Goal: Information Seeking & Learning: Check status

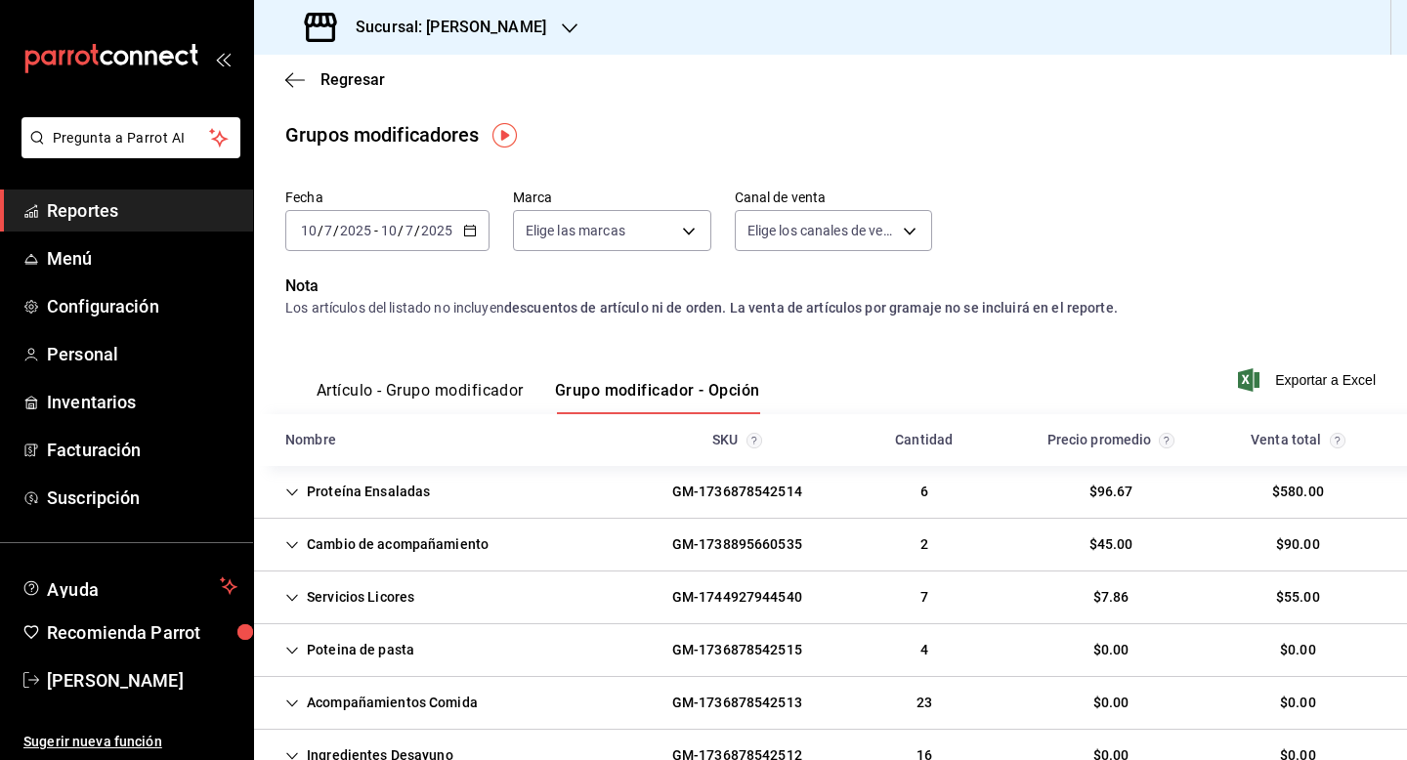
click at [365, 486] on div "Proteína Ensaladas" at bounding box center [358, 492] width 176 height 36
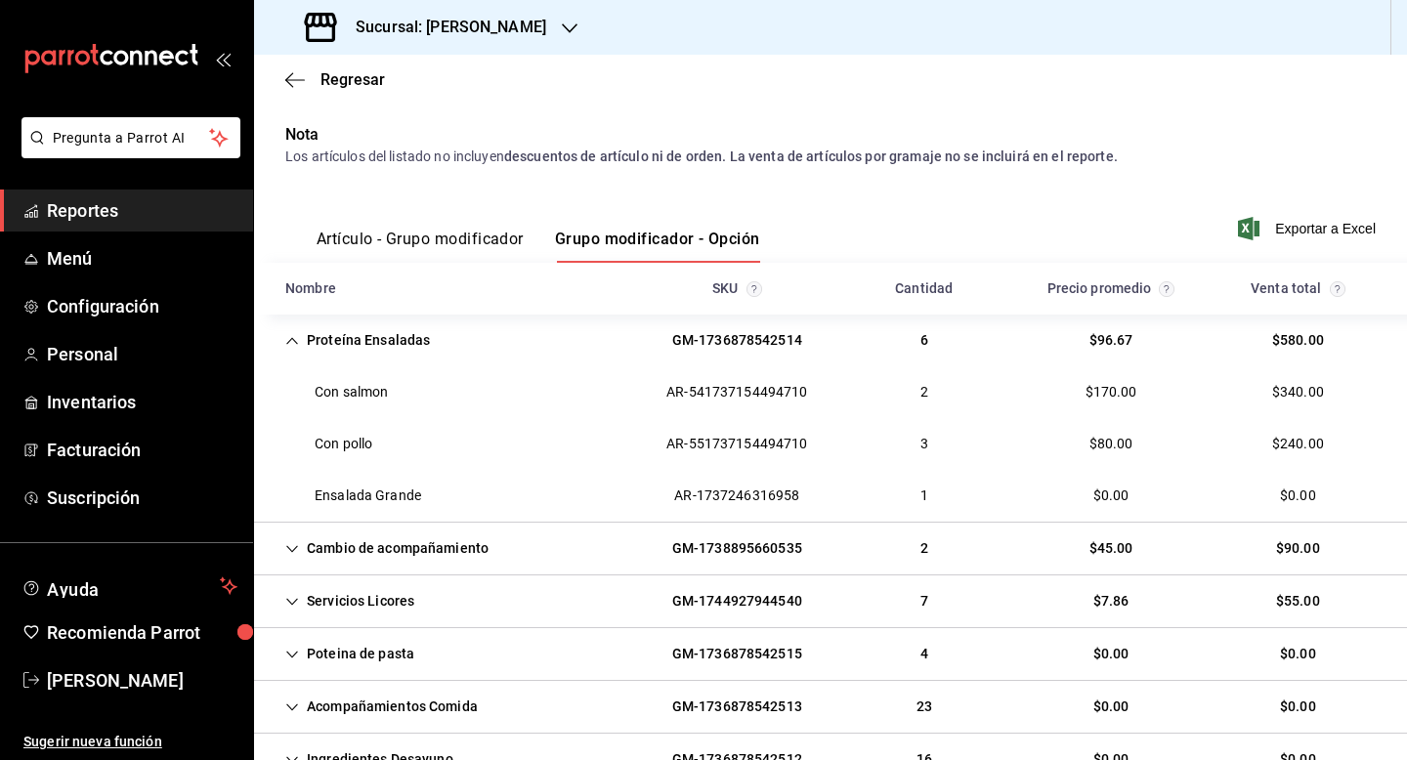
scroll to position [156, 0]
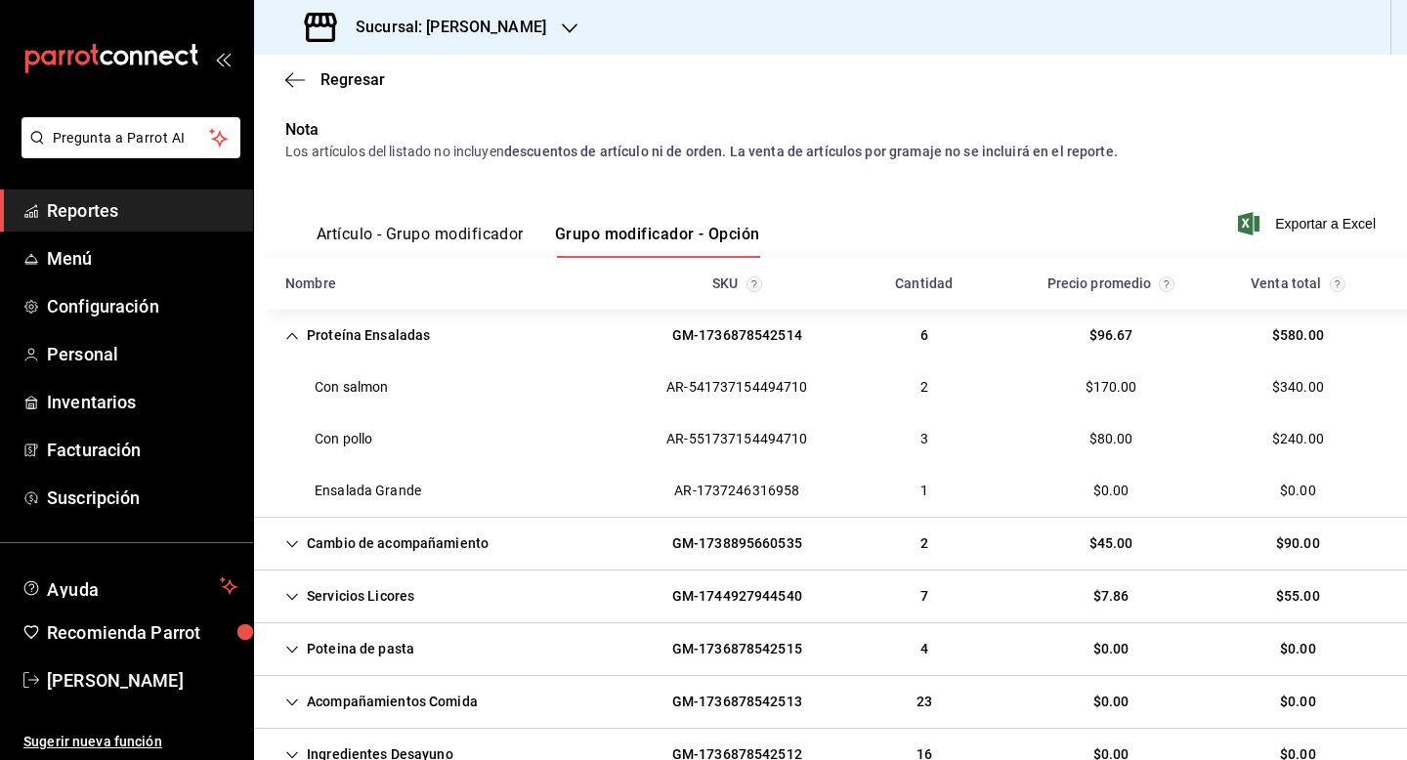
click at [289, 649] on icon "Cell" at bounding box center [292, 649] width 12 height 7
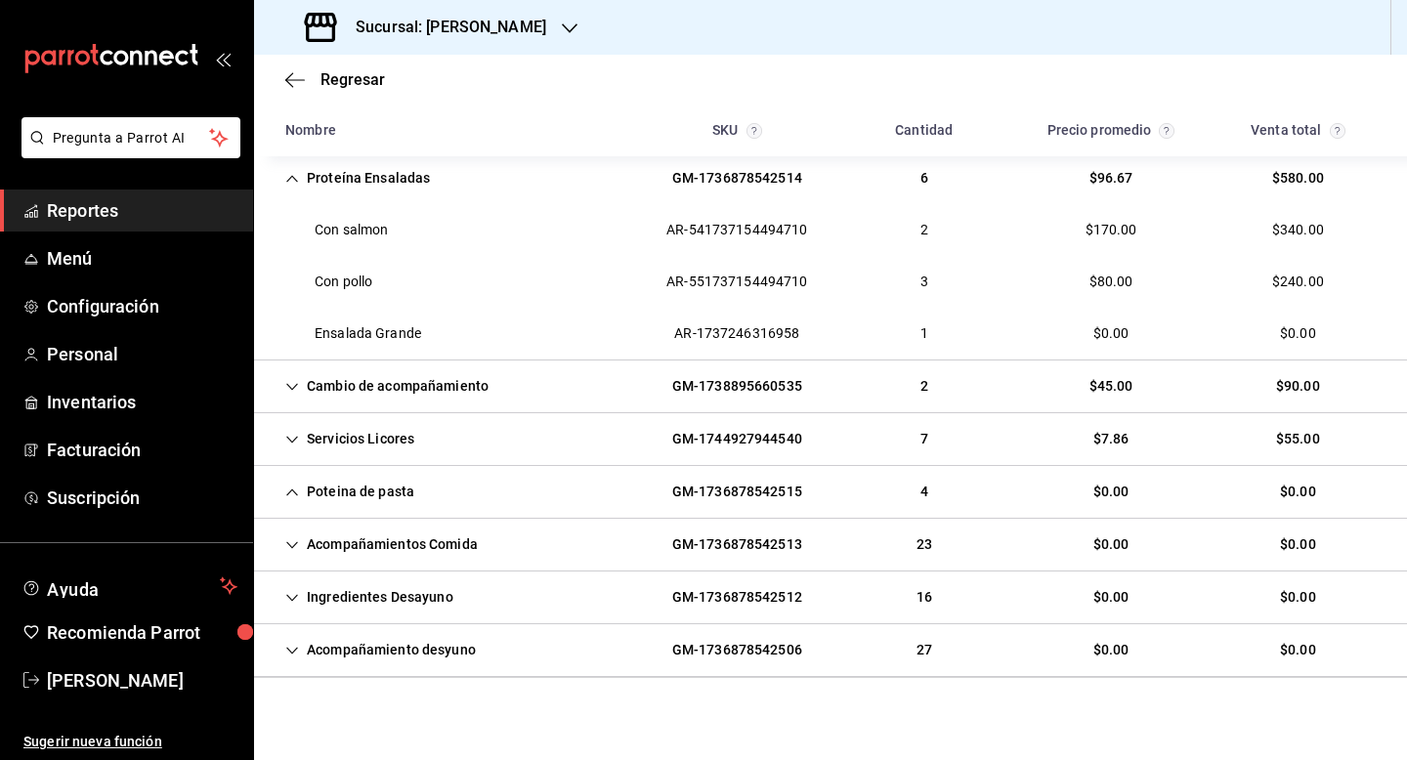
scroll to position [325, 0]
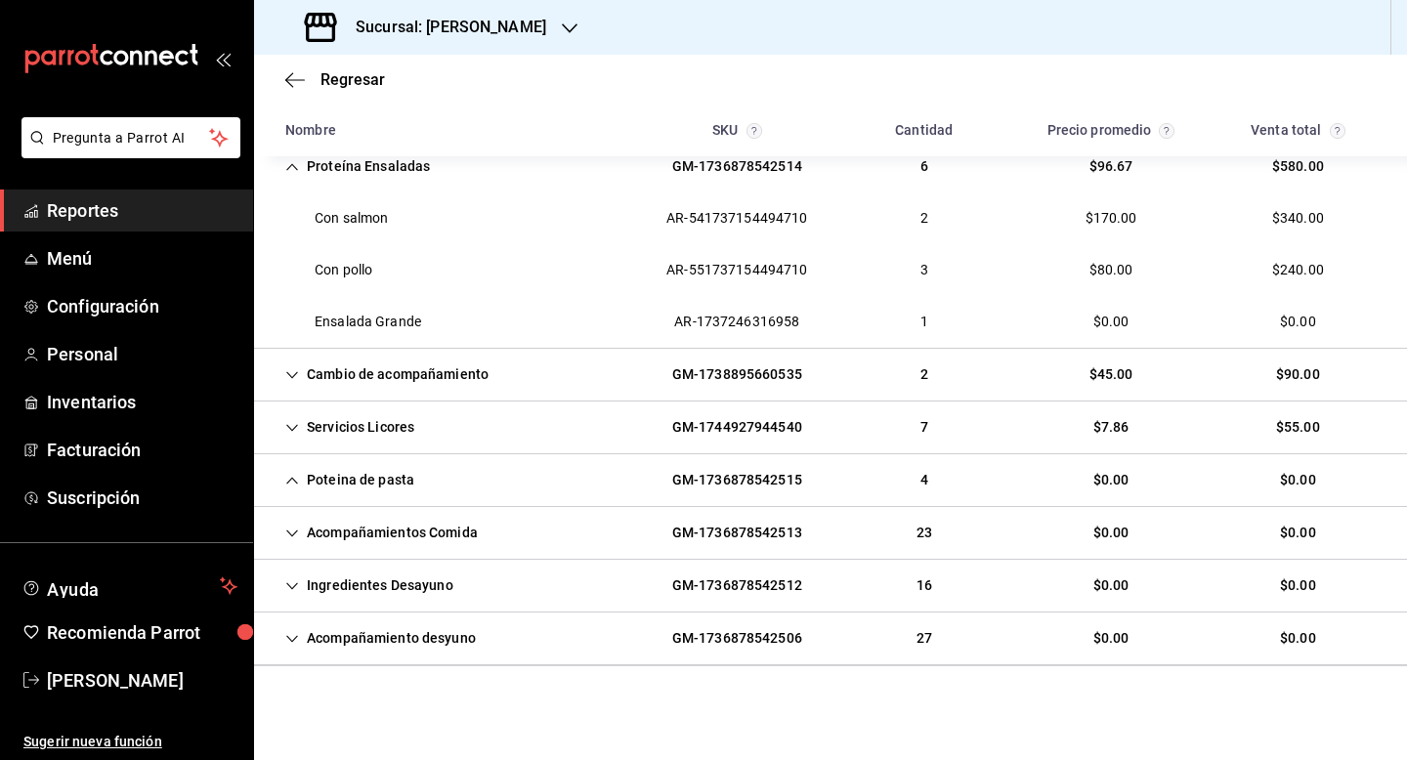
click at [287, 492] on div "Poteina de pasta" at bounding box center [350, 480] width 160 height 36
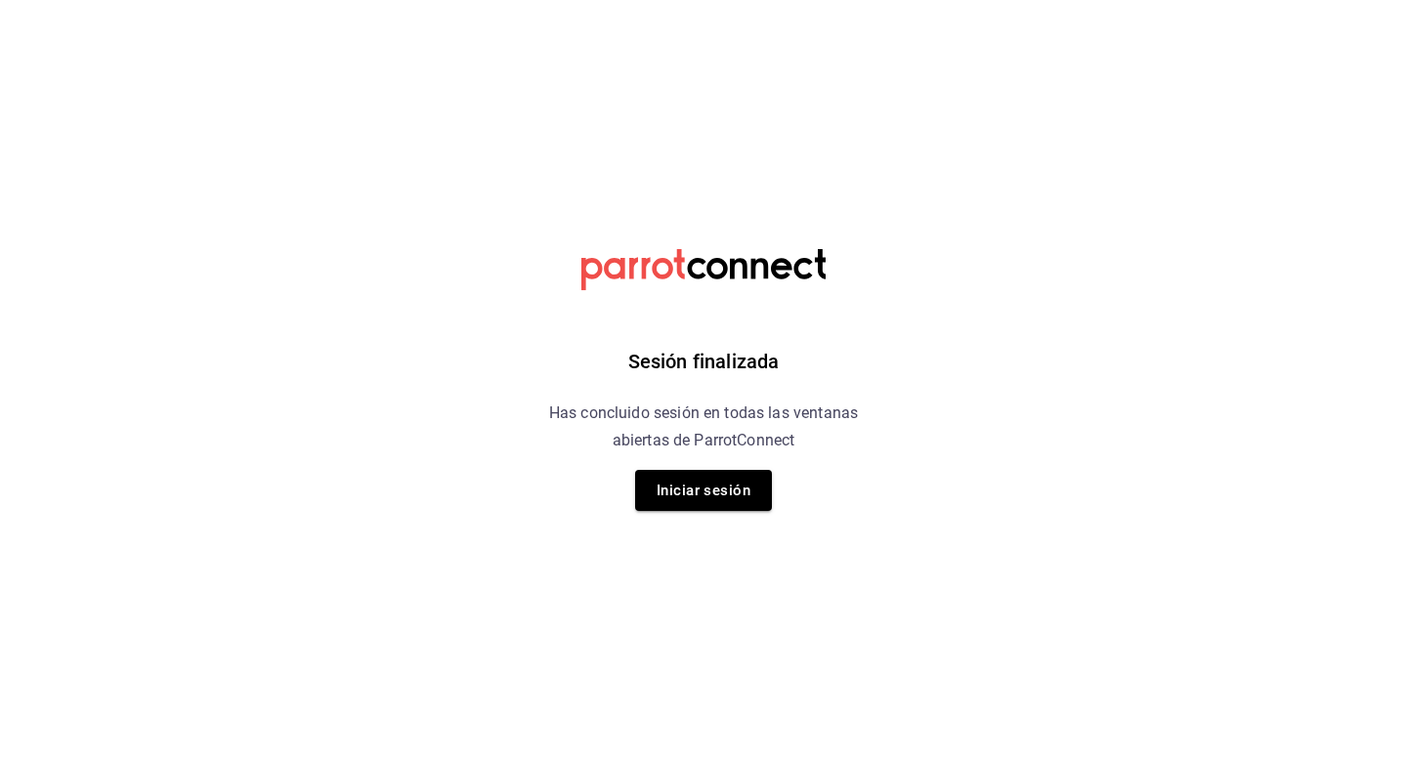
click at [675, 517] on div "Sesión finalizada Has concluido sesión en todas las ventanas abiertas de Parrot…" at bounding box center [704, 380] width 494 height 760
click at [690, 495] on button "Iniciar sesión" at bounding box center [703, 490] width 137 height 41
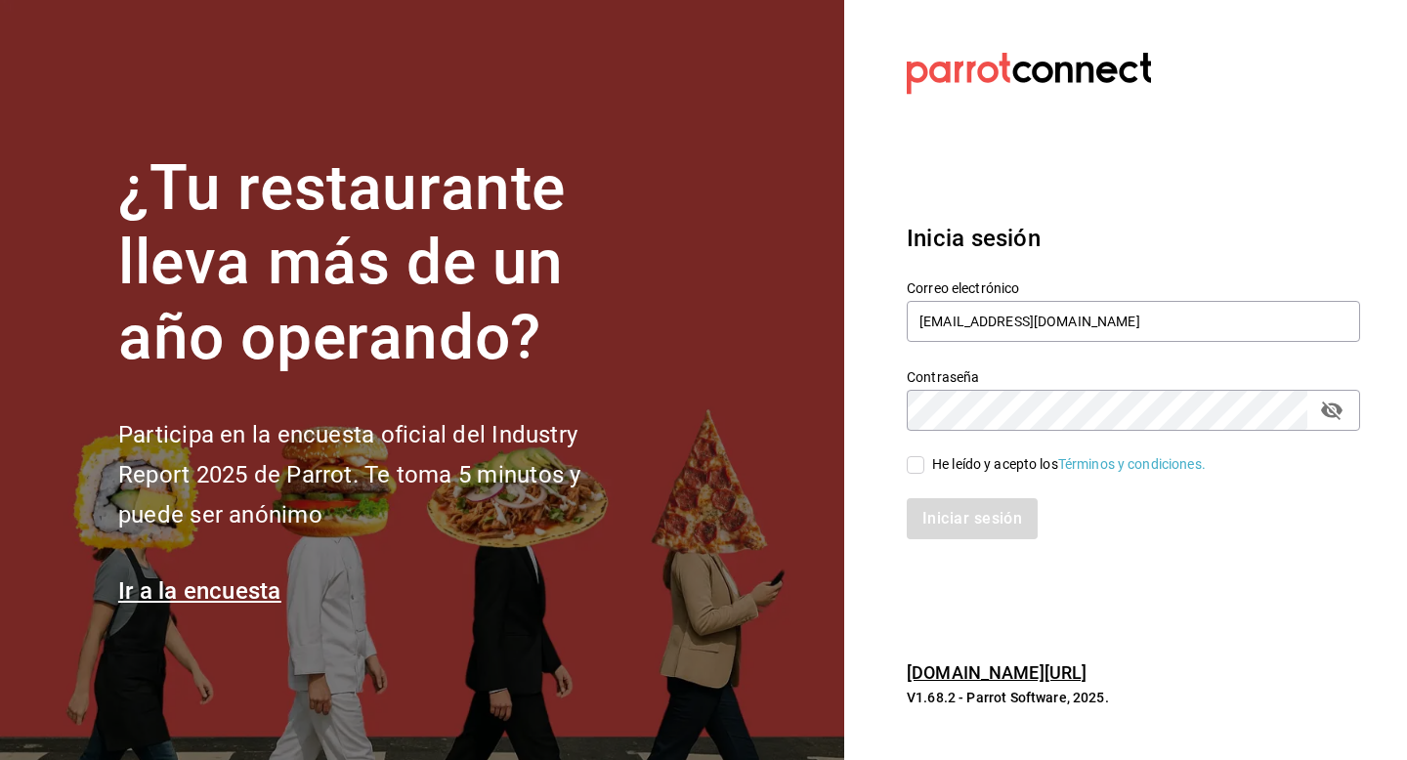
click at [921, 470] on input "He leído y acepto los Términos y condiciones." at bounding box center [916, 465] width 18 height 18
checkbox input "true"
click at [976, 522] on button "Iniciar sesión" at bounding box center [973, 518] width 133 height 41
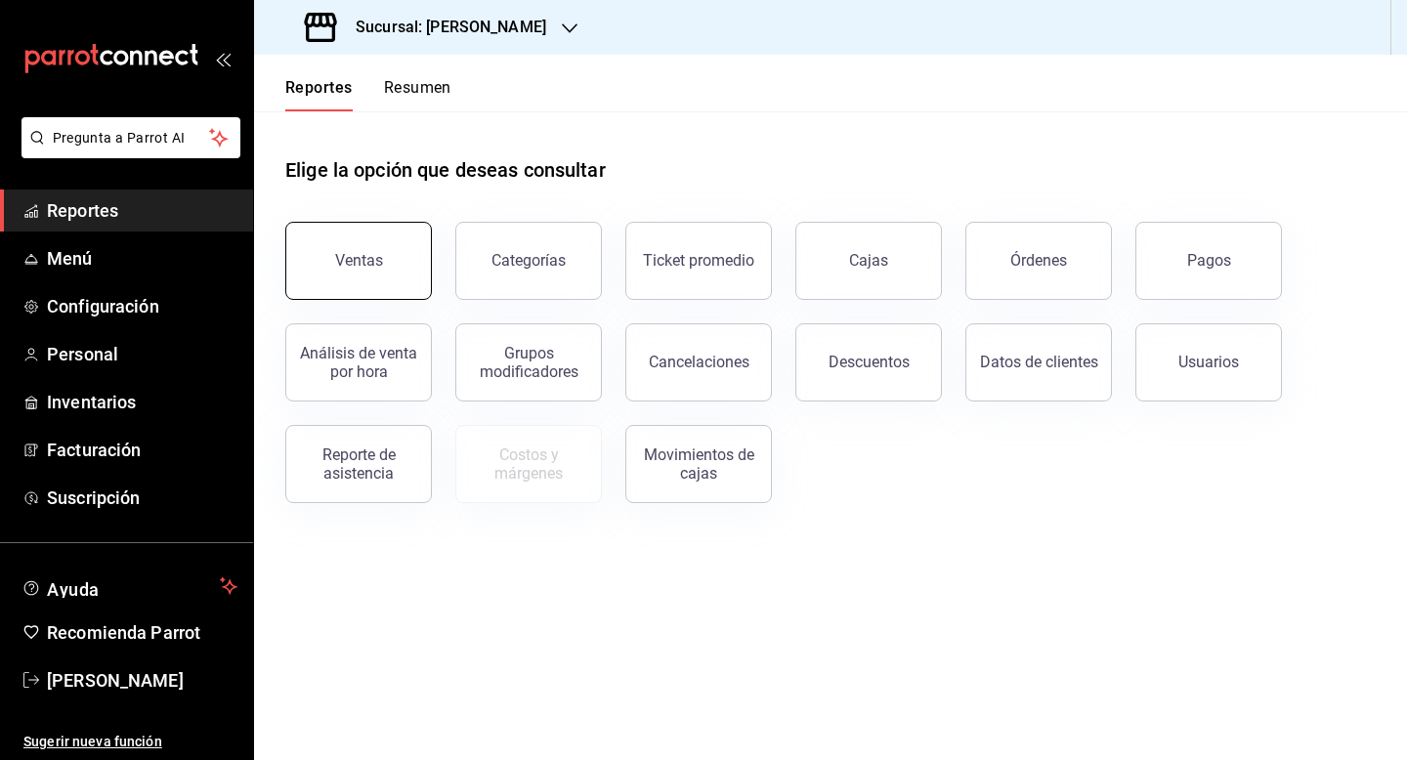
click at [386, 276] on button "Ventas" at bounding box center [358, 261] width 147 height 78
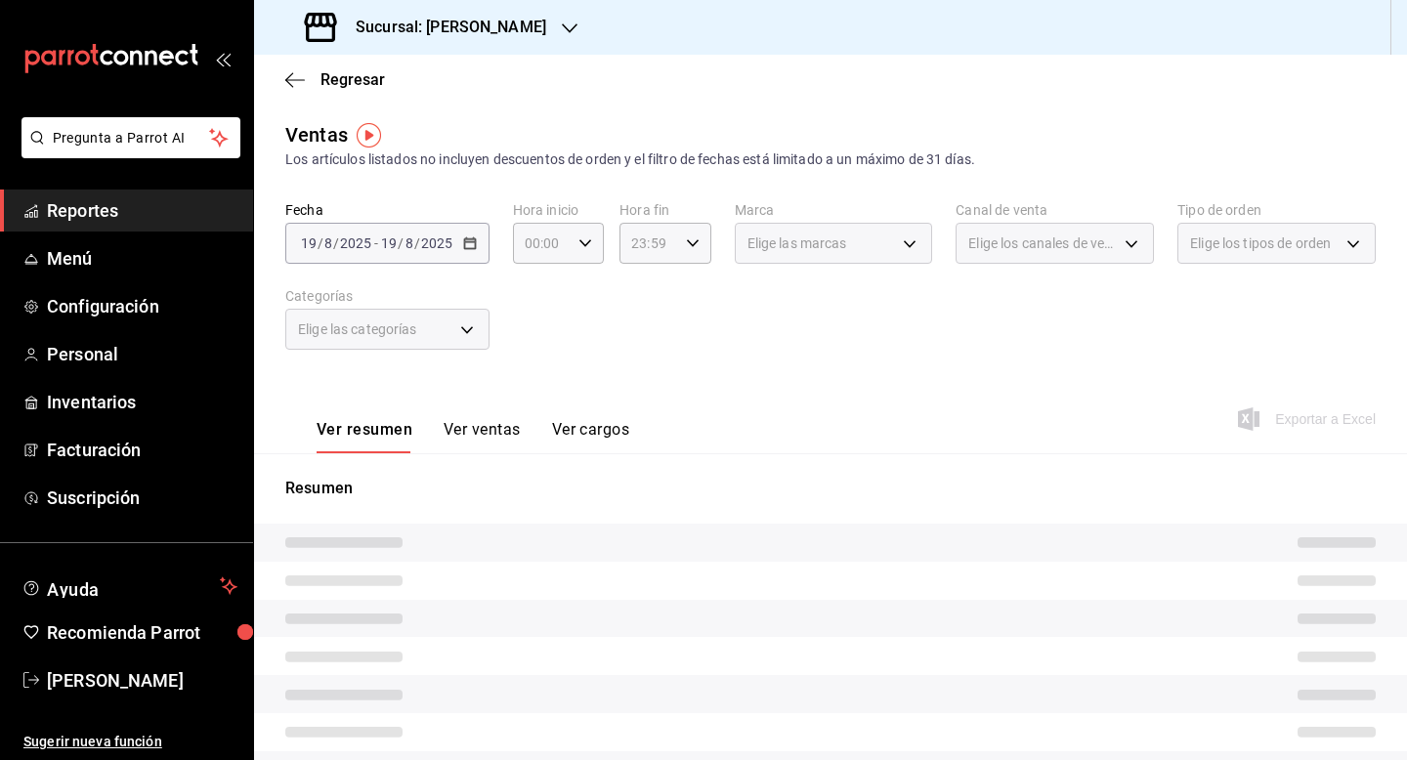
click at [154, 226] on link "Reportes" at bounding box center [126, 211] width 253 height 42
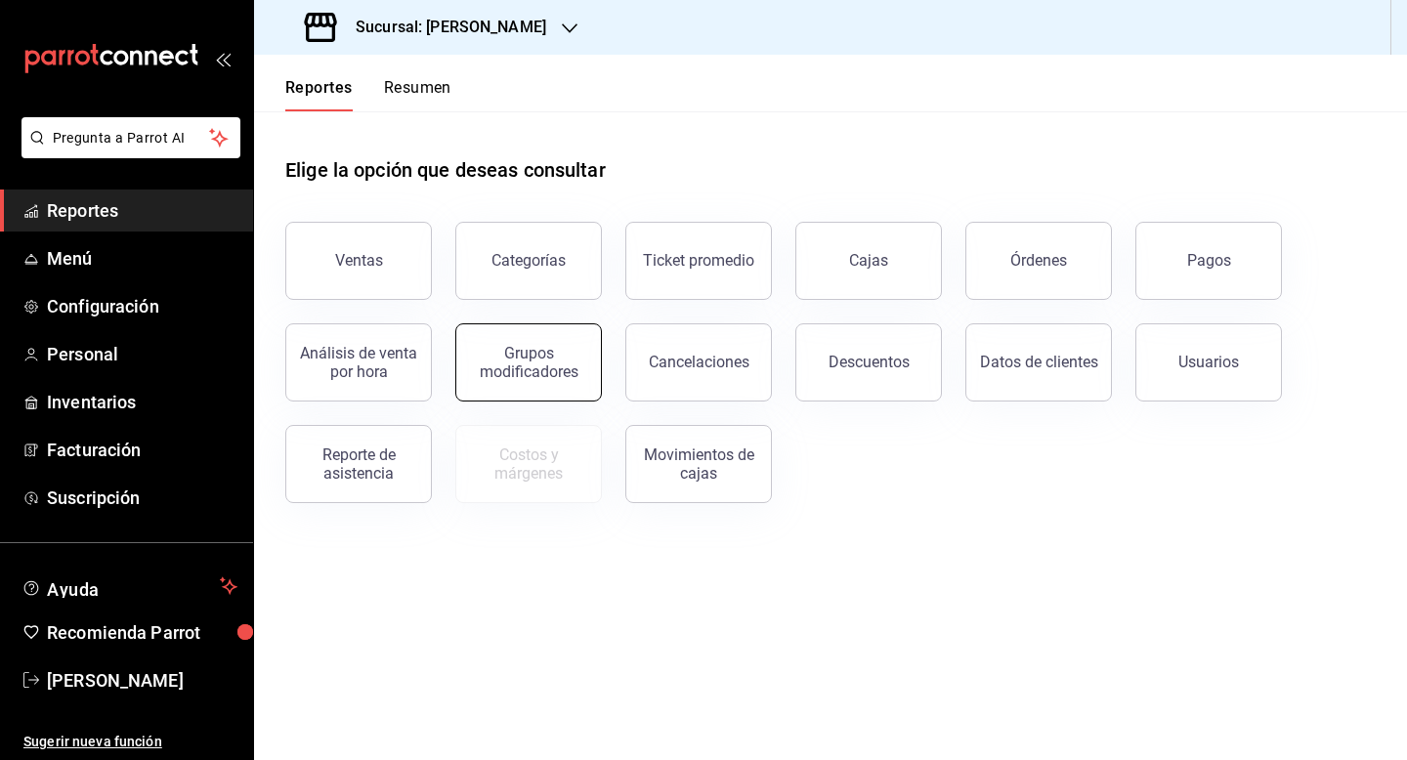
click at [551, 392] on button "Grupos modificadores" at bounding box center [528, 362] width 147 height 78
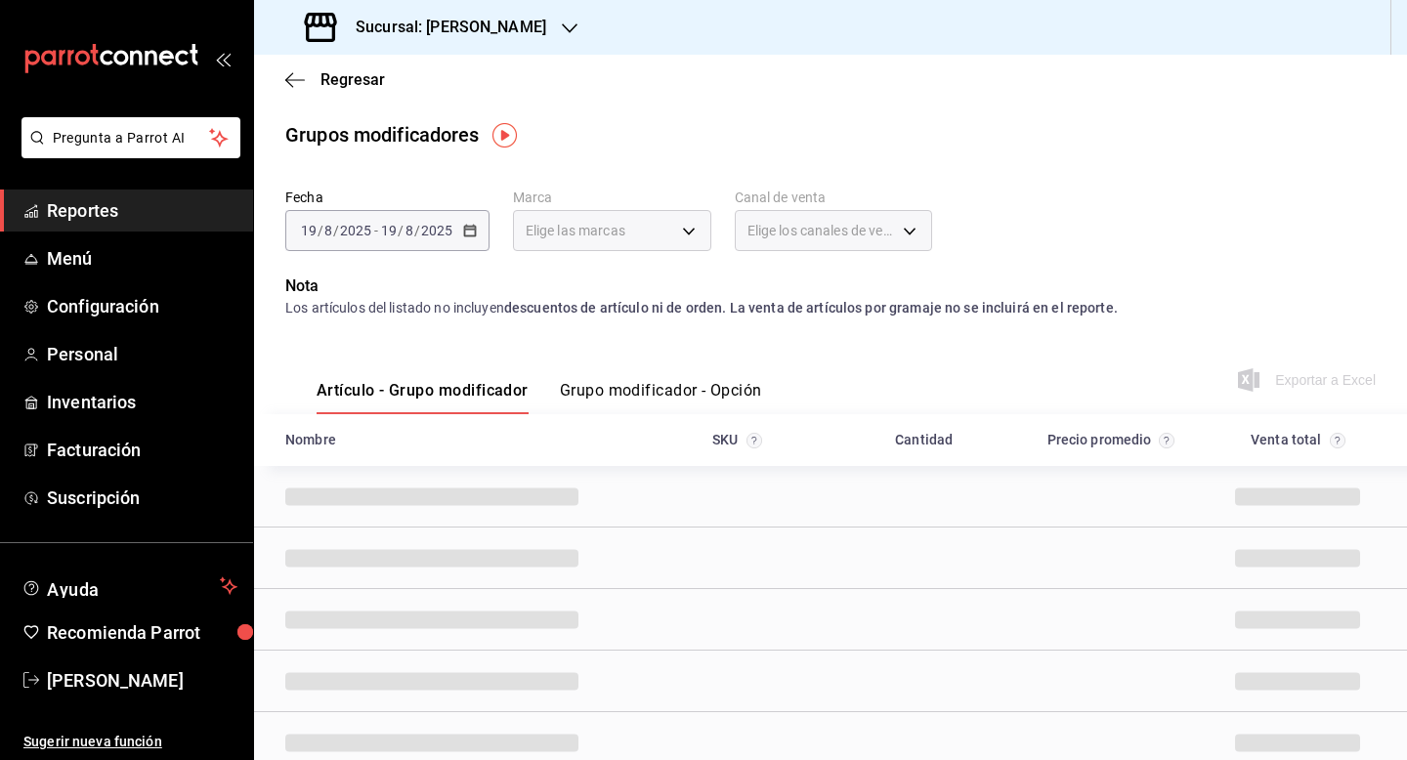
click at [574, 353] on div "Artículo - Grupo modificador Grupo modificador - Opción Exportar a Excel" at bounding box center [830, 374] width 1091 height 80
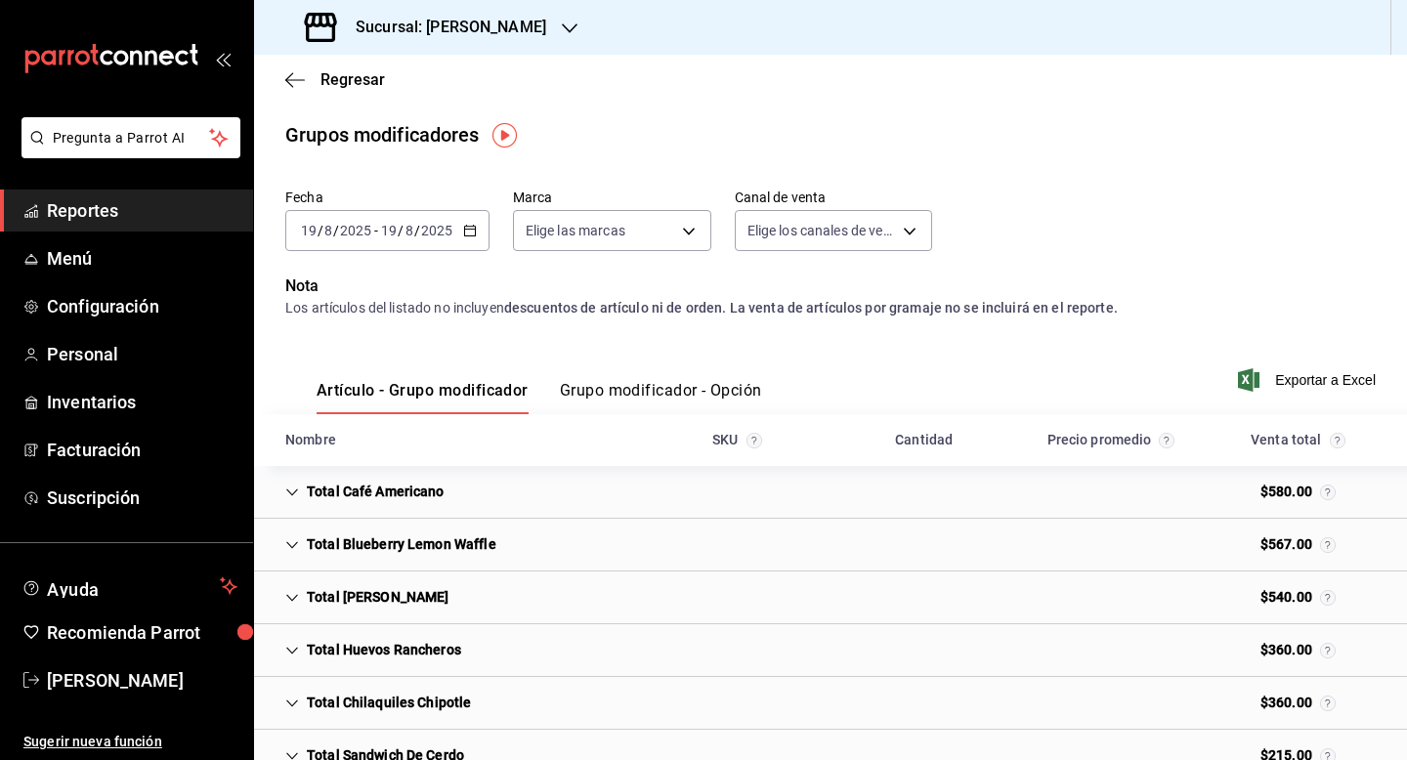
click at [465, 230] on icon "button" at bounding box center [470, 231] width 14 height 14
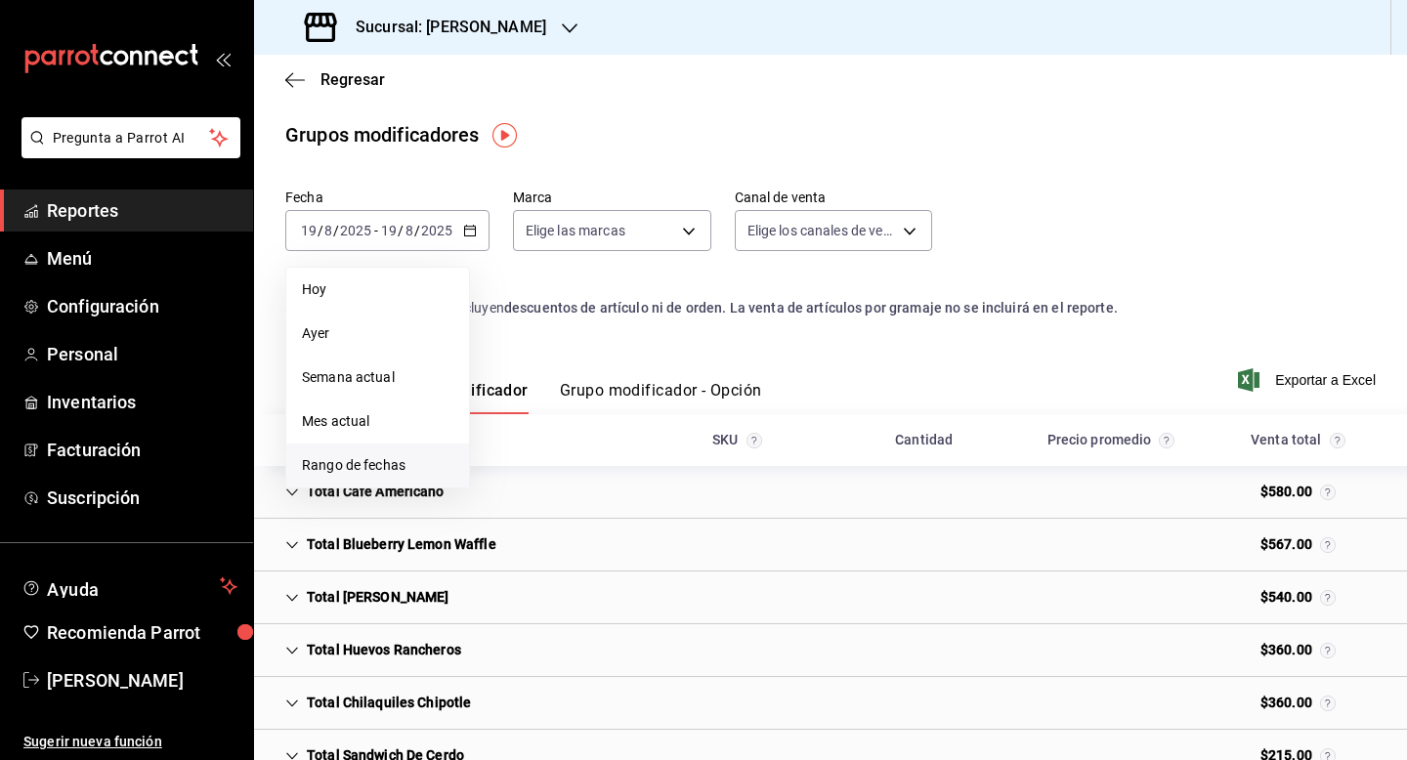
click at [381, 463] on span "Rango de fechas" at bounding box center [377, 465] width 151 height 21
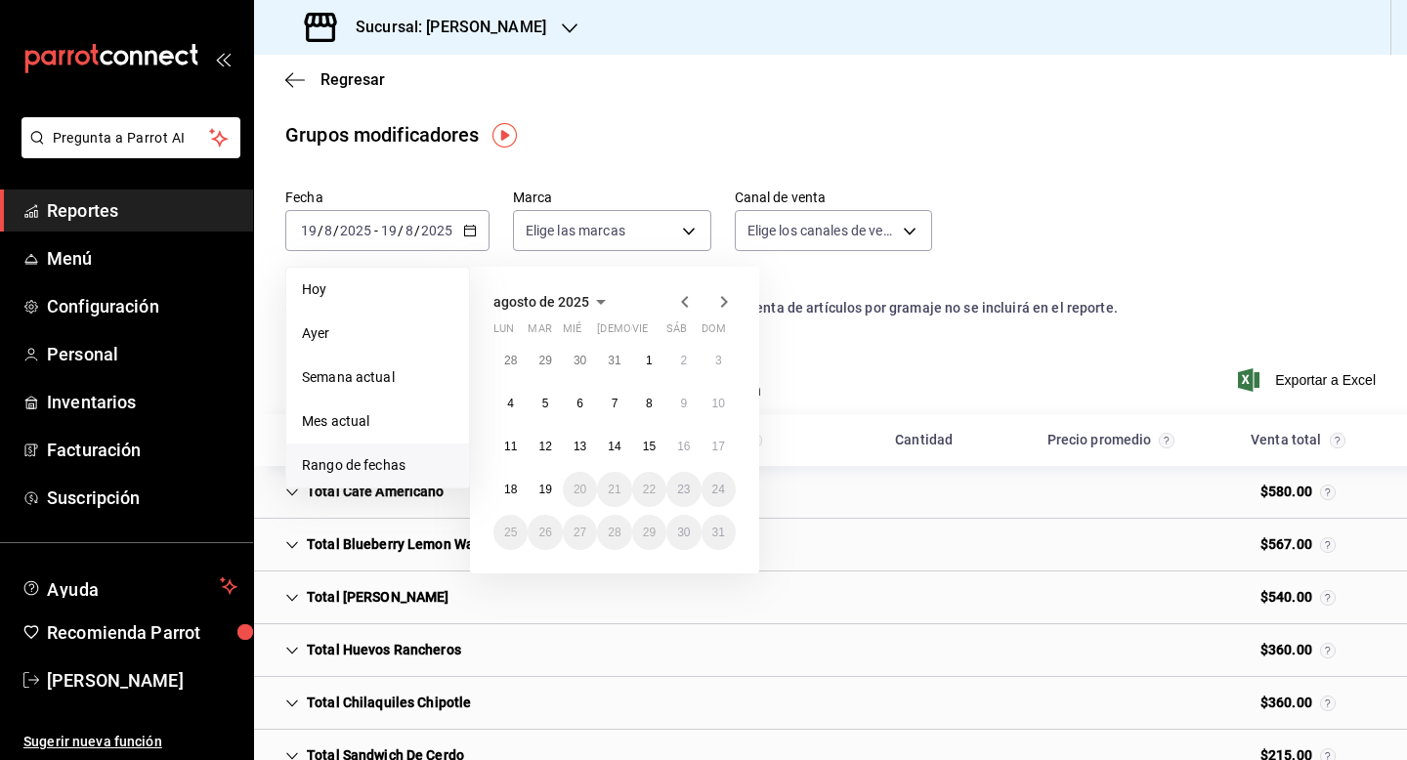
click at [689, 301] on icon "button" at bounding box center [684, 301] width 23 height 23
click at [622, 408] on button "10" at bounding box center [614, 403] width 34 height 35
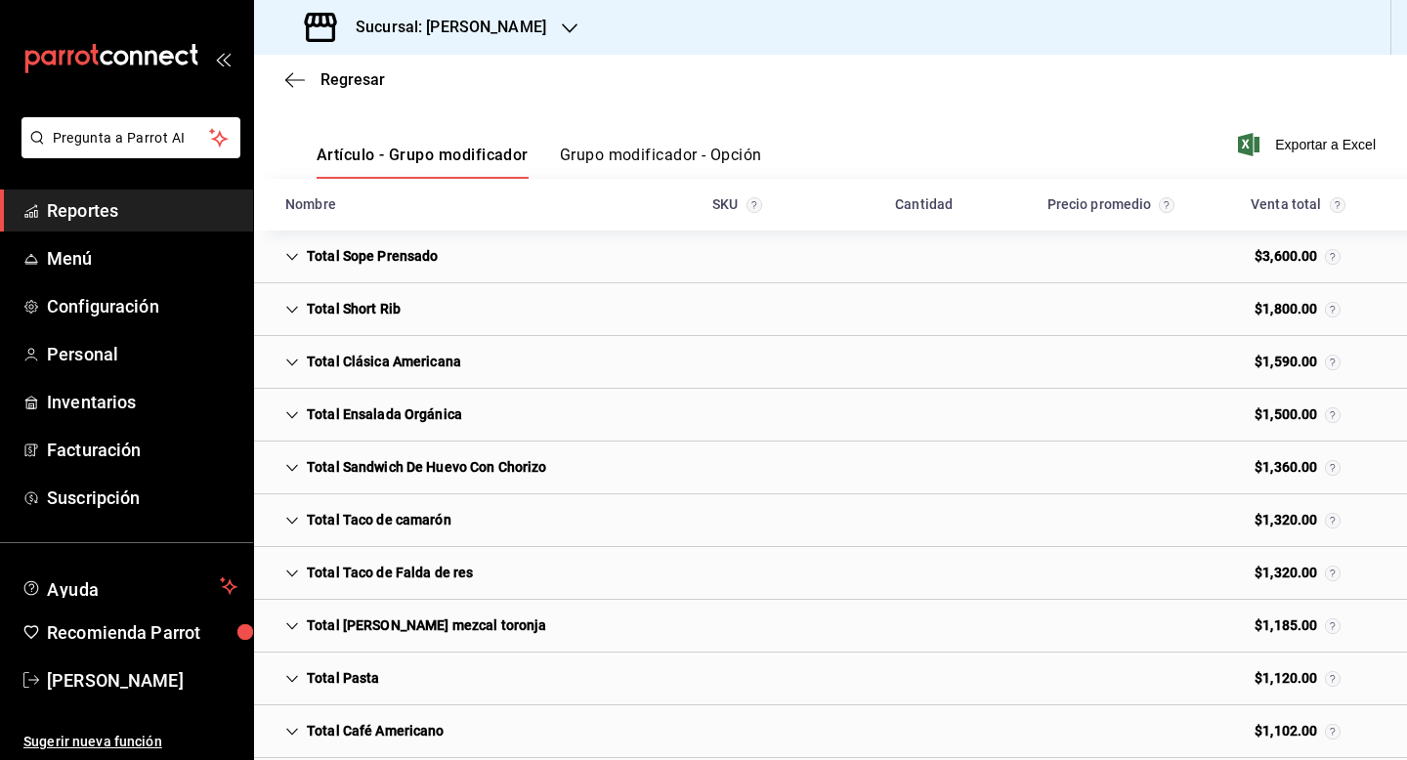
scroll to position [235, 0]
click at [665, 155] on button "Grupo modificador - Opción" at bounding box center [661, 163] width 202 height 33
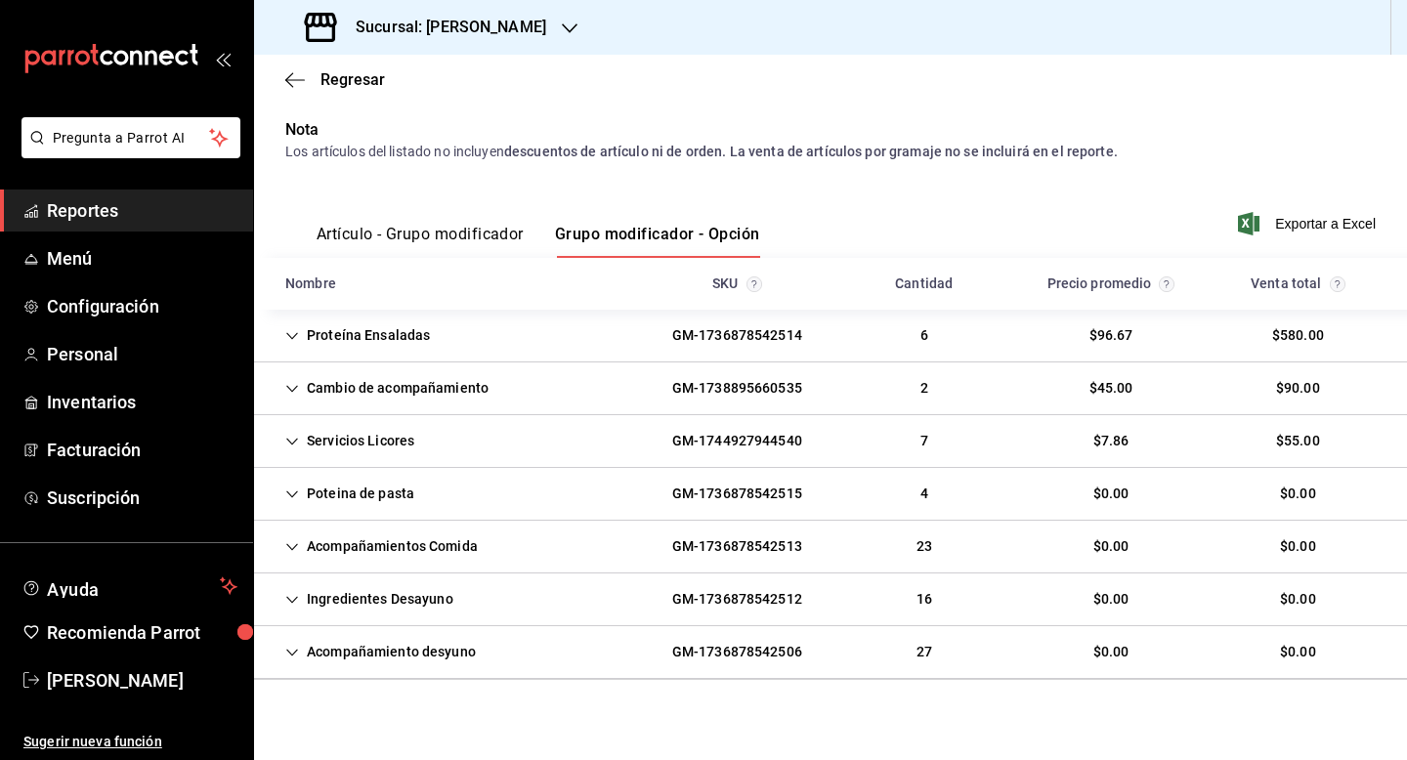
scroll to position [170, 0]
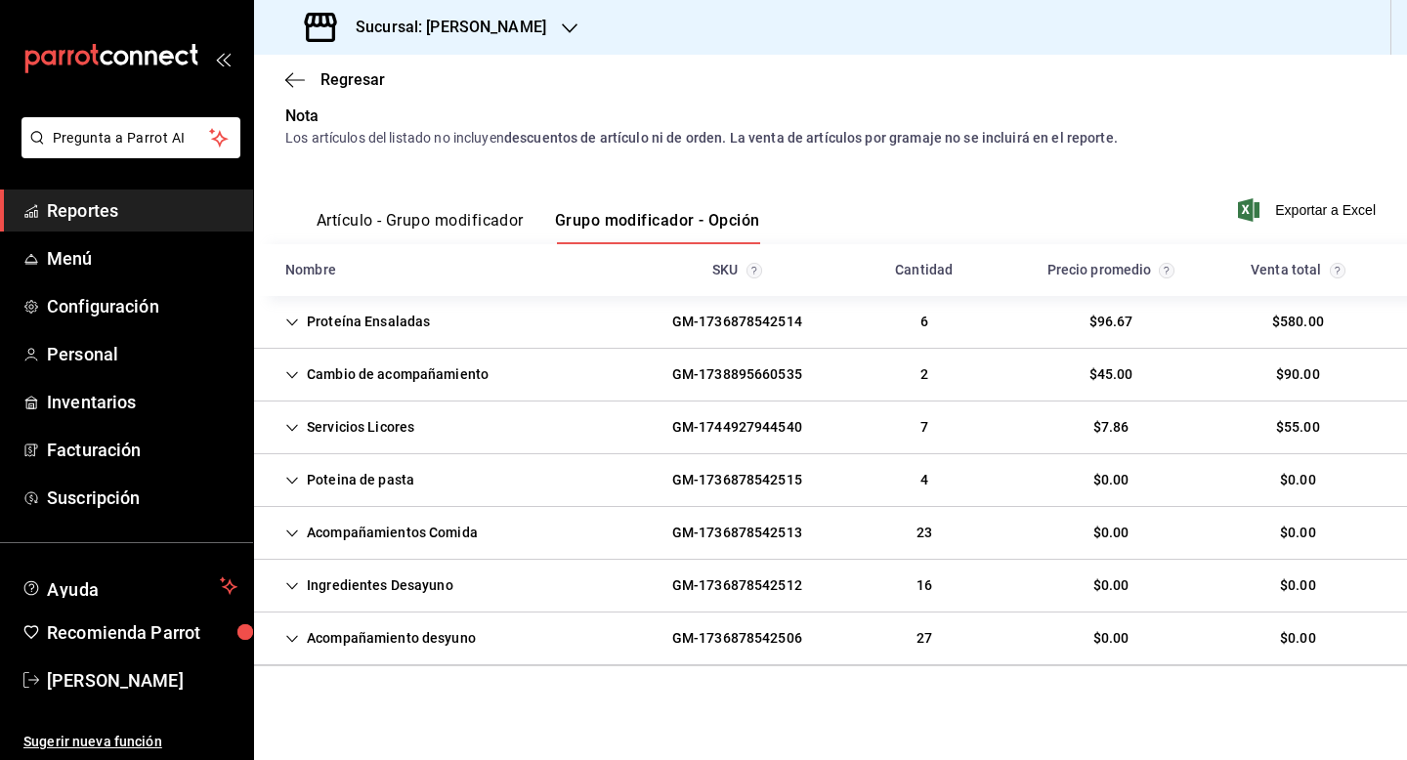
click at [306, 479] on div "Poteina de pasta" at bounding box center [350, 480] width 160 height 36
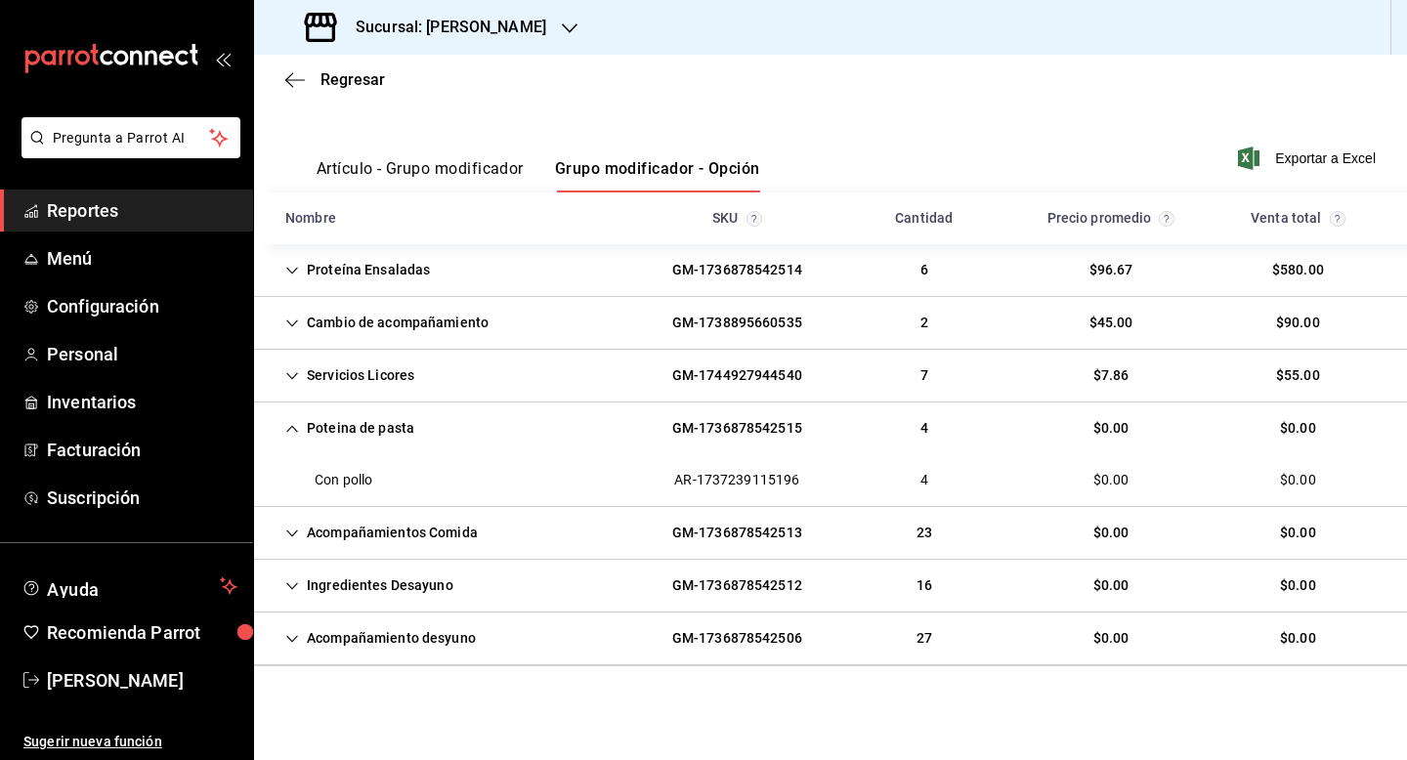
click at [342, 532] on div "Acompañamientos Comida" at bounding box center [382, 533] width 224 height 36
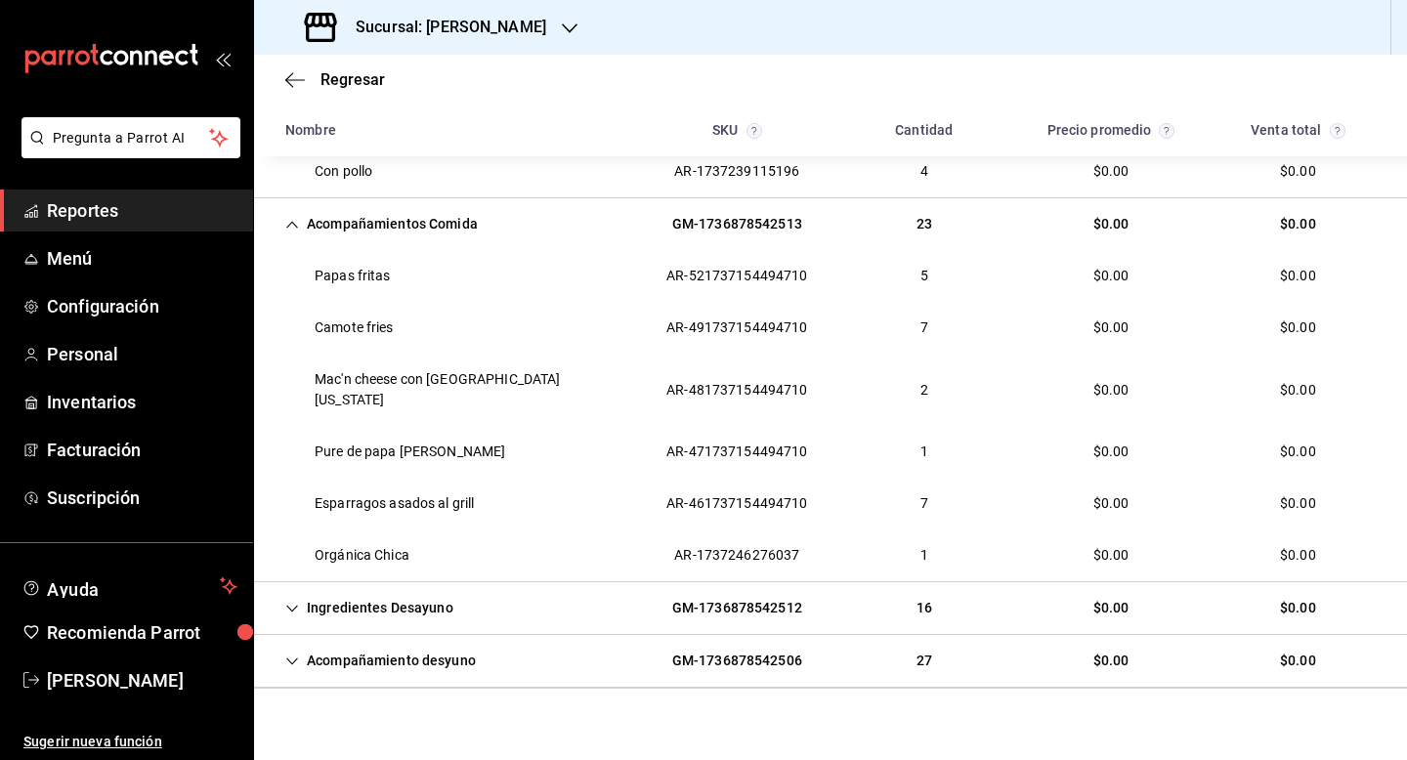
scroll to position [533, 0]
click at [295, 600] on icon "Cell" at bounding box center [292, 607] width 14 height 14
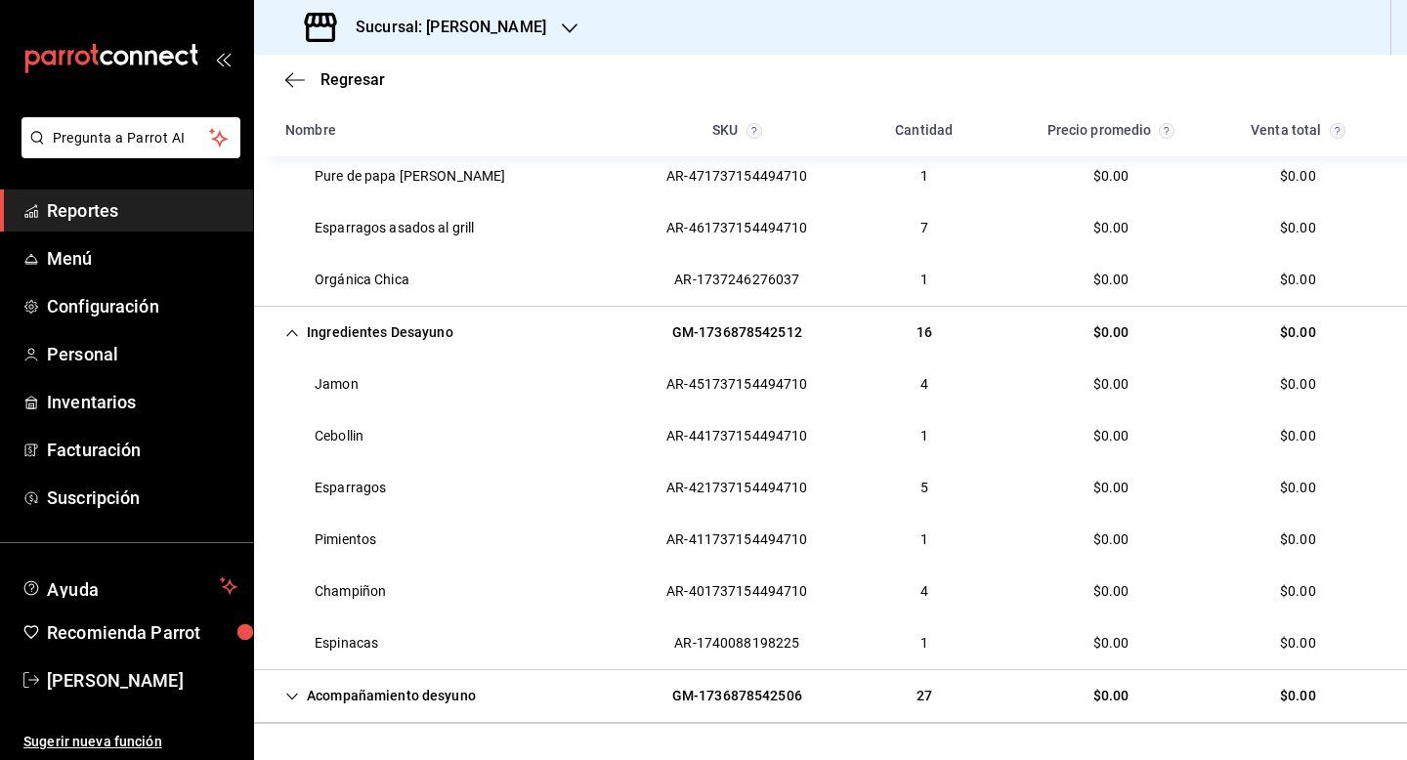
scroll to position [843, 0]
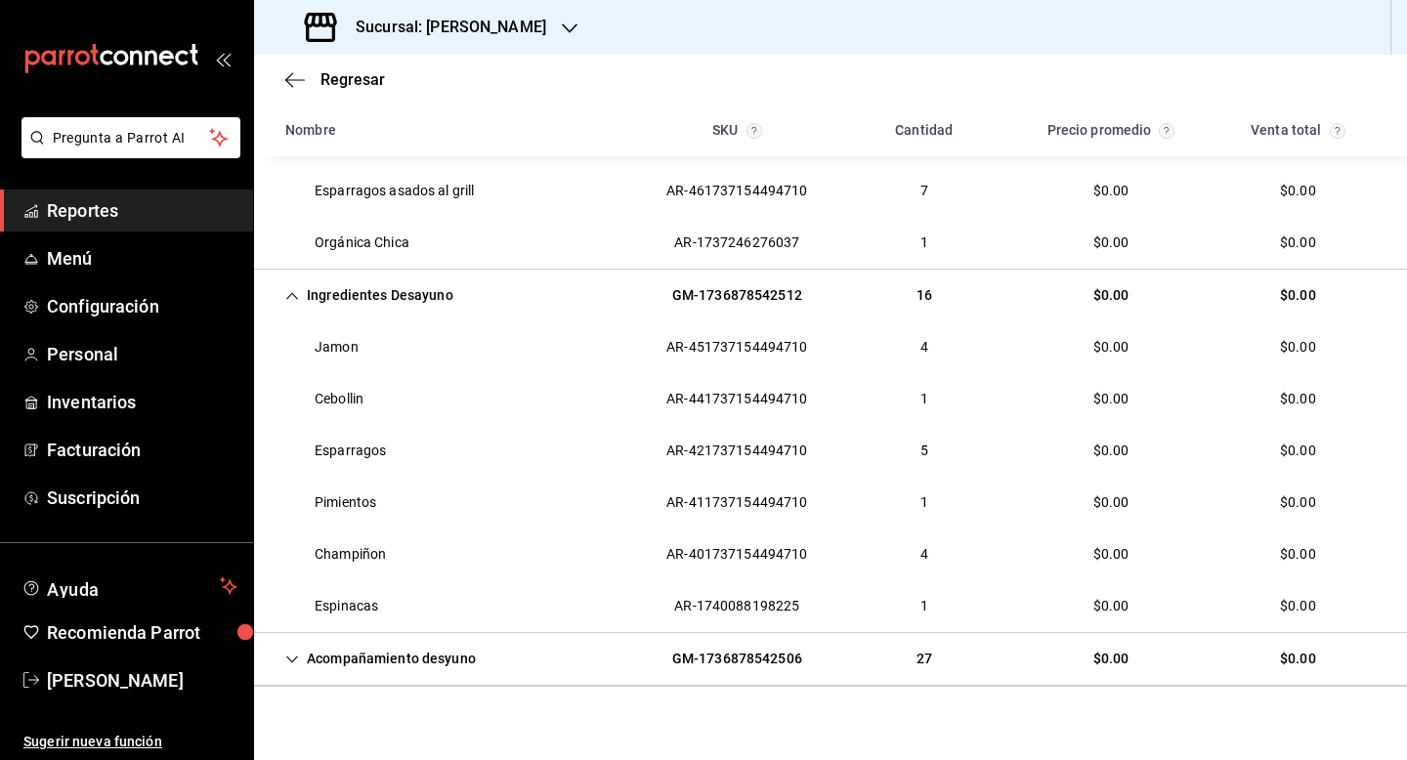
click at [305, 641] on div "Acompañamiento desyuno" at bounding box center [381, 659] width 222 height 36
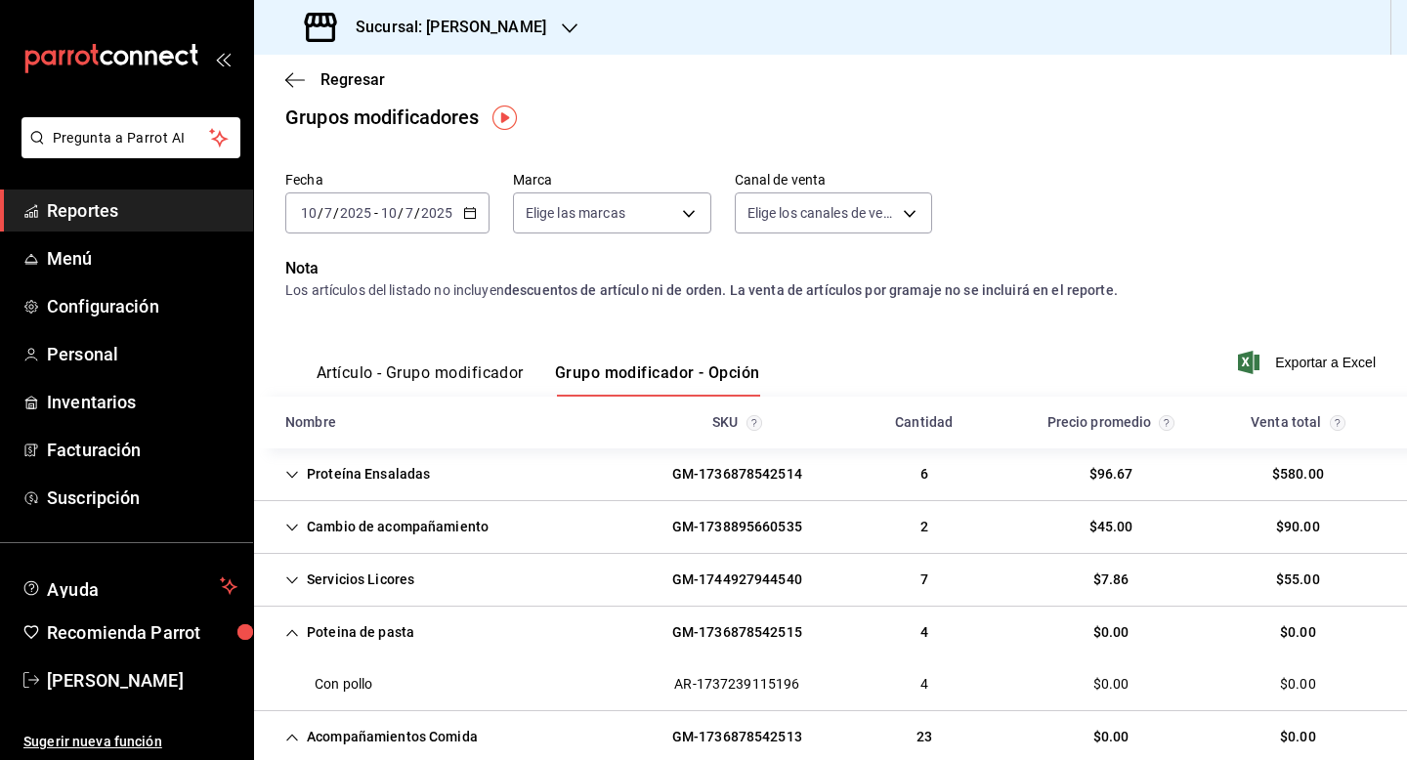
scroll to position [0, 0]
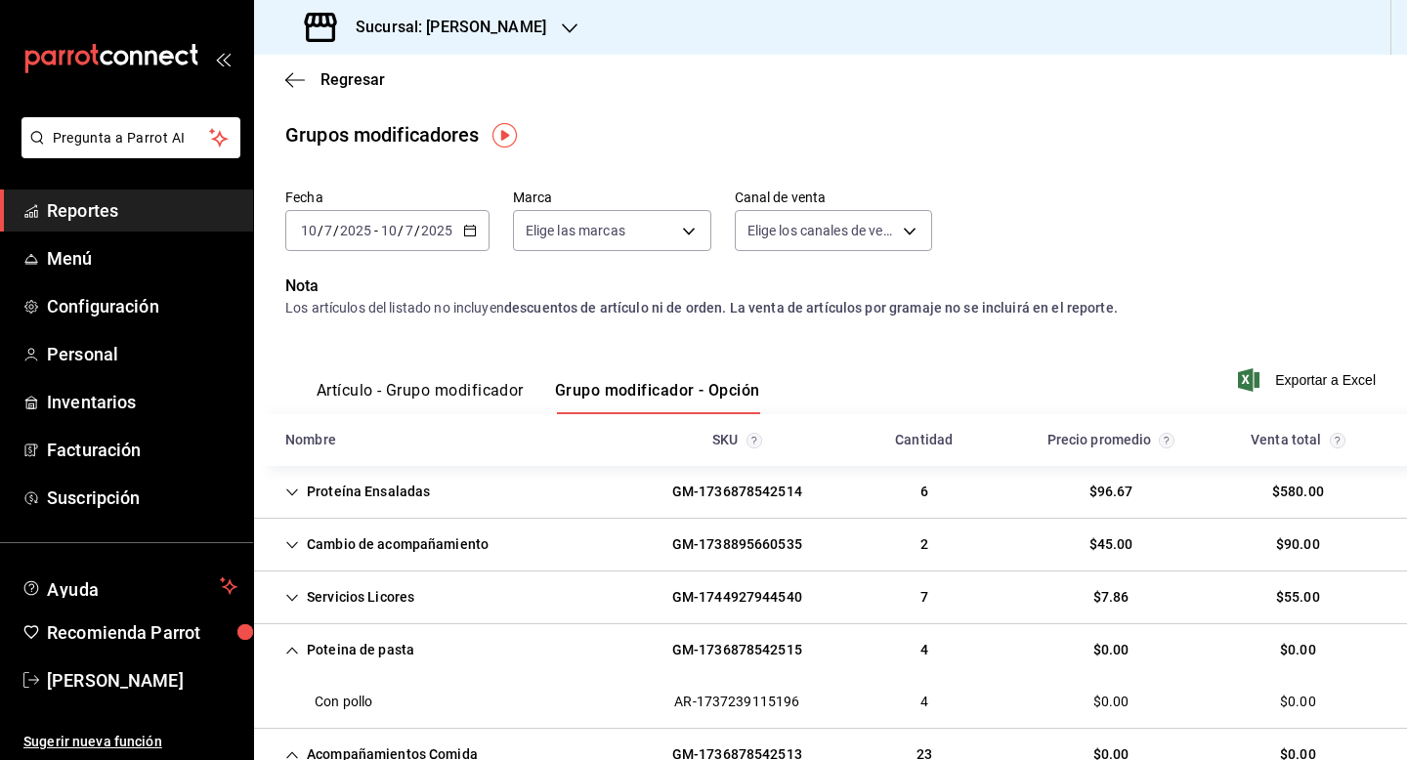
click at [419, 238] on div "[DATE] [DATE] - [DATE] [DATE]" at bounding box center [387, 230] width 204 height 41
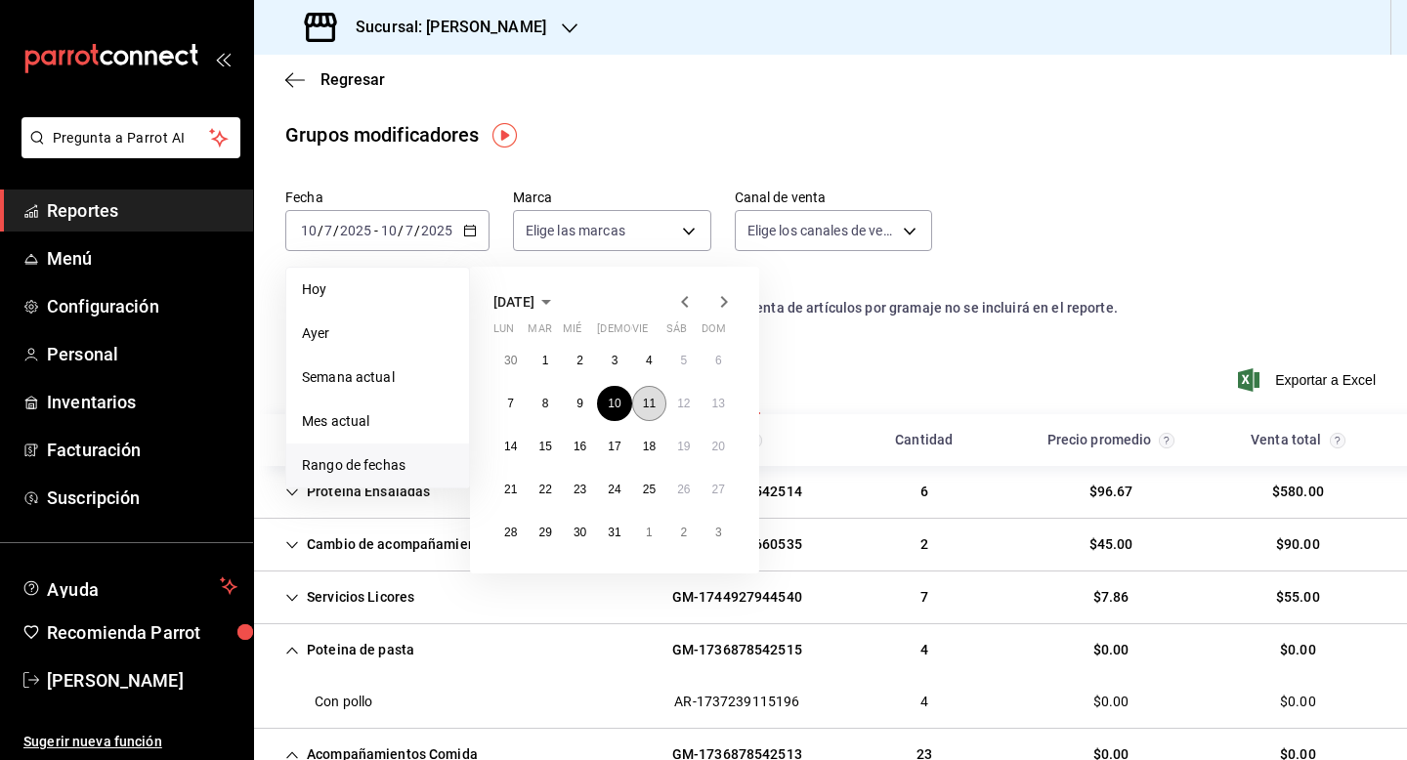
click at [656, 407] on button "11" at bounding box center [649, 403] width 34 height 35
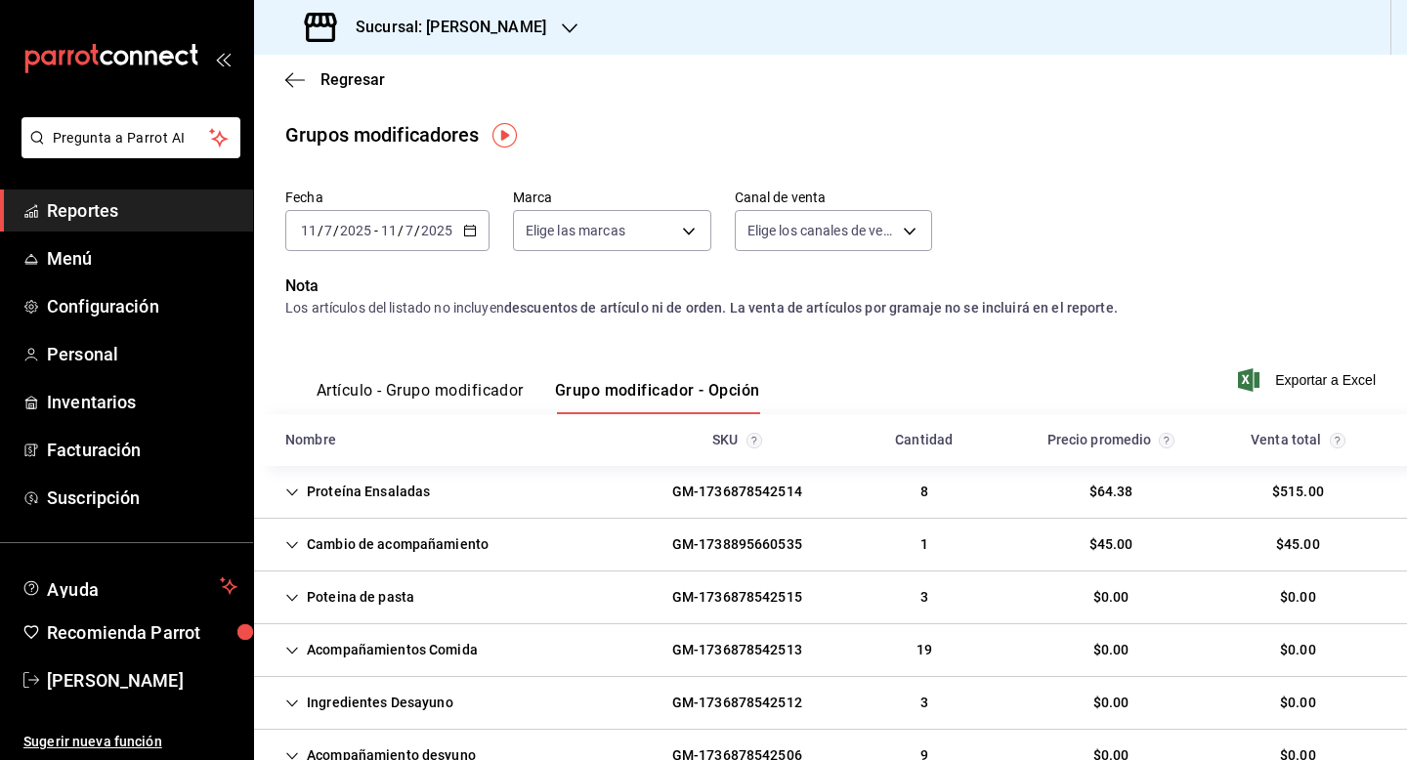
click at [297, 494] on icon "Cell" at bounding box center [292, 493] width 14 height 14
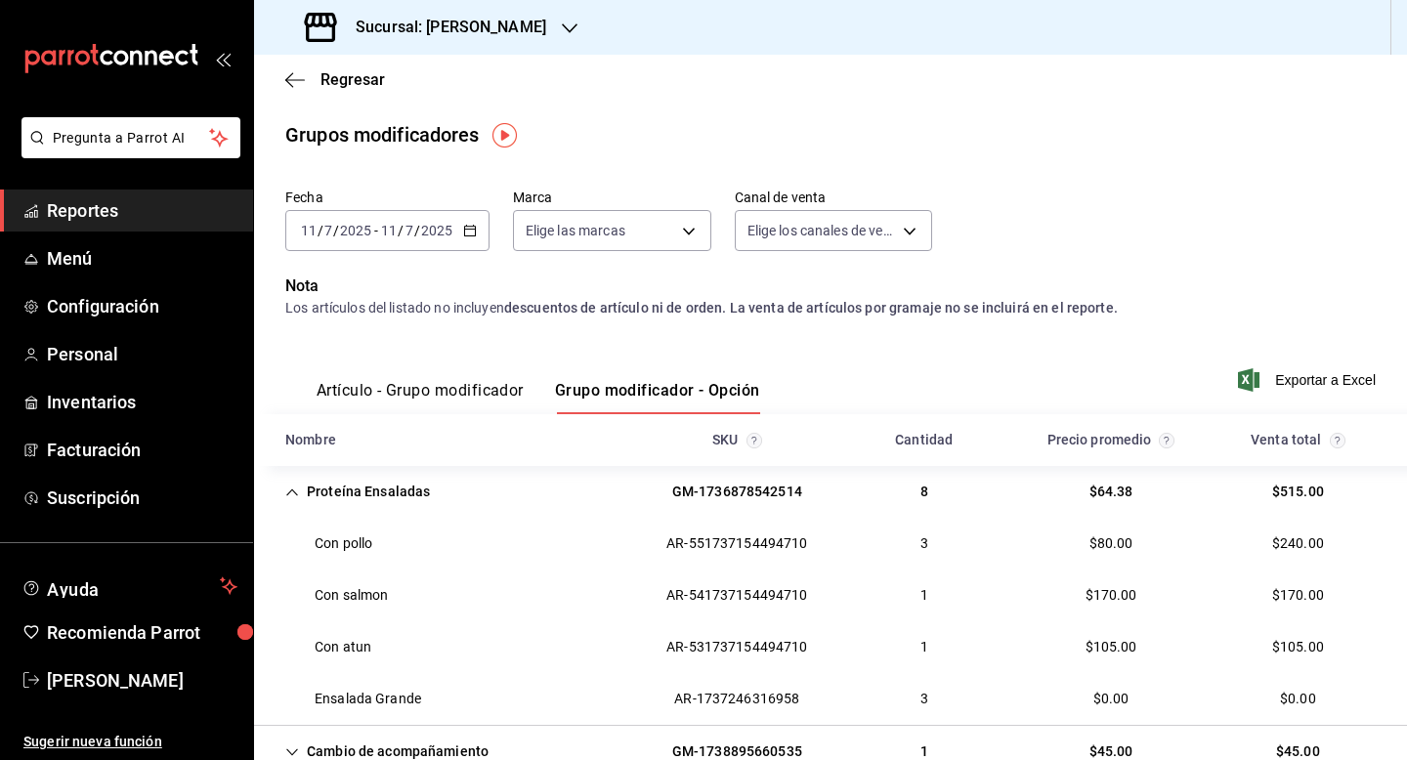
click at [297, 494] on icon "Cell" at bounding box center [292, 493] width 14 height 14
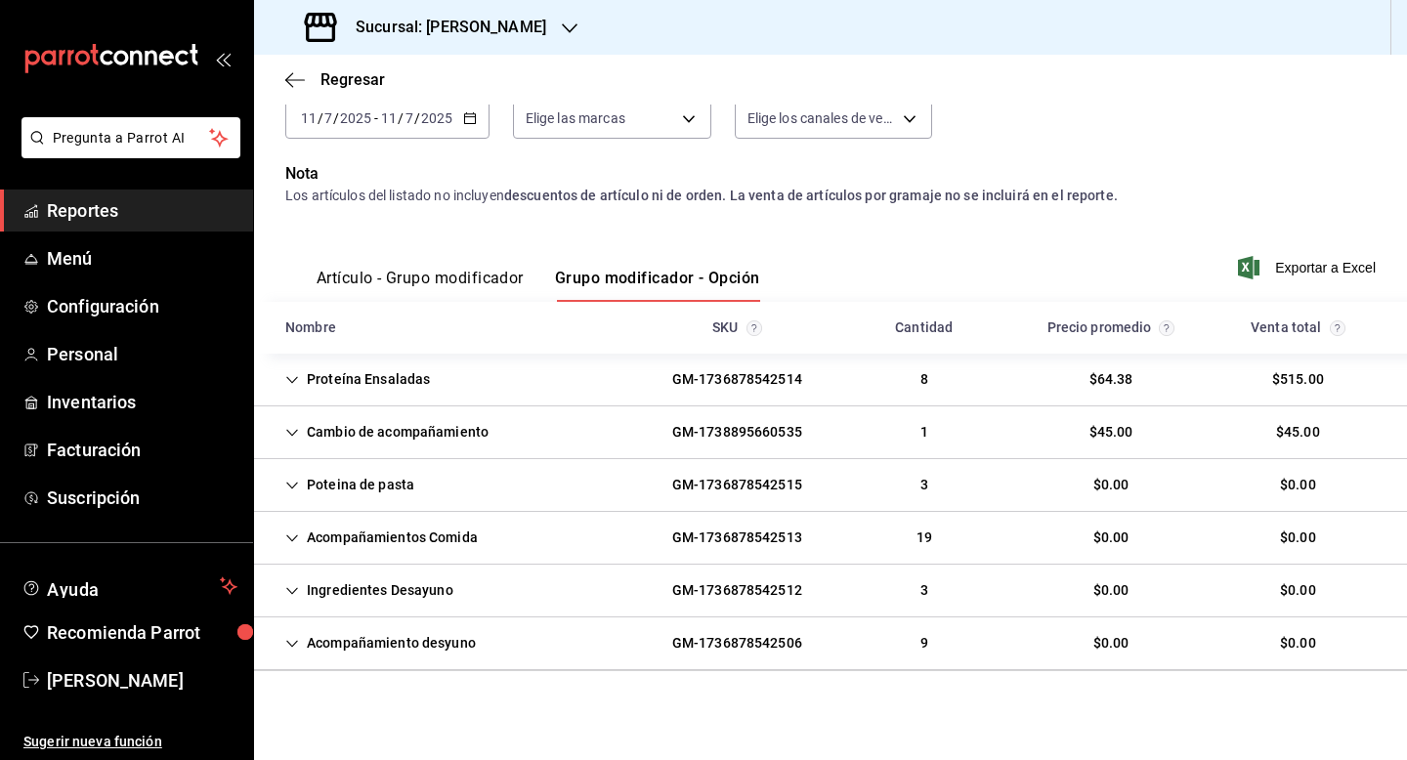
scroll to position [117, 0]
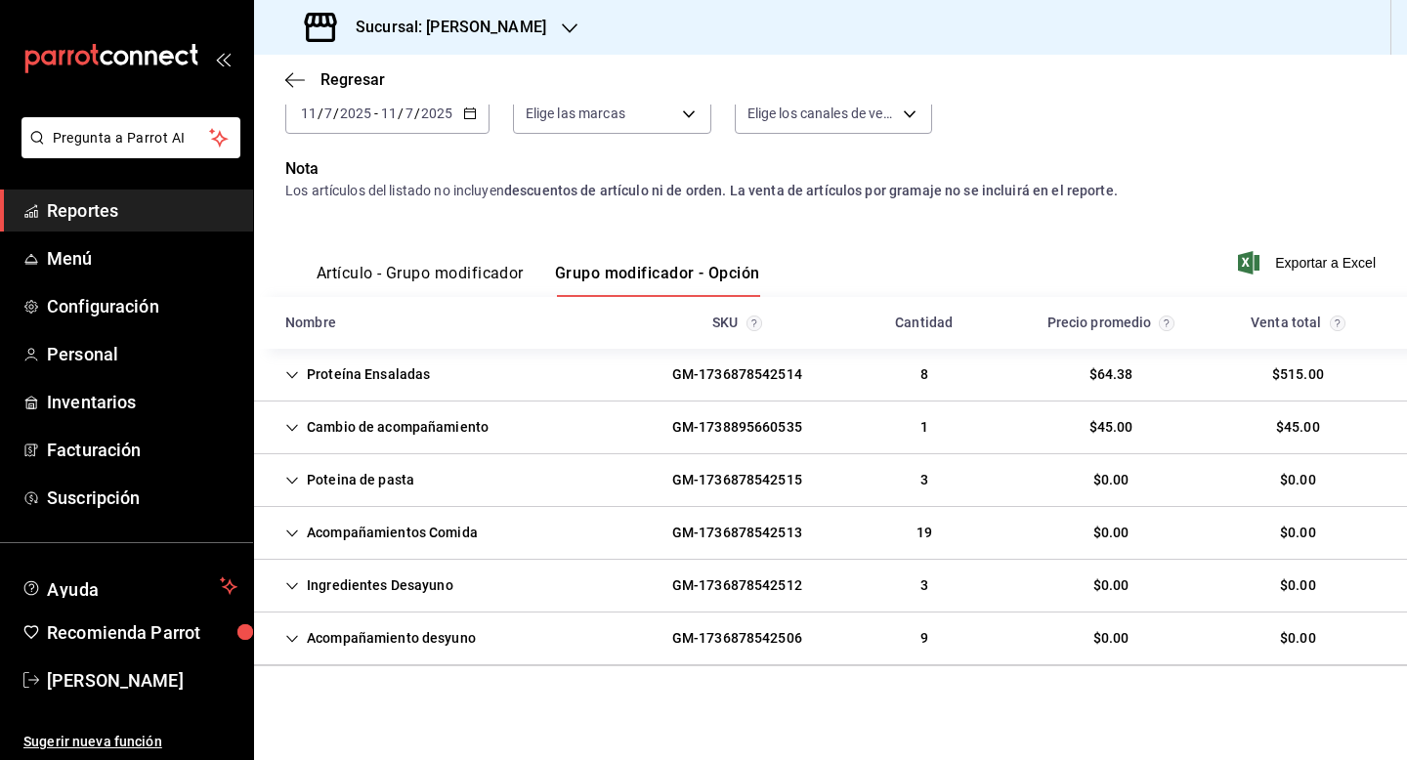
click at [297, 494] on div "Poteina de pasta" at bounding box center [350, 480] width 160 height 36
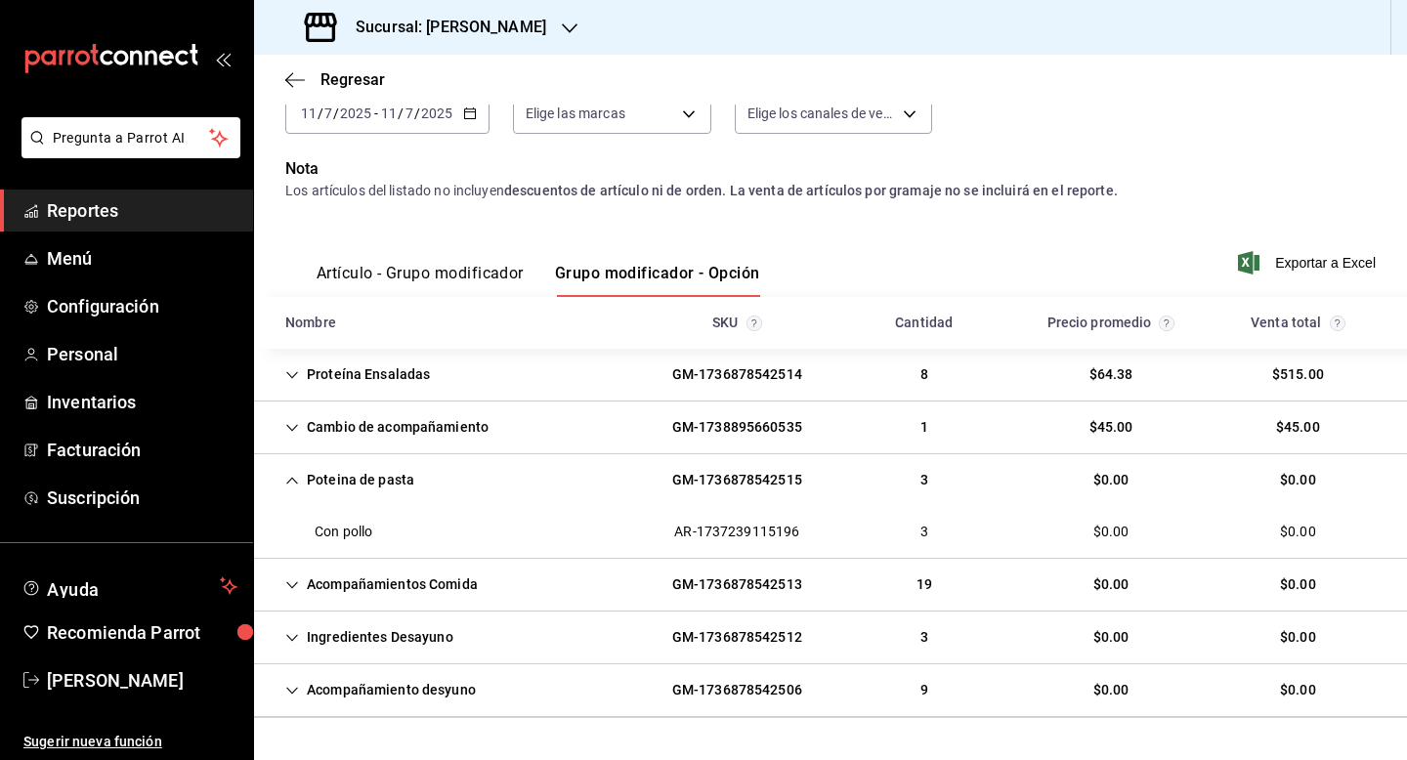
click at [297, 494] on div "Poteina de pasta" at bounding box center [350, 480] width 160 height 36
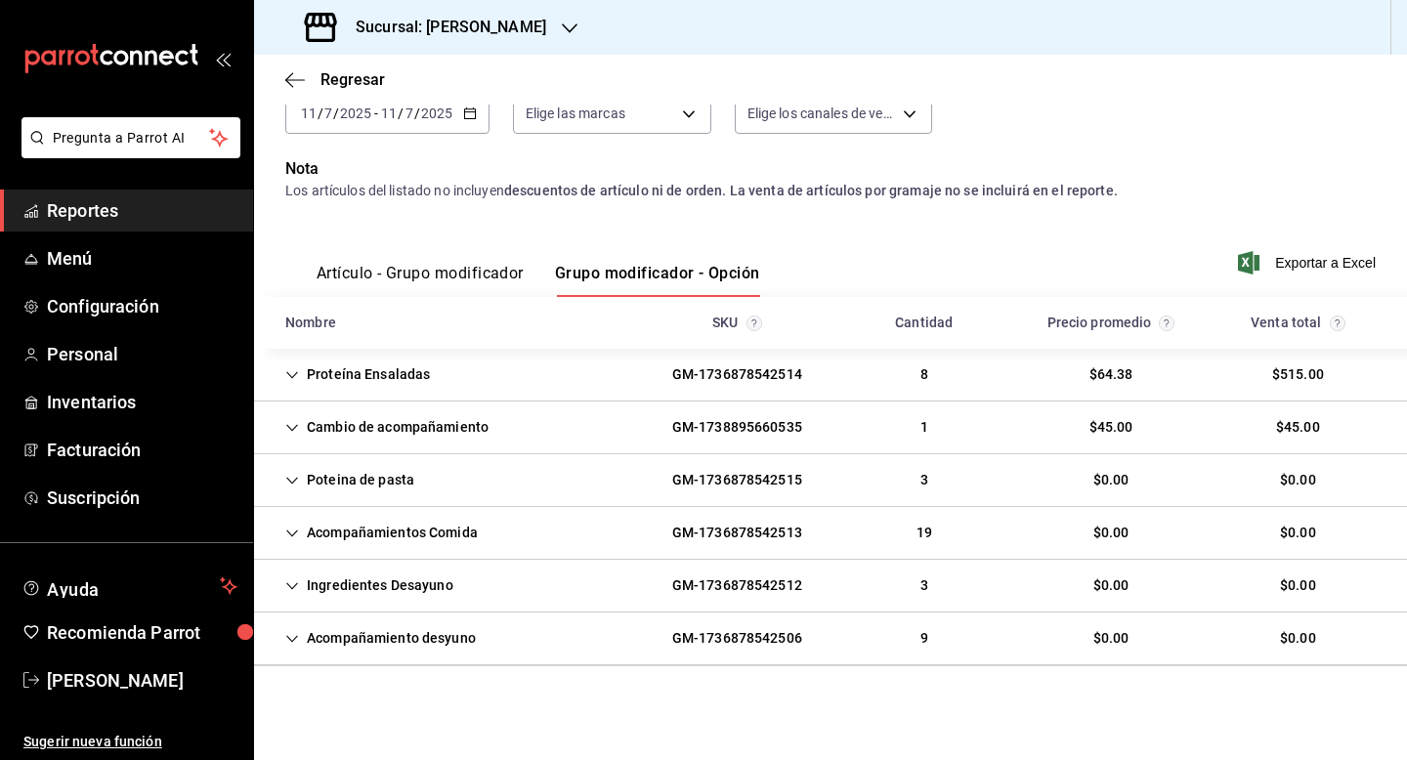
click at [291, 535] on icon "Cell" at bounding box center [292, 533] width 12 height 7
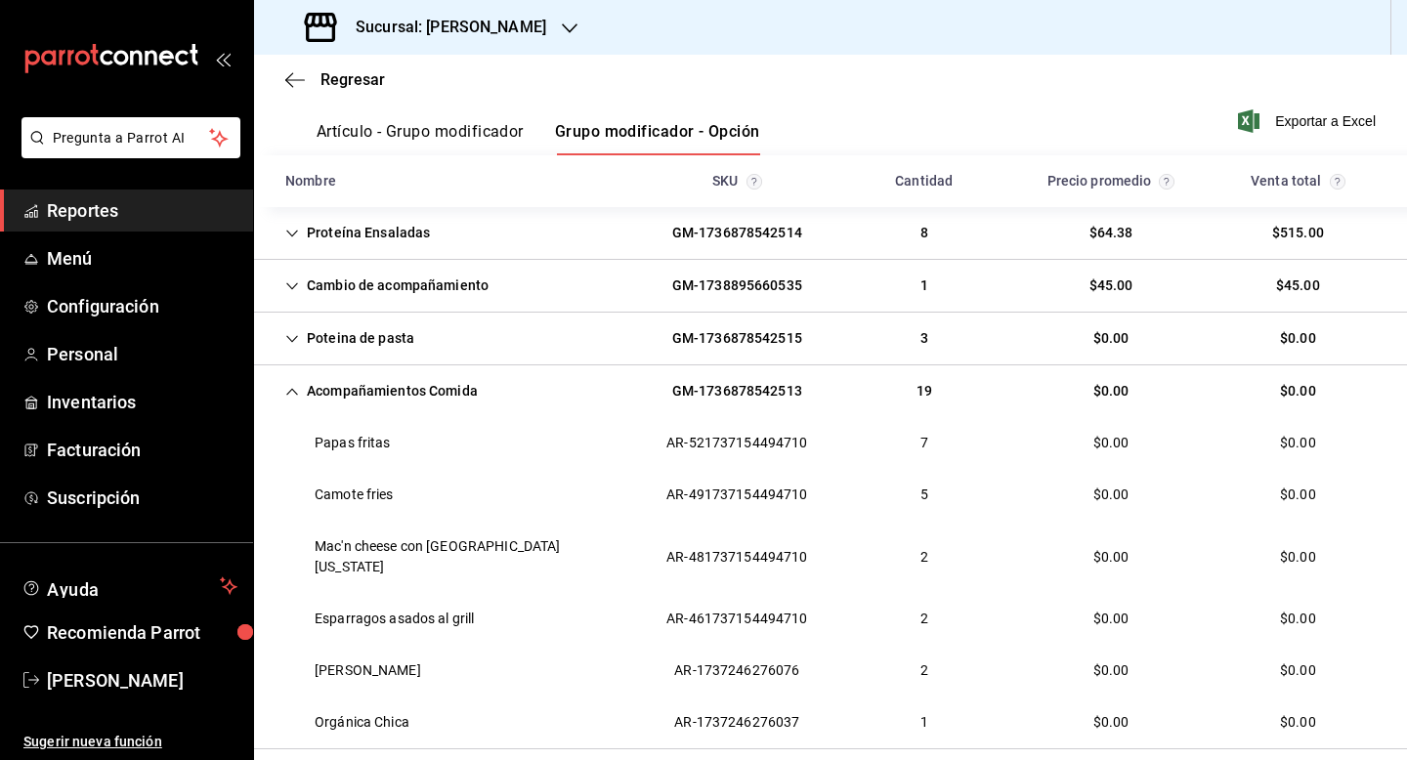
scroll to position [274, 0]
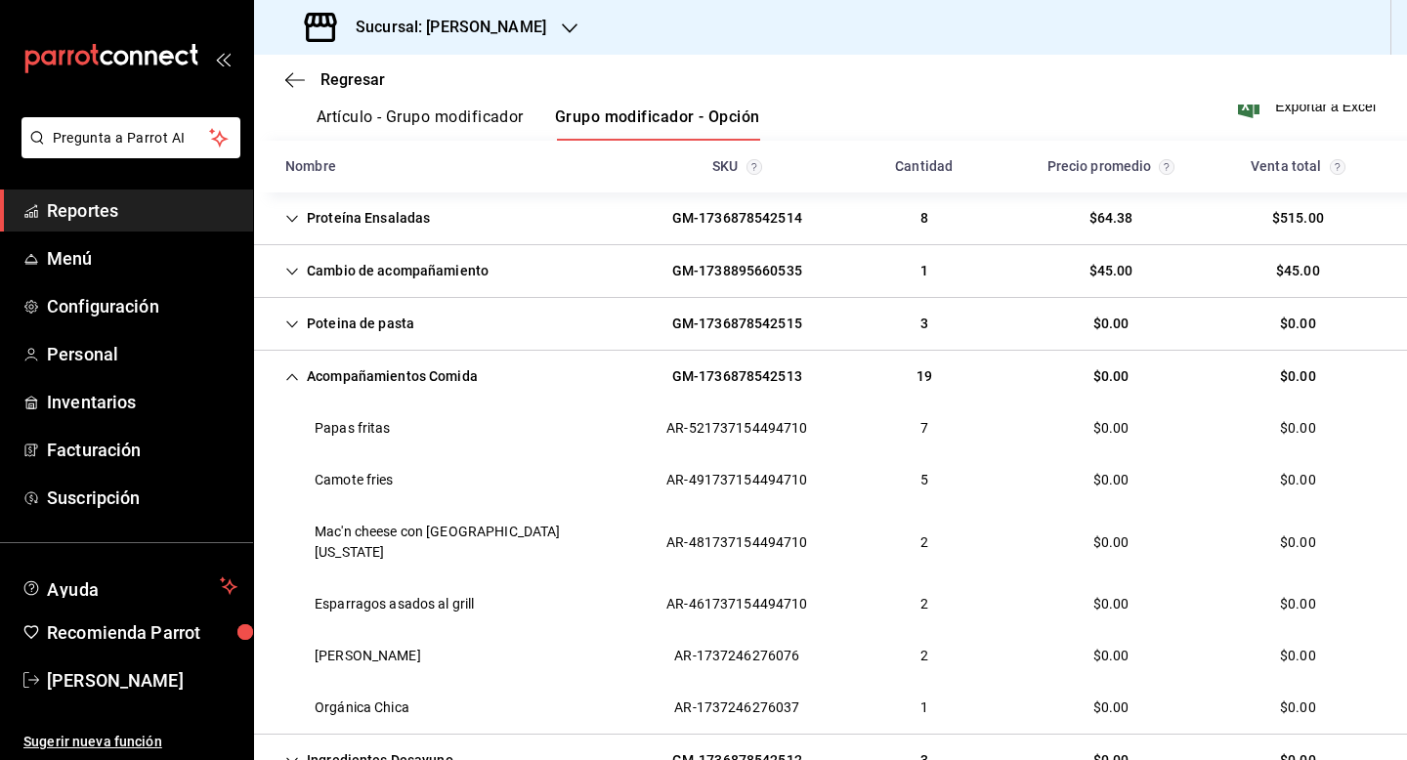
click at [293, 373] on icon "Cell" at bounding box center [292, 377] width 14 height 14
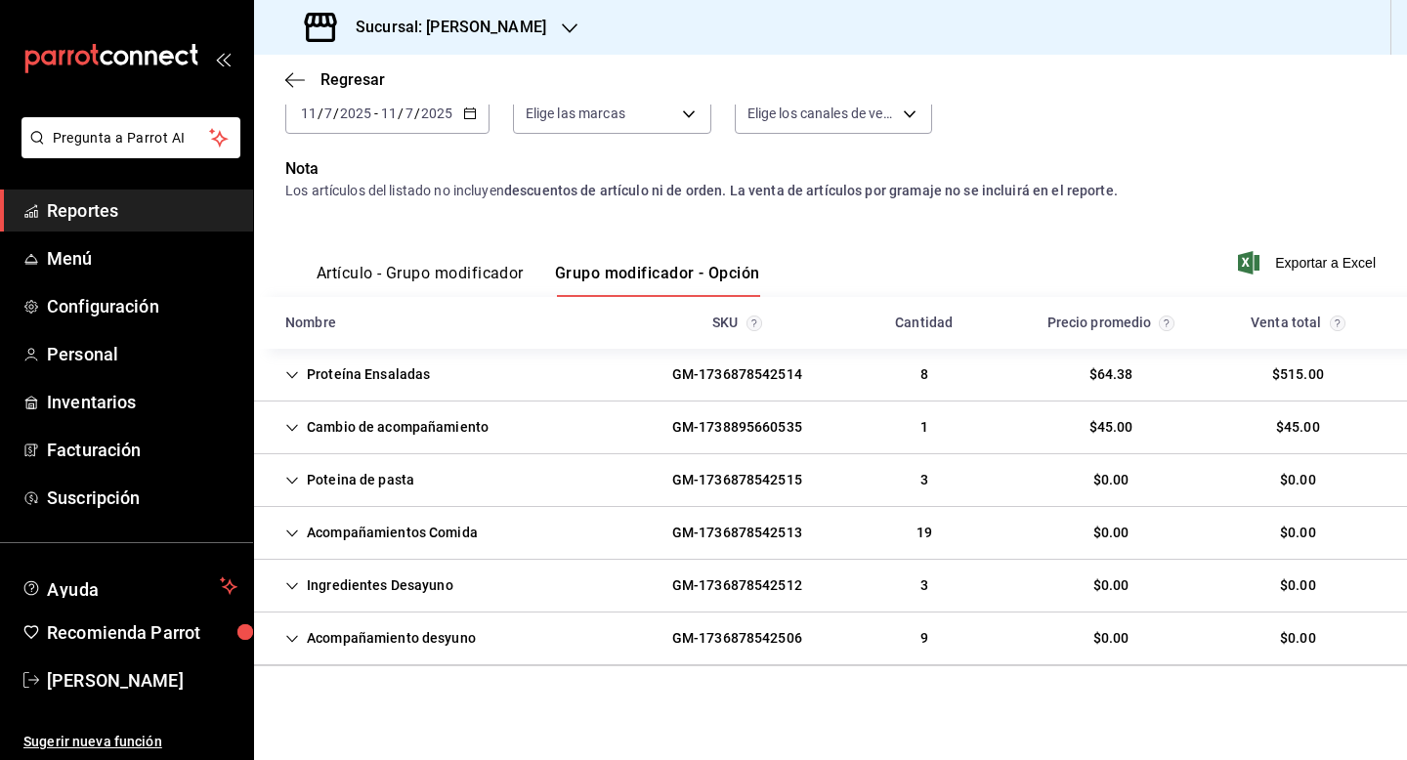
scroll to position [117, 0]
click at [300, 579] on div "Ingredientes Desayuno" at bounding box center [369, 586] width 199 height 36
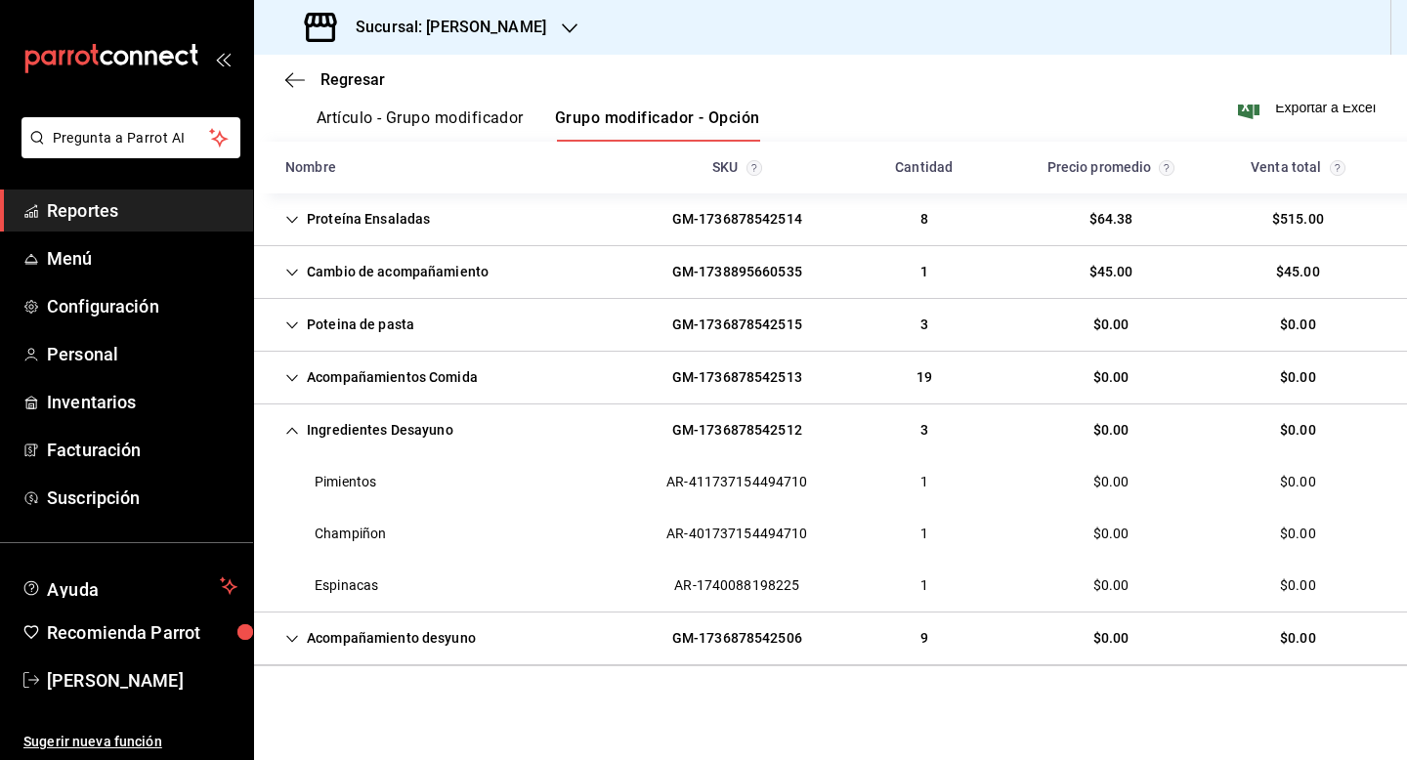
click at [307, 642] on div "Acompañamiento desyuno" at bounding box center [381, 639] width 222 height 36
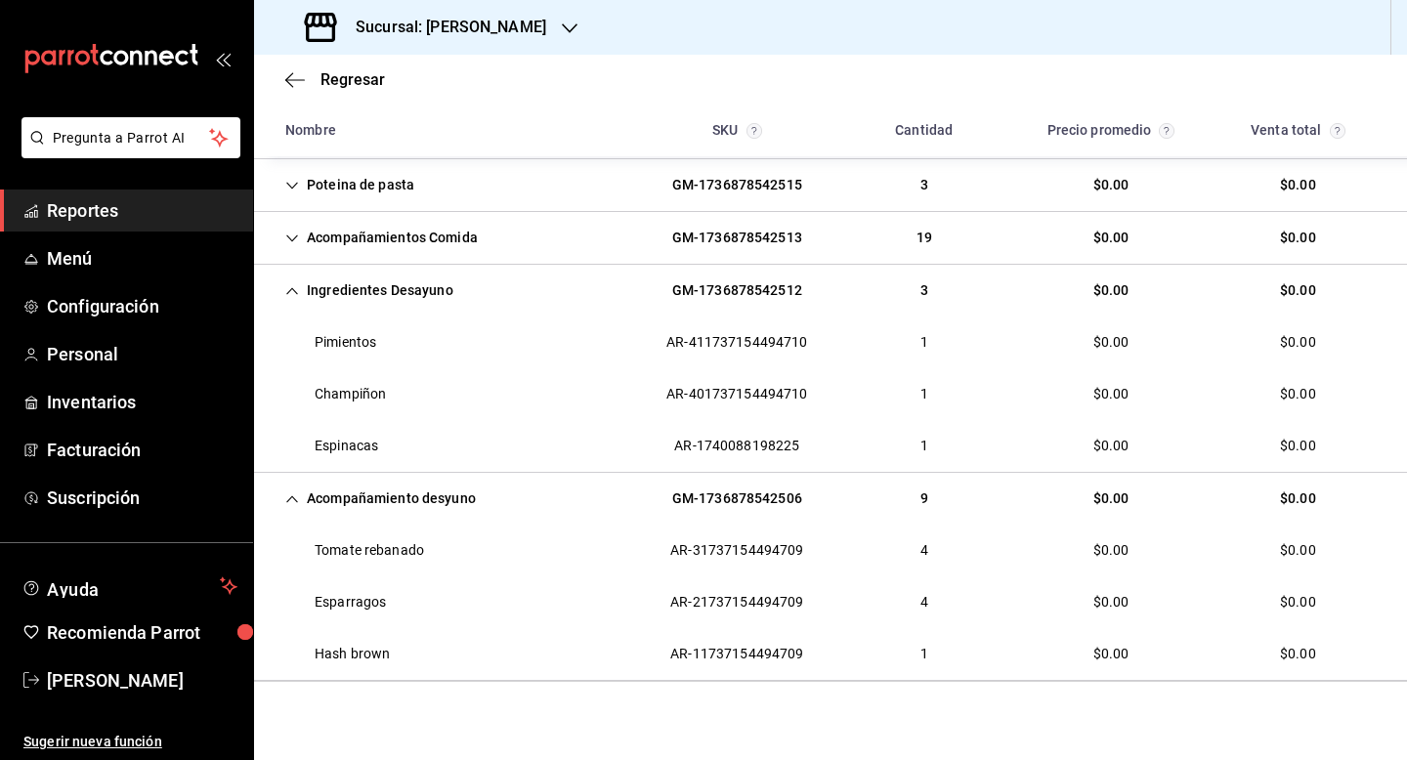
scroll to position [428, 0]
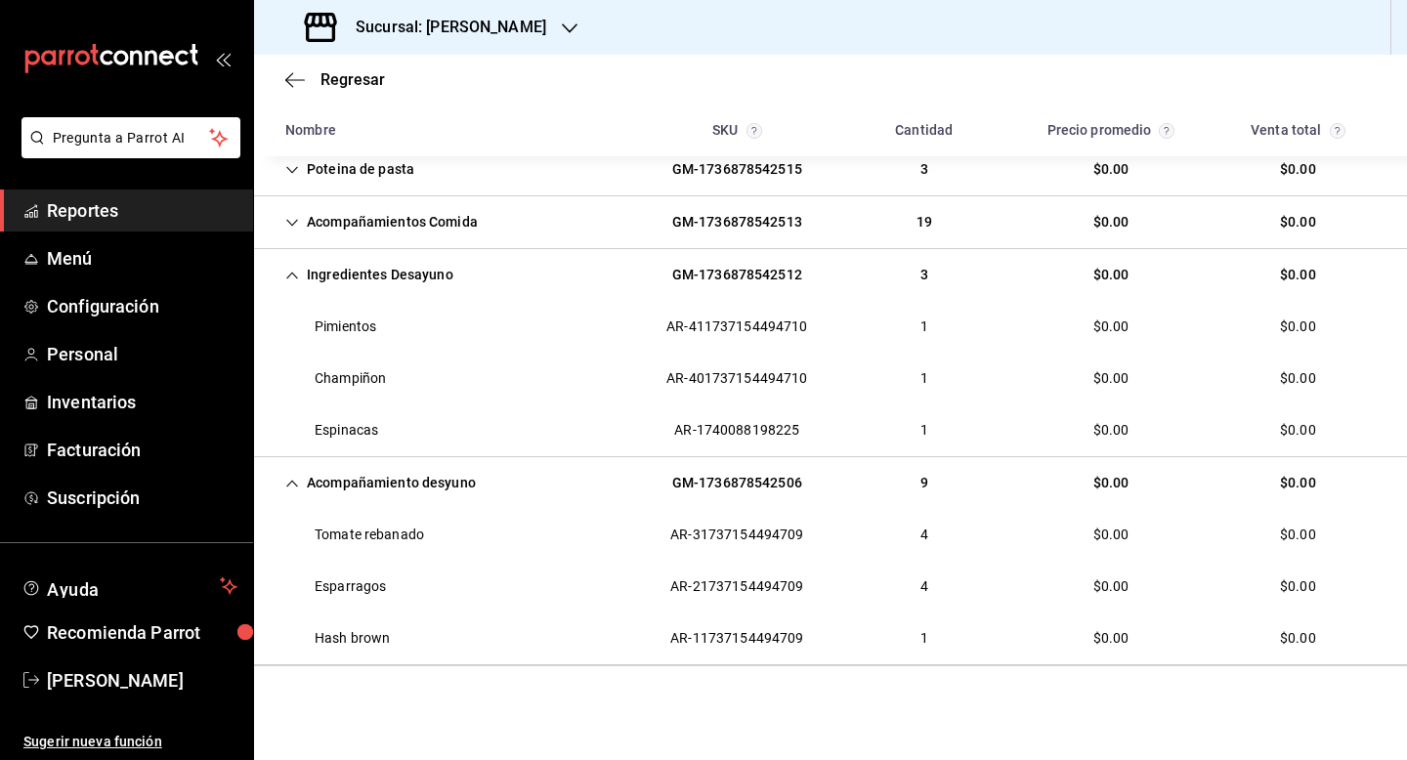
click at [293, 278] on icon "Cell" at bounding box center [292, 276] width 14 height 14
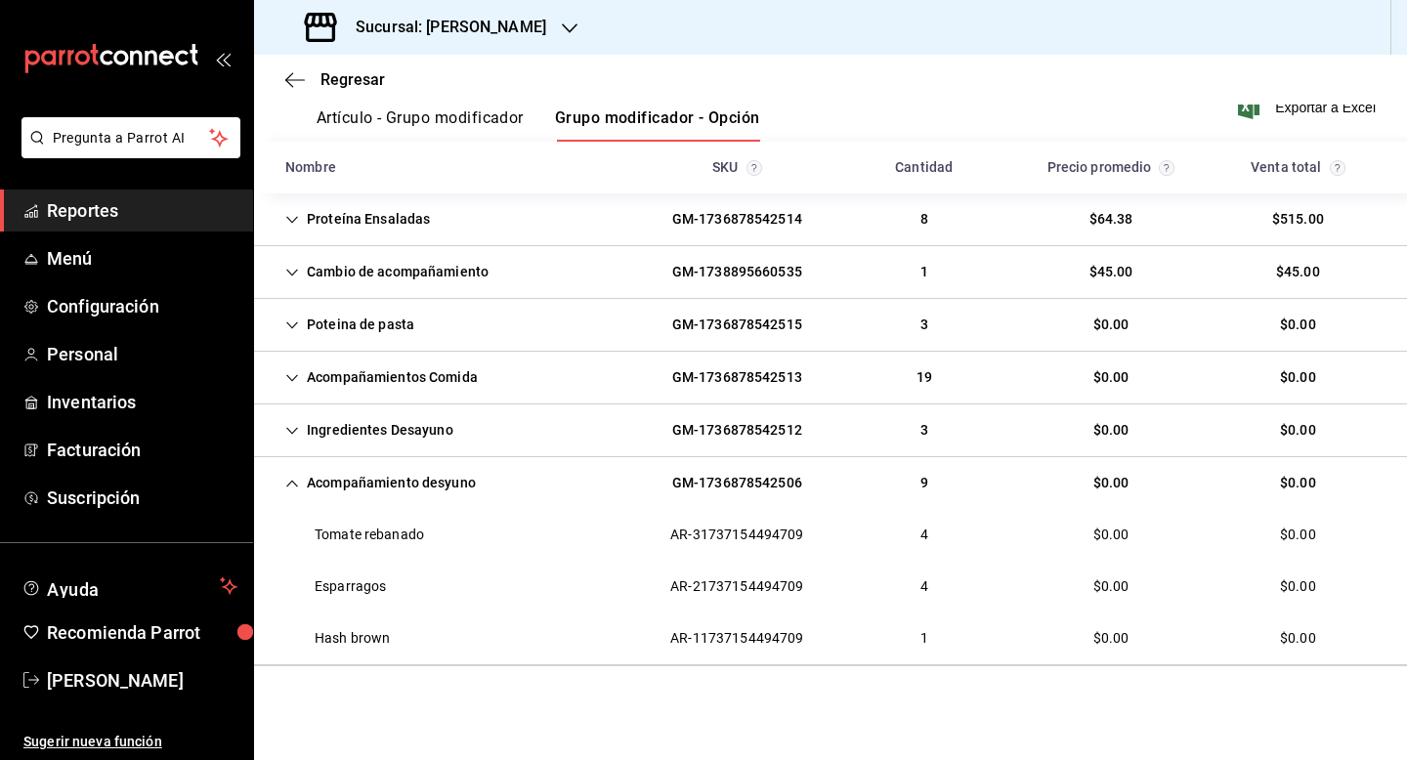
scroll to position [273, 0]
click at [291, 486] on icon "Cell" at bounding box center [292, 484] width 14 height 14
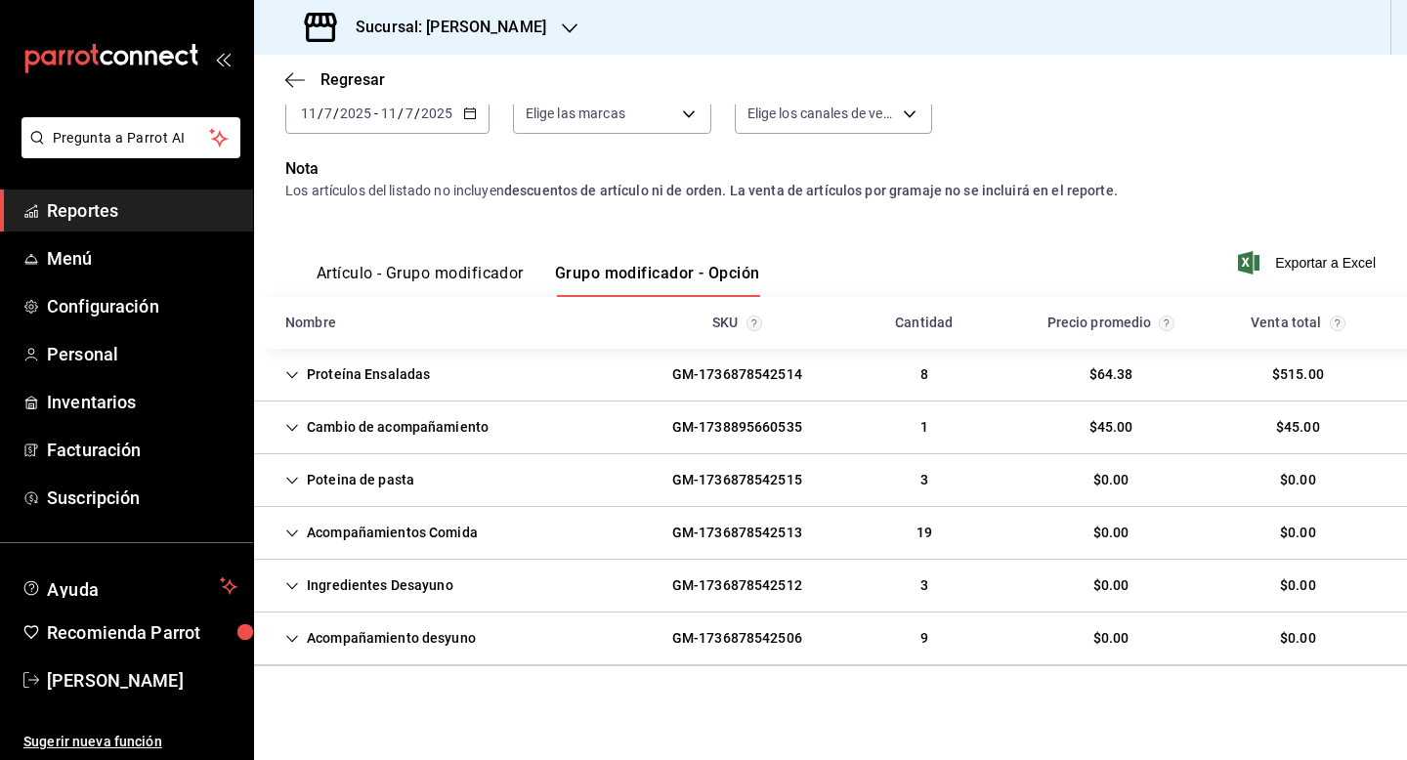
scroll to position [117, 0]
click at [470, 118] on \(Stroke\) "button" at bounding box center [470, 113] width 12 height 11
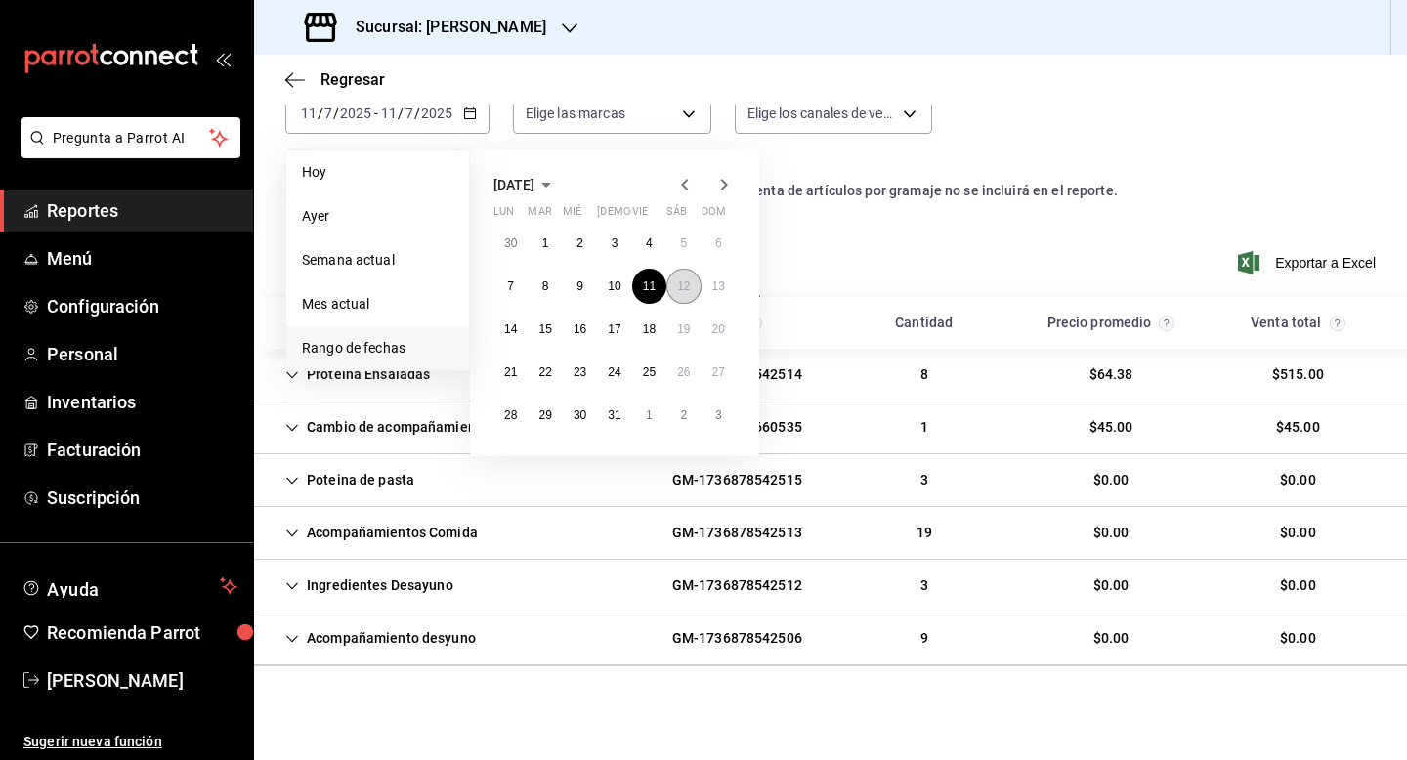
click at [690, 289] on button "12" at bounding box center [683, 286] width 34 height 35
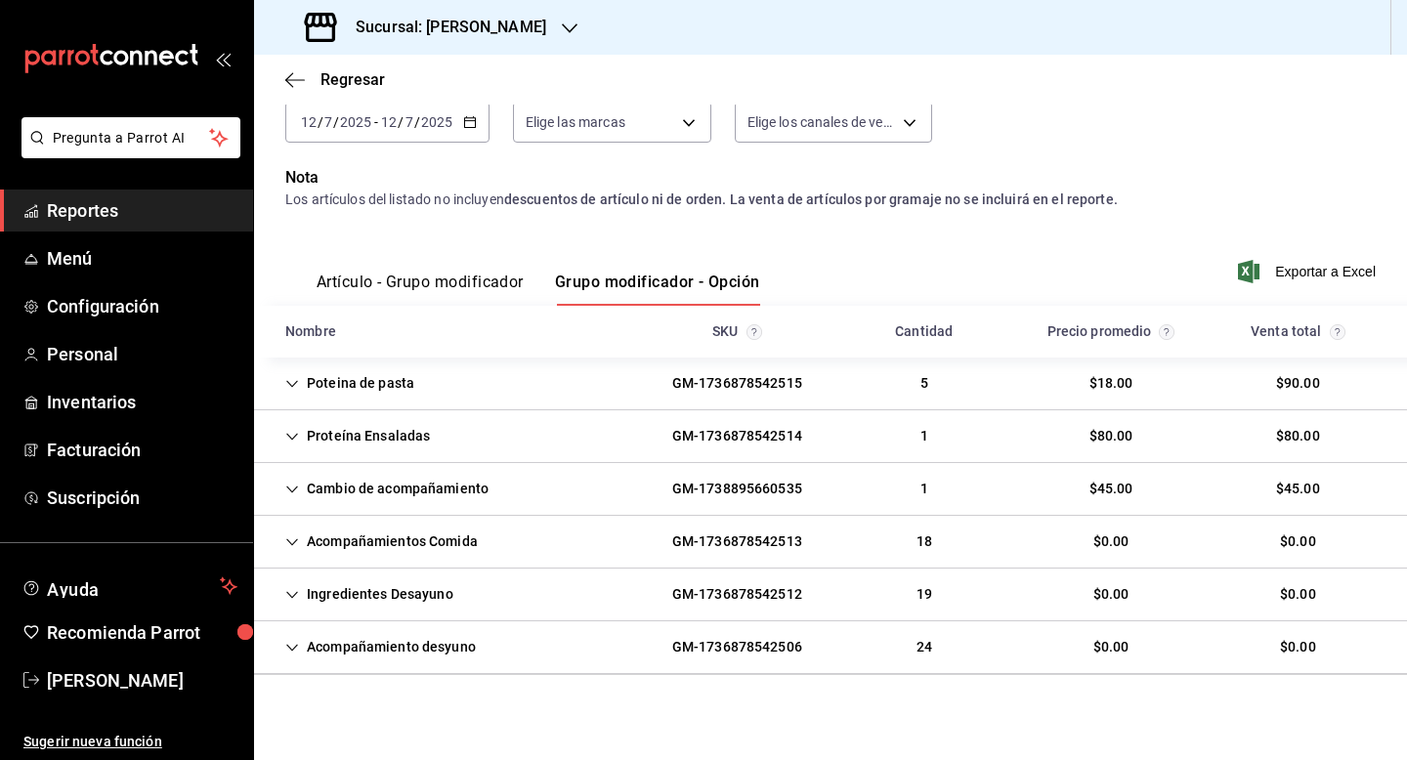
scroll to position [117, 0]
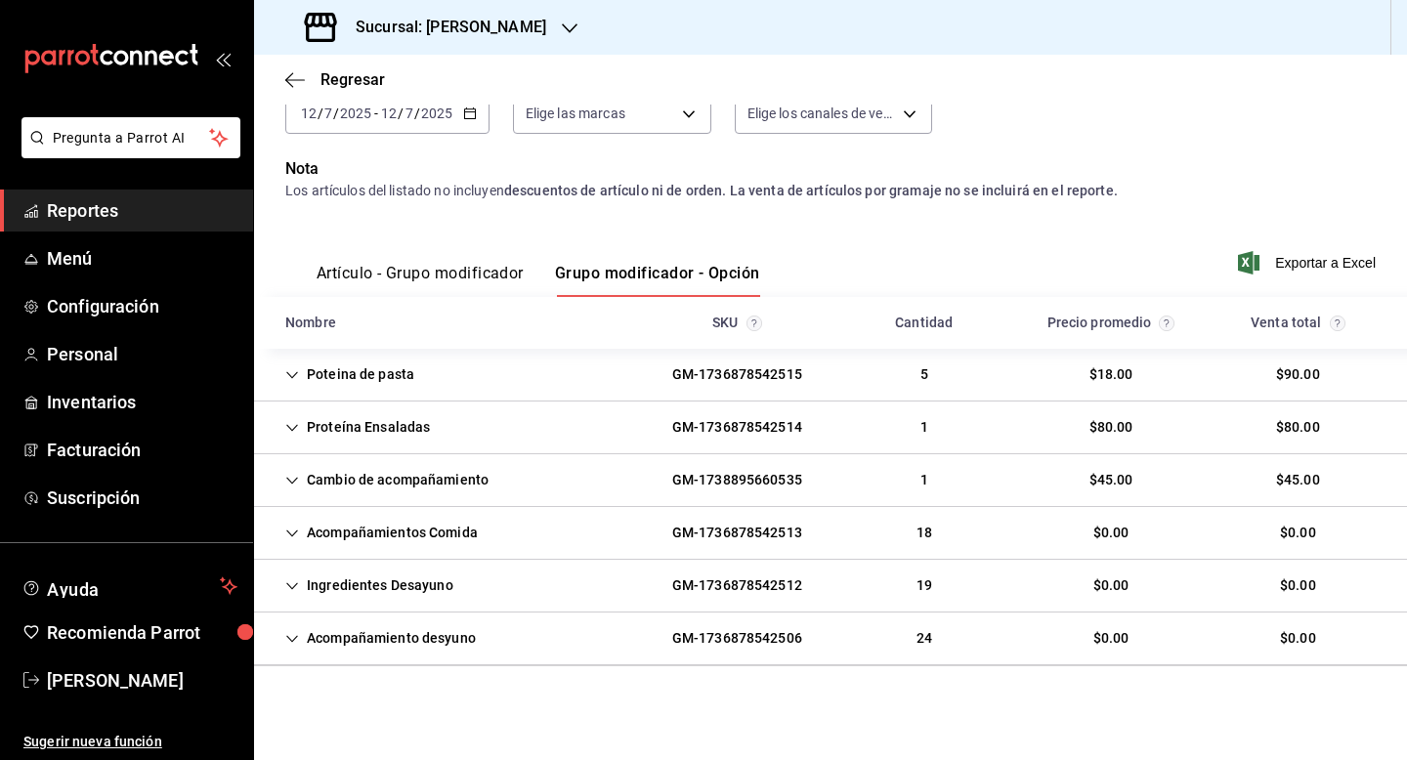
click at [296, 380] on icon "Cell" at bounding box center [292, 375] width 14 height 14
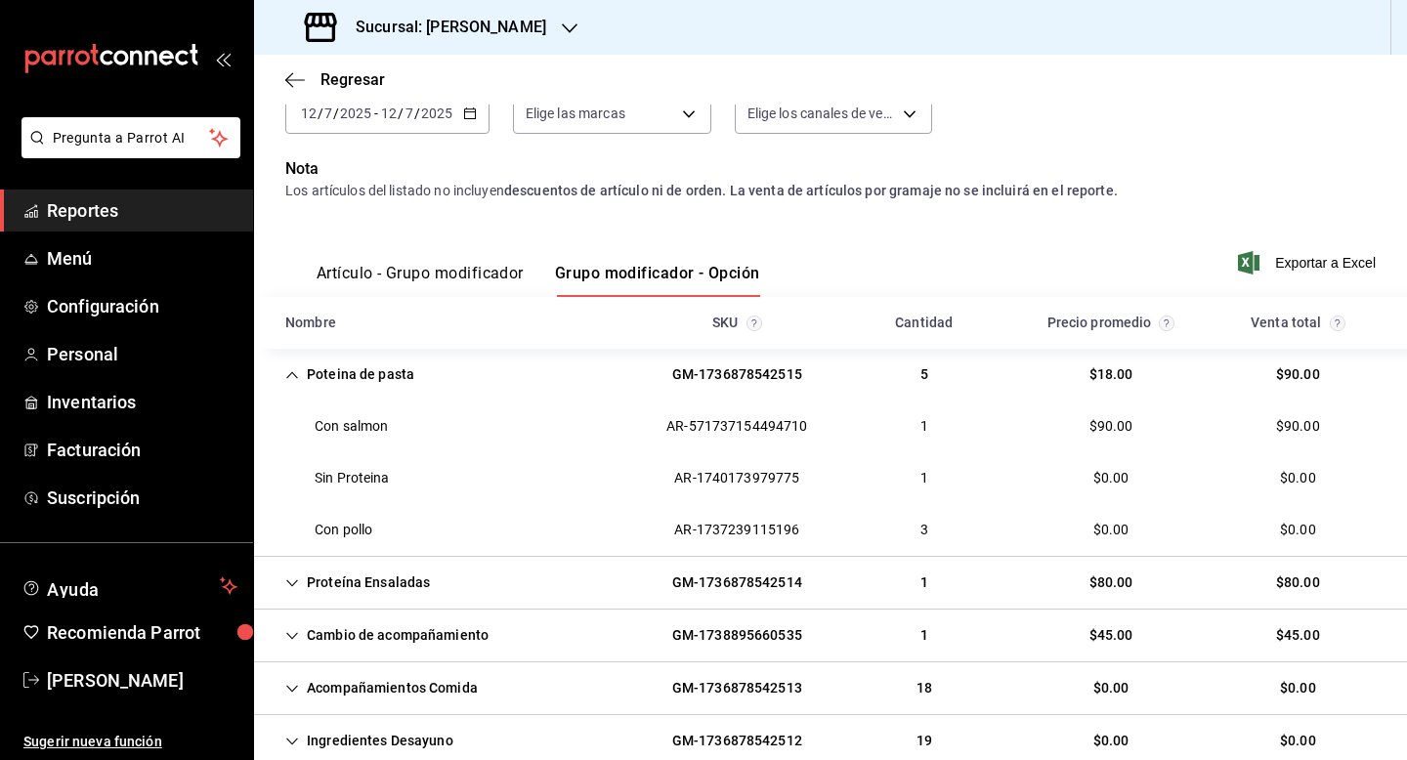
click at [292, 586] on icon "Cell" at bounding box center [292, 584] width 14 height 14
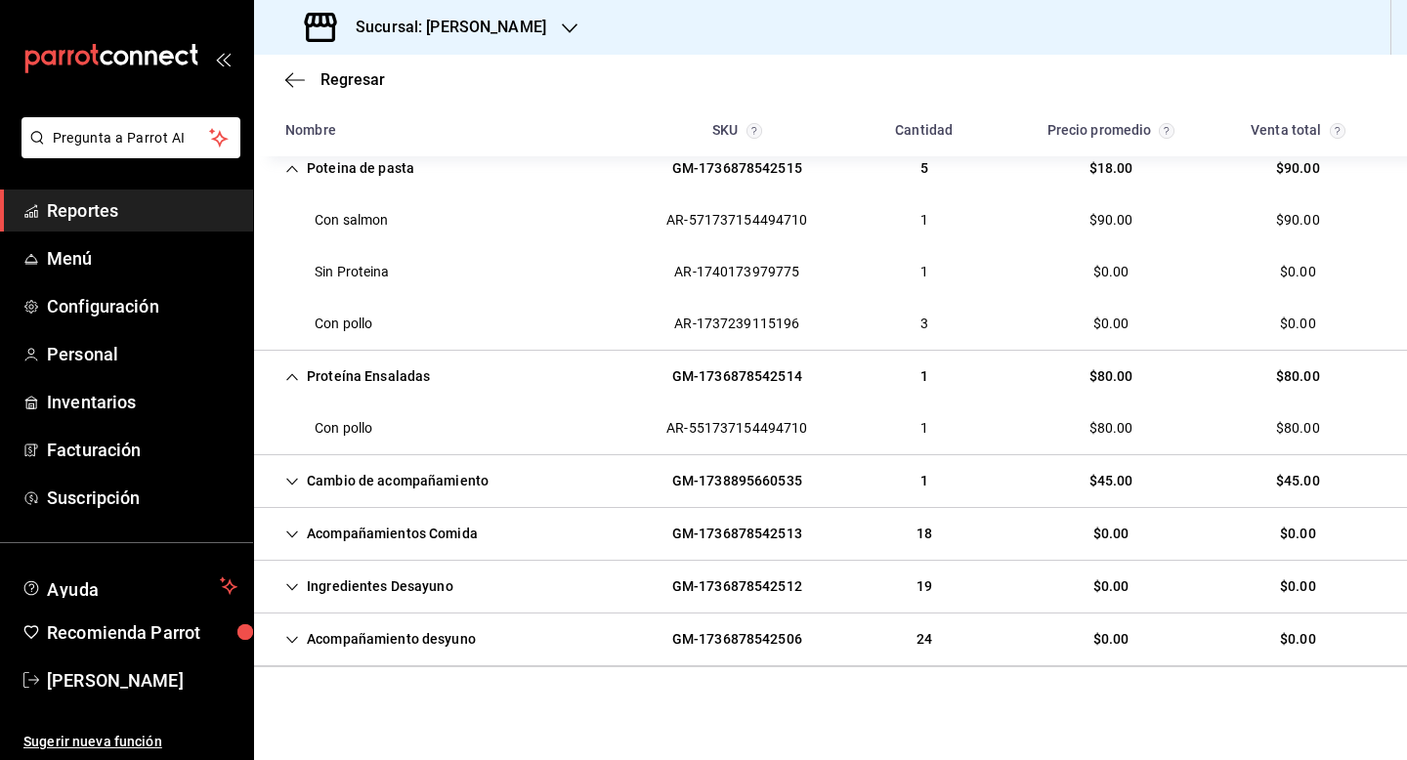
scroll to position [324, 0]
click at [285, 475] on icon "Cell" at bounding box center [292, 481] width 14 height 14
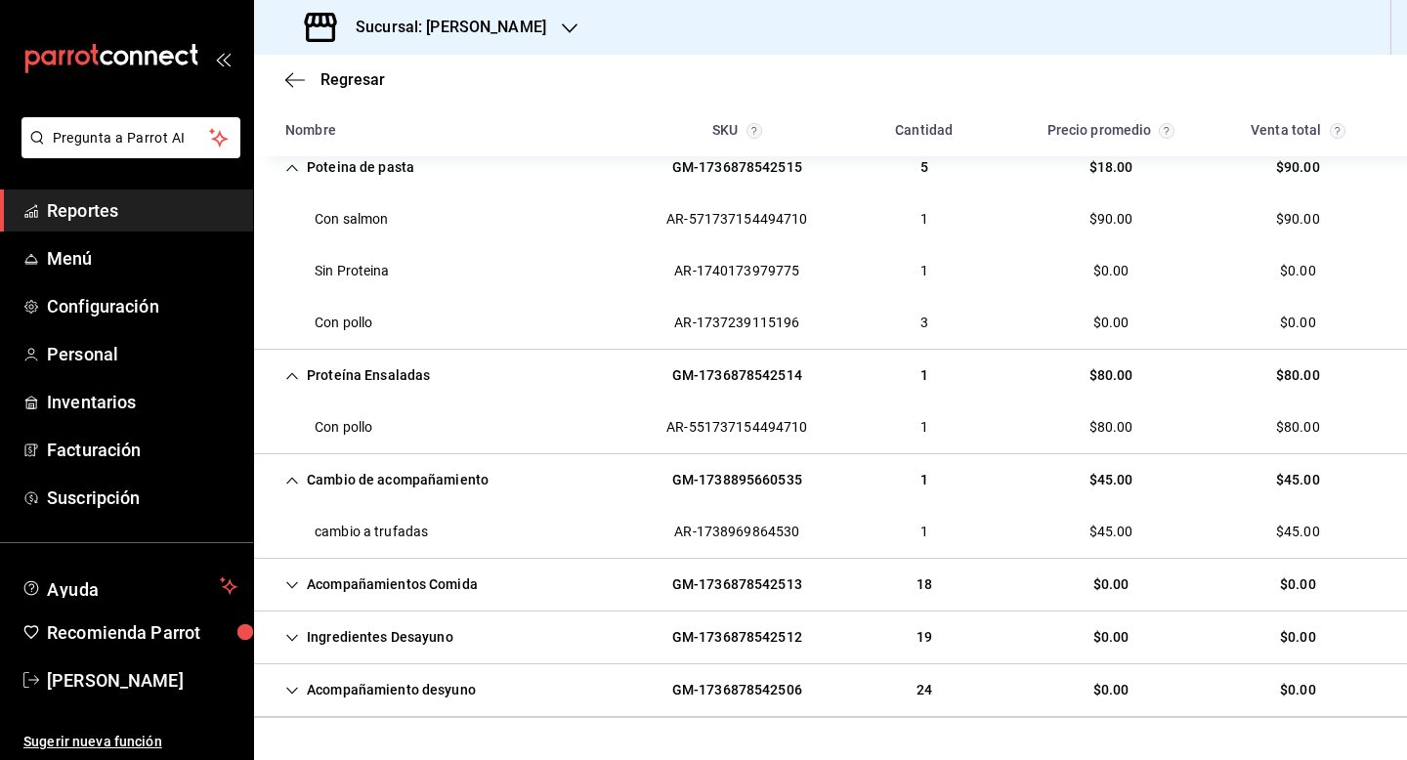
click at [297, 579] on icon "Cell" at bounding box center [292, 586] width 14 height 14
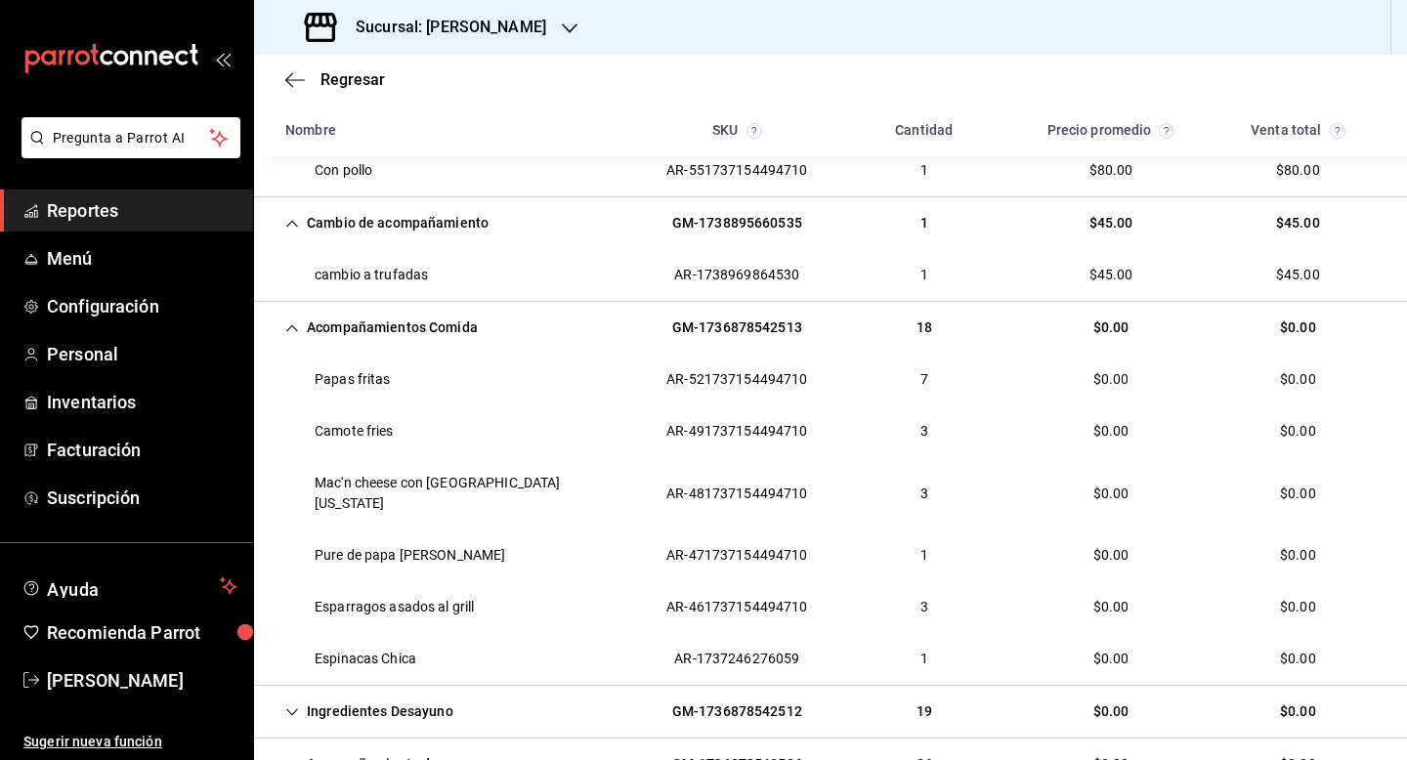
scroll to position [598, 0]
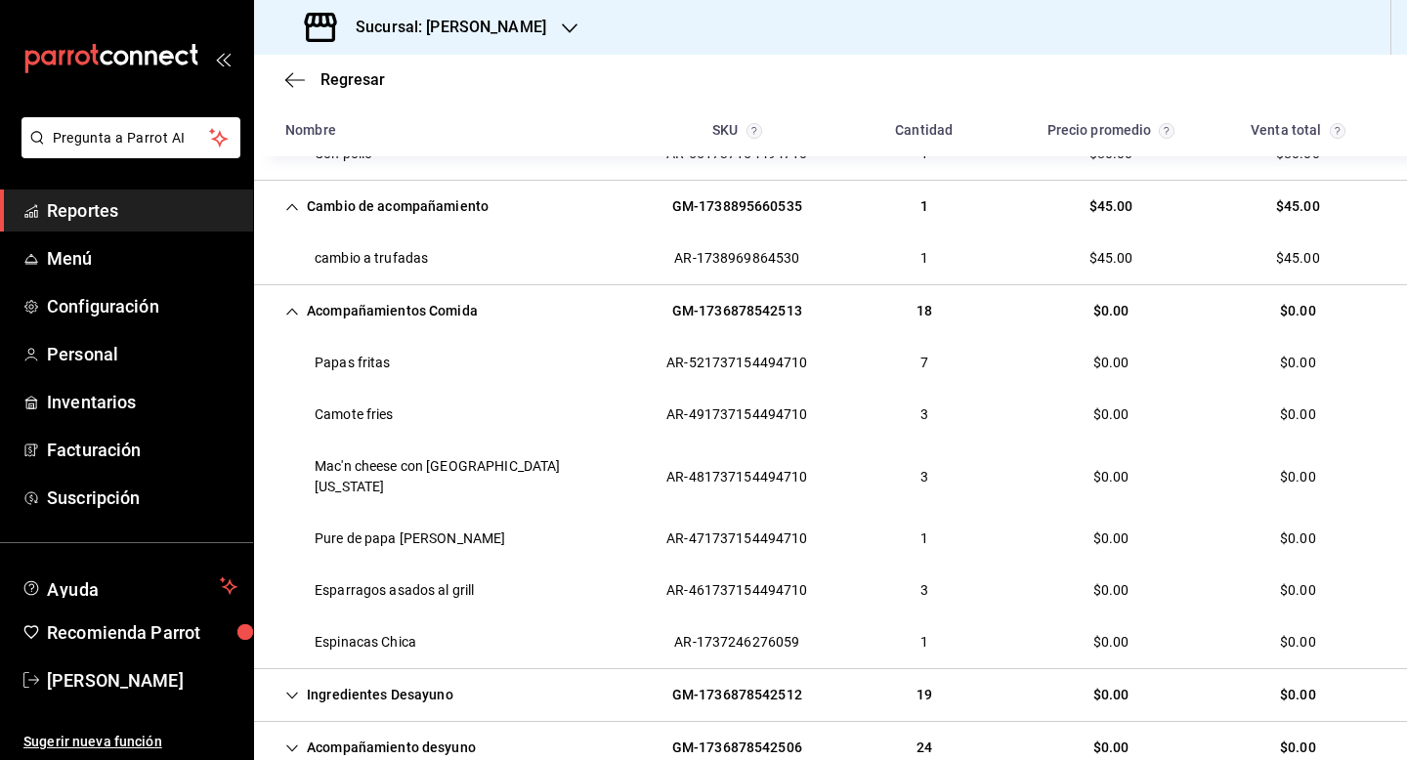
click at [280, 677] on div "Ingredientes Desayuno" at bounding box center [369, 695] width 199 height 36
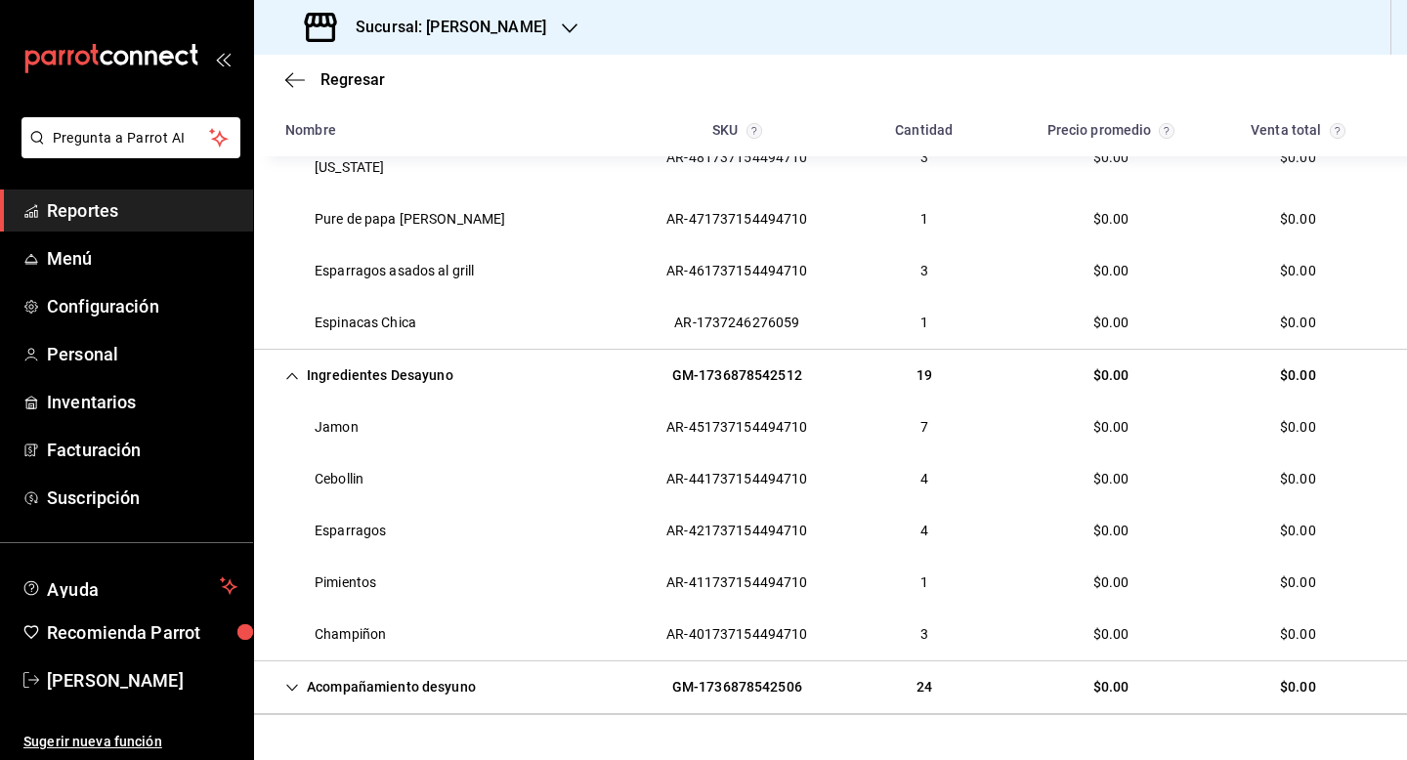
scroll to position [946, 0]
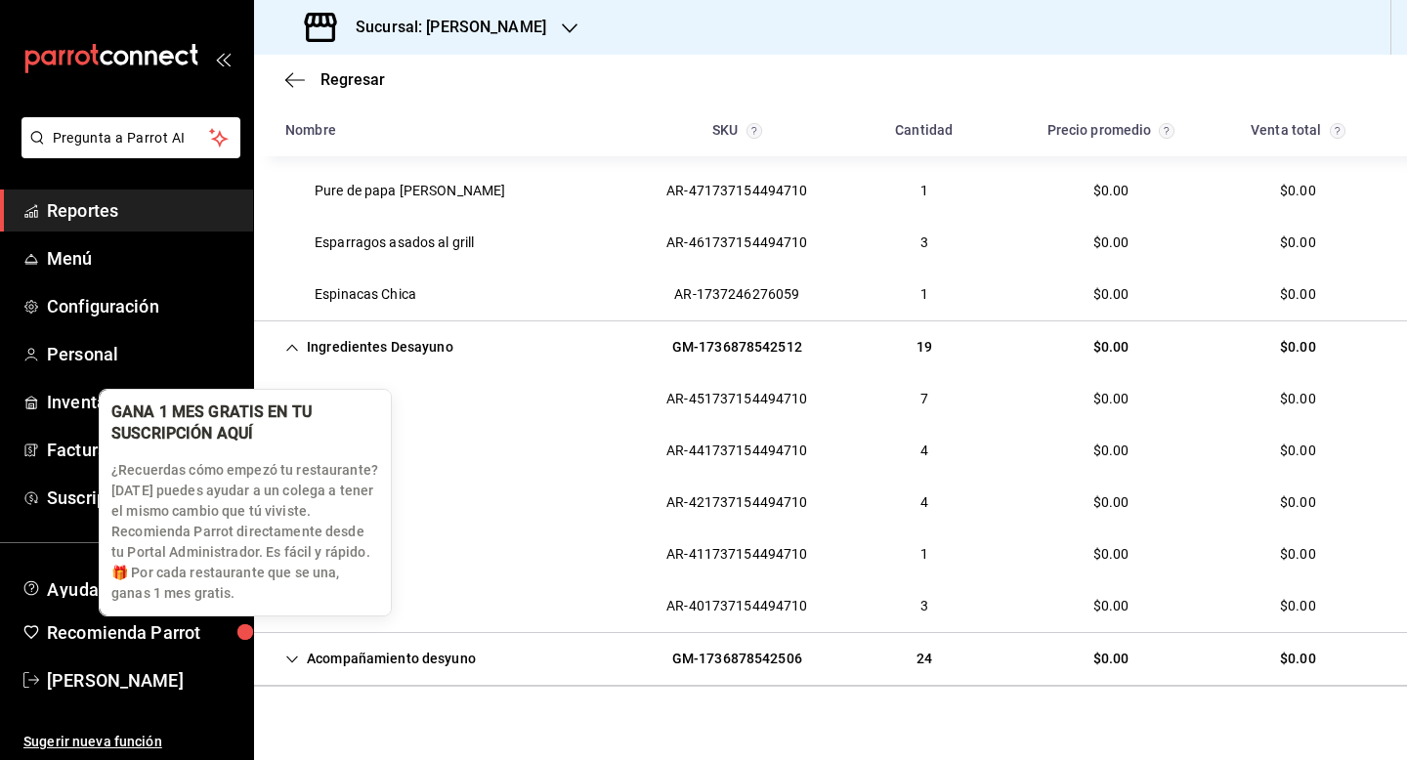
drag, startPoint x: 266, startPoint y: 646, endPoint x: 316, endPoint y: 632, distance: 51.7
click at [279, 644] on body "Pregunta a Parrot AI Reportes Menú Configuración Personal Inventarios Facturaci…" at bounding box center [703, 380] width 1407 height 760
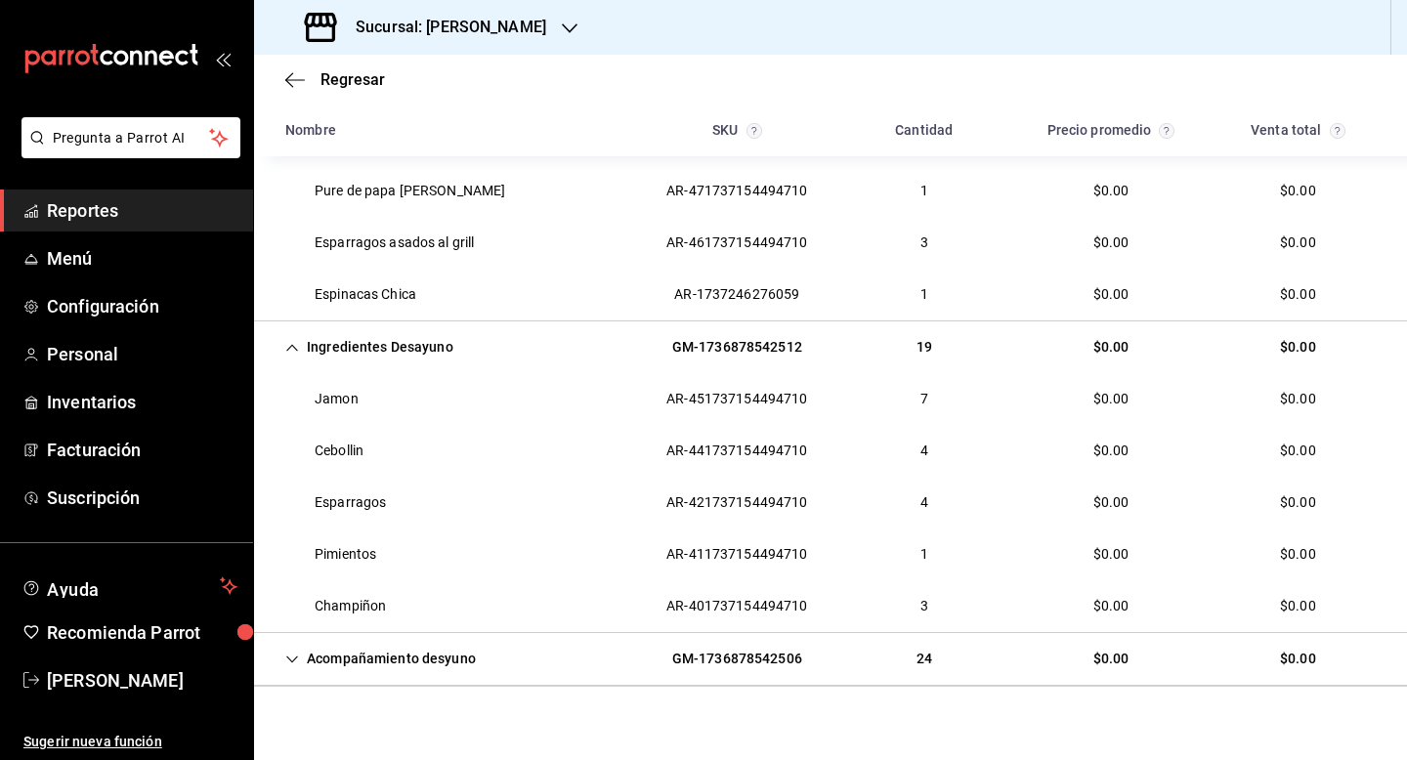
click at [316, 641] on div "Acompañamiento desyuno" at bounding box center [381, 659] width 222 height 36
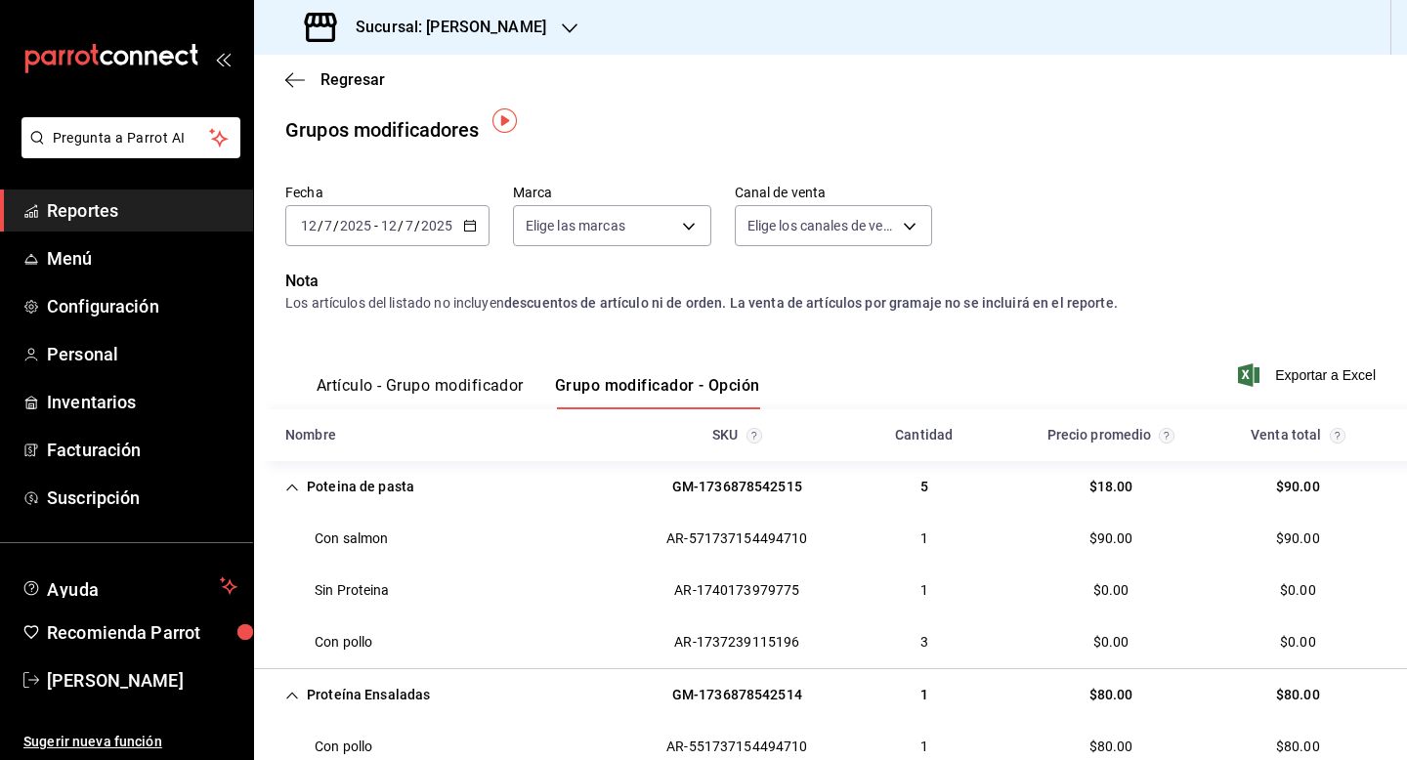
scroll to position [0, 0]
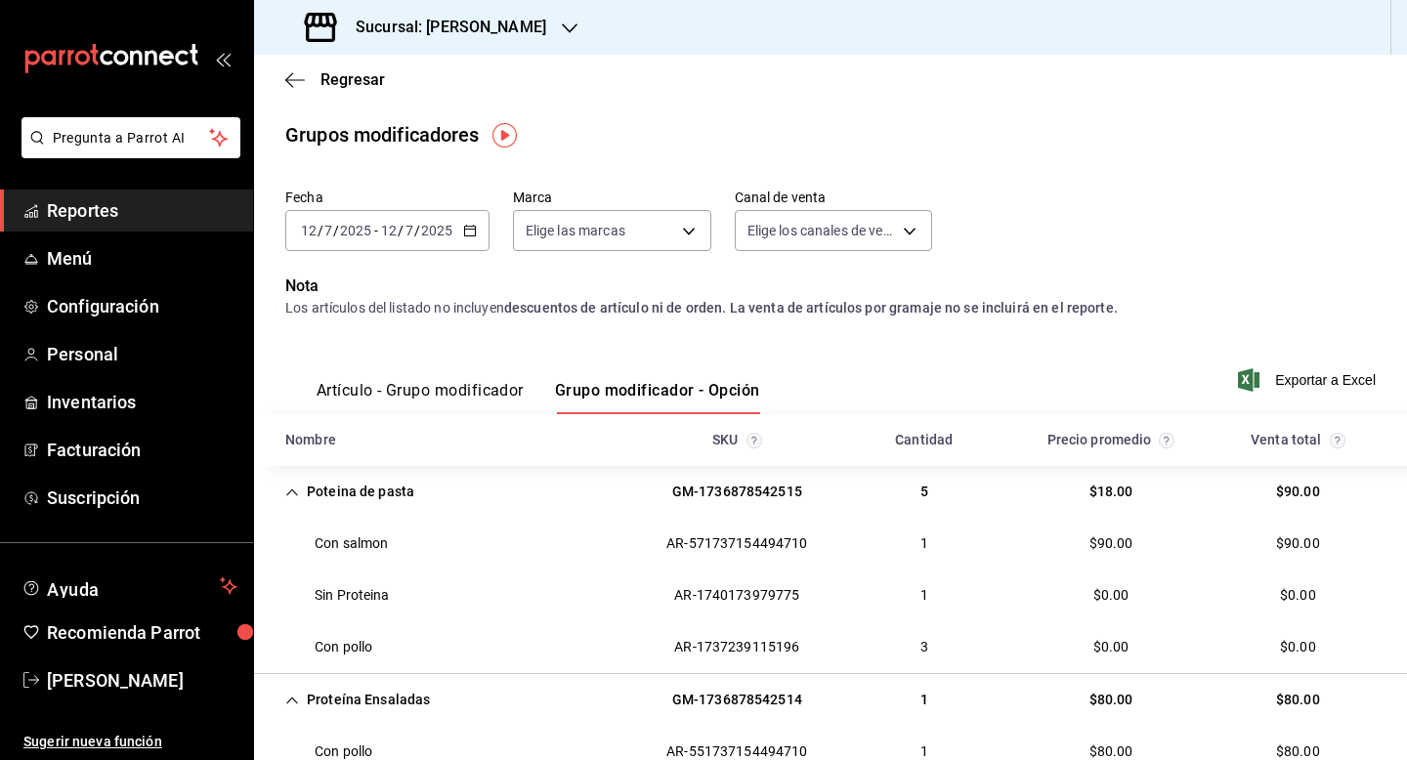
click at [396, 239] on div "[DATE] [DATE] - [DATE] [DATE]" at bounding box center [387, 230] width 204 height 41
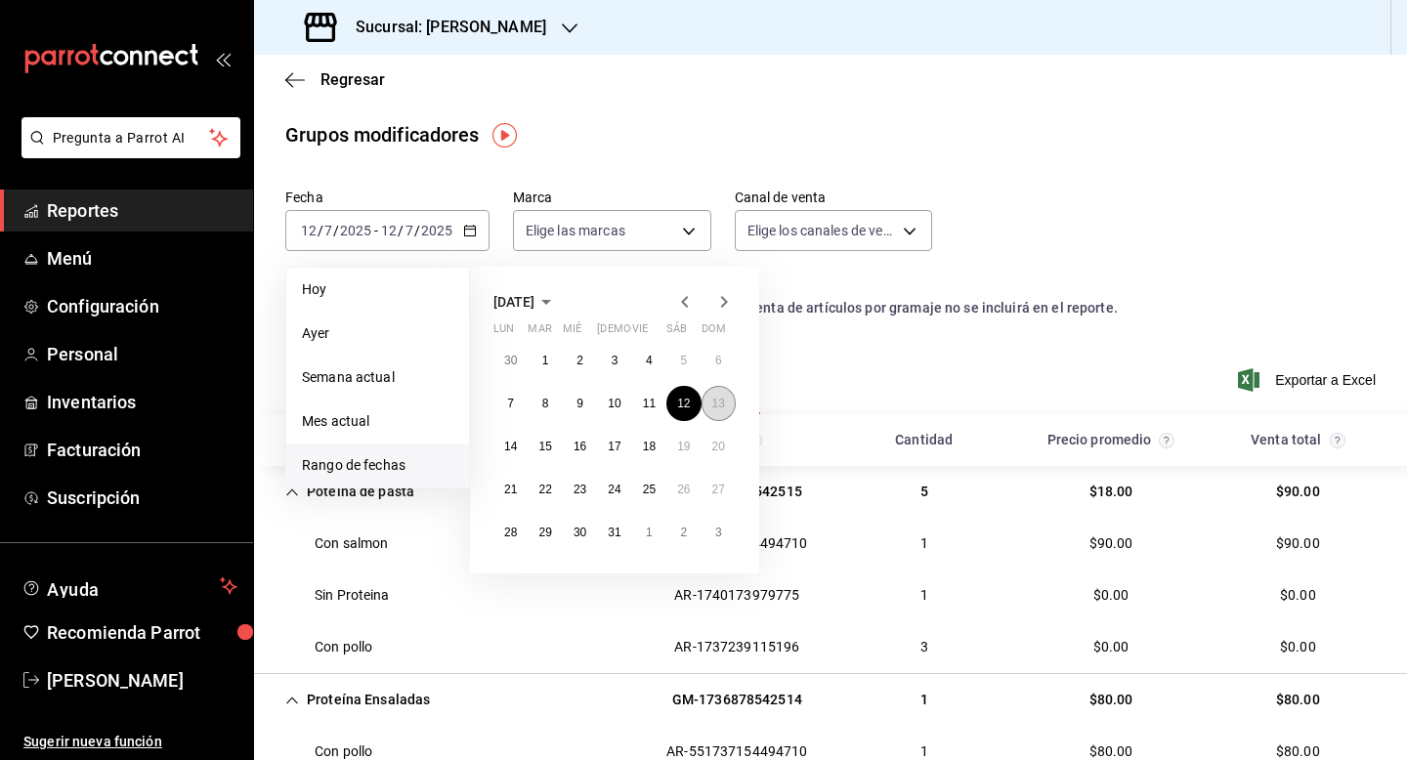
click at [715, 391] on button "13" at bounding box center [719, 403] width 34 height 35
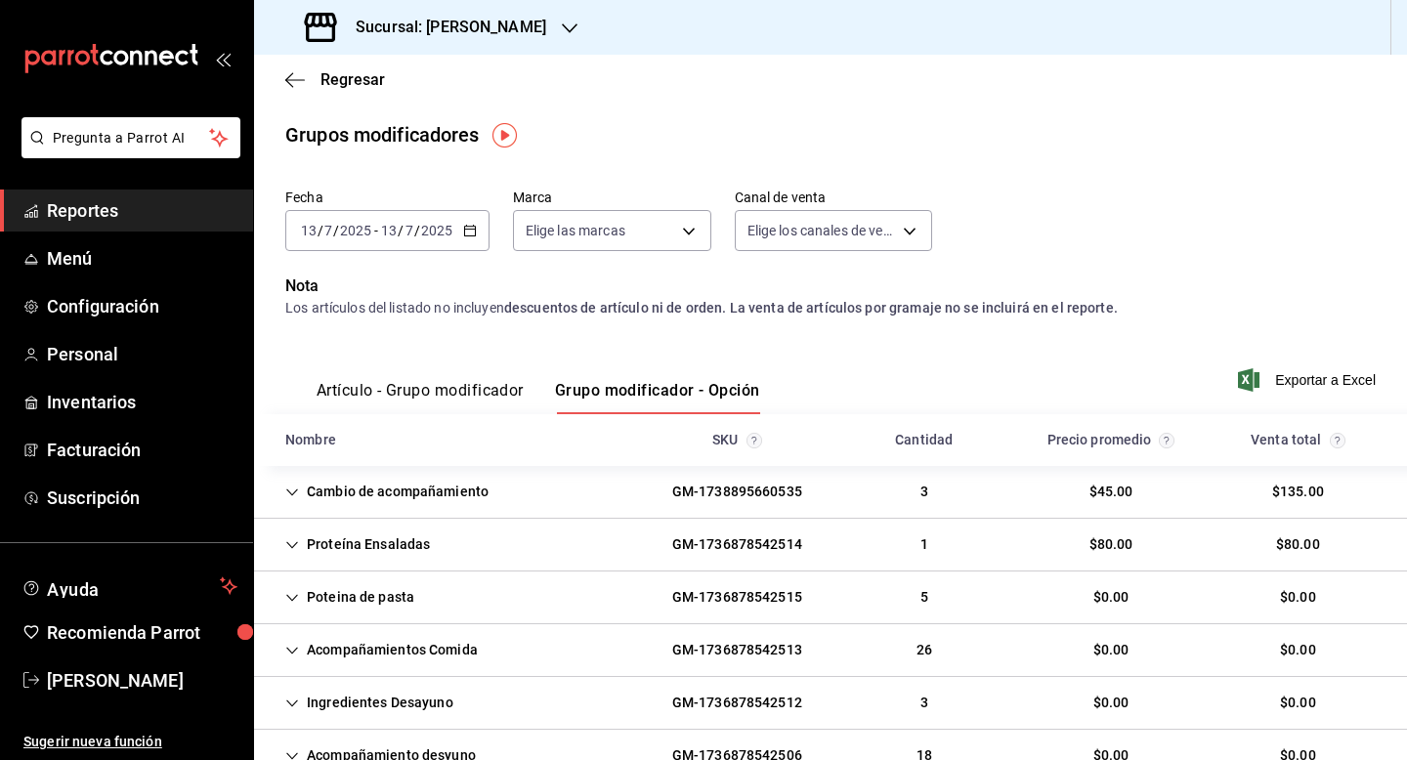
drag, startPoint x: 295, startPoint y: 538, endPoint x: 311, endPoint y: 538, distance: 15.6
click at [296, 538] on icon "Cell" at bounding box center [292, 545] width 14 height 14
click at [308, 659] on div "Poteina de pasta" at bounding box center [350, 649] width 160 height 36
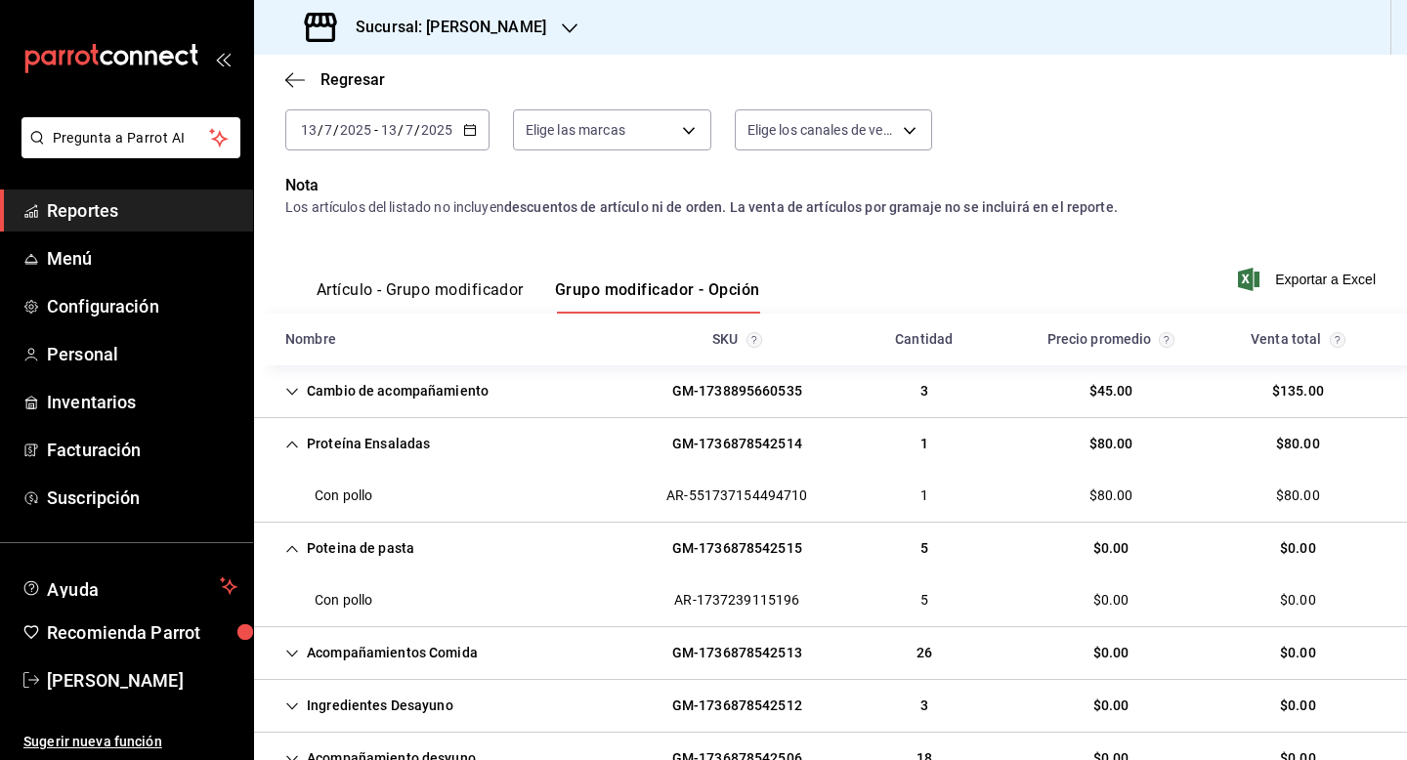
scroll to position [156, 0]
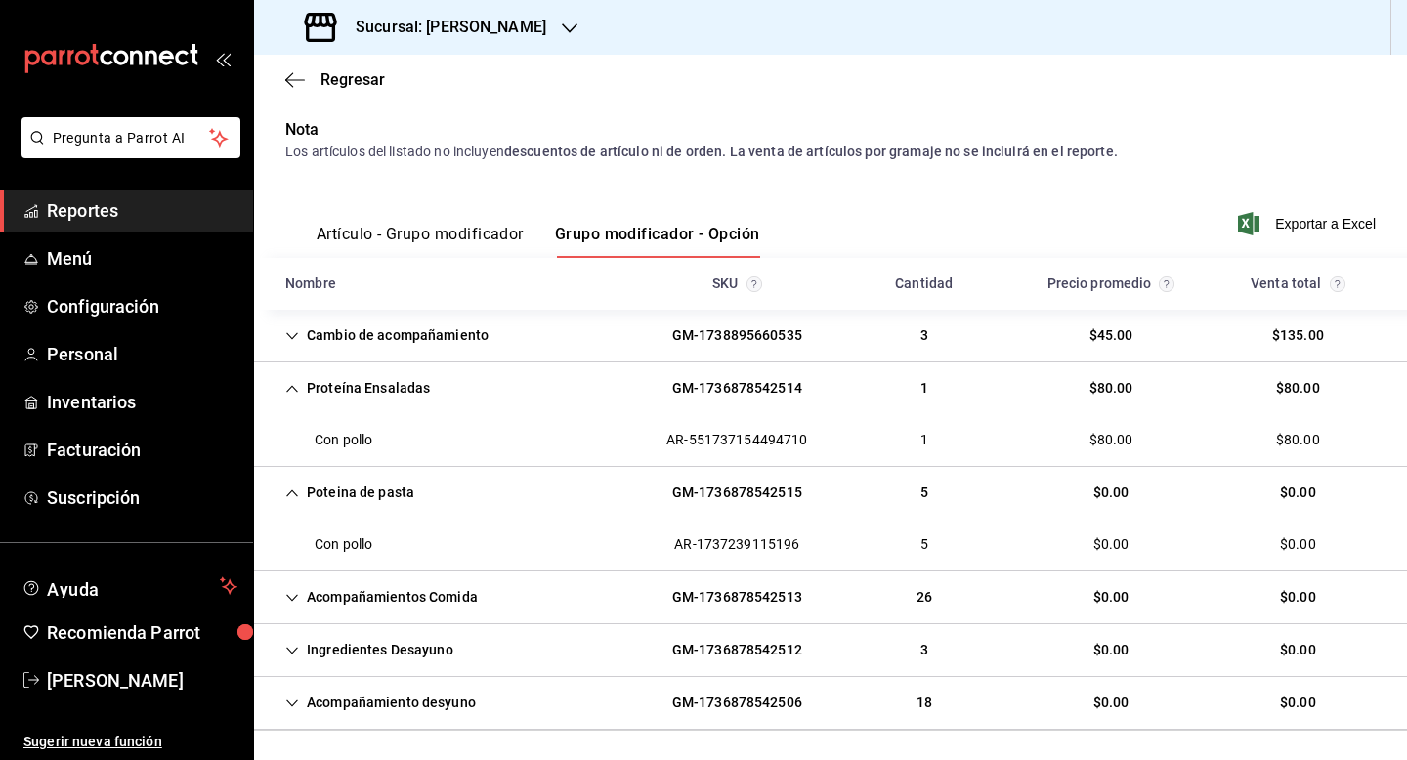
click at [450, 604] on div "Acompañamientos Comida" at bounding box center [382, 598] width 224 height 36
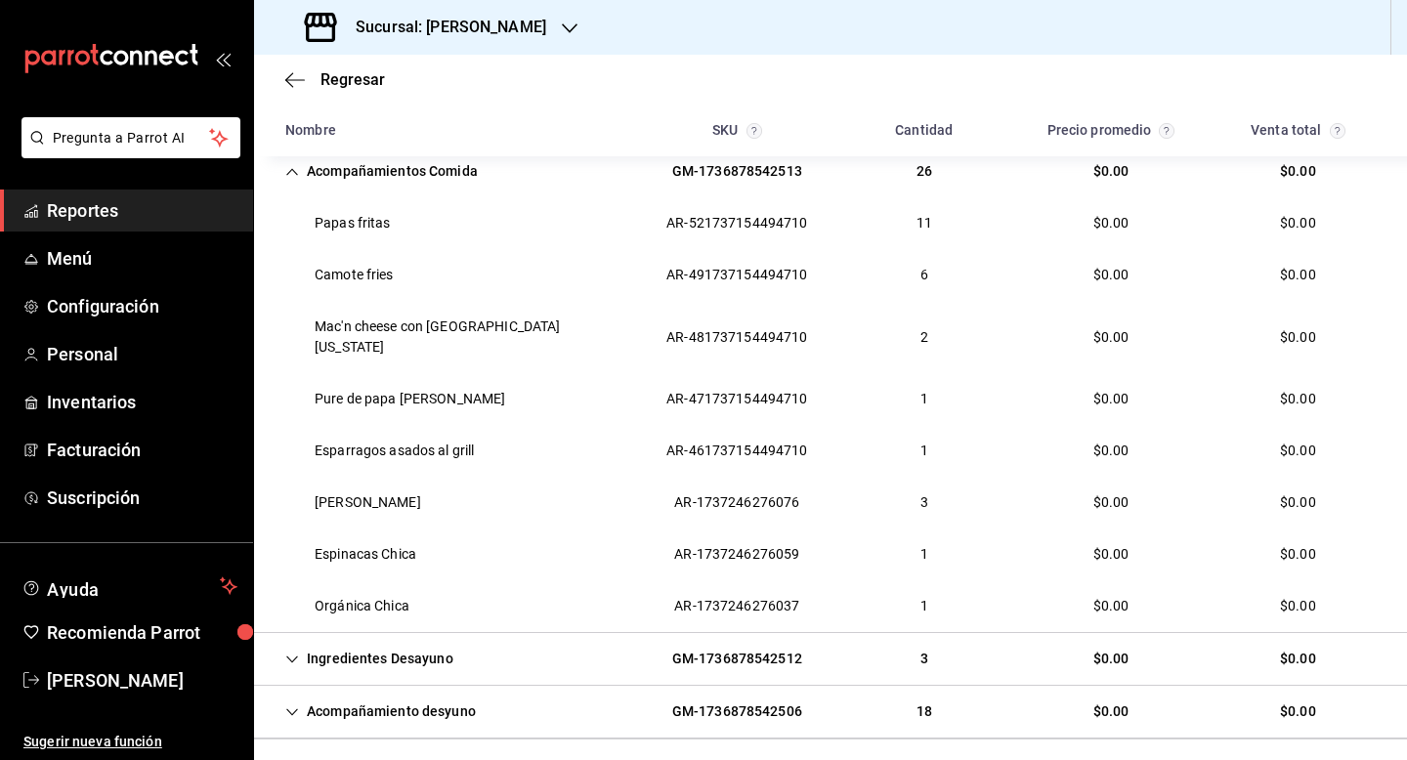
scroll to position [586, 0]
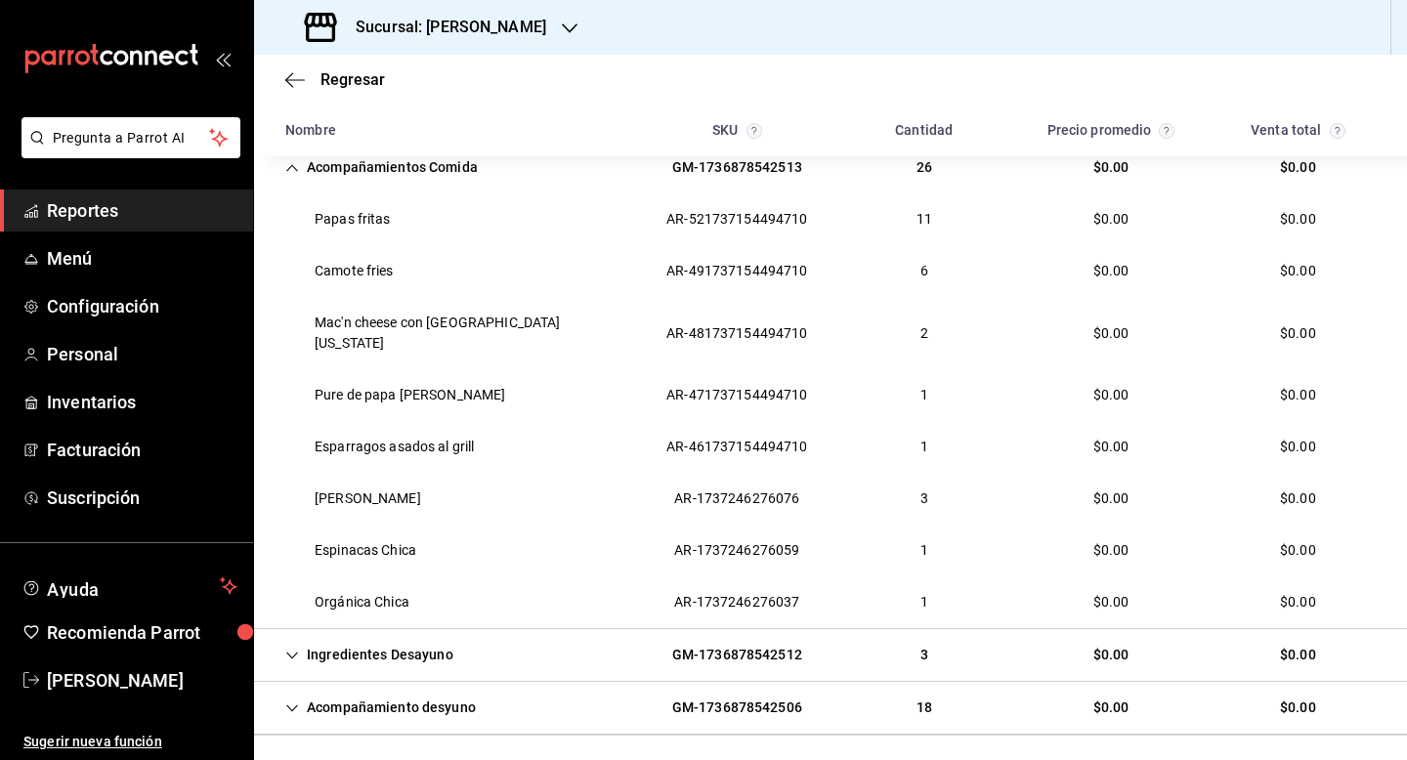
click at [430, 637] on div "Ingredientes Desayuno" at bounding box center [369, 655] width 199 height 36
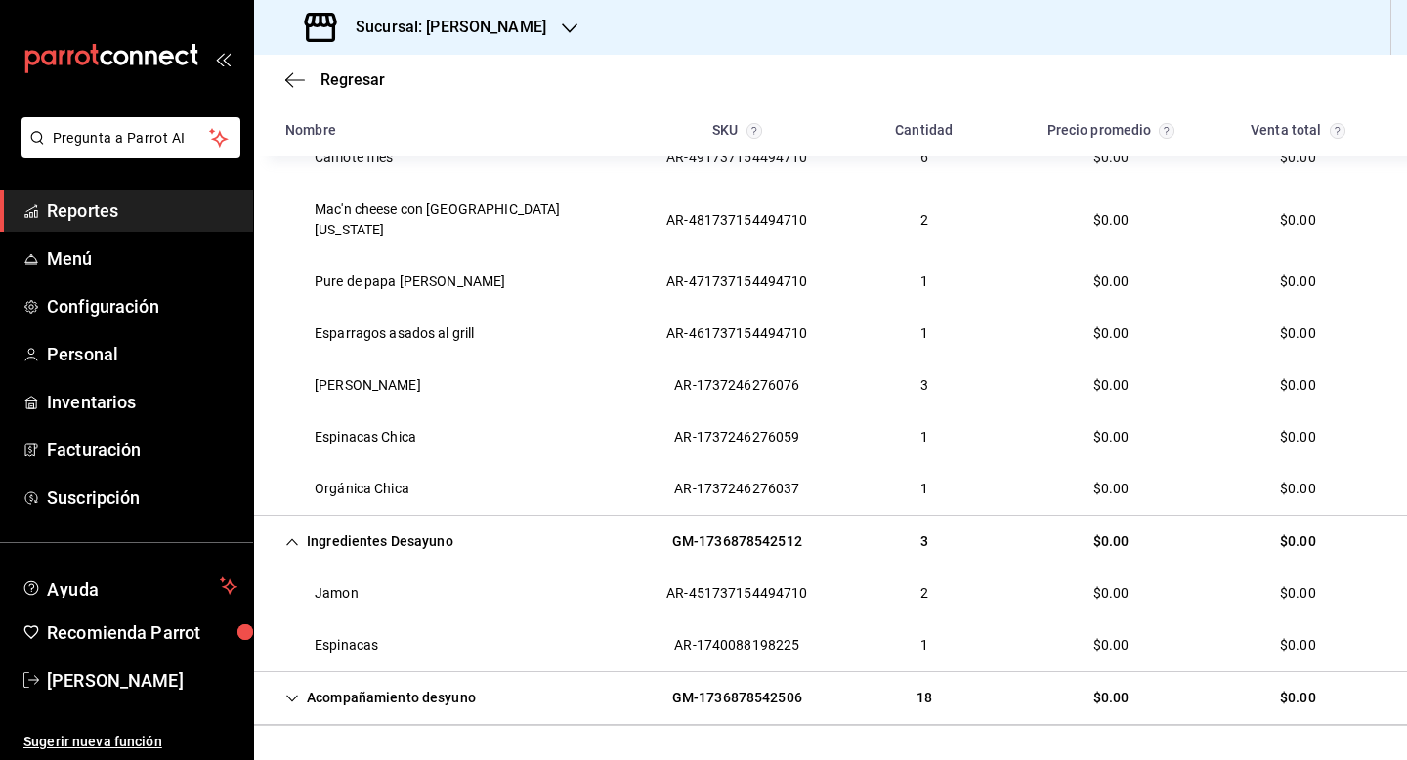
scroll to position [739, 0]
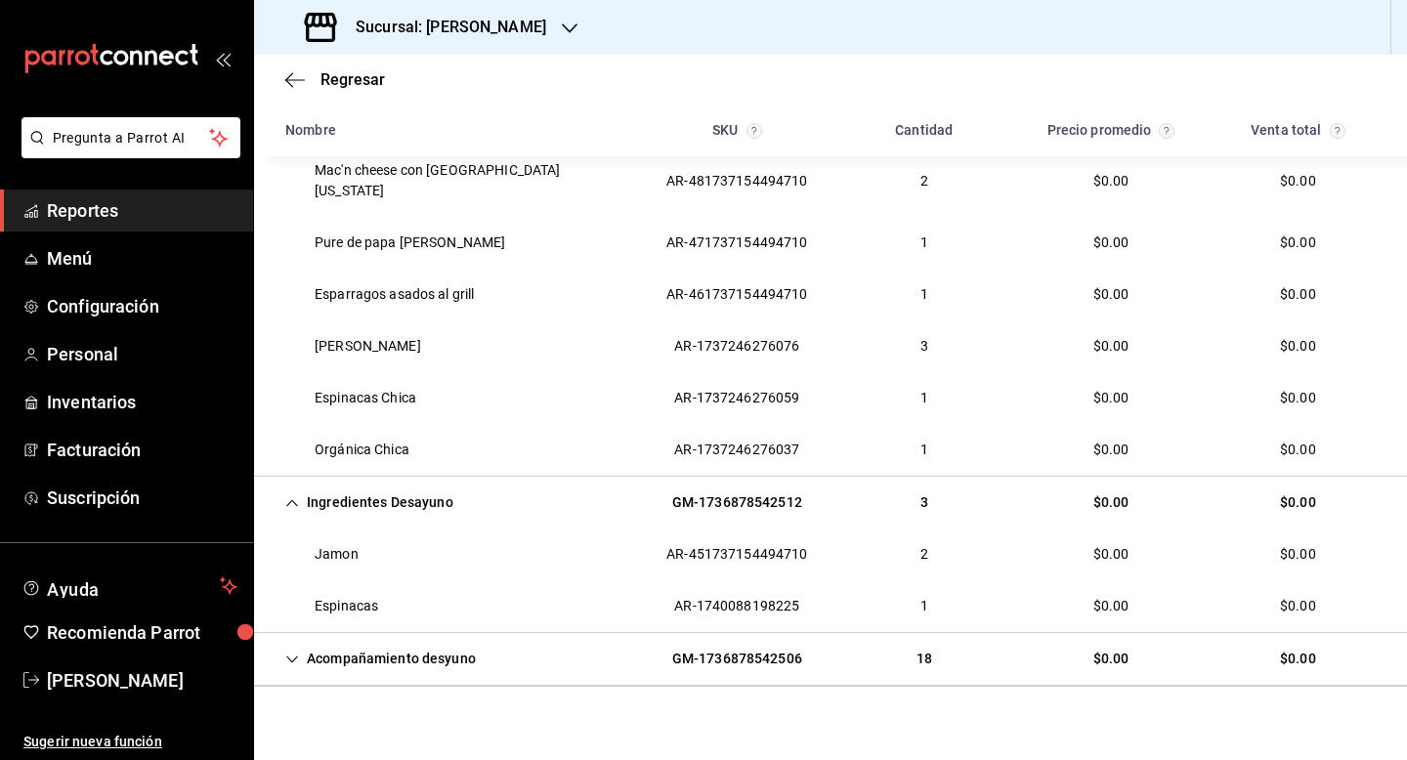
click at [430, 641] on div "Acompañamiento desyuno" at bounding box center [381, 659] width 222 height 36
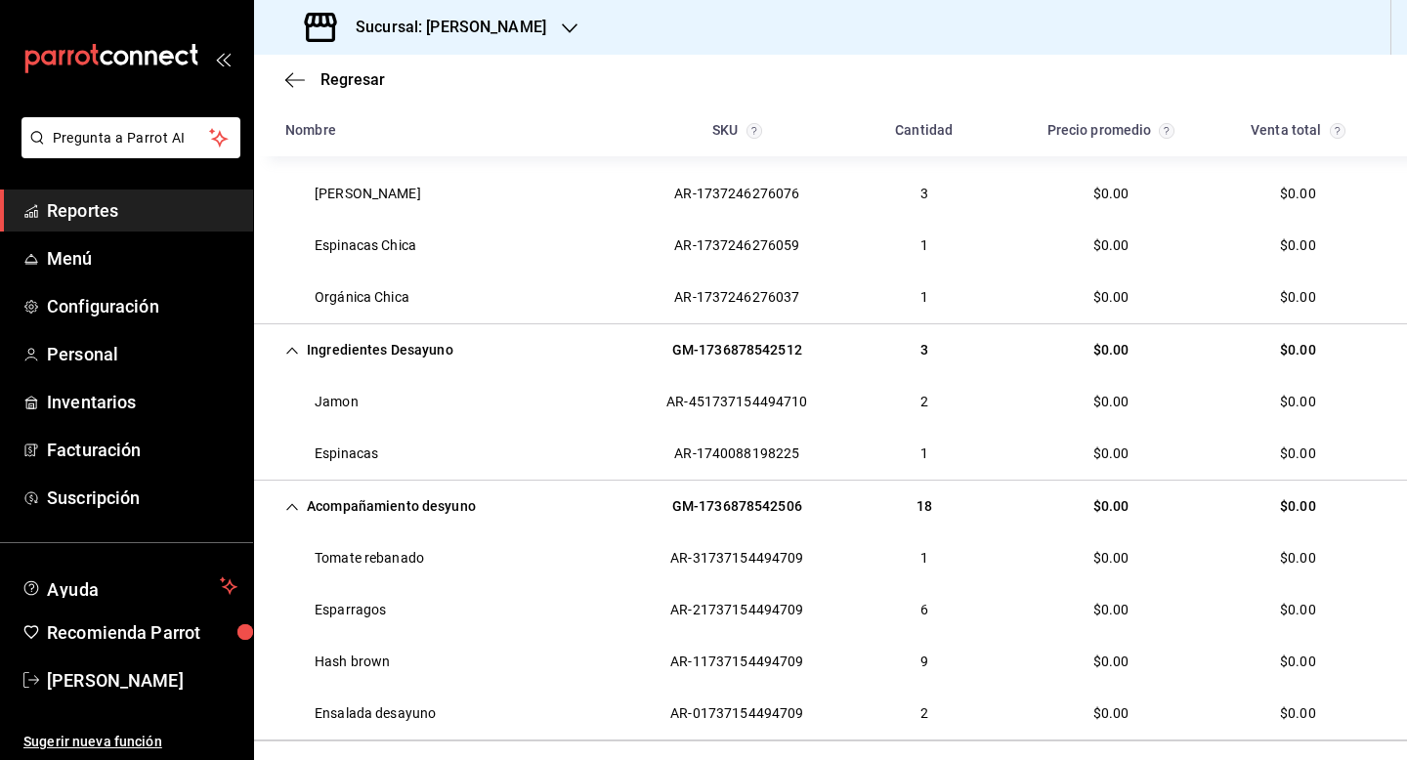
scroll to position [895, 0]
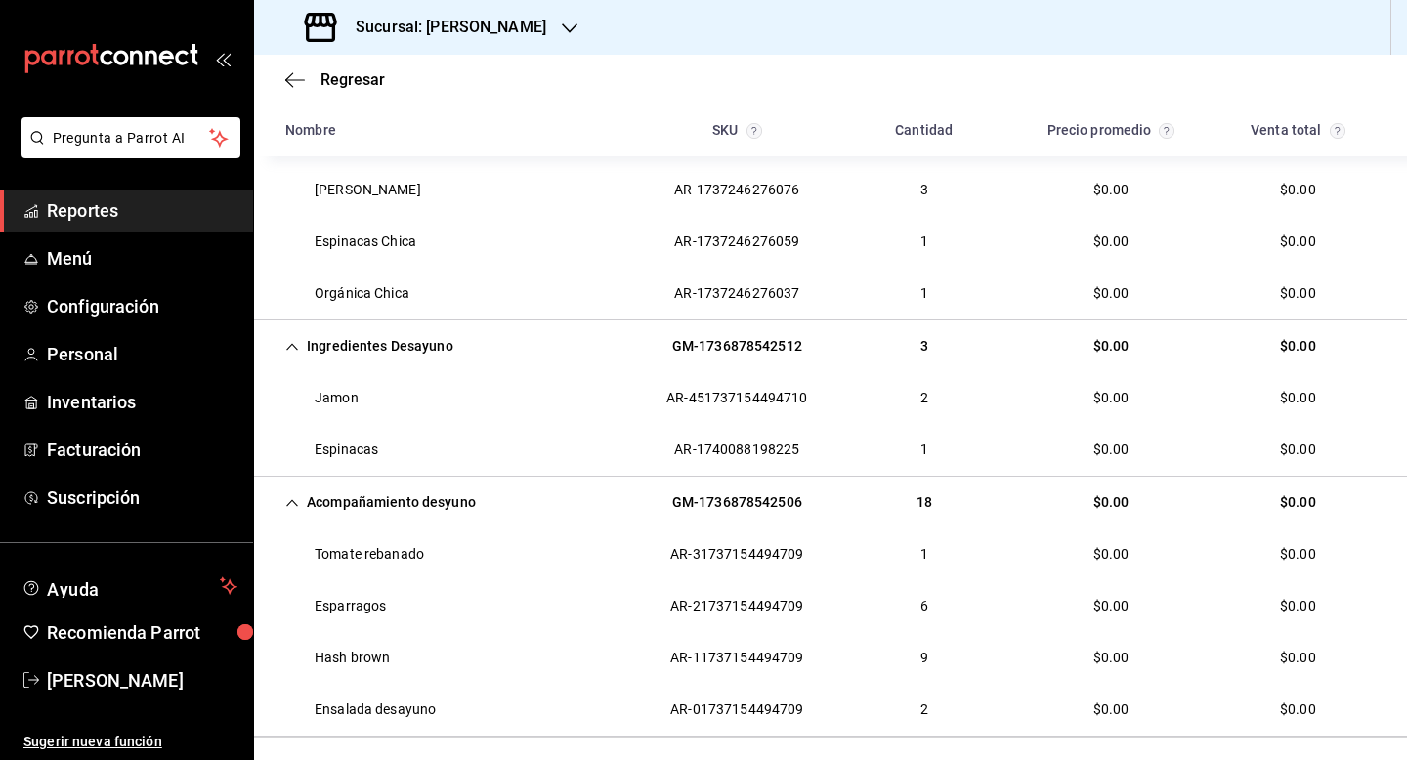
click at [511, 108] on div "Nombre SKU Cantidad Precio promedio Venta total" at bounding box center [830, 131] width 1153 height 52
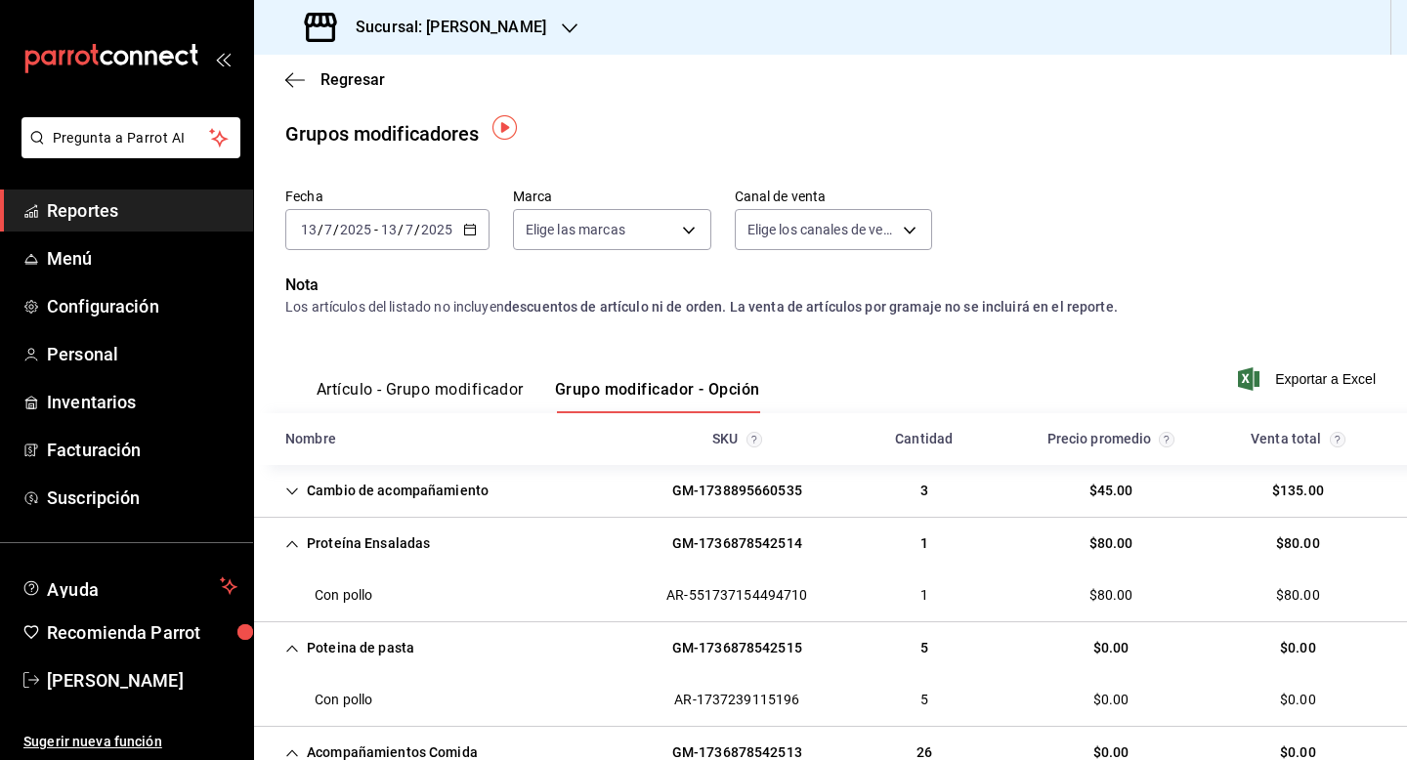
scroll to position [0, 0]
click at [417, 236] on span "/" at bounding box center [417, 231] width 6 height 16
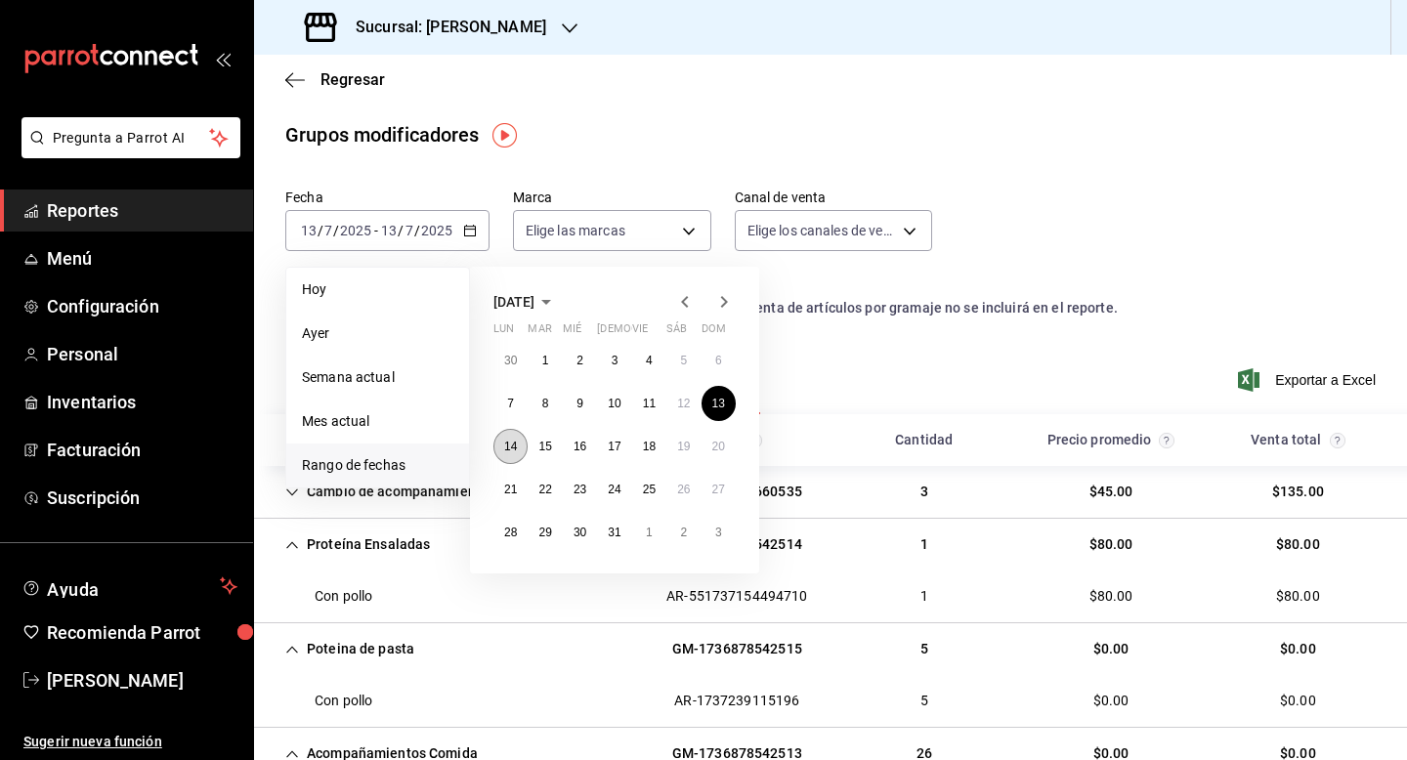
click at [515, 444] on abbr "14" at bounding box center [510, 447] width 13 height 14
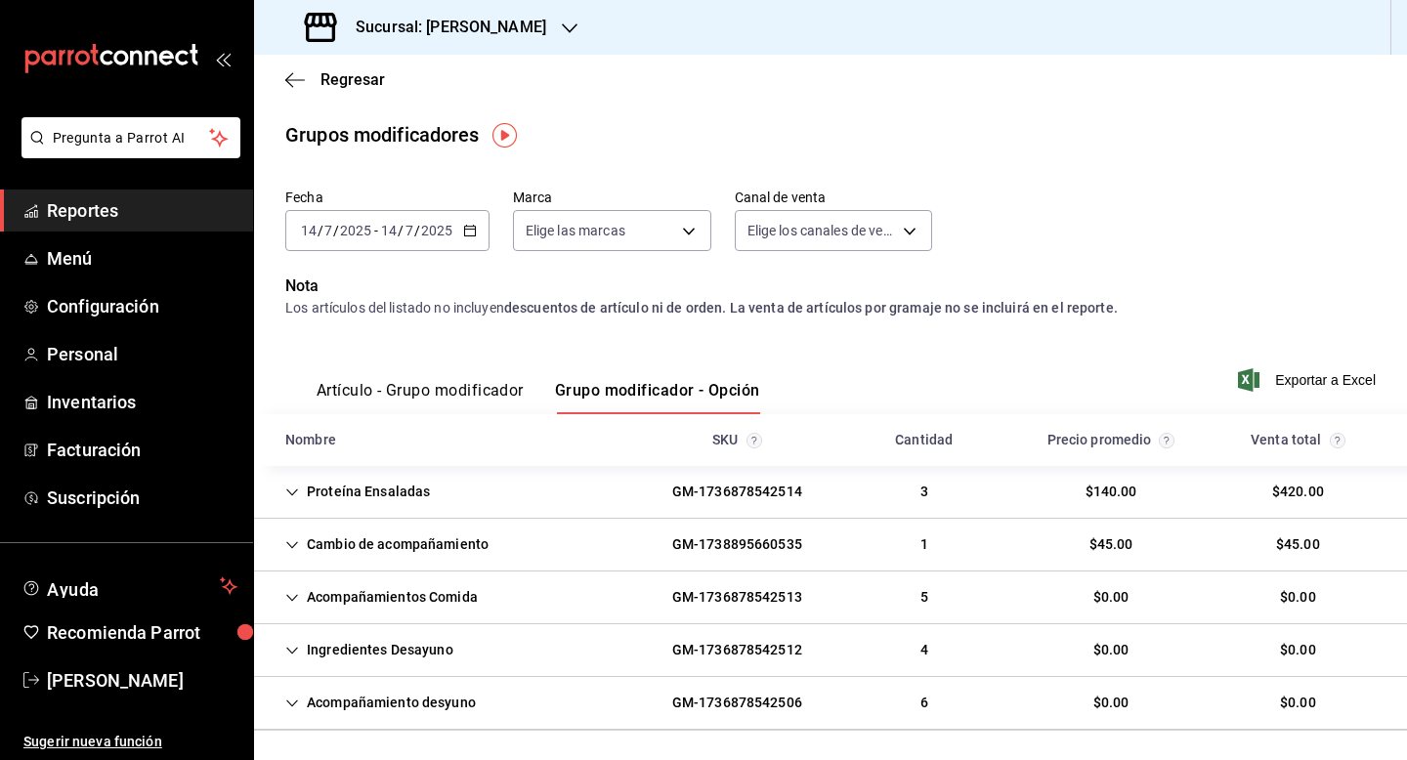
click at [300, 494] on div "Proteína Ensaladas" at bounding box center [358, 492] width 176 height 36
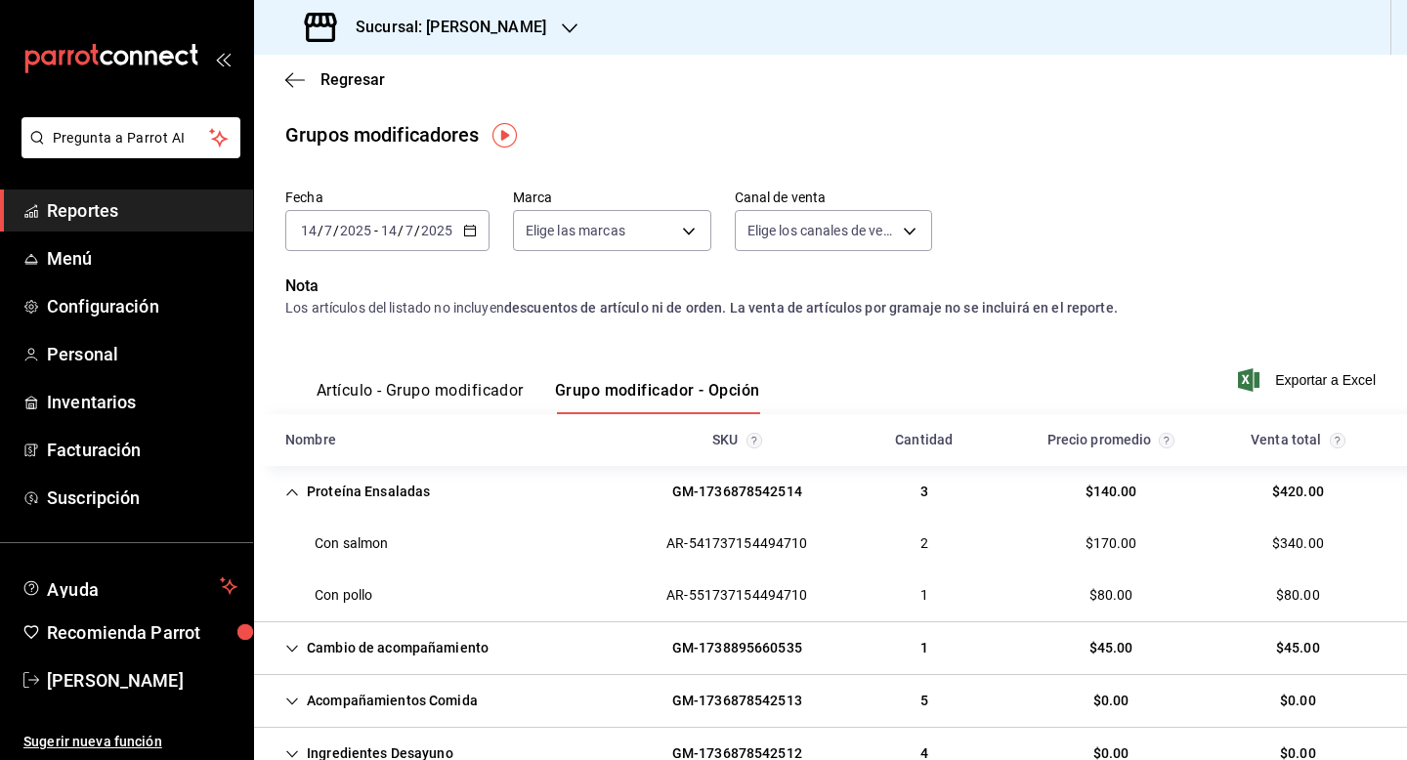
click at [294, 499] on div "Proteína Ensaladas" at bounding box center [358, 492] width 176 height 36
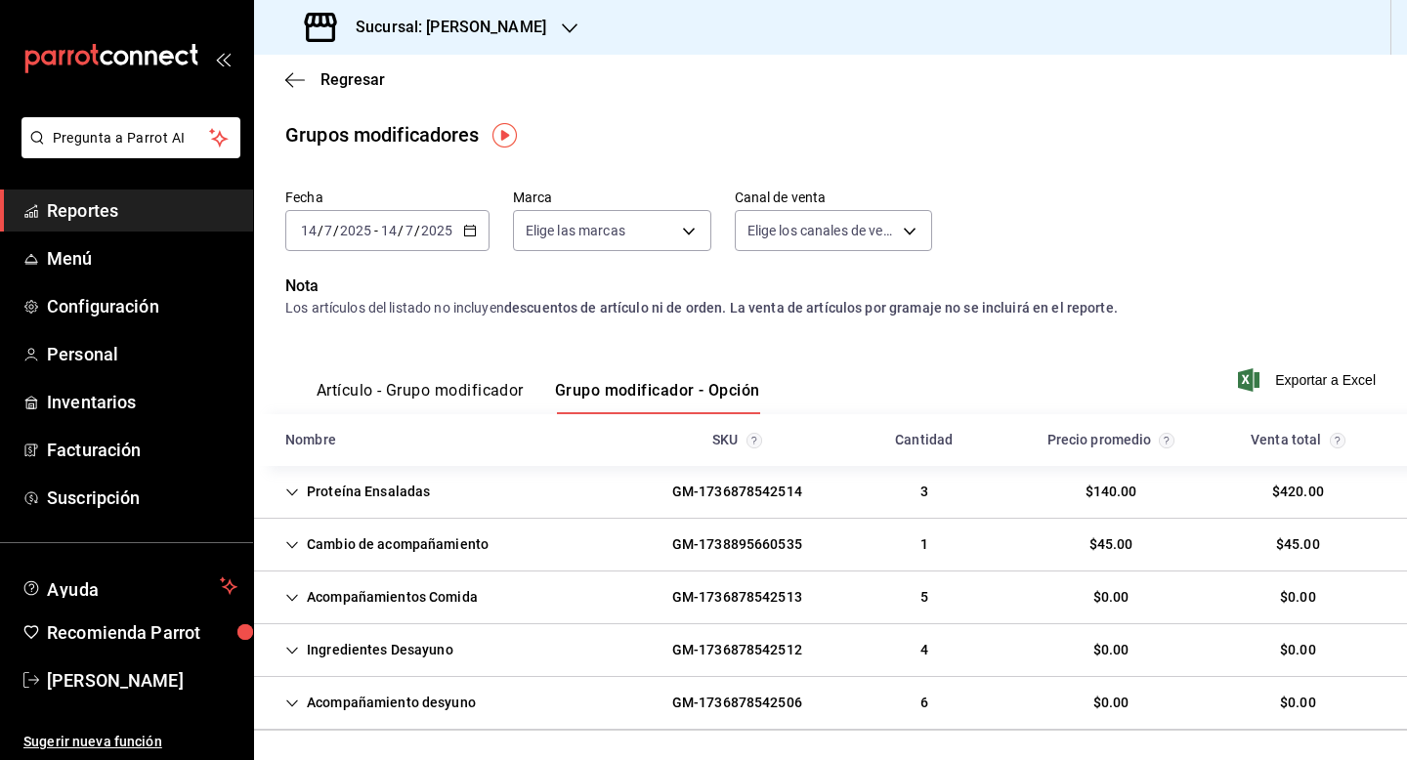
click at [298, 598] on icon "Cell" at bounding box center [292, 598] width 14 height 14
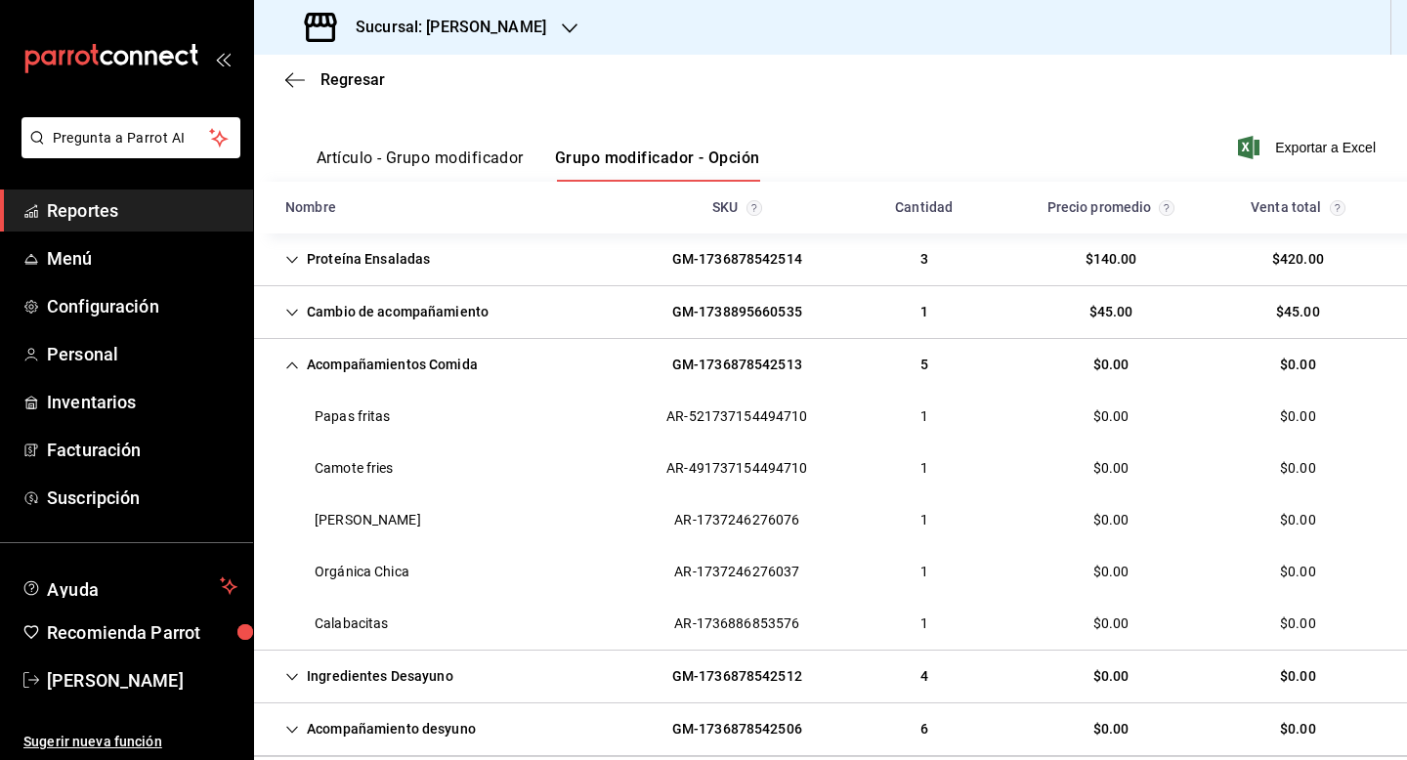
scroll to position [235, 0]
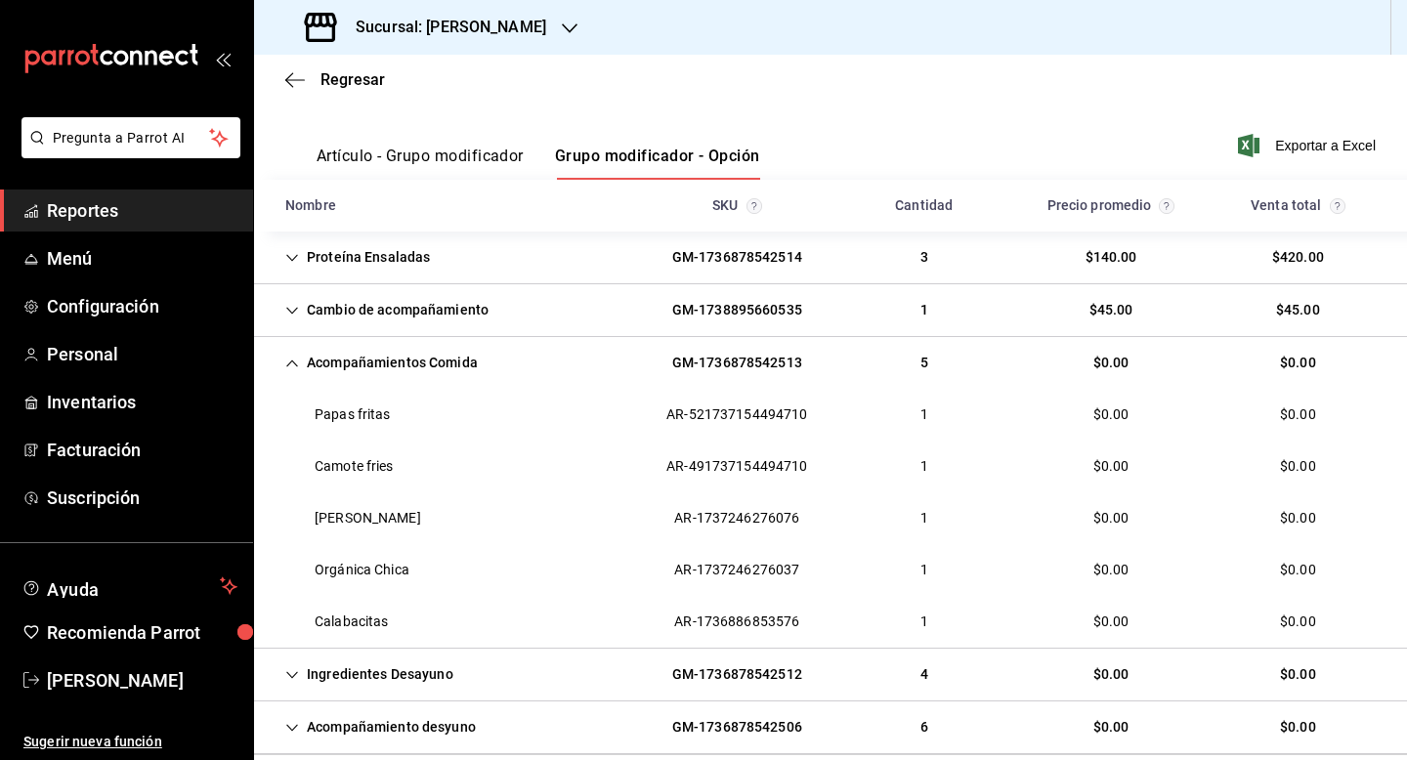
click at [301, 373] on div "Acompañamientos Comida" at bounding box center [382, 363] width 224 height 36
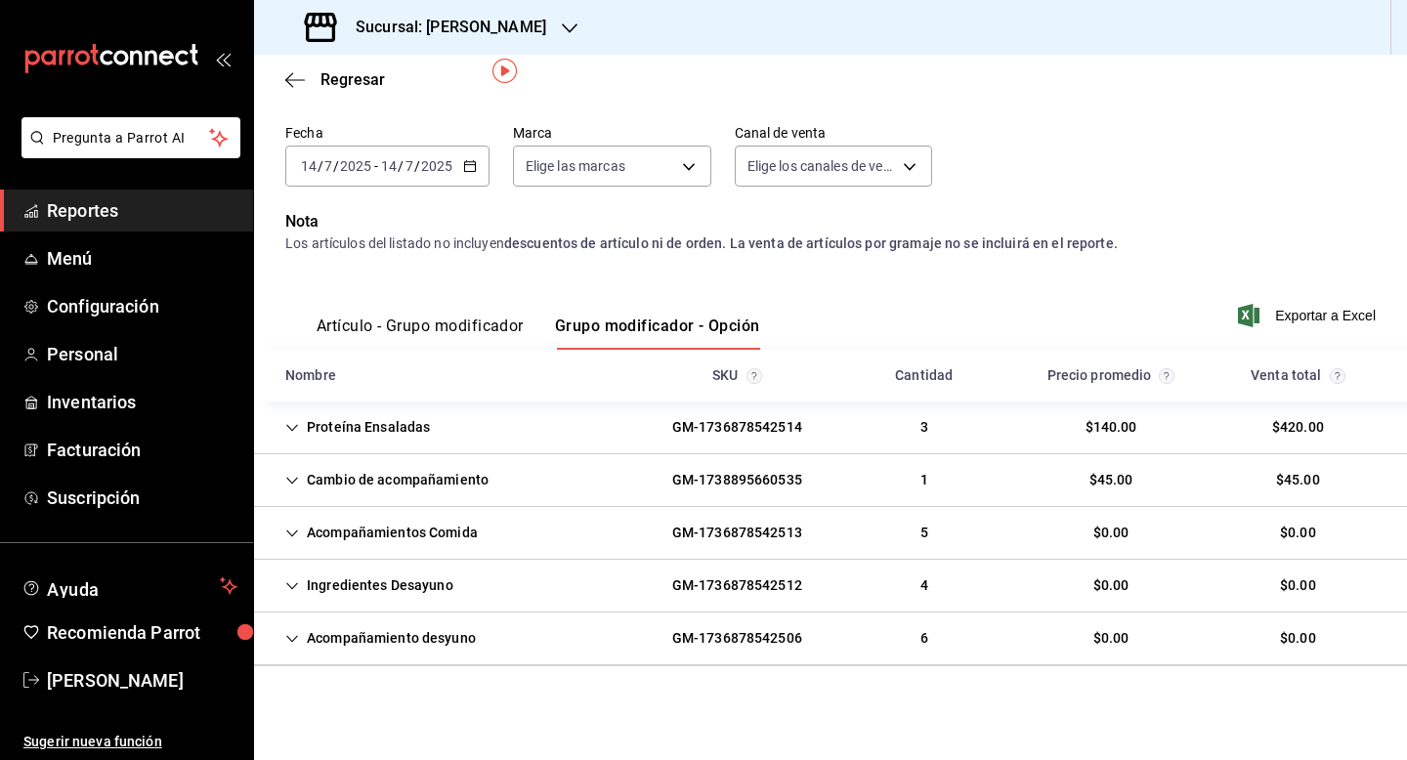
scroll to position [64, 0]
click at [295, 597] on div "Ingredientes Desayuno" at bounding box center [369, 586] width 199 height 36
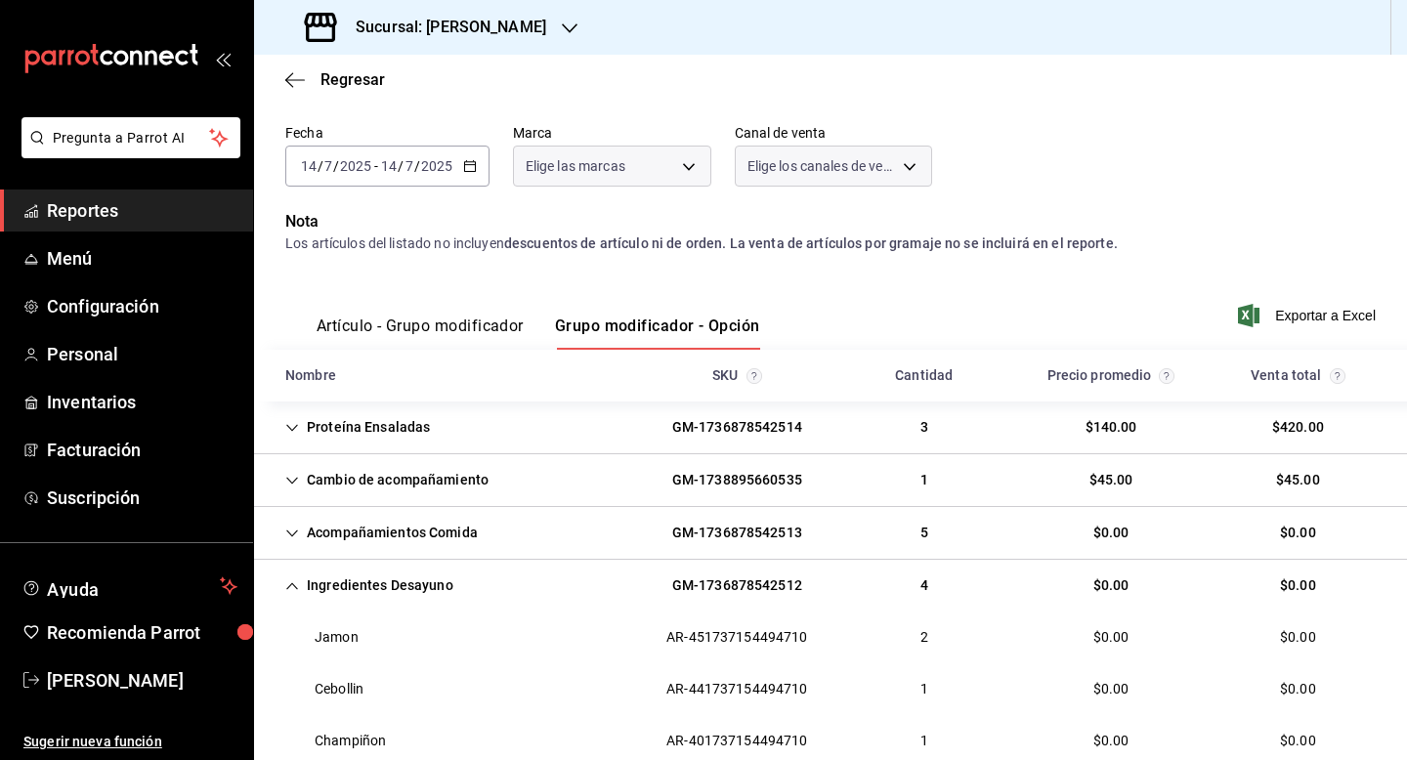
scroll to position [220, 0]
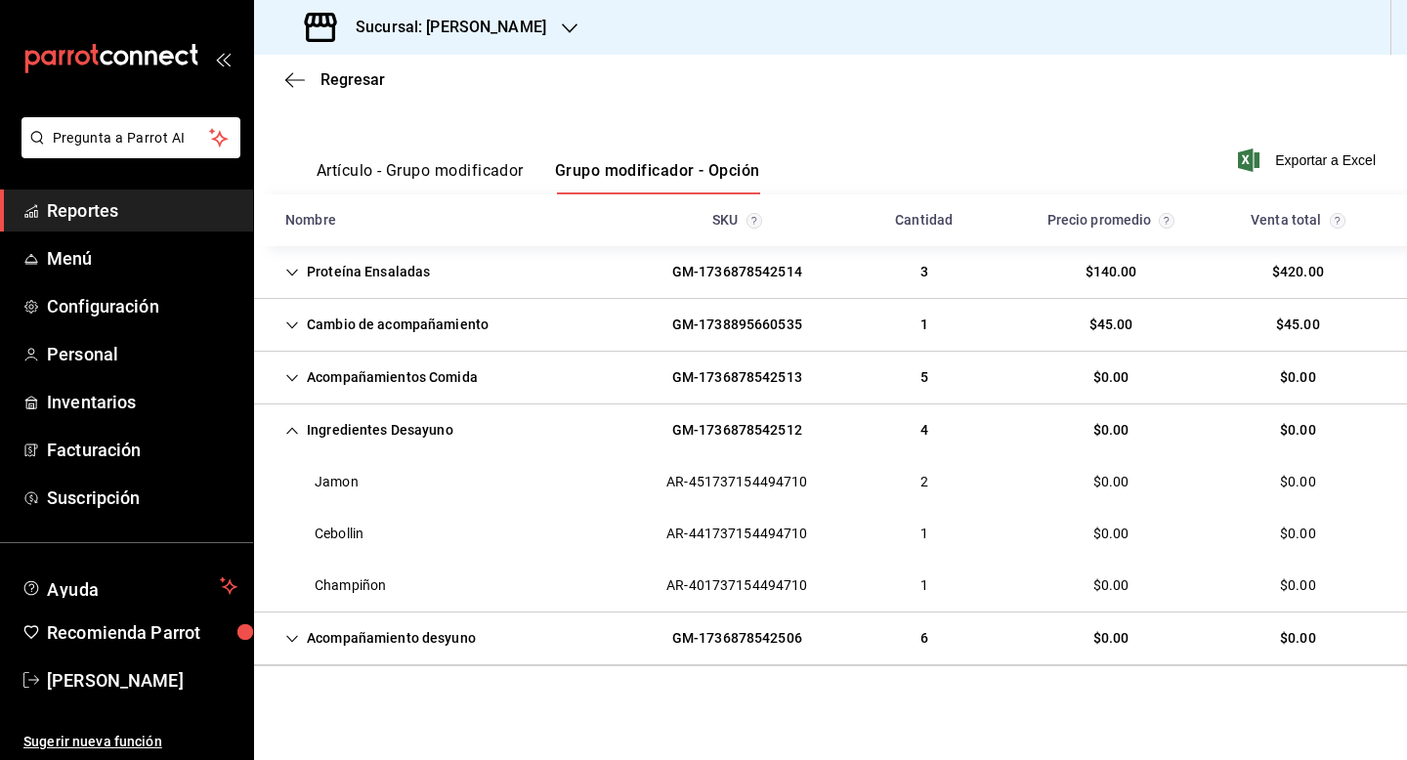
click at [315, 650] on div "Acompañamiento desyuno" at bounding box center [381, 639] width 222 height 36
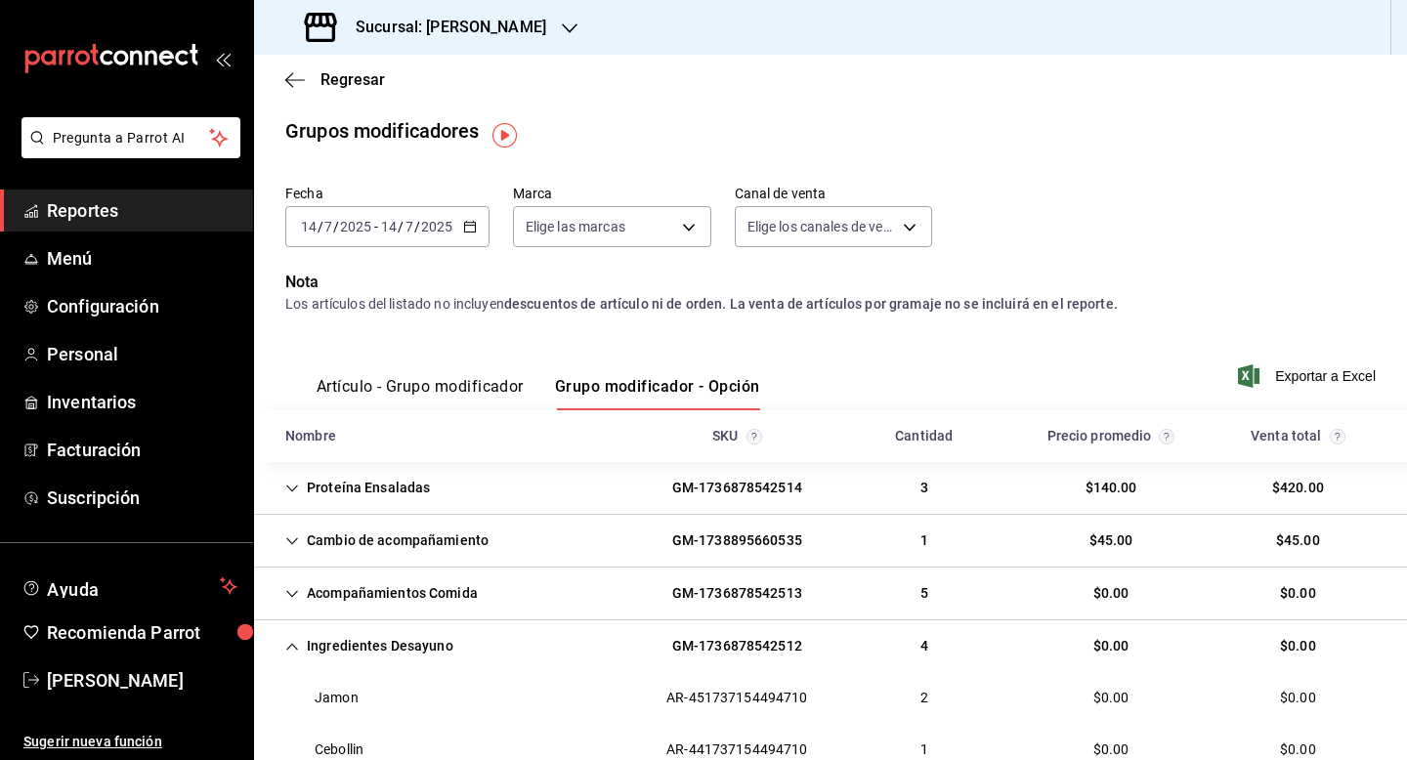
scroll to position [0, 0]
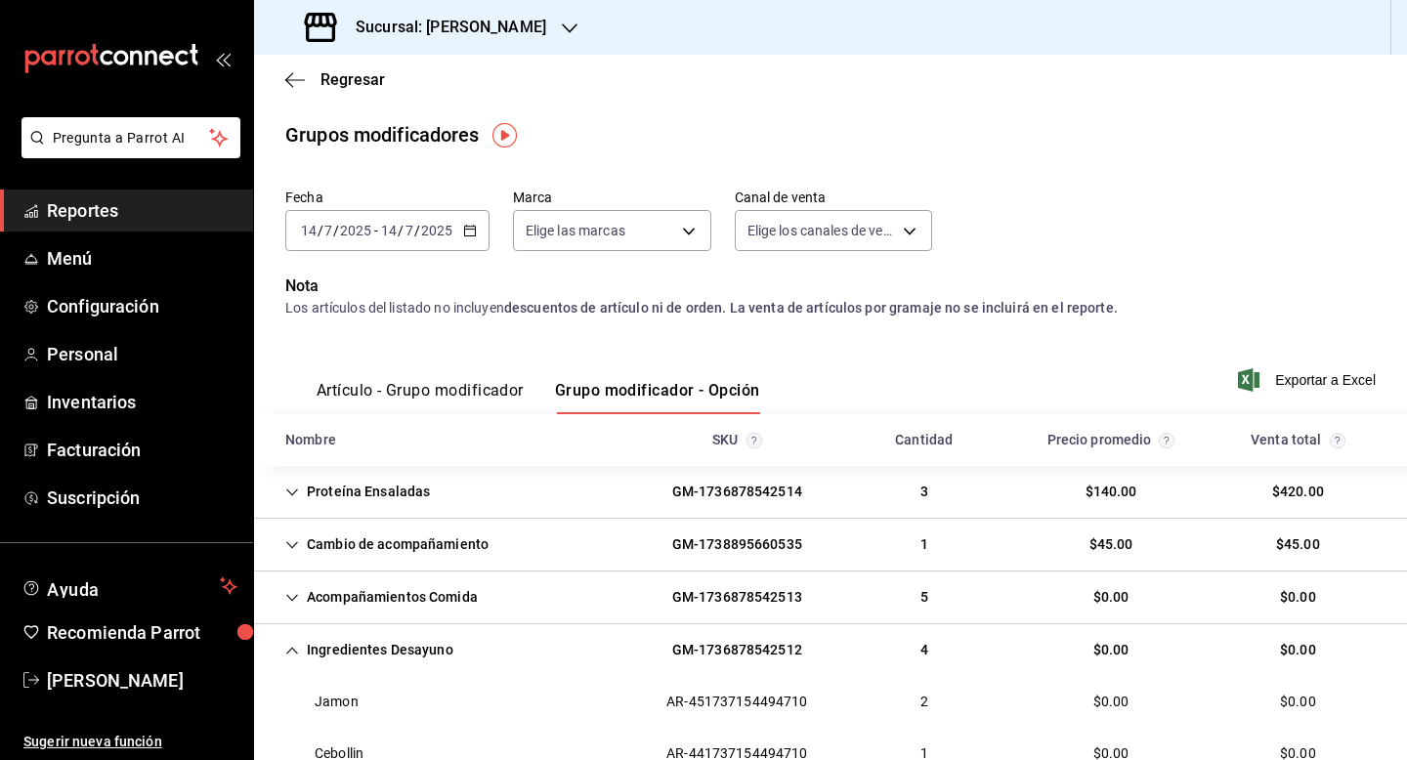
click at [433, 218] on div "[DATE] [DATE] - [DATE] [DATE]" at bounding box center [387, 230] width 204 height 41
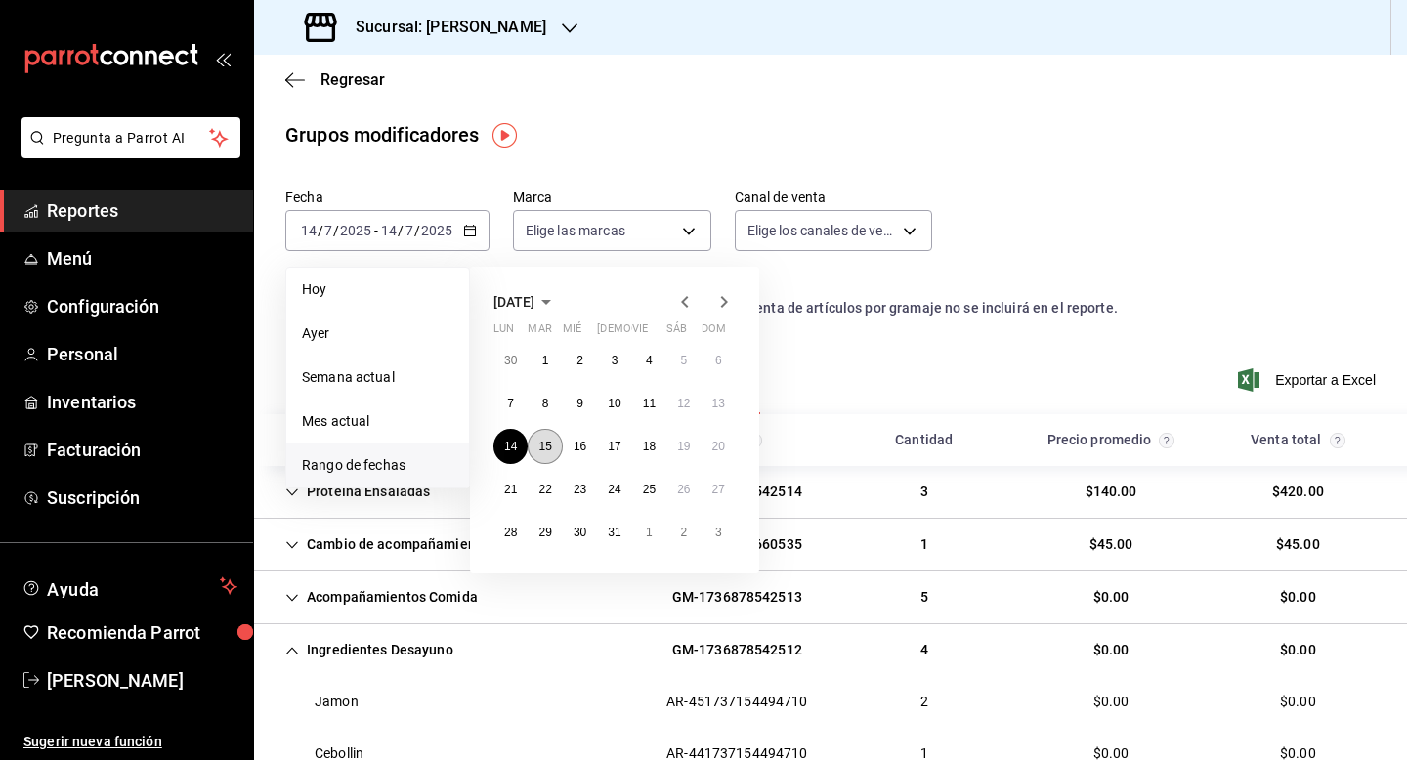
click at [545, 440] on abbr "15" at bounding box center [544, 447] width 13 height 14
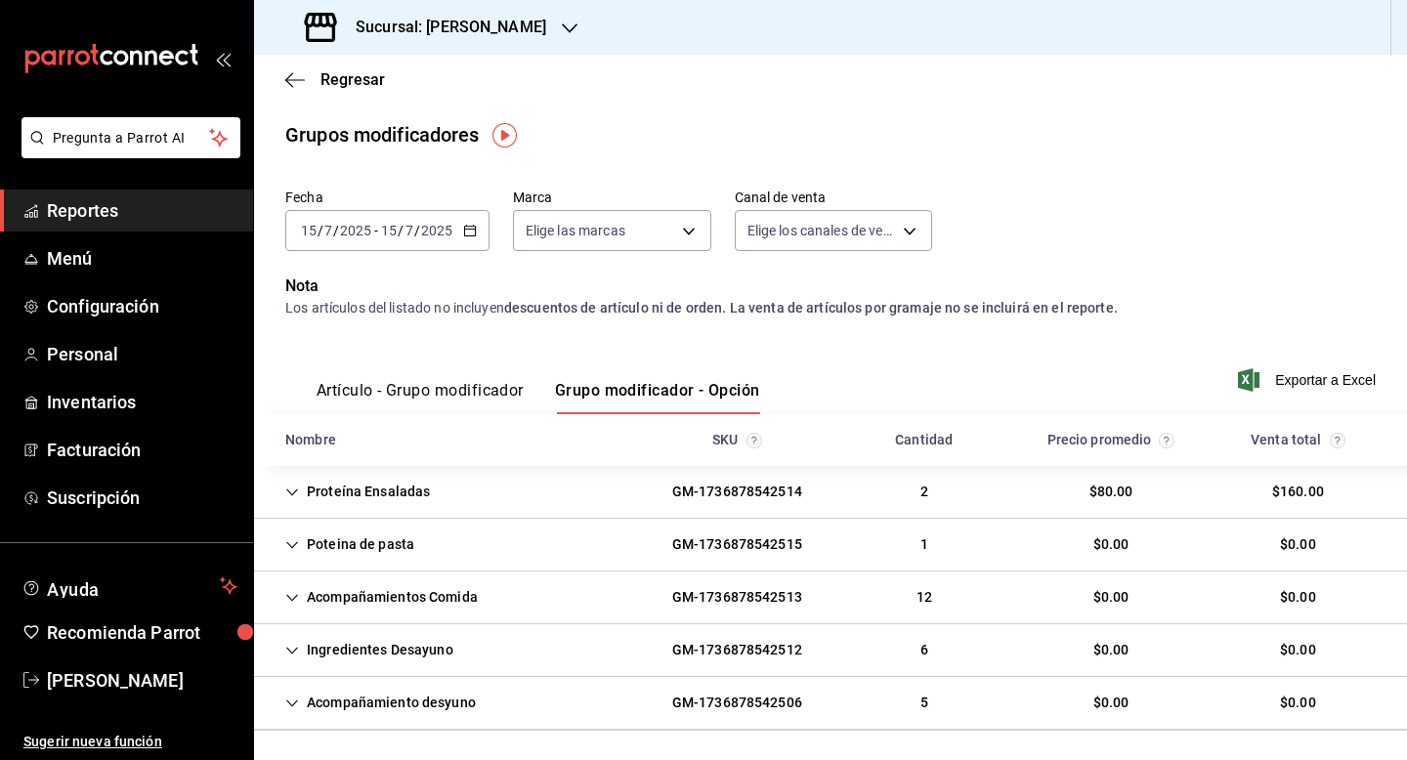
click at [310, 504] on div "Proteína Ensaladas" at bounding box center [358, 492] width 176 height 36
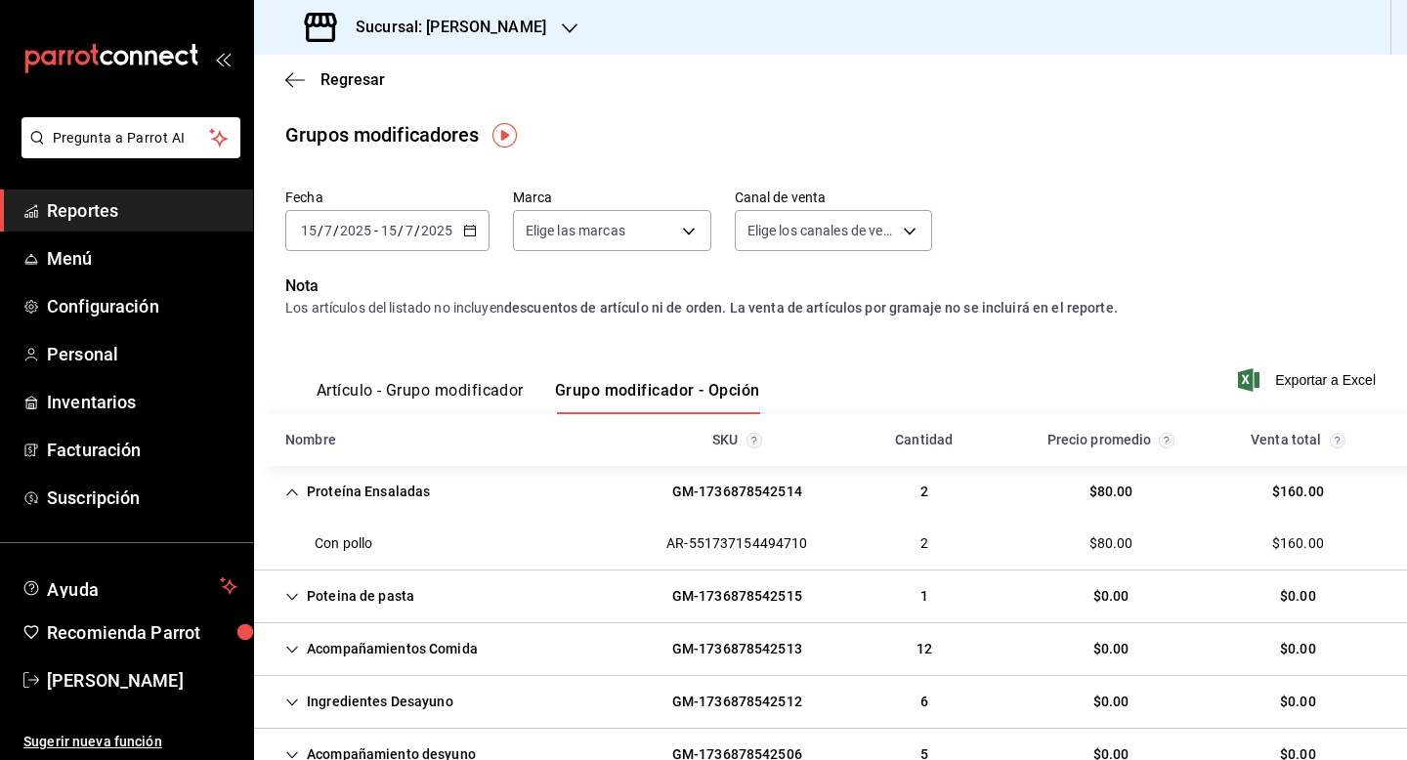
click at [431, 594] on div "Poteina de pasta GM-1736878542515 1 $0.00 $0.00" at bounding box center [830, 597] width 1153 height 53
click at [411, 703] on div "Acompañamientos Comida" at bounding box center [382, 701] width 224 height 36
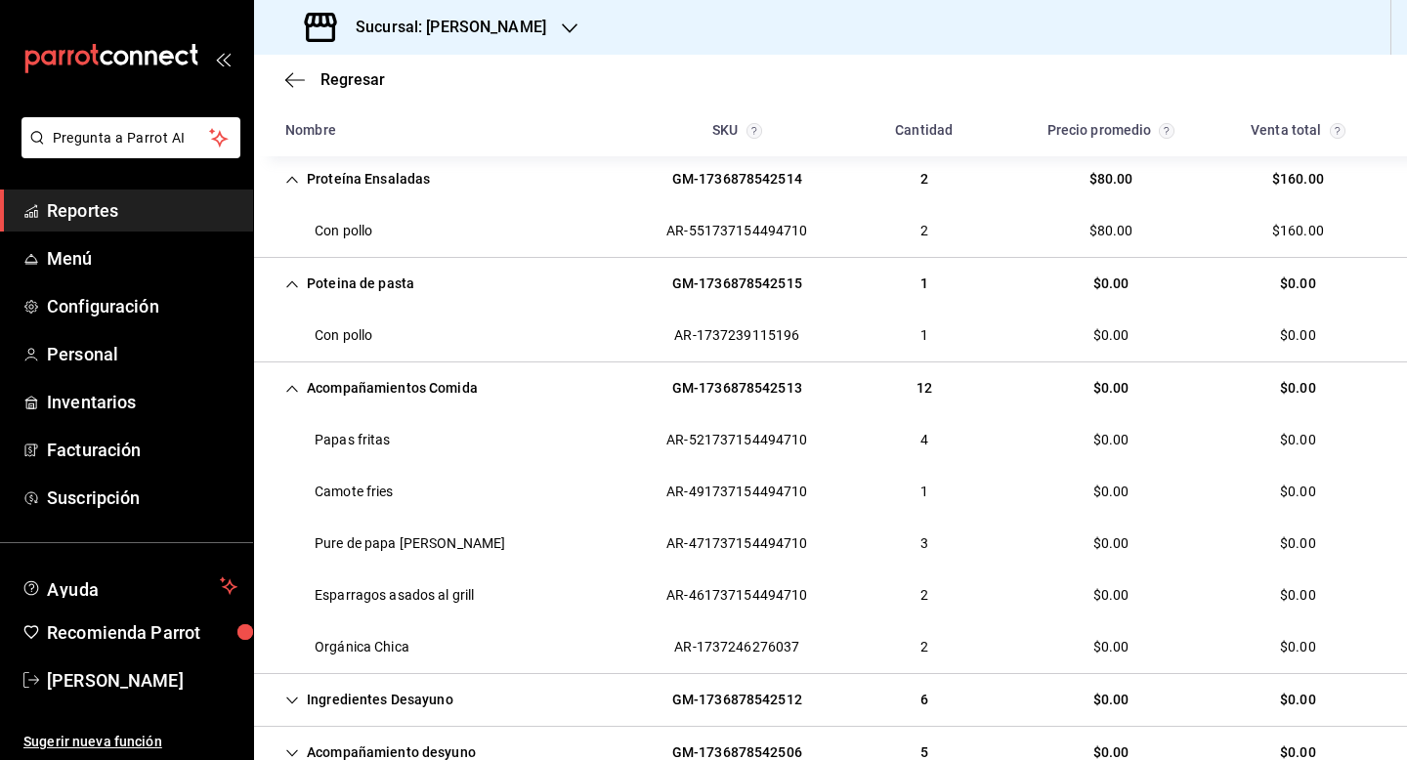
scroll to position [352, 0]
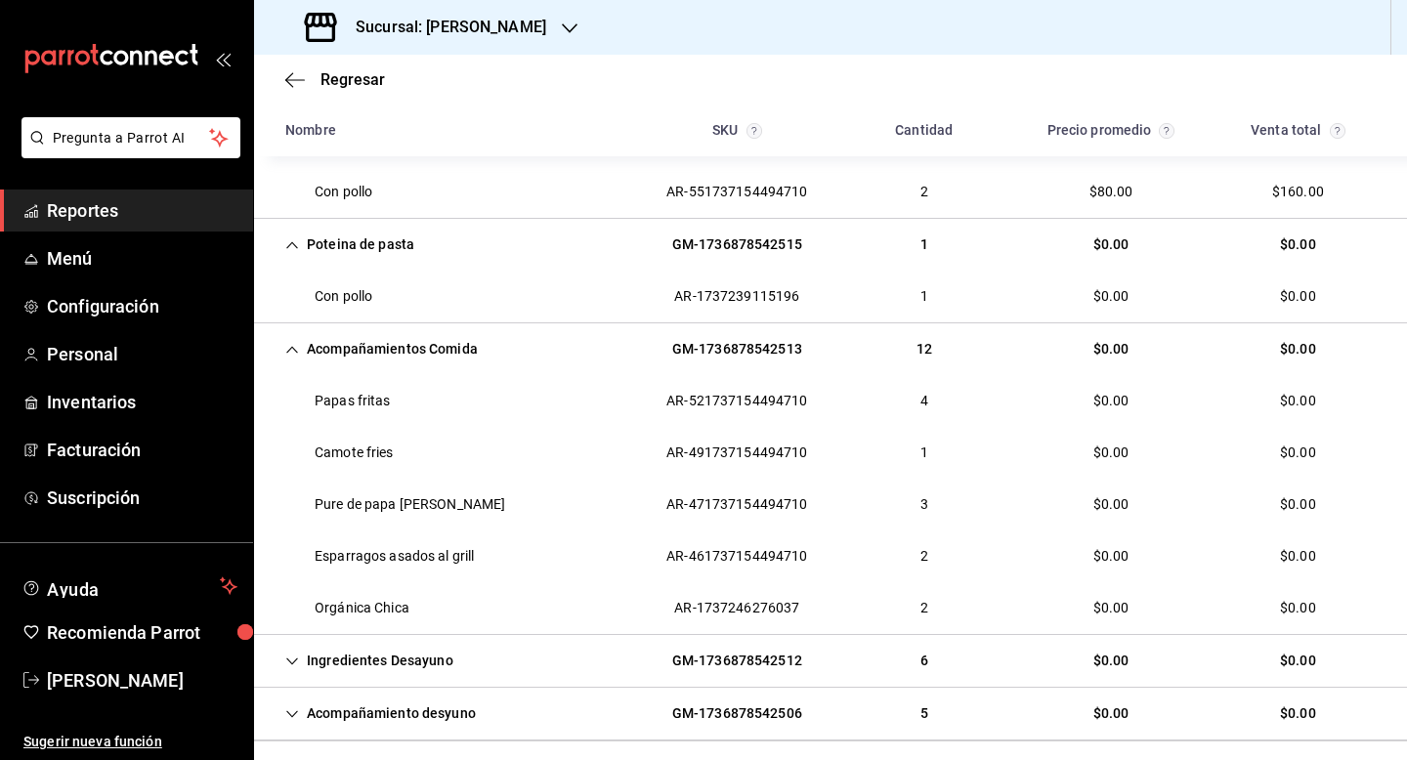
click at [404, 655] on div "Ingredientes Desayuno" at bounding box center [369, 661] width 199 height 36
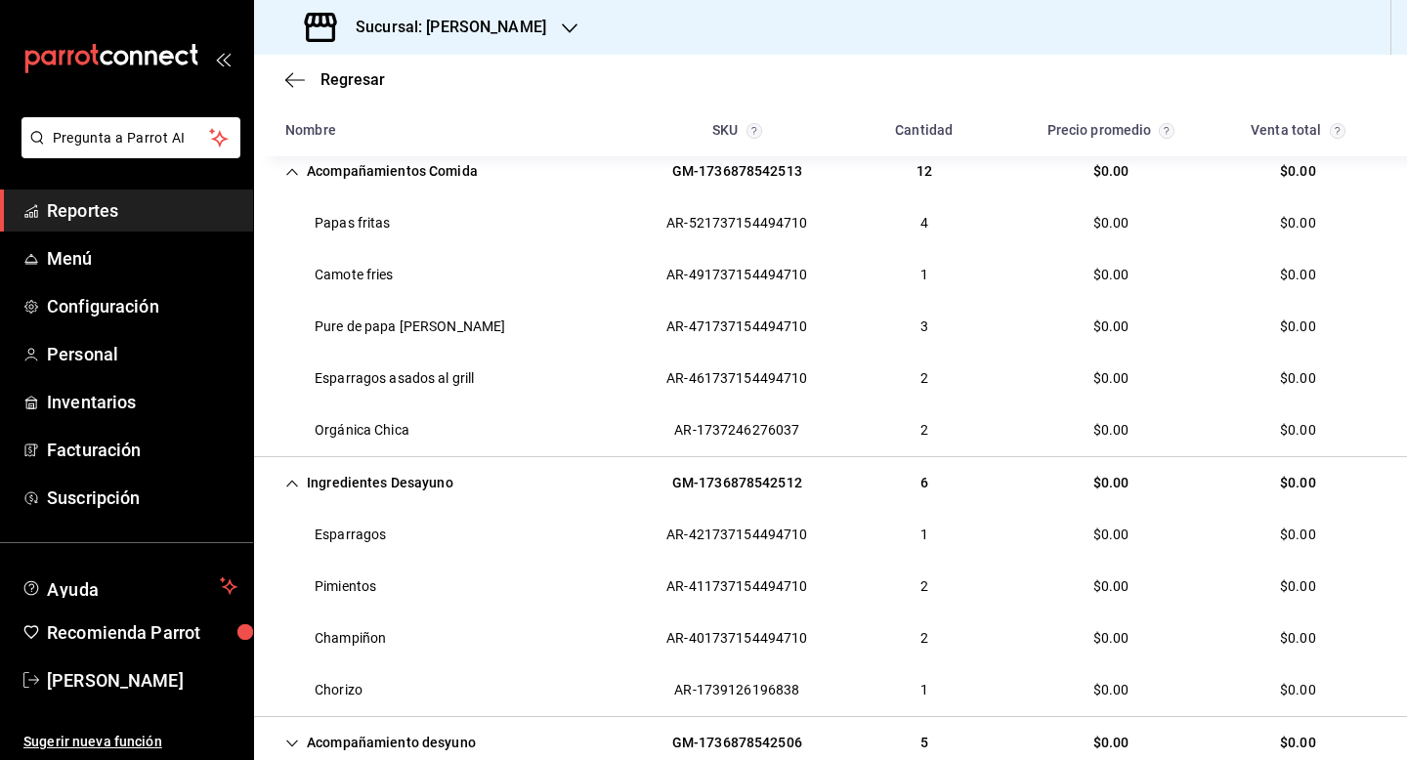
scroll to position [586, 0]
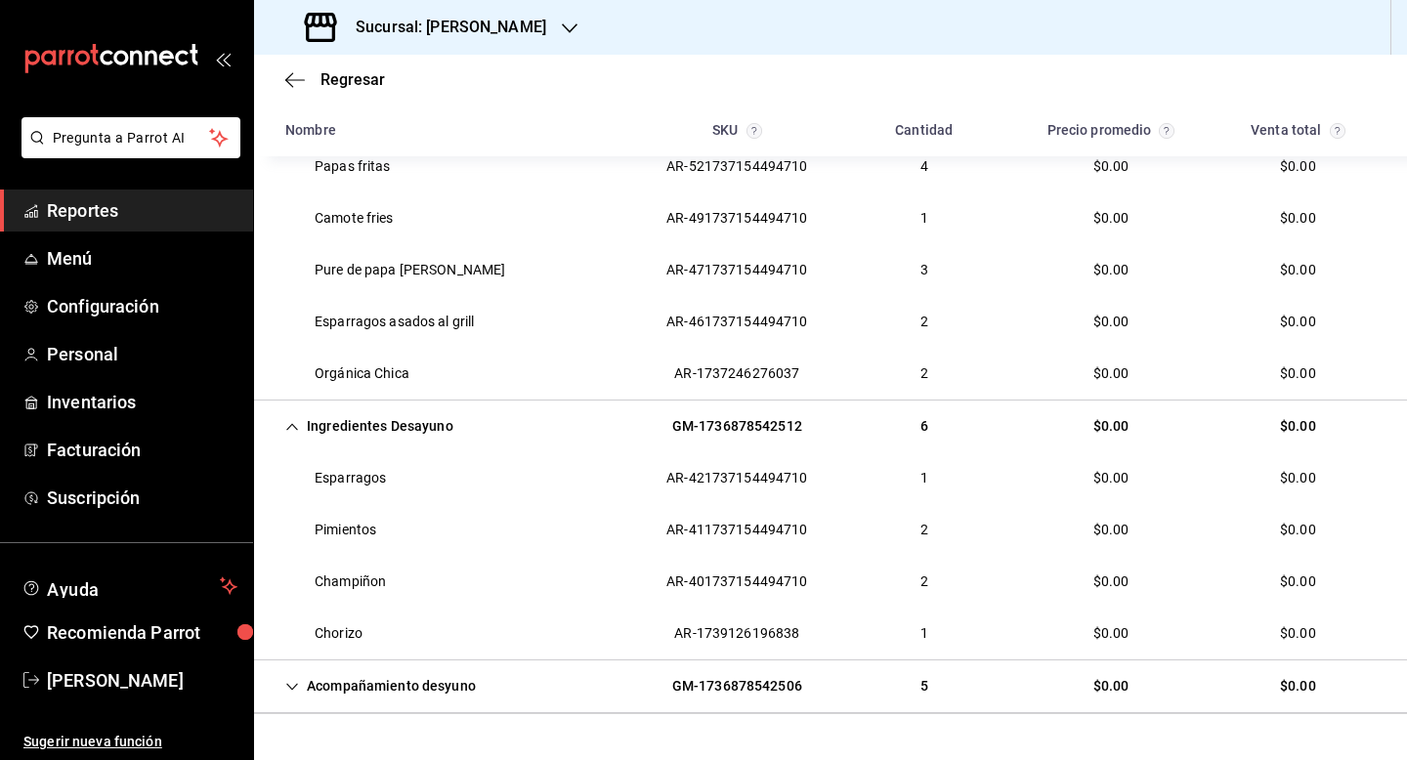
click at [404, 675] on div "Acompañamiento desyuno" at bounding box center [381, 686] width 222 height 36
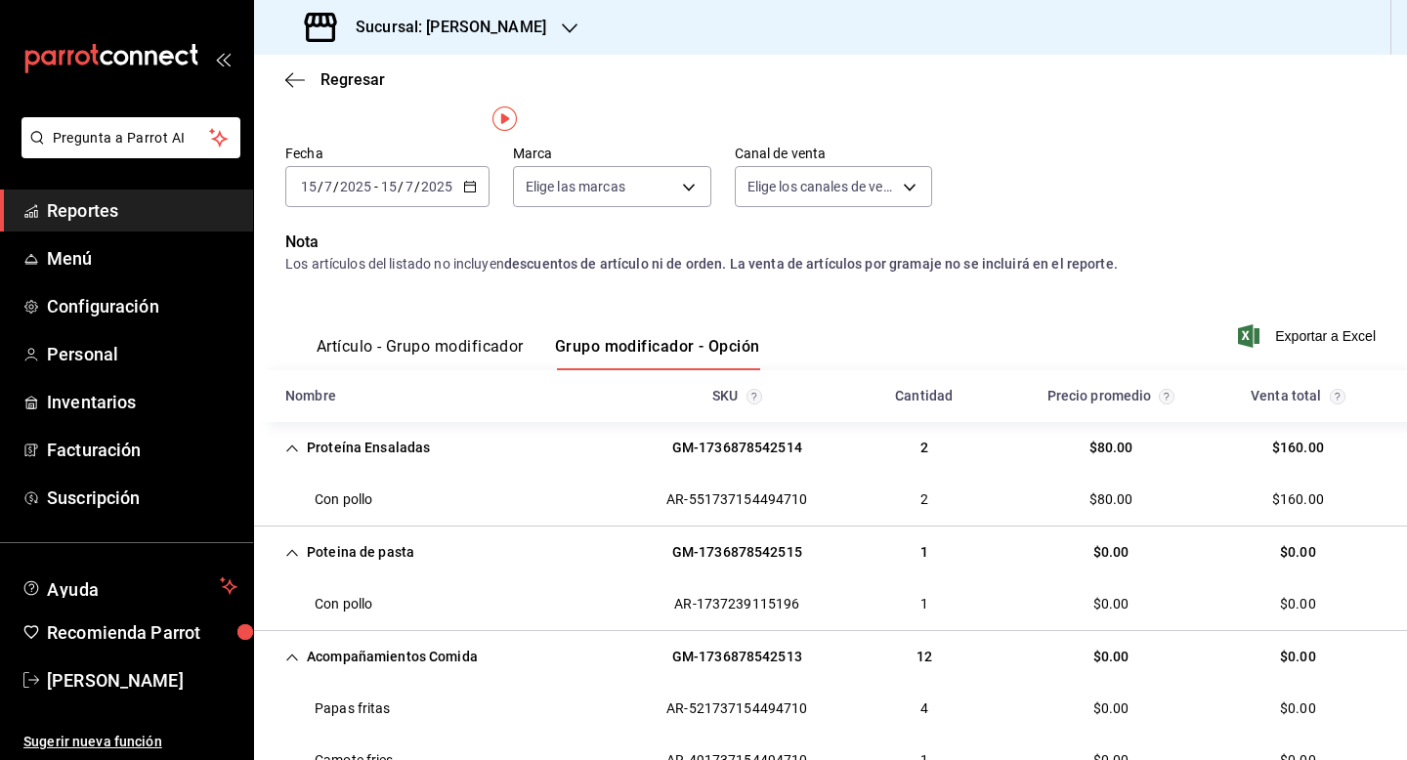
scroll to position [8, 0]
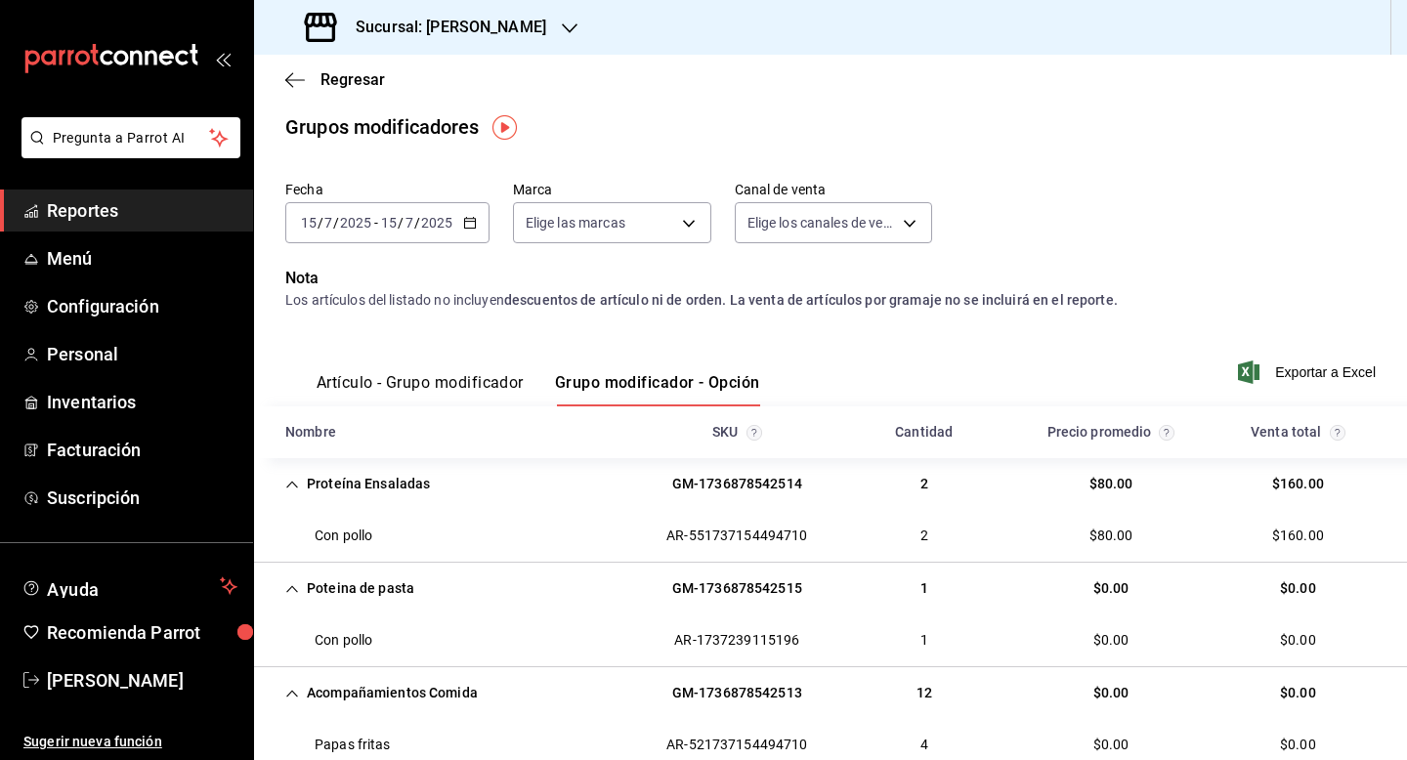
click at [449, 225] on input "2025" at bounding box center [436, 223] width 33 height 16
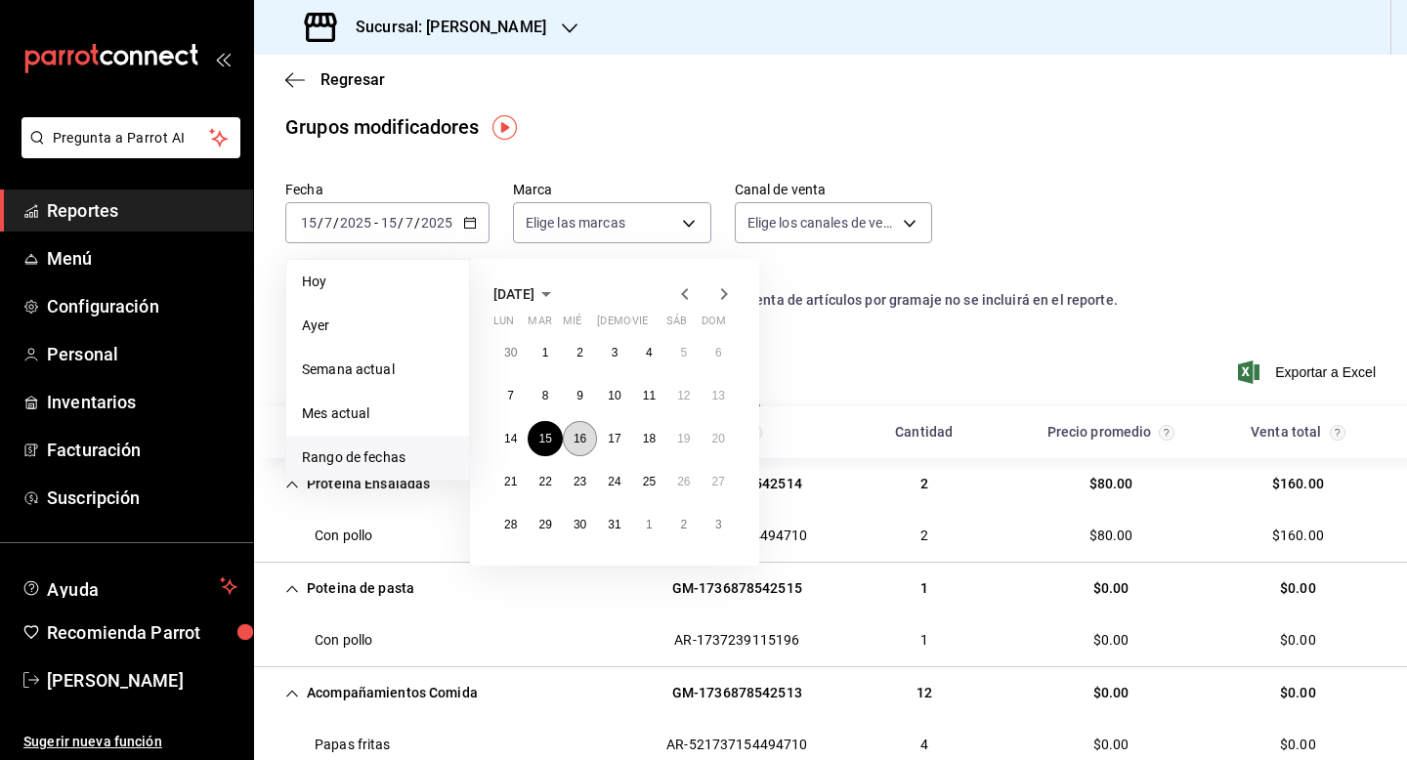
click at [586, 443] on button "16" at bounding box center [580, 438] width 34 height 35
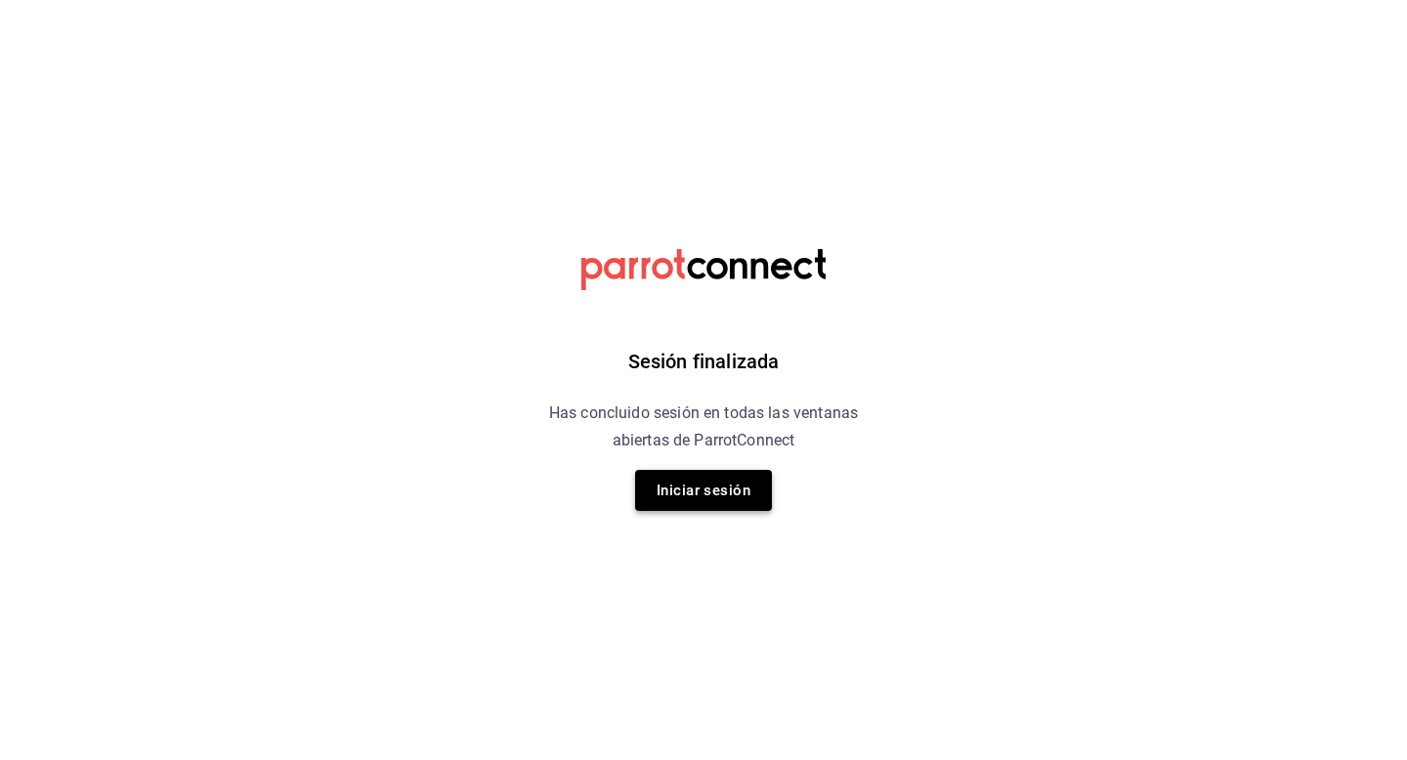
click at [689, 492] on button "Iniciar sesión" at bounding box center [703, 490] width 137 height 41
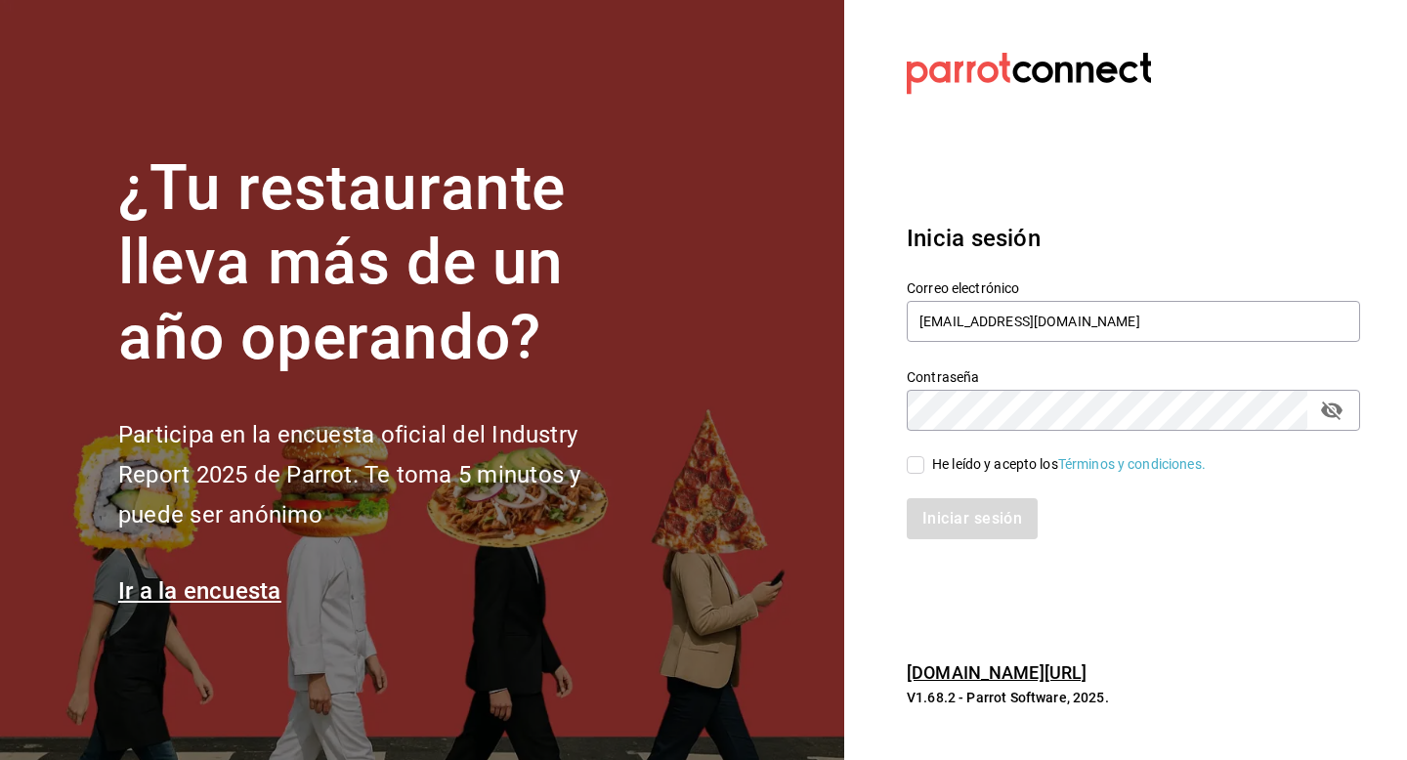
click at [917, 475] on div "Iniciar sesión" at bounding box center [1121, 507] width 477 height 64
click at [918, 469] on input "He leído y acepto los Términos y condiciones." at bounding box center [916, 465] width 18 height 18
checkbox input "true"
click at [939, 498] on button "Iniciar sesión" at bounding box center [973, 518] width 133 height 41
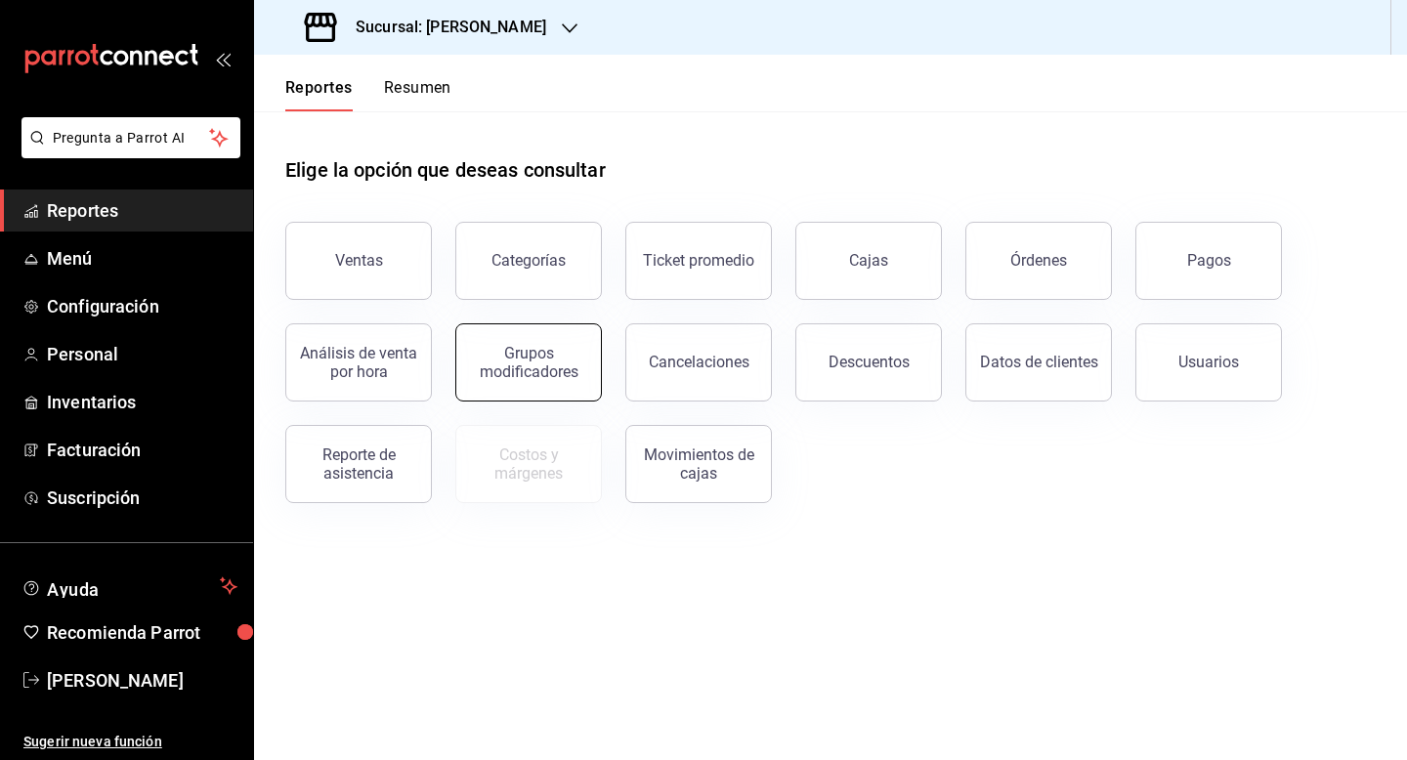
click at [565, 353] on div "Grupos modificadores" at bounding box center [528, 362] width 121 height 37
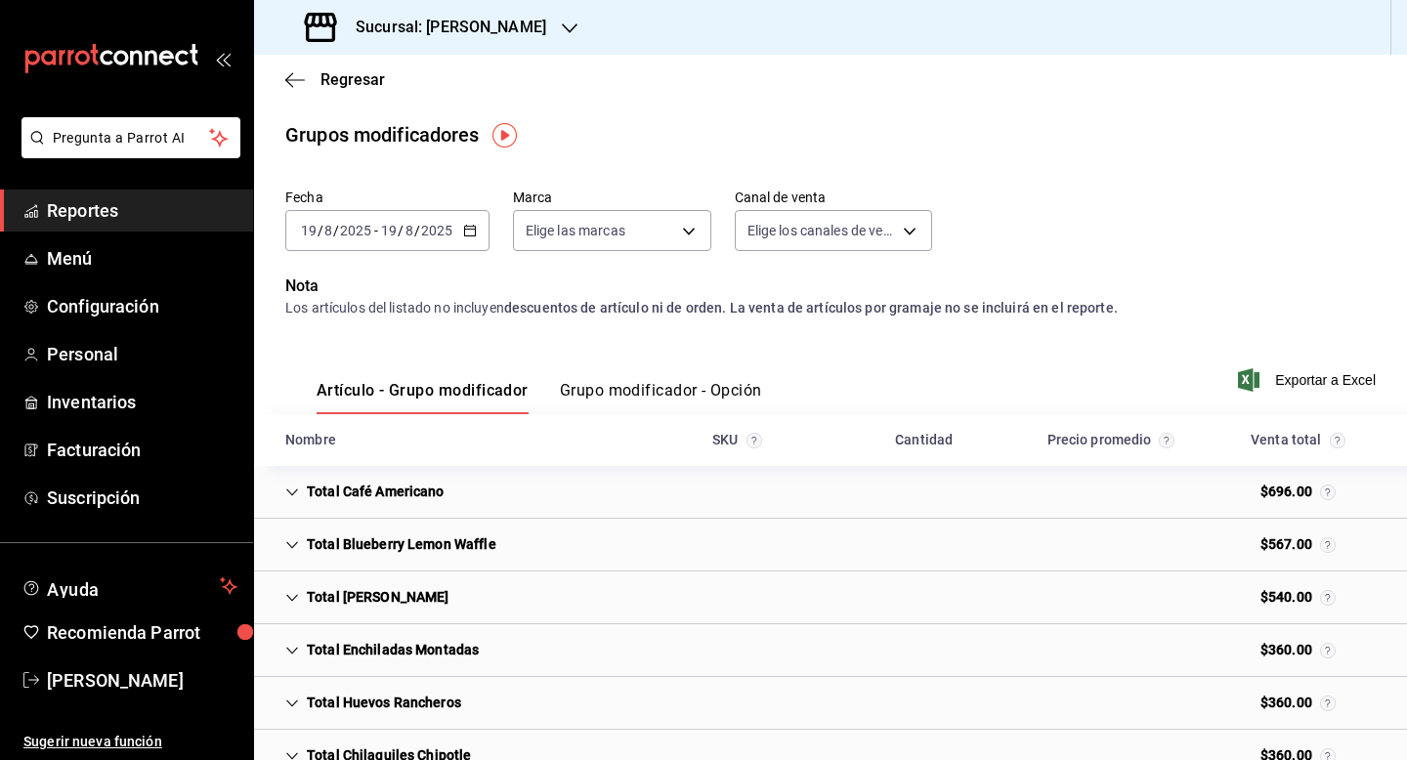
click at [410, 237] on input "8" at bounding box center [410, 231] width 10 height 16
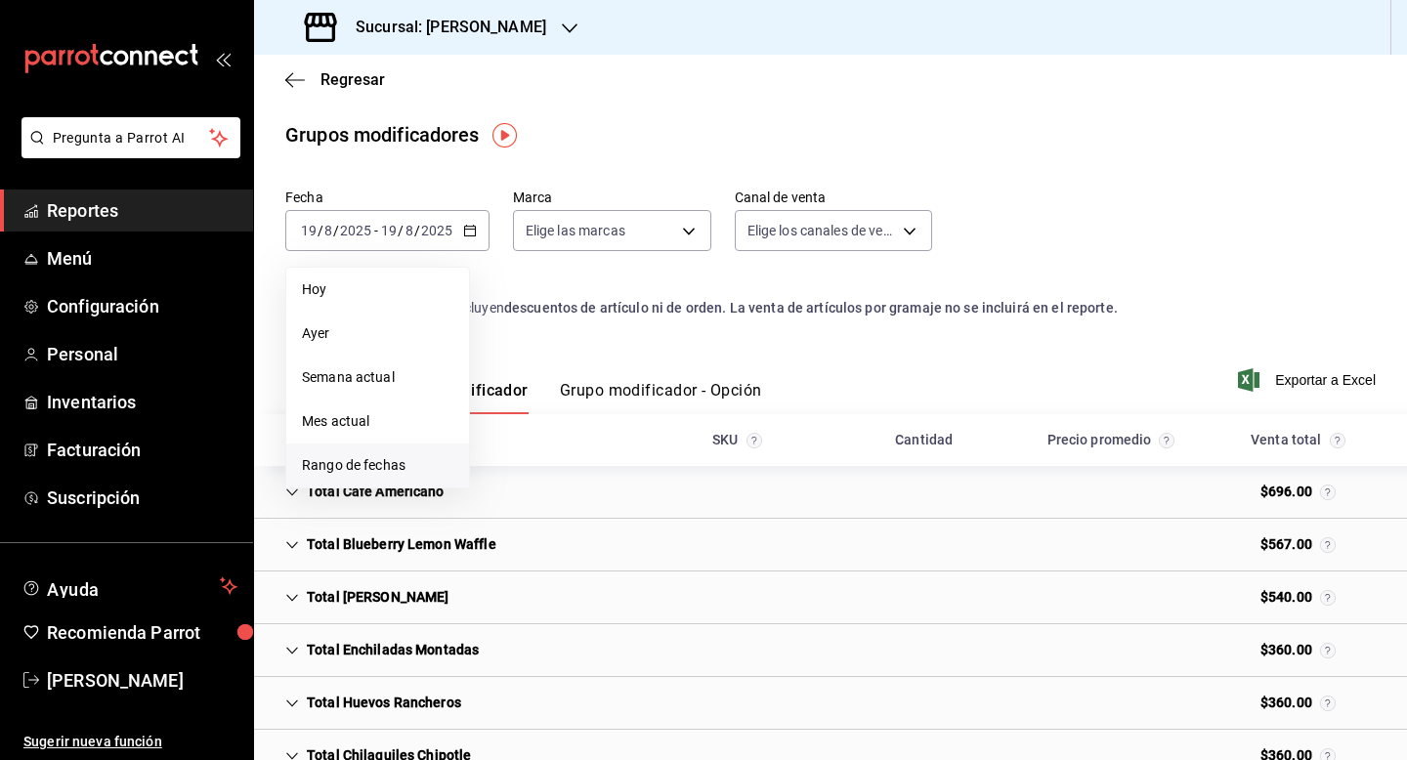
click at [352, 468] on span "Rango de fechas" at bounding box center [377, 465] width 151 height 21
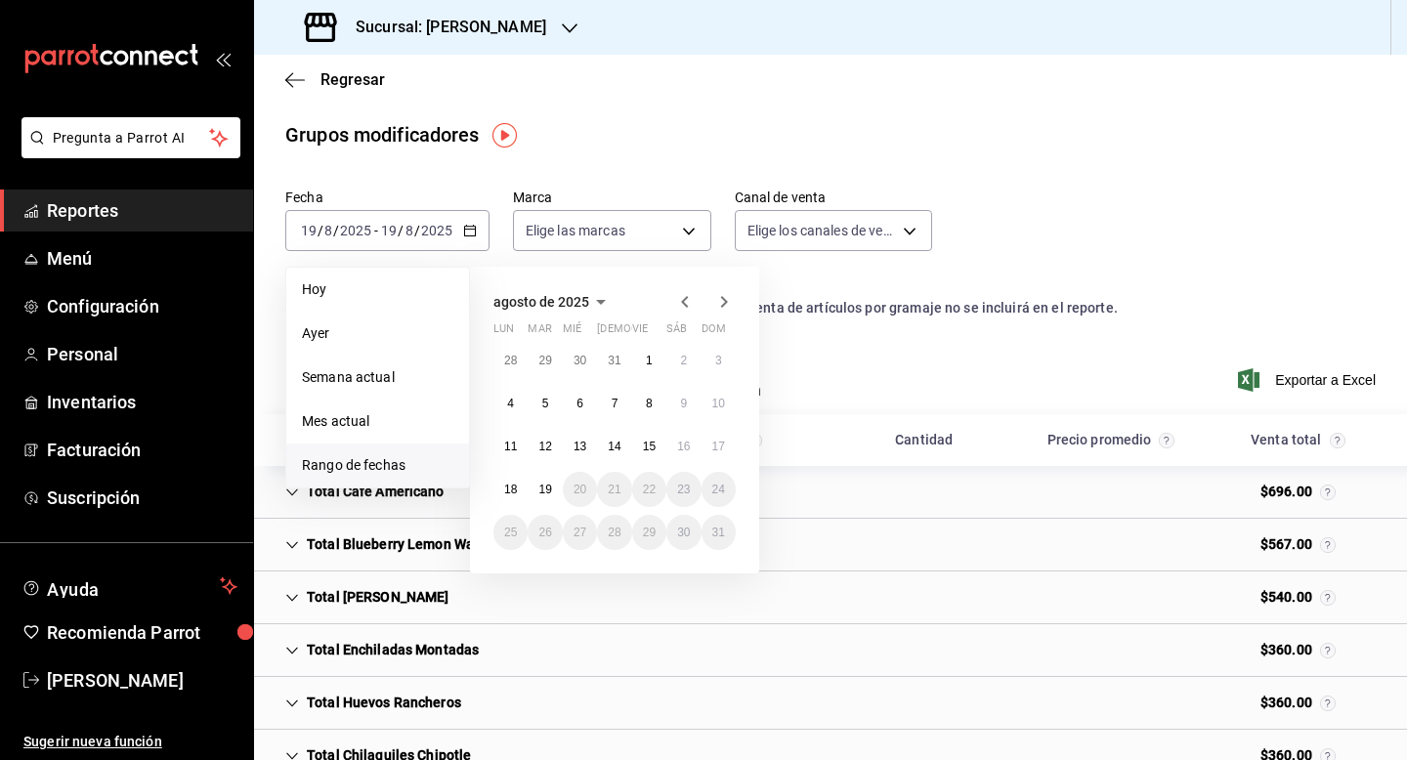
click at [676, 301] on icon "button" at bounding box center [684, 301] width 23 height 23
click at [577, 444] on abbr "16" at bounding box center [580, 447] width 13 height 14
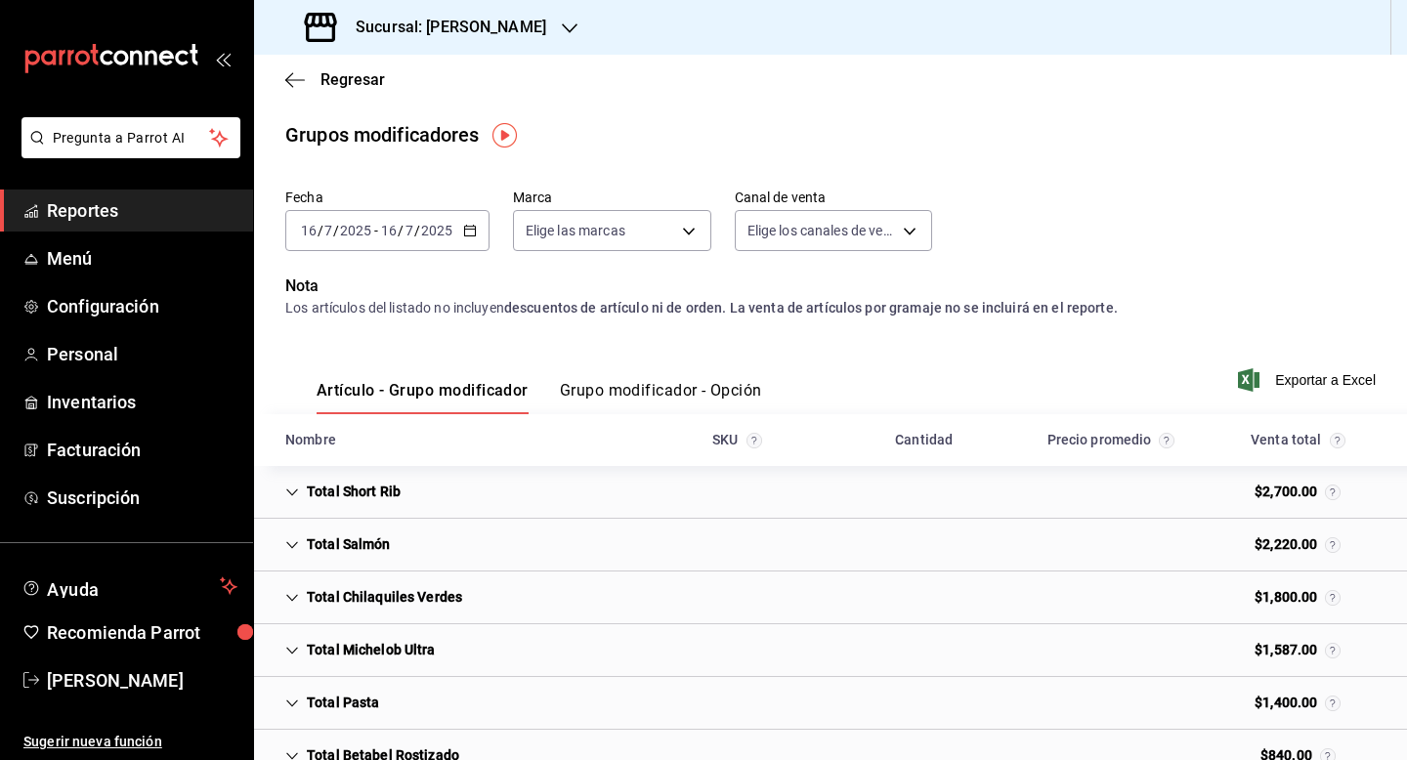
click at [624, 395] on button "Grupo modificador - Opción" at bounding box center [661, 397] width 202 height 33
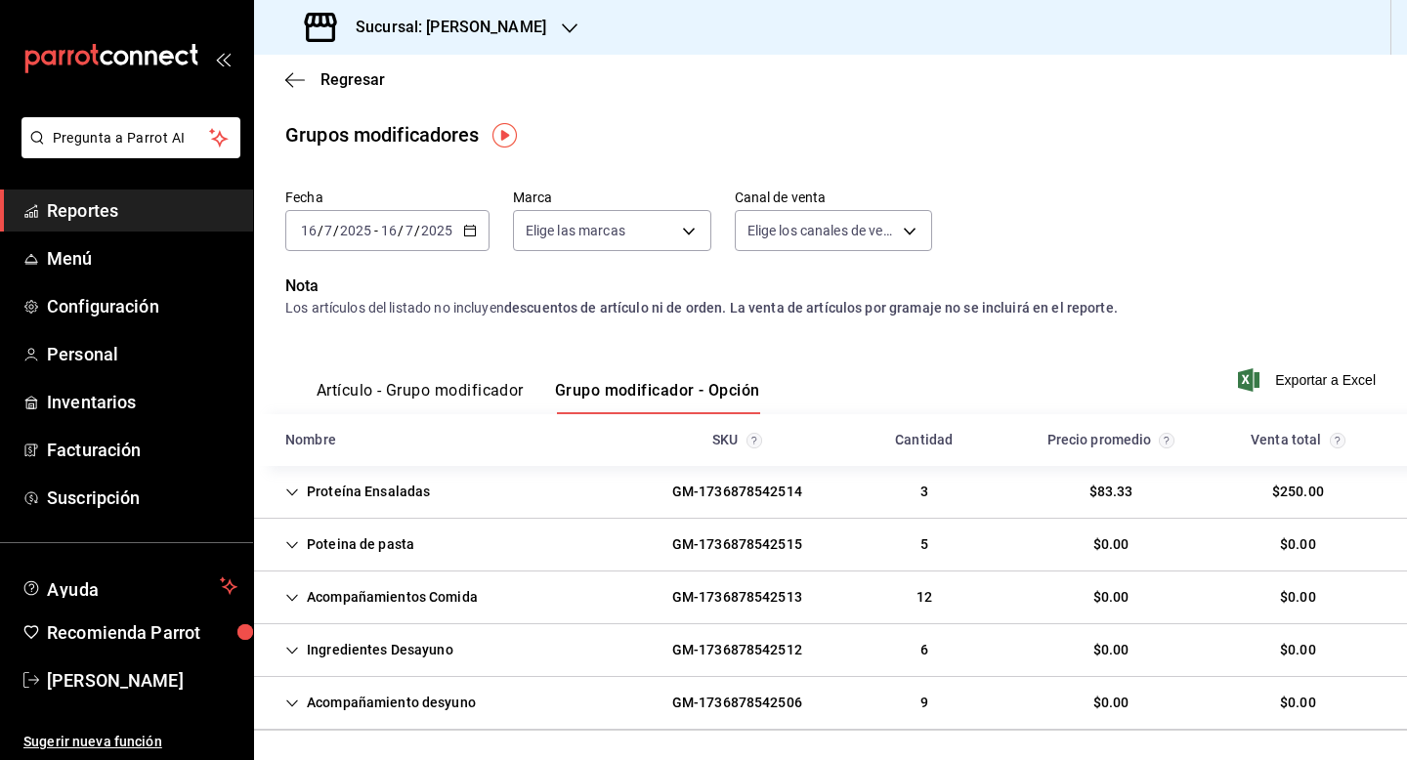
click at [373, 494] on div "Proteína Ensaladas" at bounding box center [358, 492] width 176 height 36
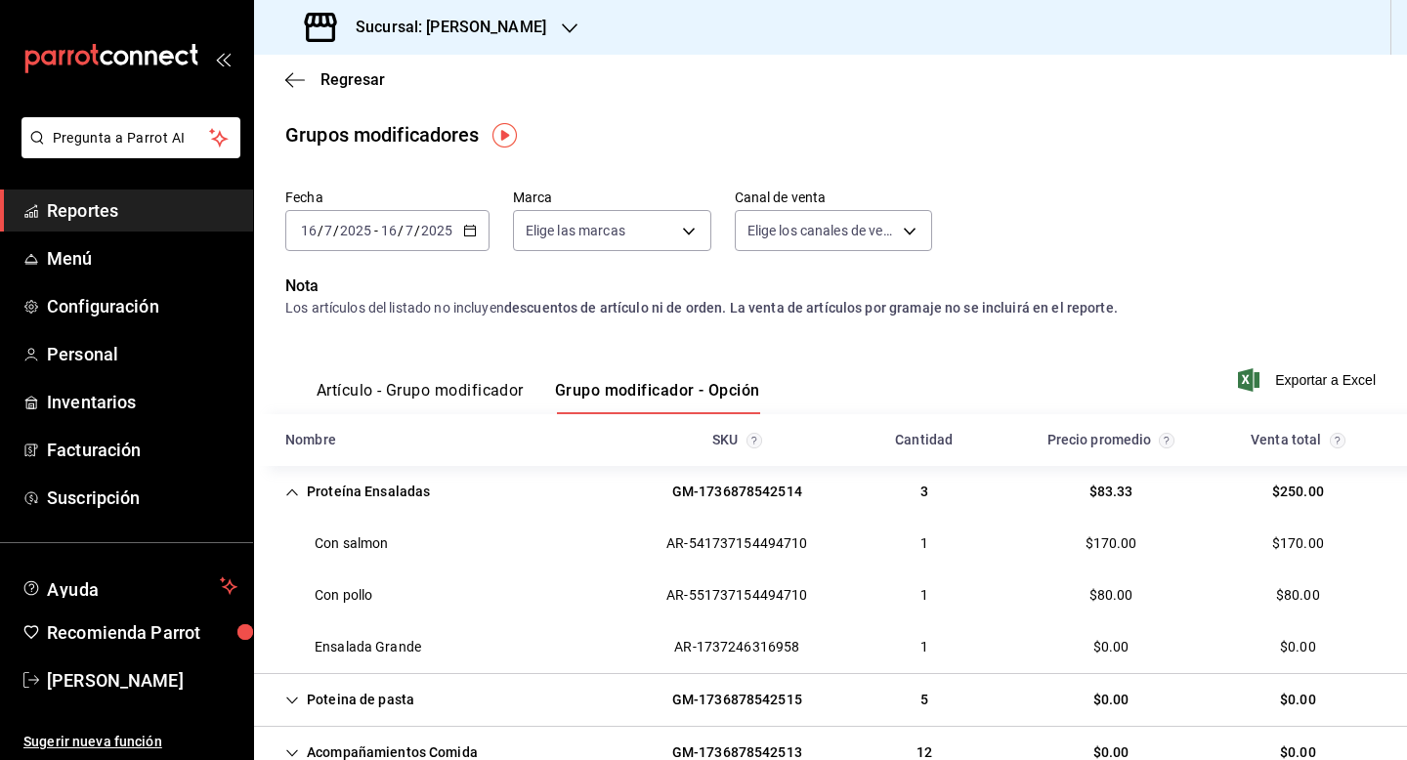
click at [286, 502] on div "Proteína Ensaladas" at bounding box center [358, 492] width 176 height 36
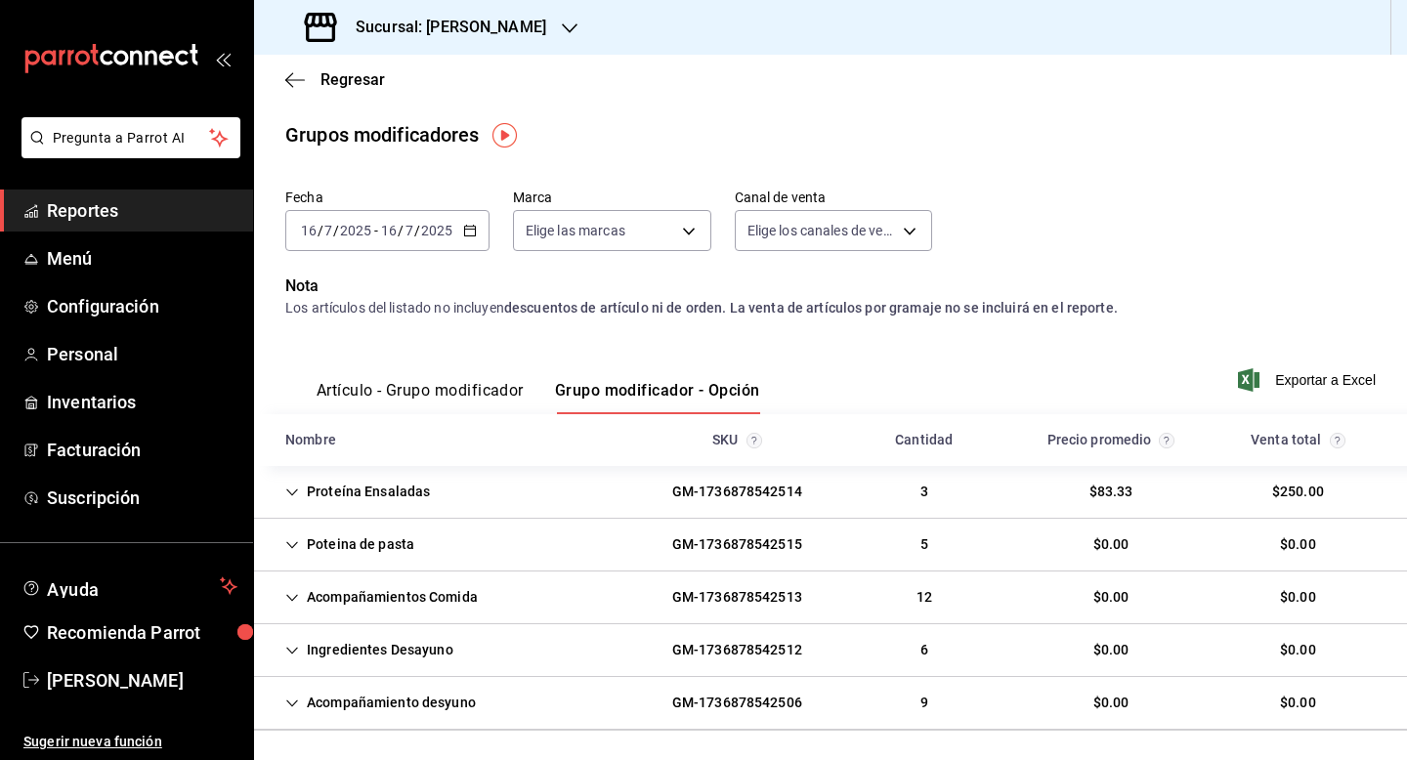
click at [294, 546] on icon "Cell" at bounding box center [292, 545] width 14 height 14
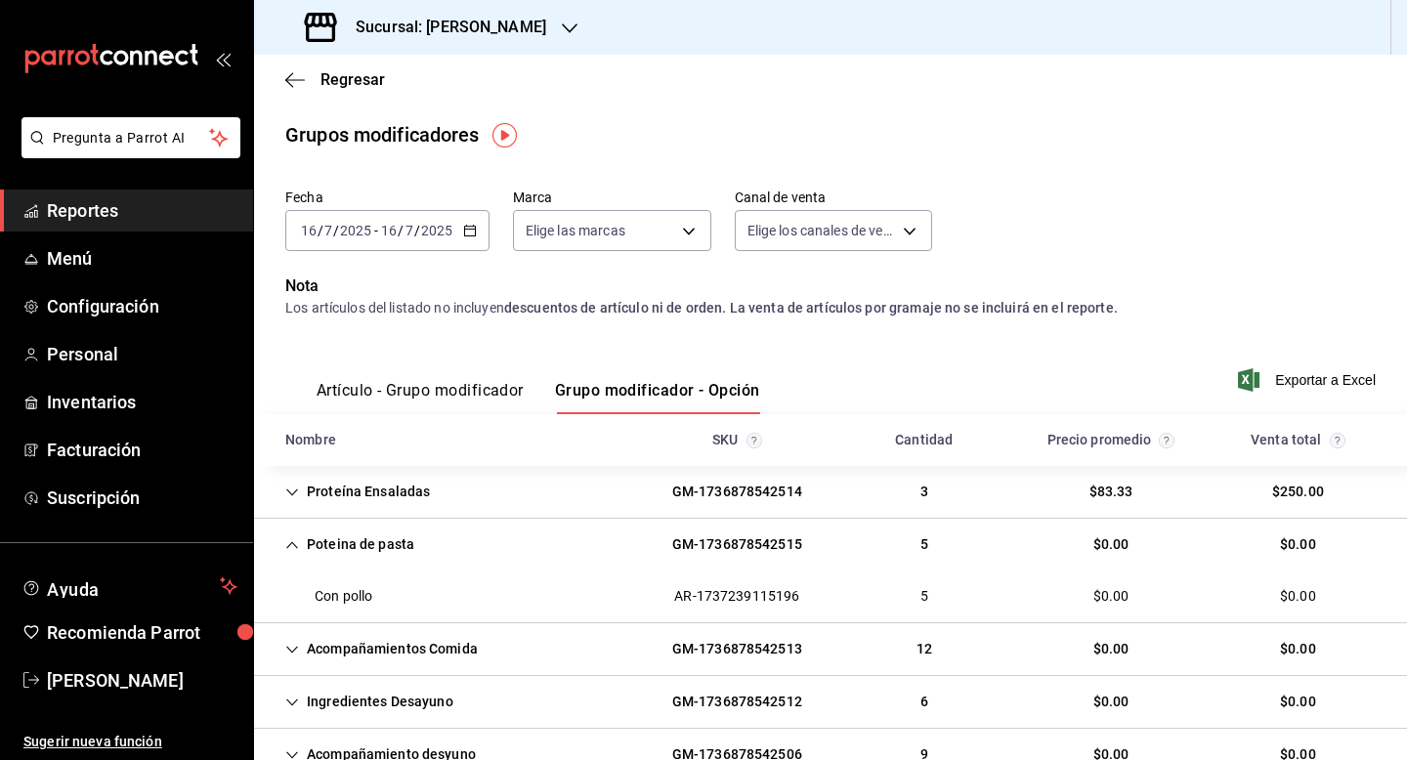
click at [292, 650] on icon "Cell" at bounding box center [292, 650] width 14 height 14
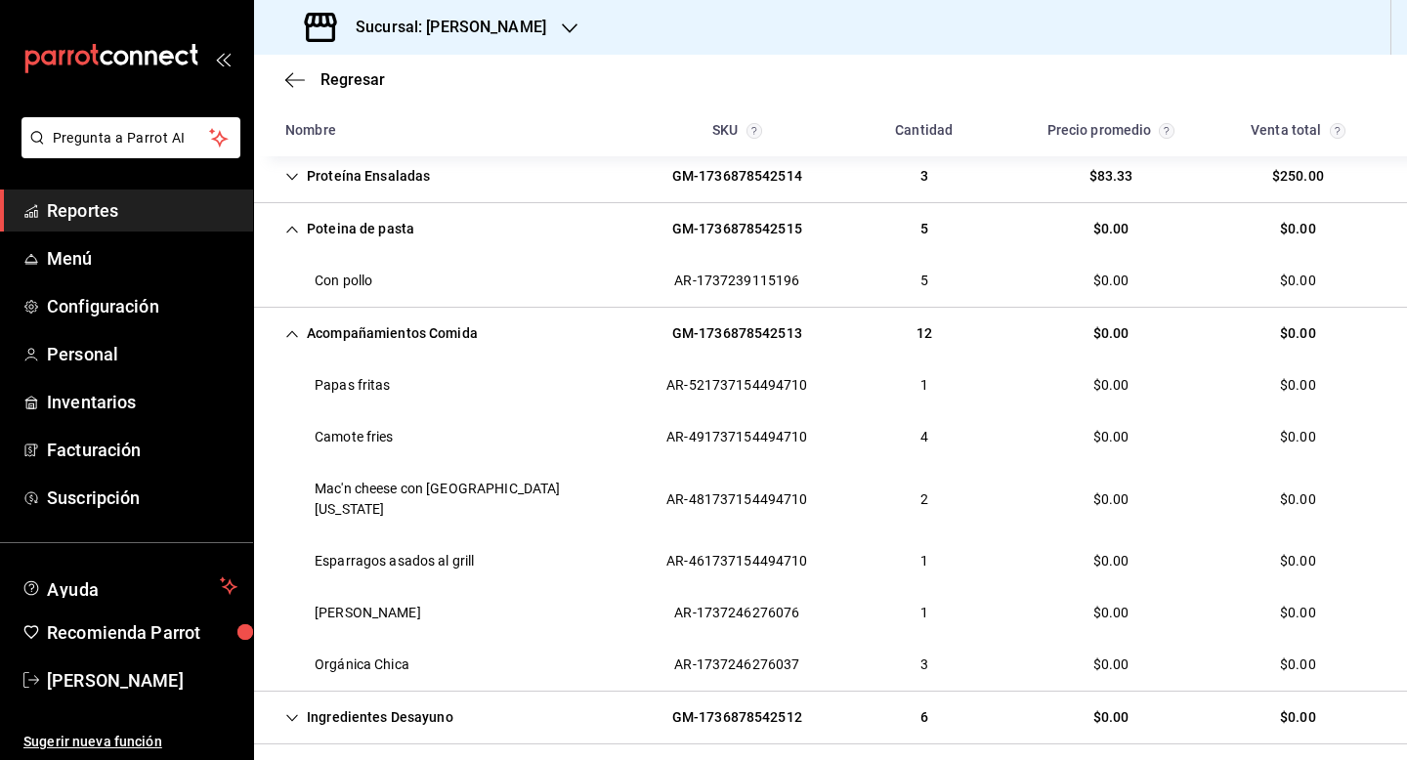
scroll to position [352, 0]
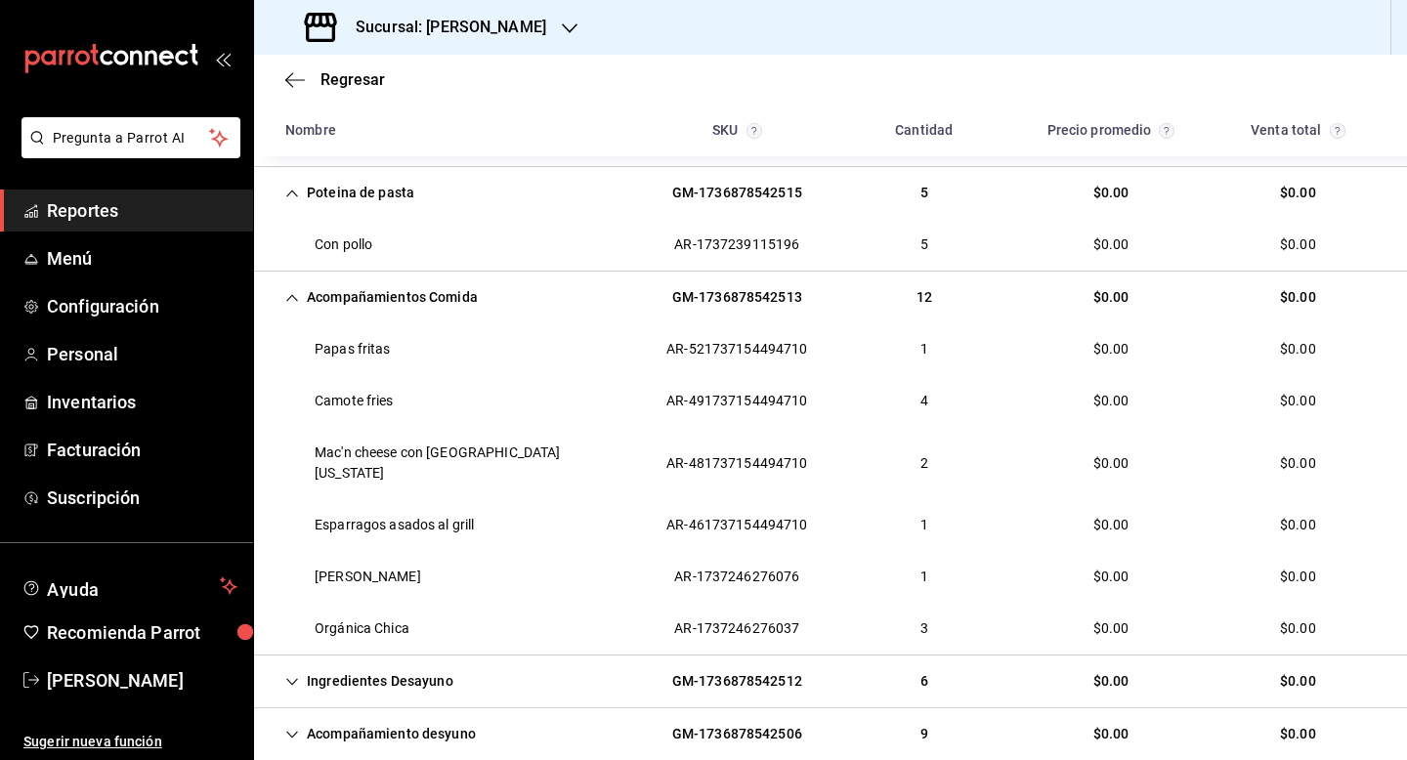
click at [287, 675] on icon "Cell" at bounding box center [292, 682] width 14 height 14
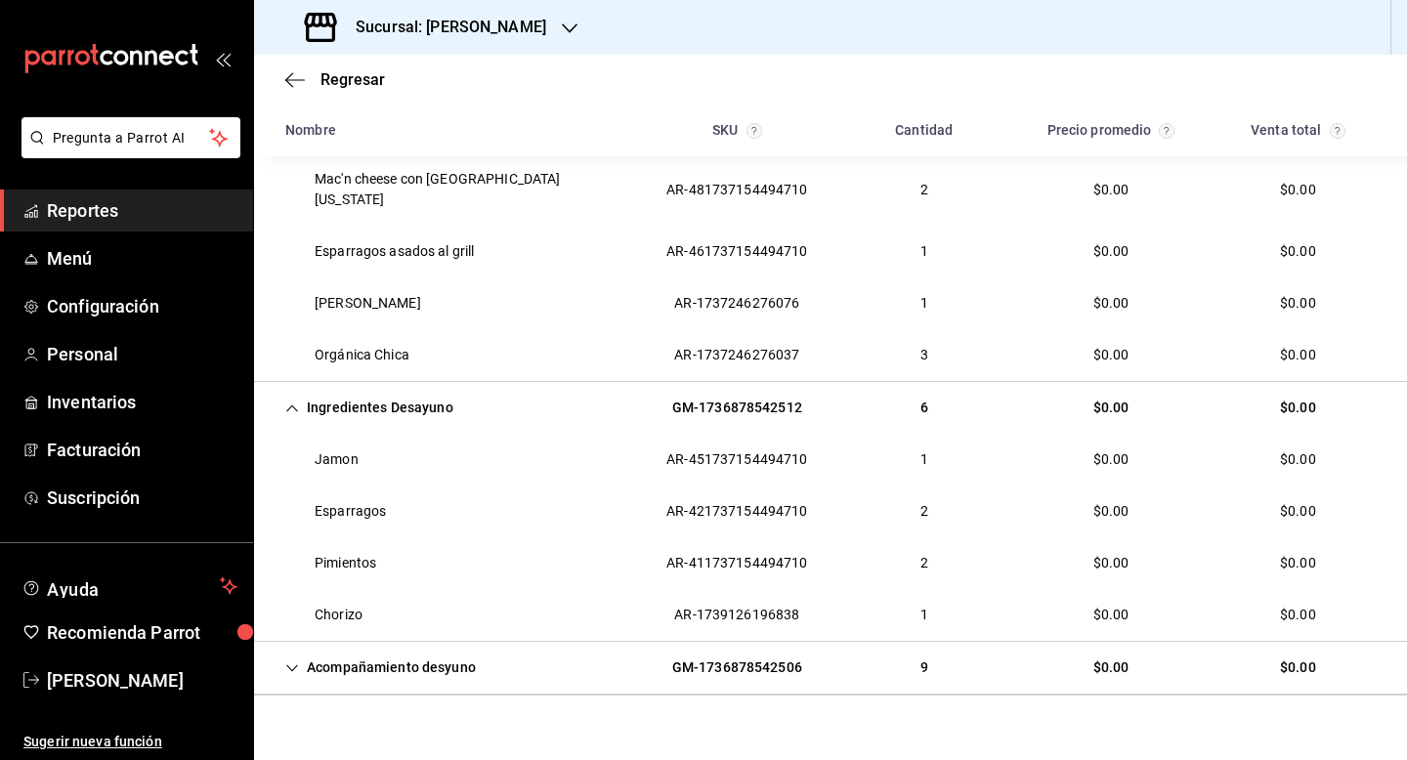
scroll to position [634, 0]
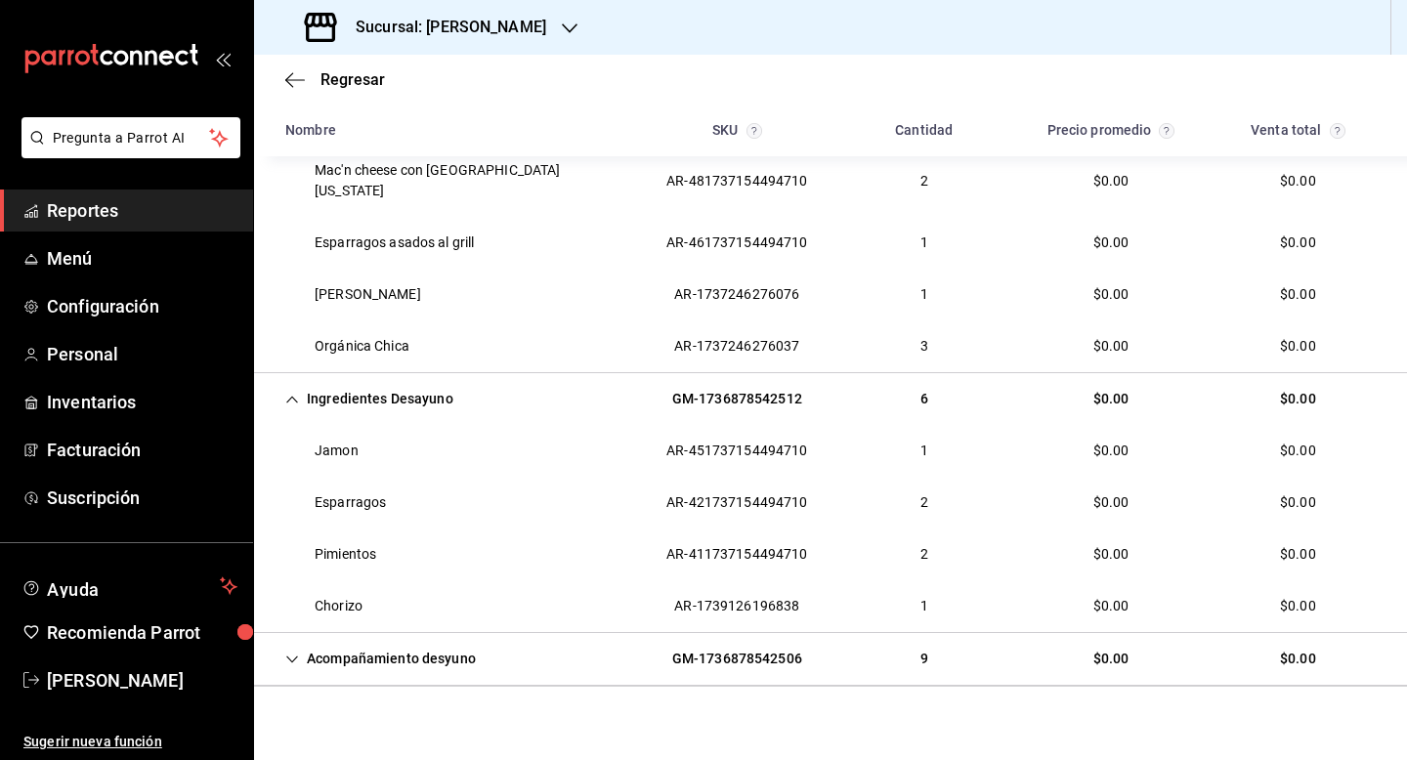
click at [288, 653] on icon "Cell" at bounding box center [292, 660] width 14 height 14
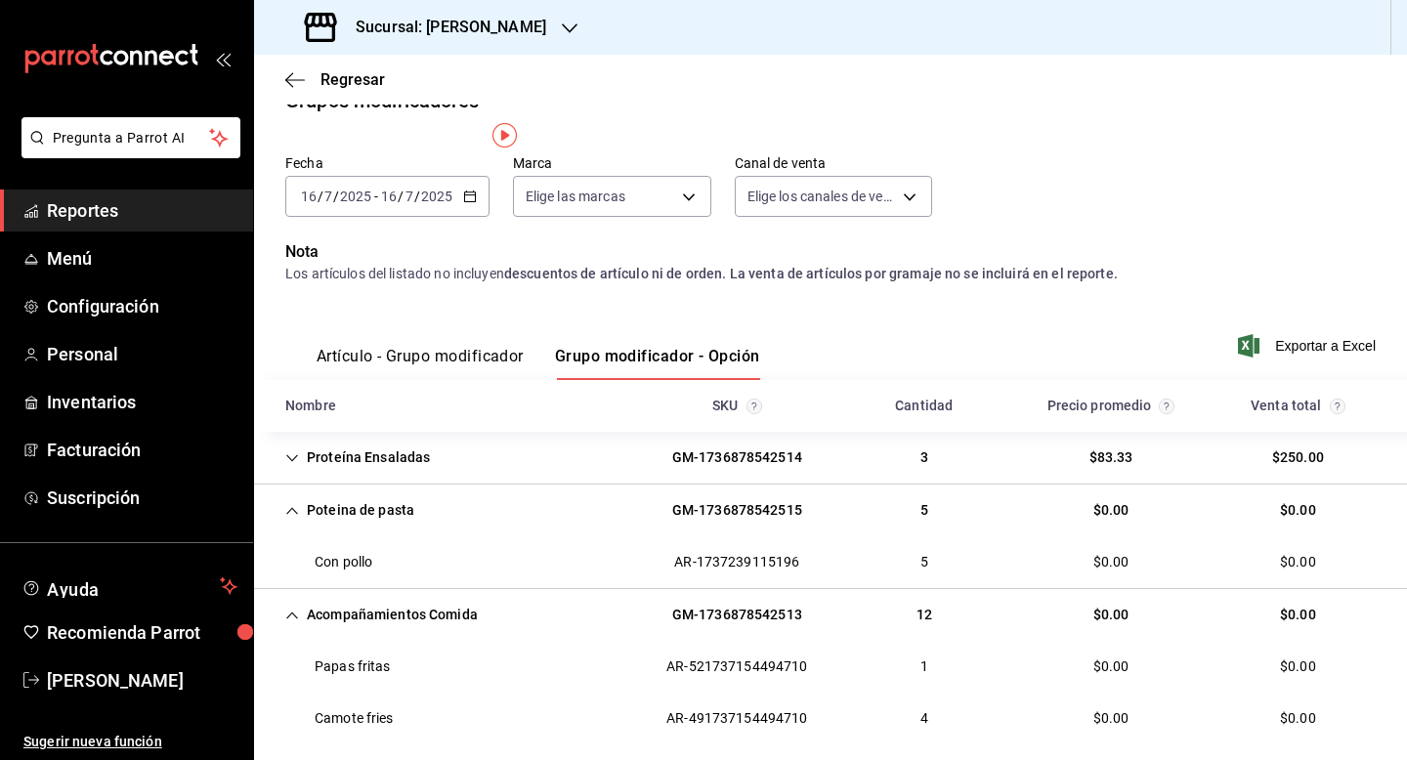
scroll to position [0, 0]
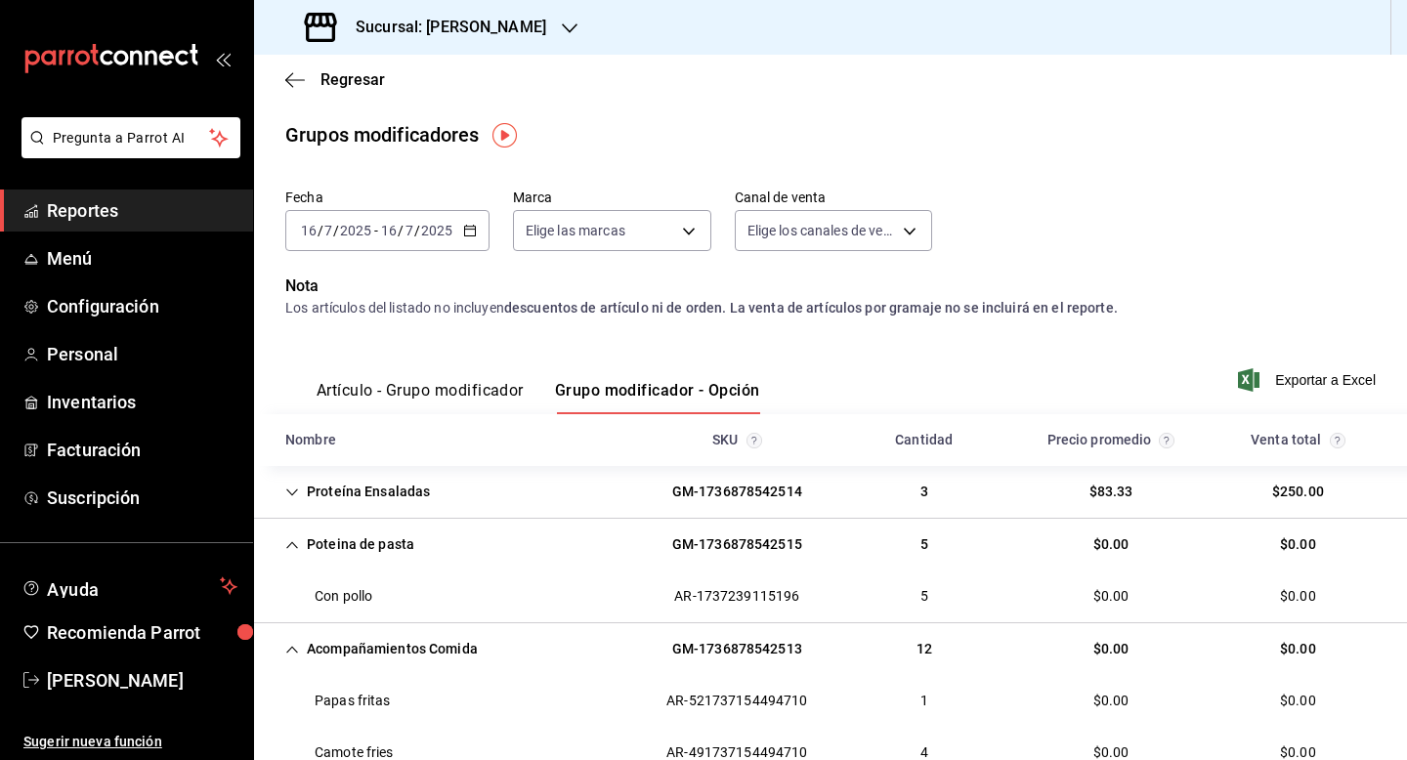
click at [359, 249] on div "2025-07-16 16 / 7 / 2025 - 2025-07-16 16 / 7 / 2025" at bounding box center [387, 230] width 204 height 41
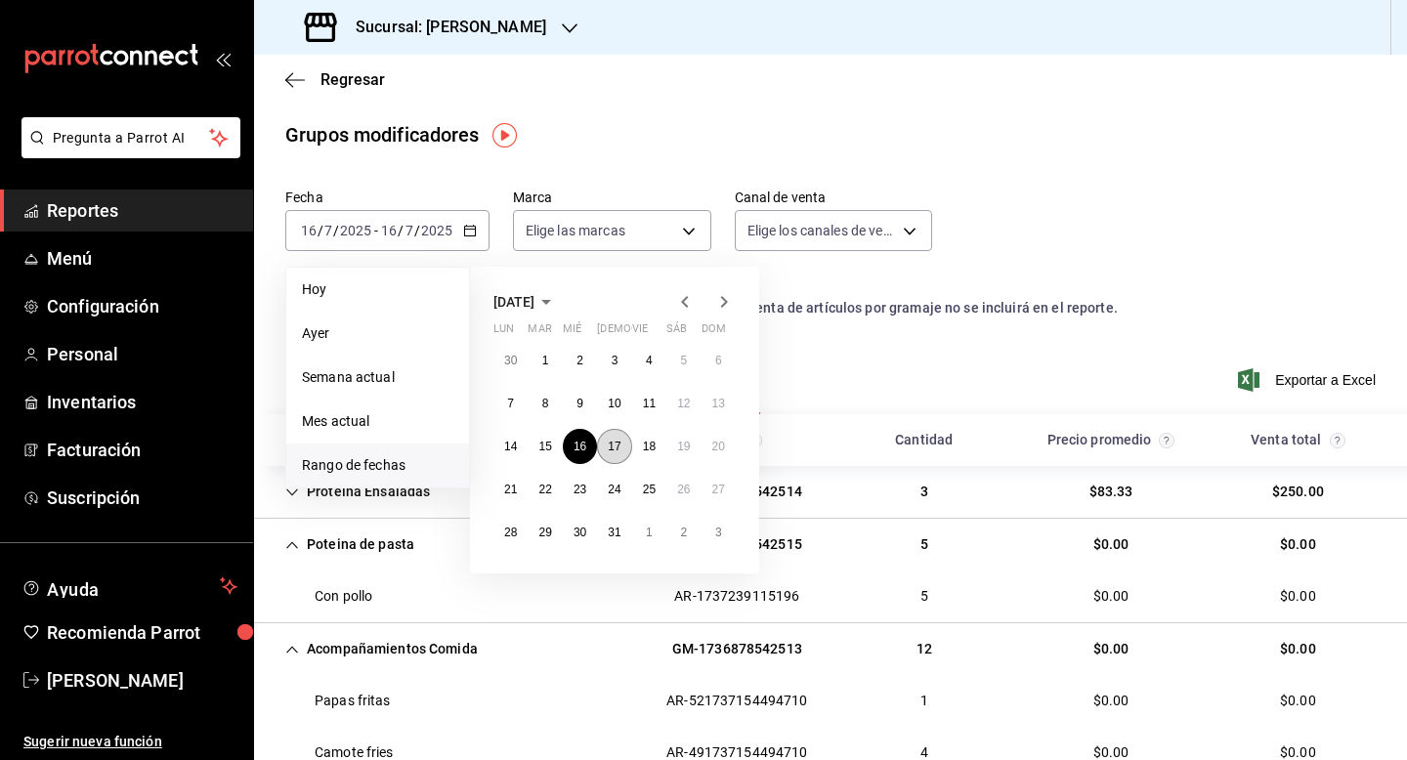
click at [615, 451] on abbr "17" at bounding box center [614, 447] width 13 height 14
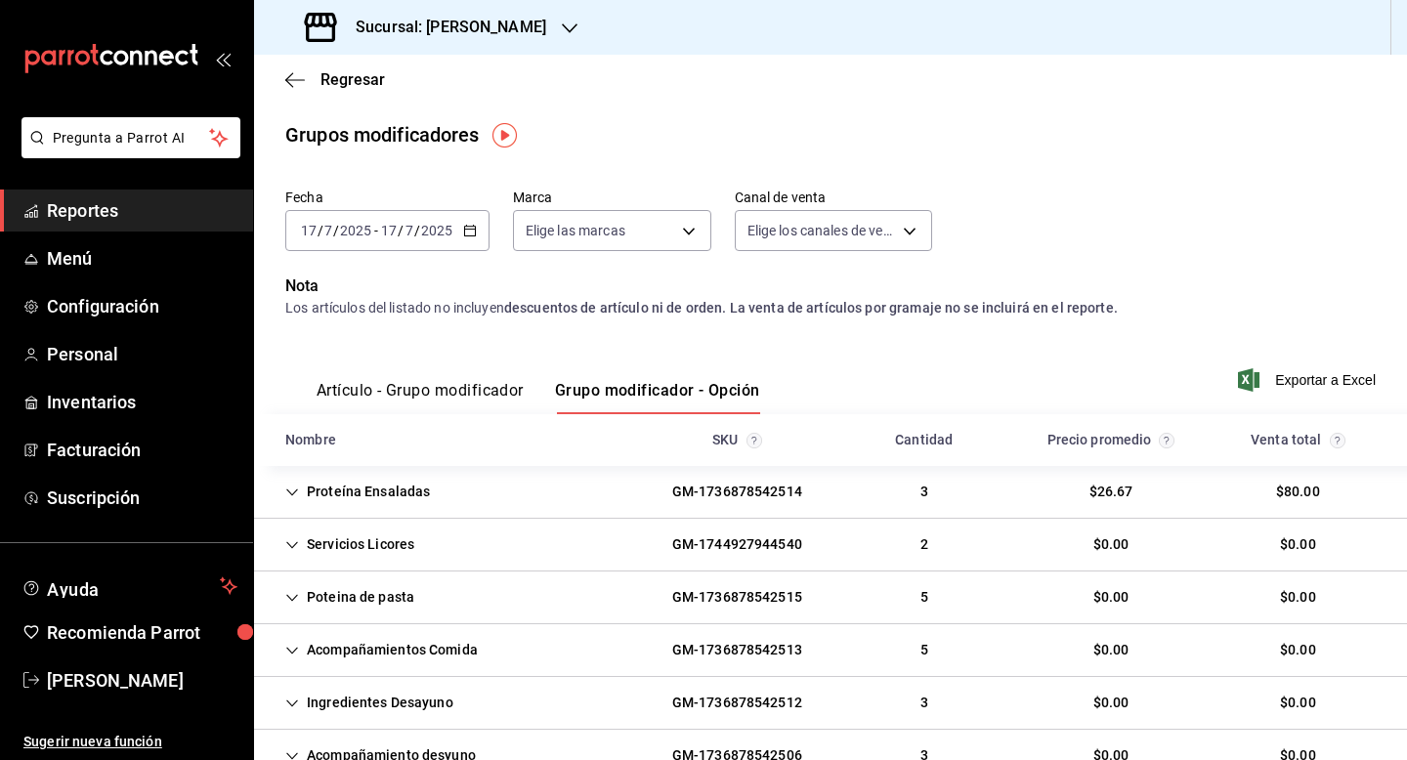
click at [329, 491] on div "Proteína Ensaladas" at bounding box center [358, 492] width 176 height 36
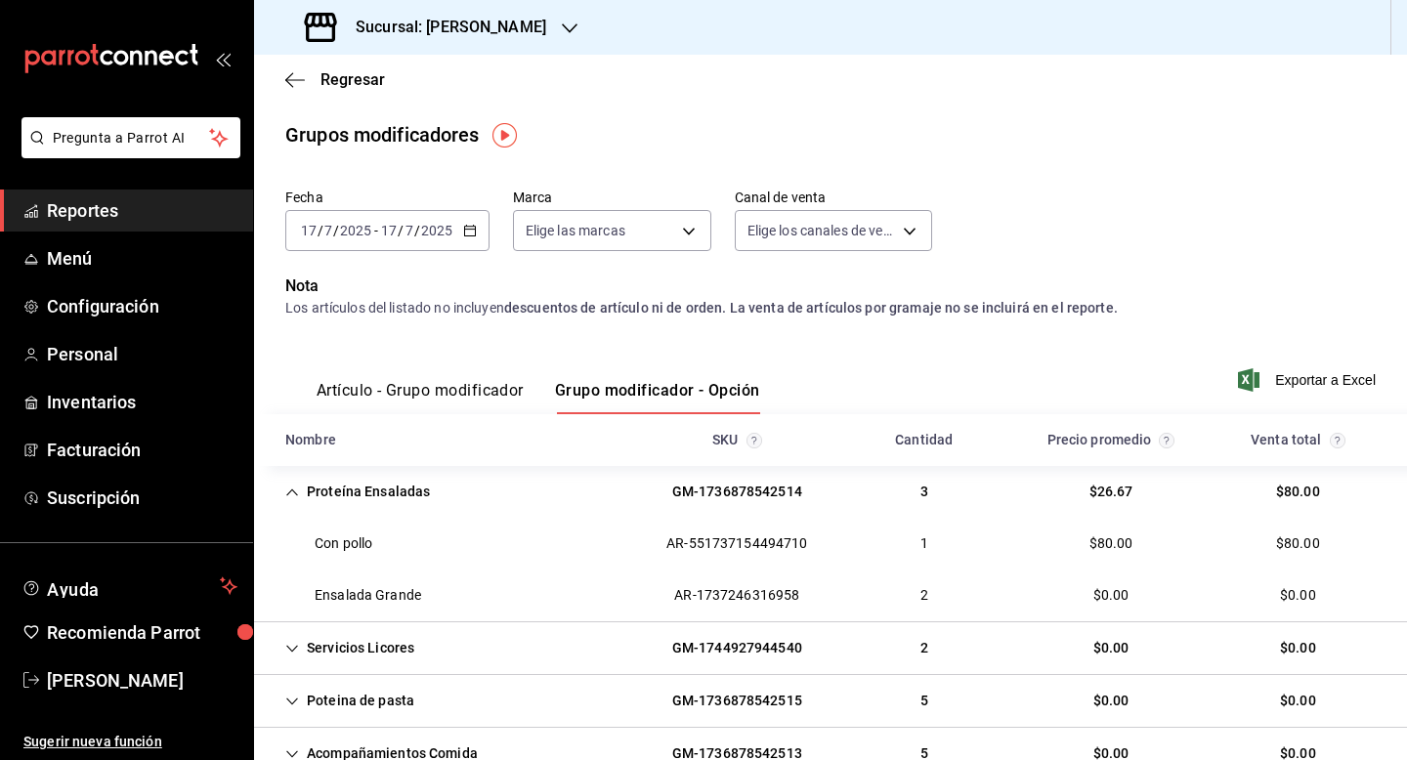
click at [329, 491] on div "Proteína Ensaladas" at bounding box center [358, 492] width 176 height 36
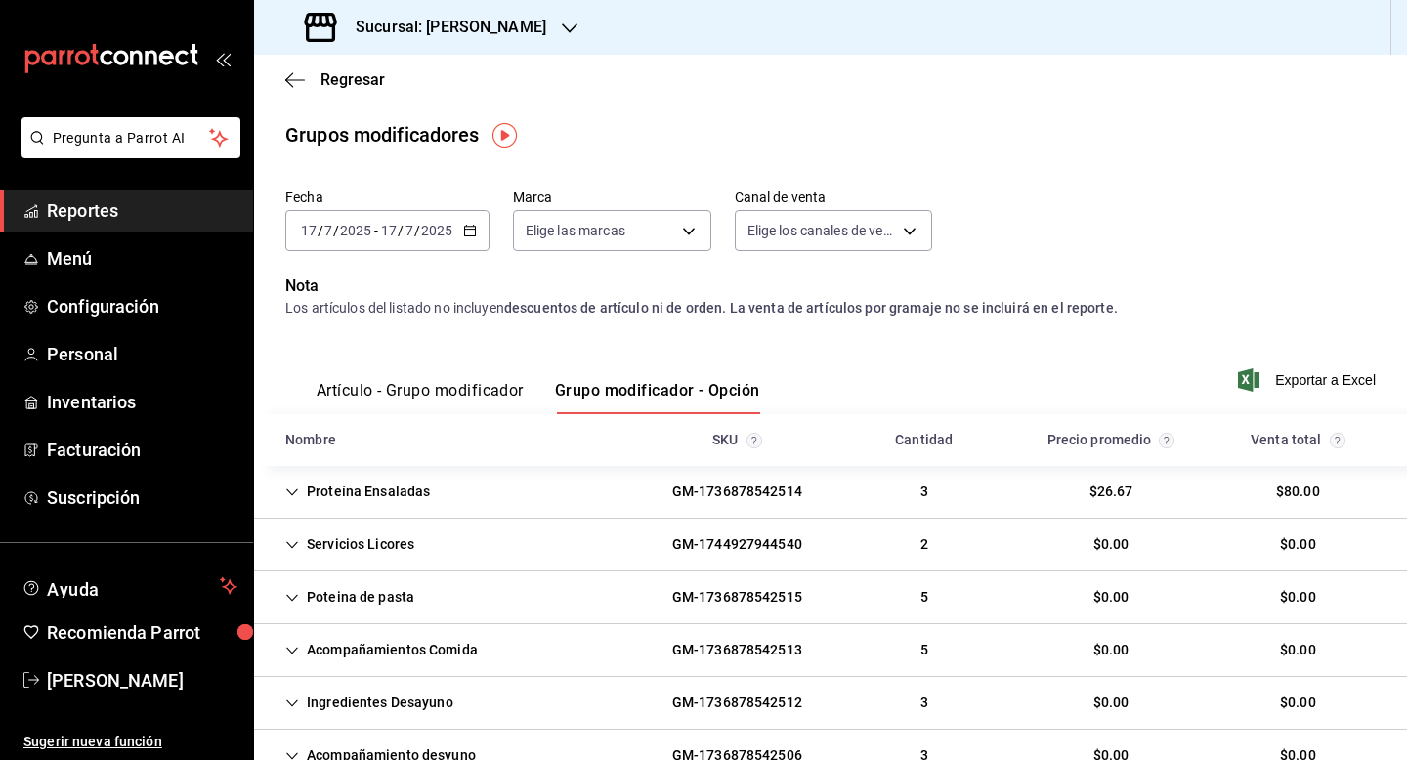
click at [301, 598] on div "Poteina de pasta" at bounding box center [350, 598] width 160 height 36
click at [293, 697] on icon "Cell" at bounding box center [292, 703] width 14 height 14
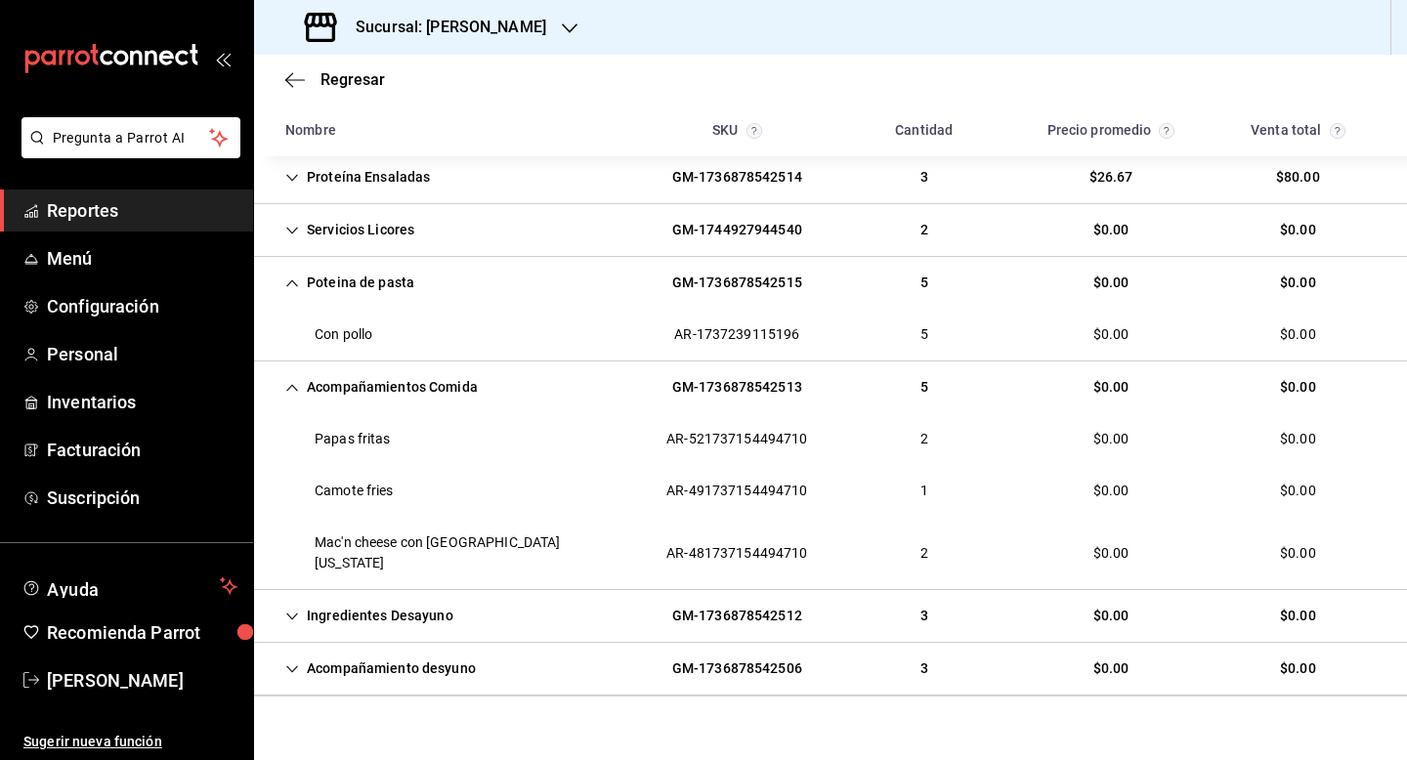
scroll to position [324, 0]
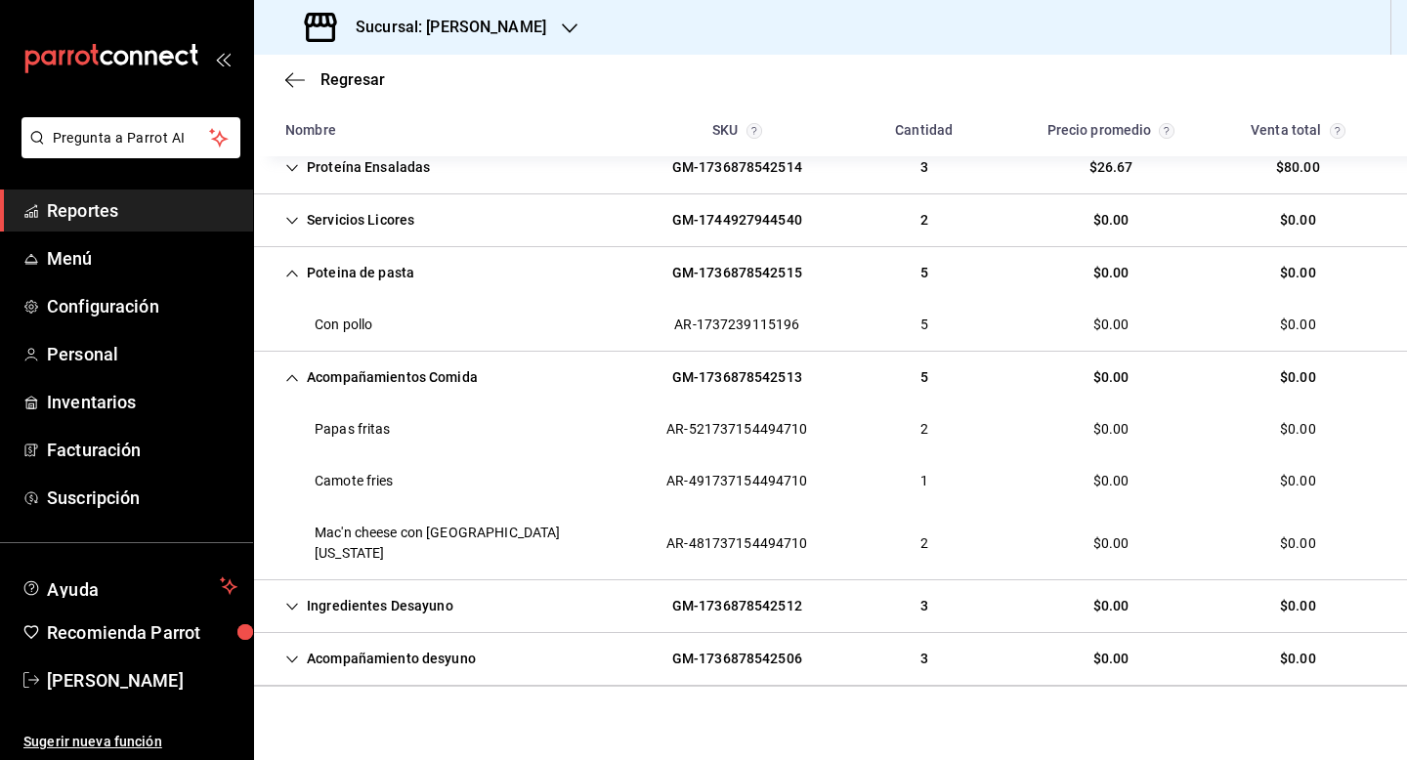
click at [417, 601] on div "Ingredientes Desayuno" at bounding box center [369, 606] width 199 height 36
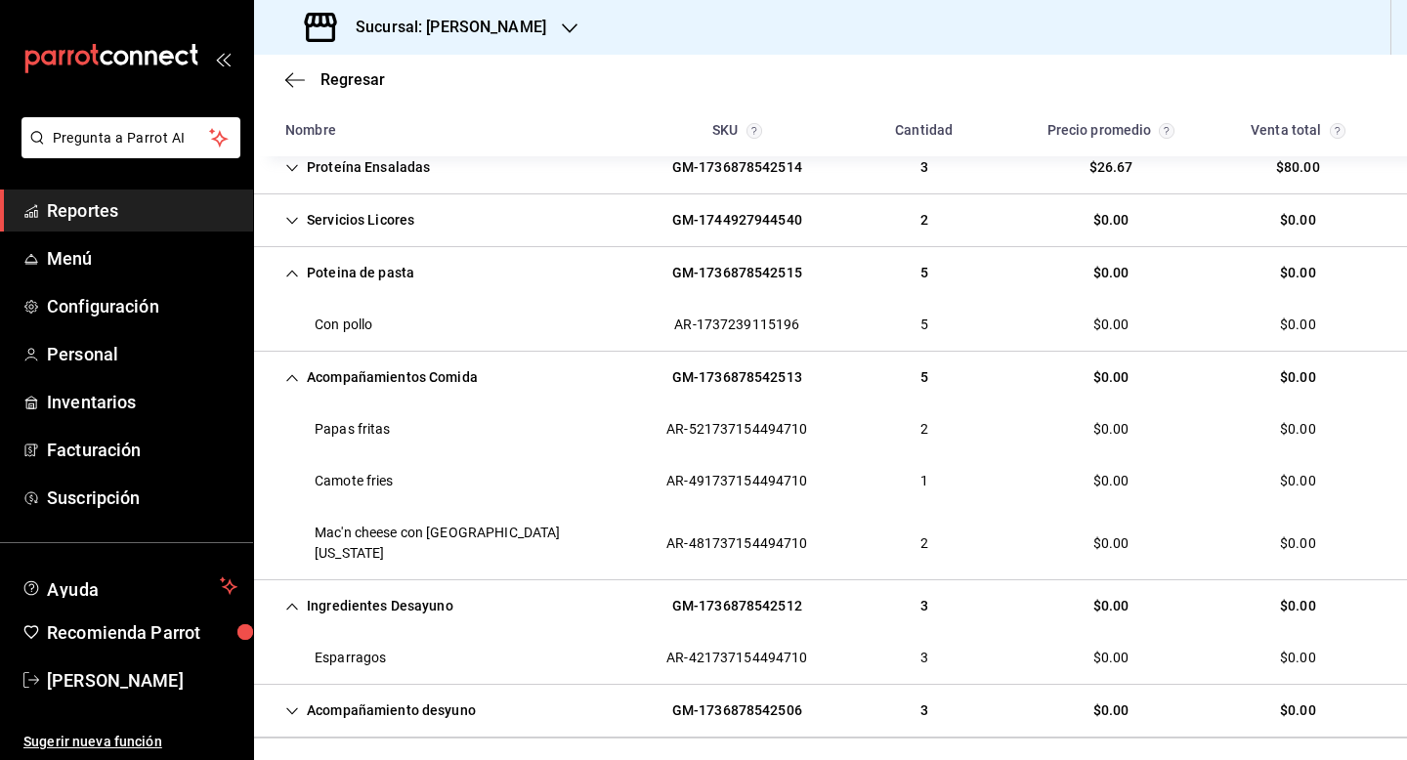
click at [403, 696] on div "Acompañamiento desyuno" at bounding box center [381, 711] width 222 height 36
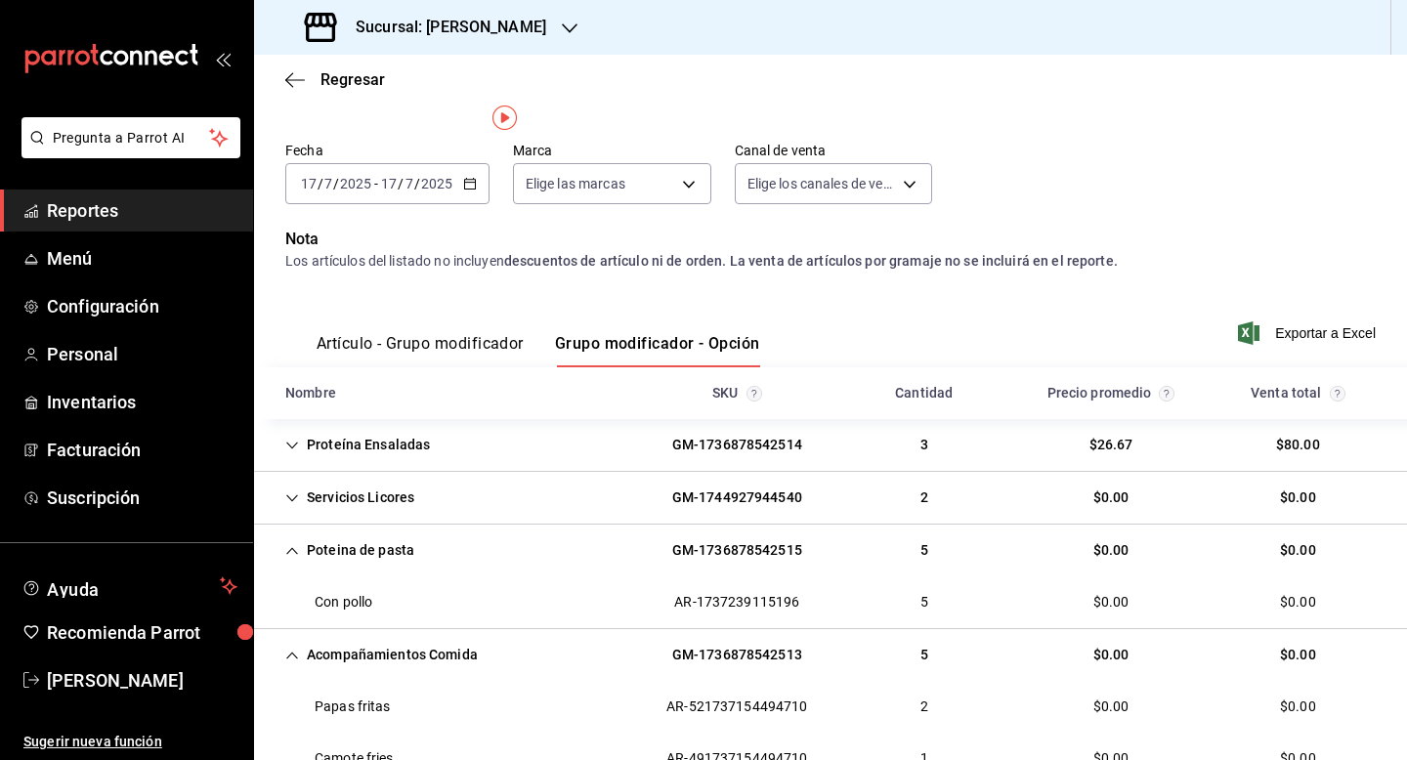
scroll to position [0, 0]
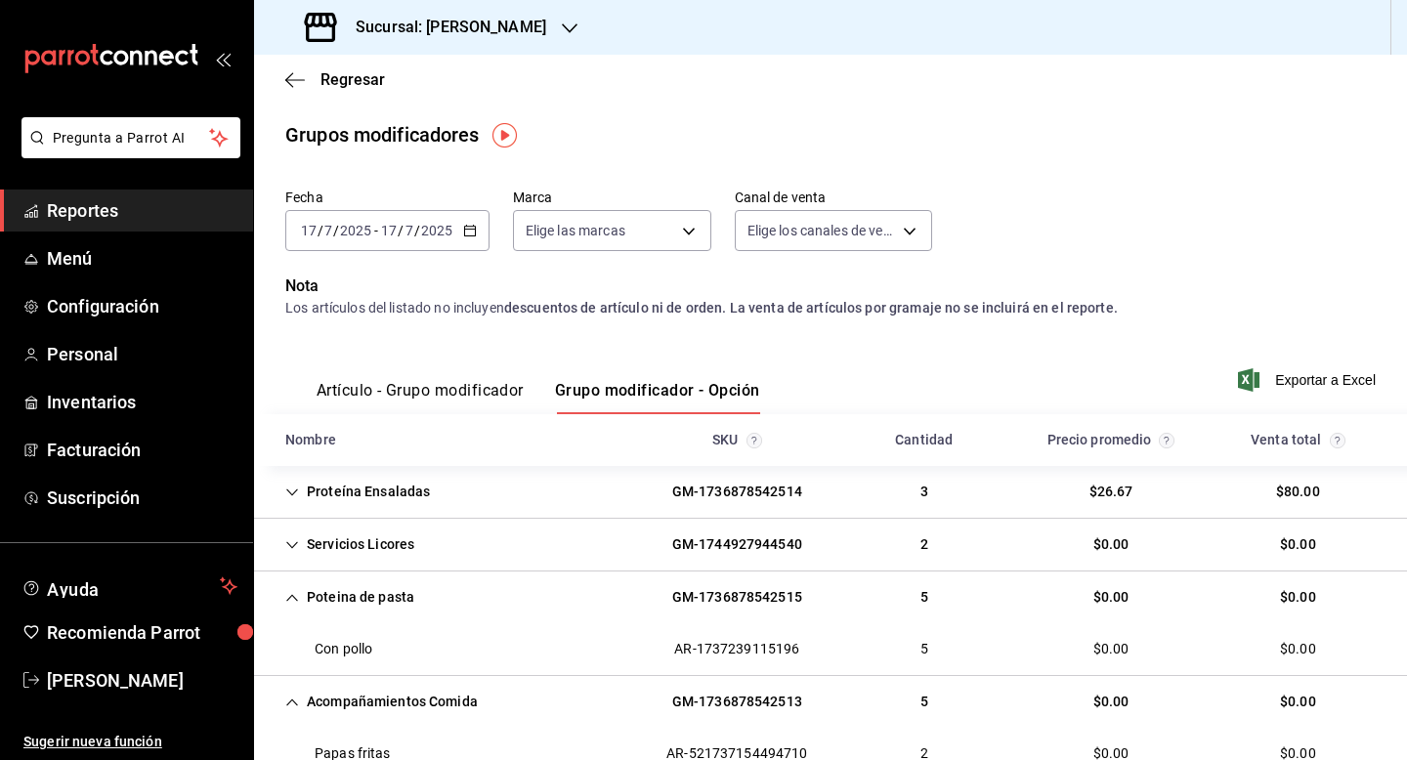
click at [406, 253] on div "Fecha 2025-07-17 17 / 7 / 2025 - 2025-07-17 17 / 7 / 2025 Marca Elige las marca…" at bounding box center [830, 228] width 1091 height 94
click at [415, 238] on div "2025-07-17 17 / 7 / 2025 - 2025-07-17 17 / 7 / 2025" at bounding box center [387, 230] width 204 height 41
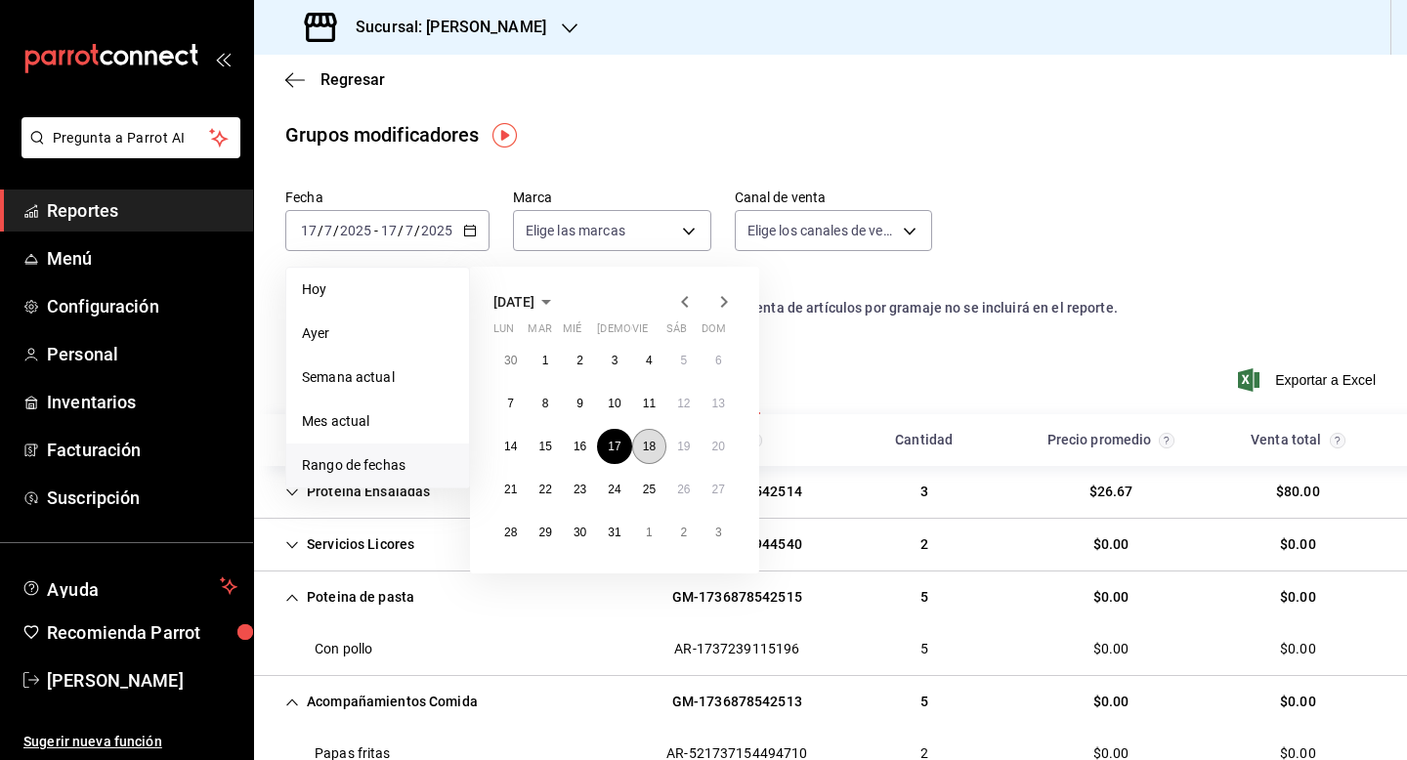
click at [654, 441] on abbr "18" at bounding box center [649, 447] width 13 height 14
click at [654, 441] on div "SKU" at bounding box center [737, 440] width 187 height 36
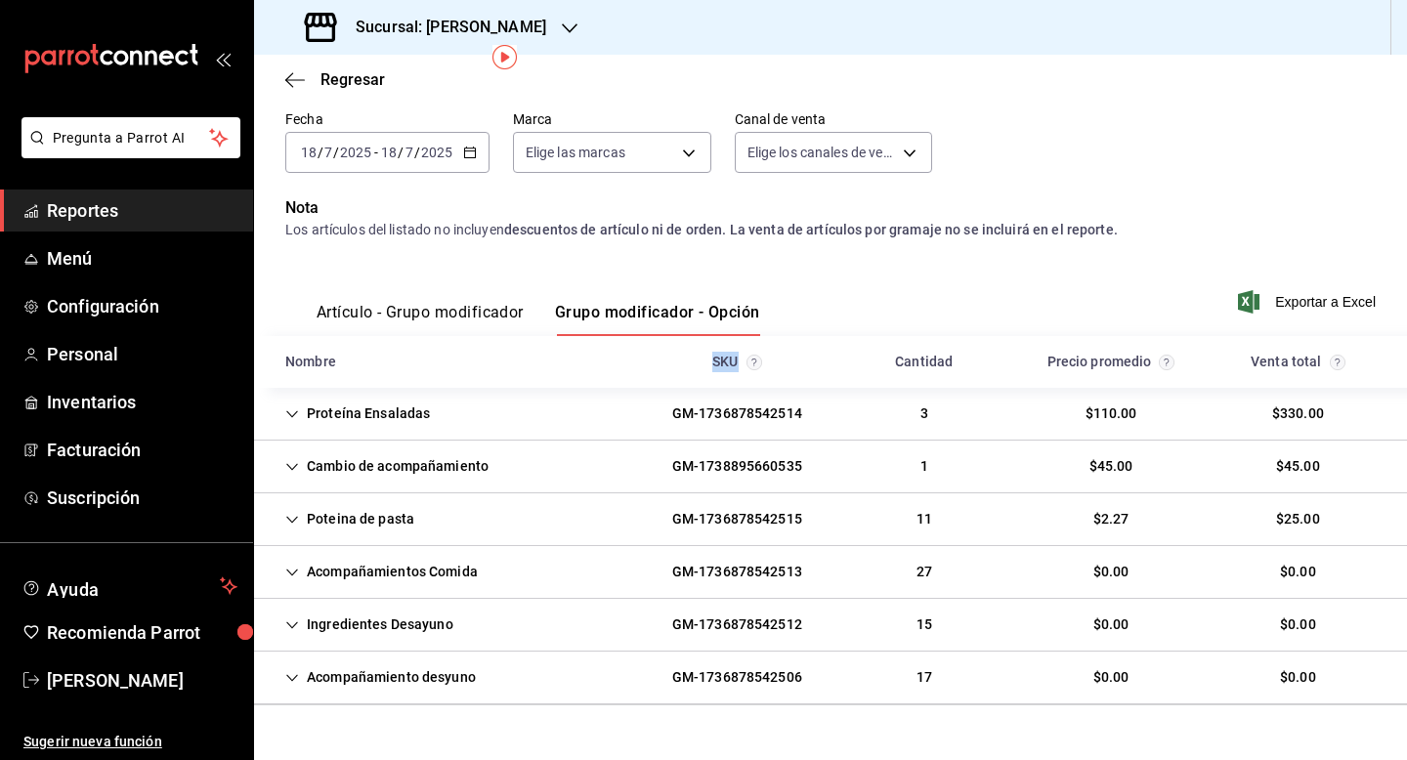
scroll to position [117, 0]
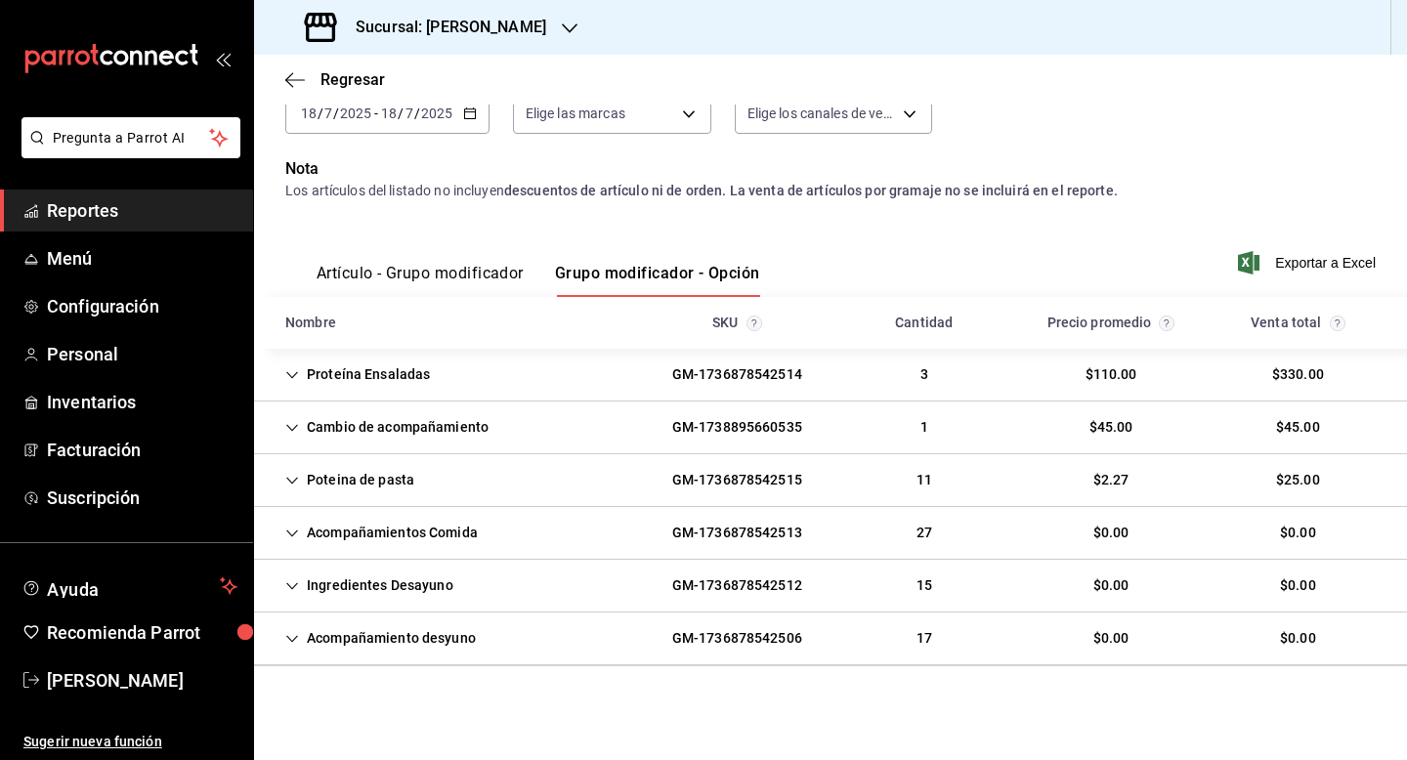
click at [342, 373] on div "Proteína Ensaladas" at bounding box center [358, 375] width 176 height 36
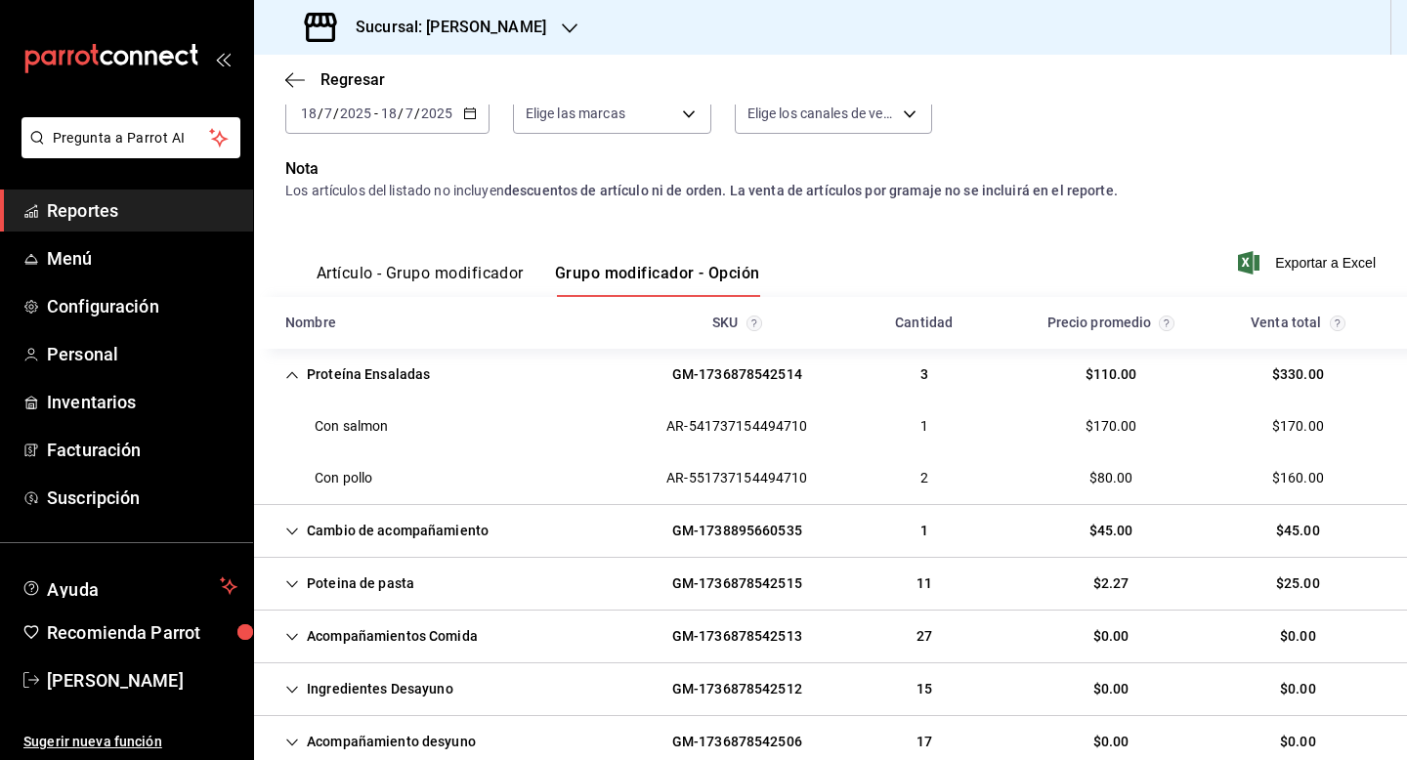
click at [338, 564] on div "Poteina de pasta GM-1736878542515 11 $2.27 $25.00" at bounding box center [830, 584] width 1153 height 53
click at [336, 588] on div "Poteina de pasta" at bounding box center [350, 584] width 160 height 36
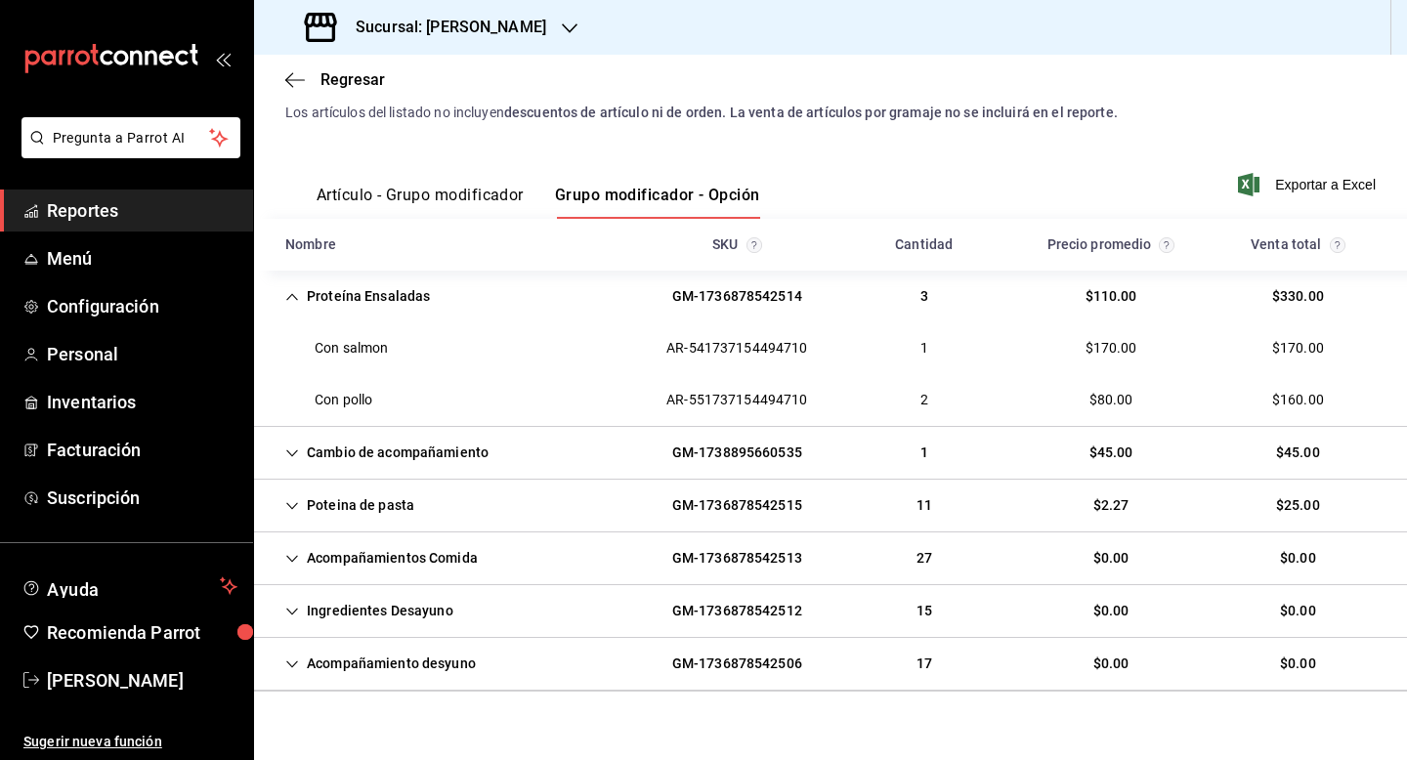
scroll to position [221, 0]
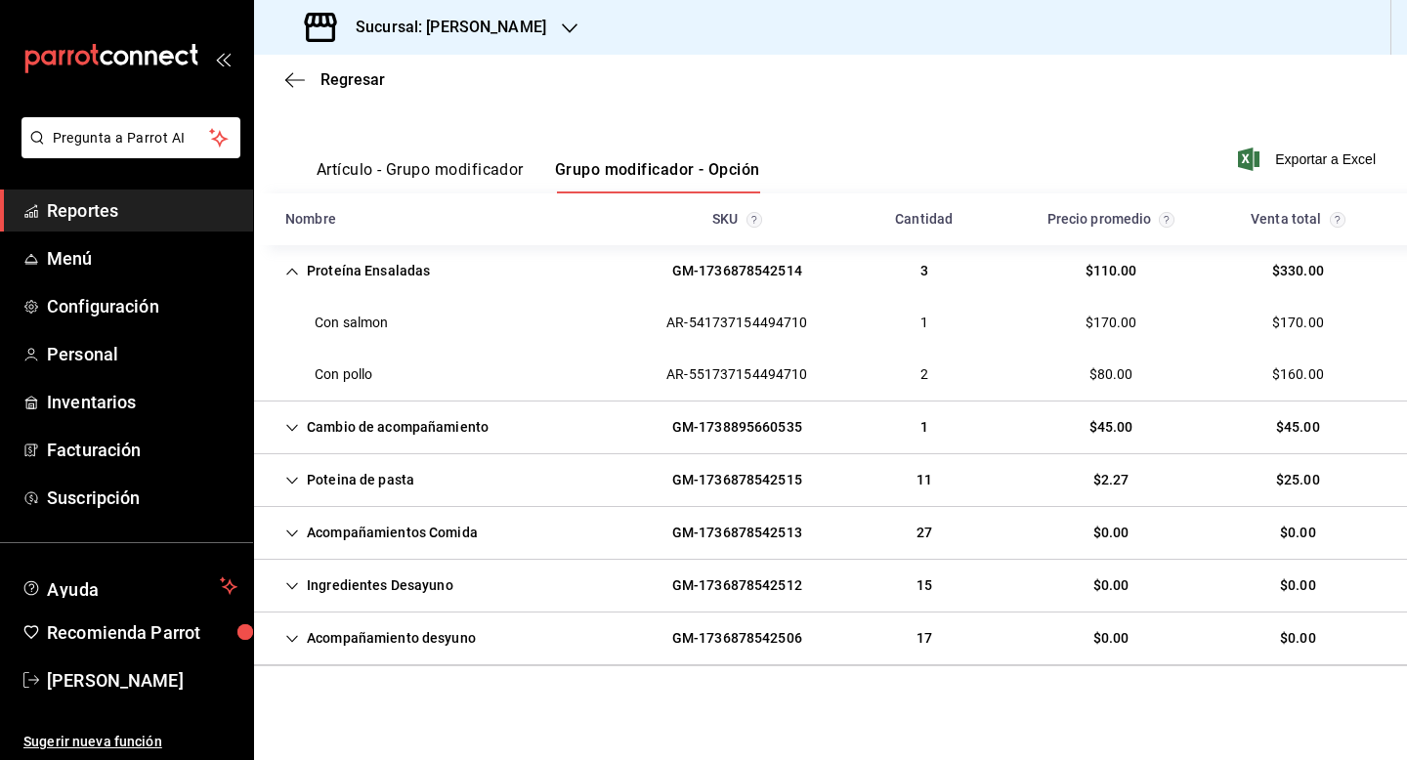
click at [330, 534] on div "Acompañamientos Comida" at bounding box center [382, 533] width 224 height 36
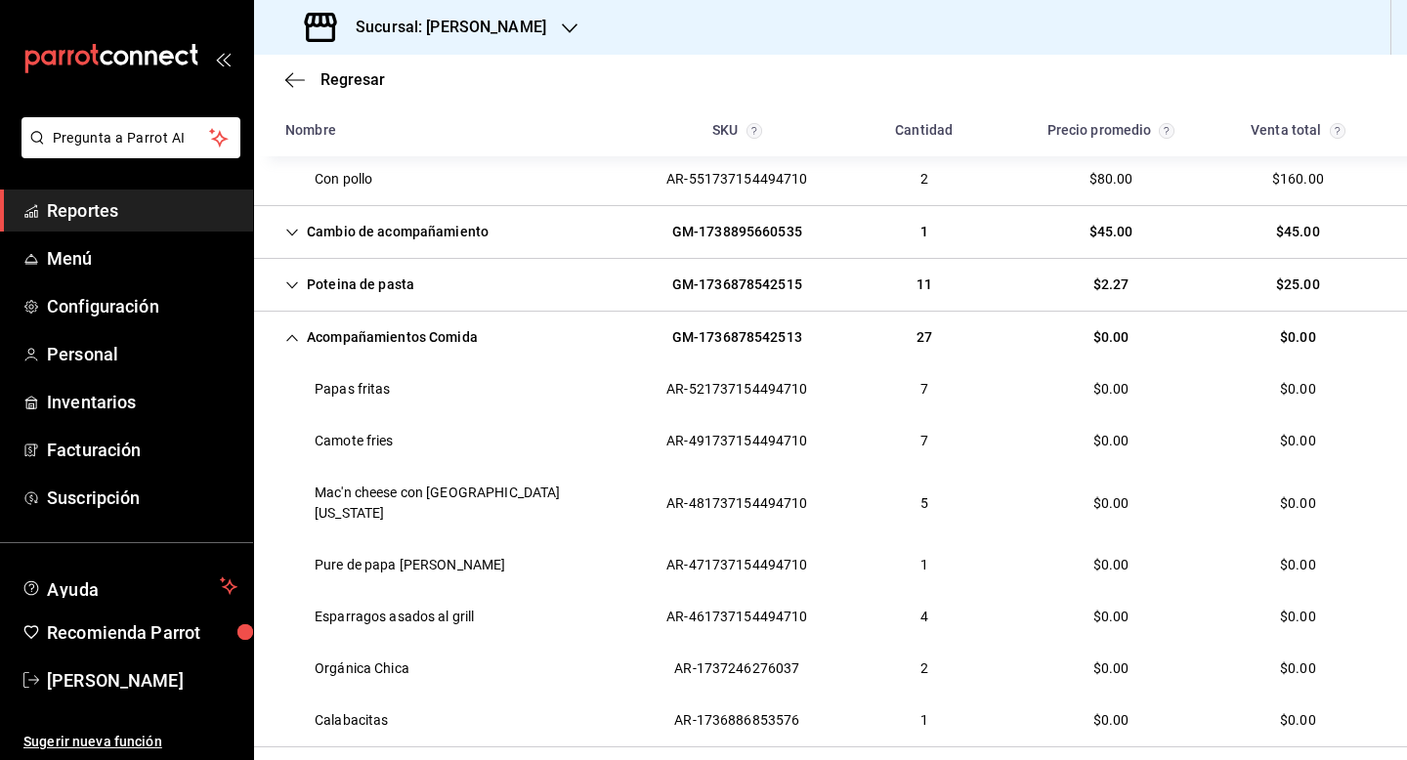
scroll to position [455, 0]
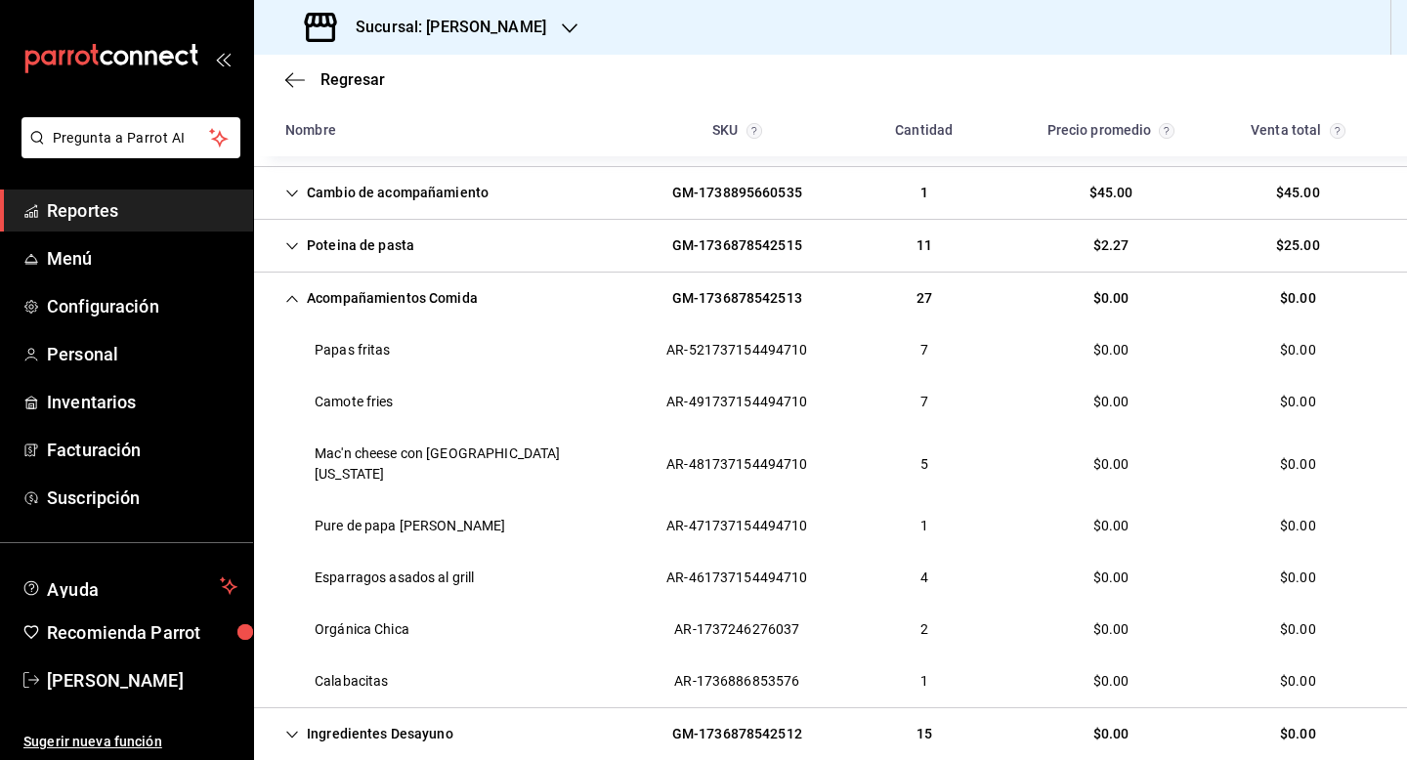
click at [330, 552] on div "Esparragos asados al grill AR-461737154494710 4 $0.00 $0.00" at bounding box center [830, 578] width 1153 height 52
click at [328, 716] on div "Ingredientes Desayuno" at bounding box center [369, 734] width 199 height 36
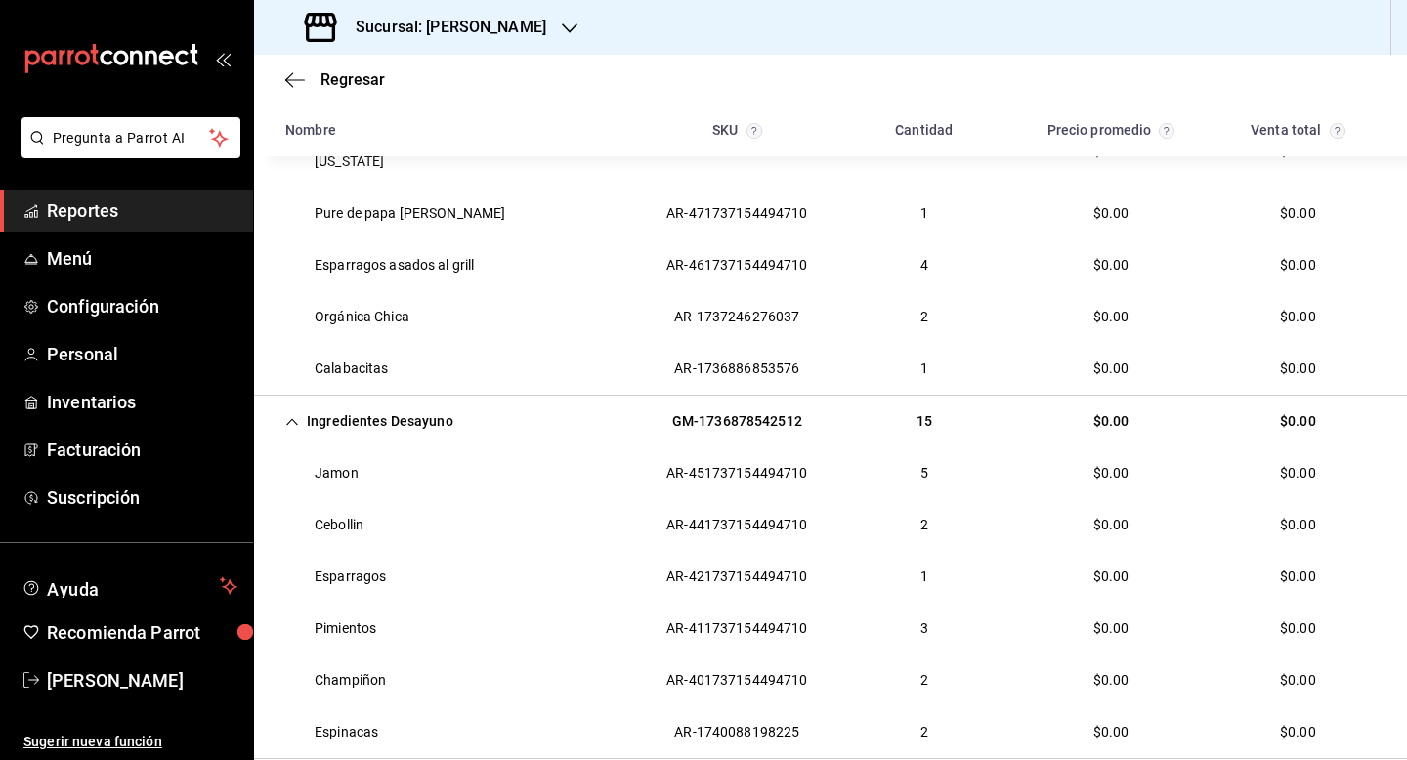
scroll to position [807, 0]
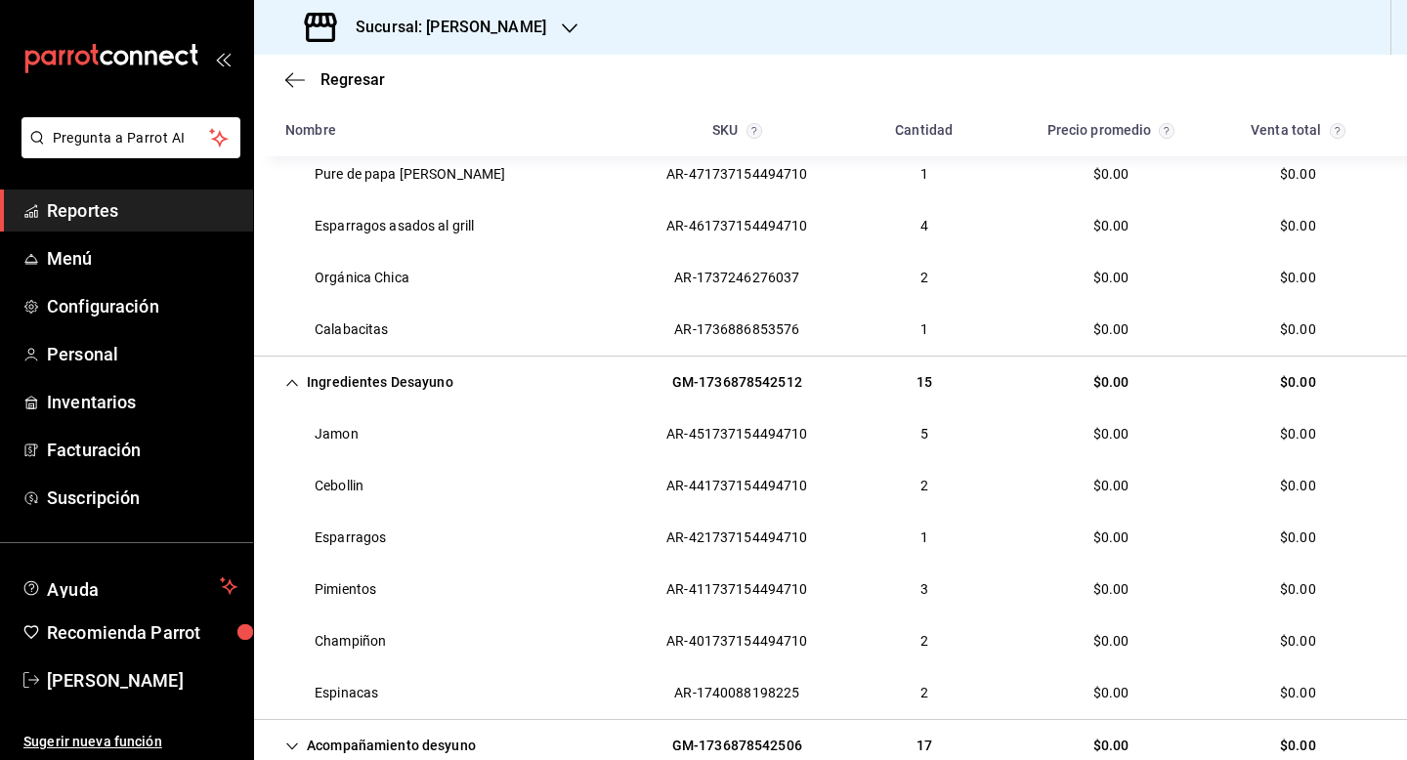
click at [328, 728] on div "Acompañamiento desyuno" at bounding box center [381, 746] width 222 height 36
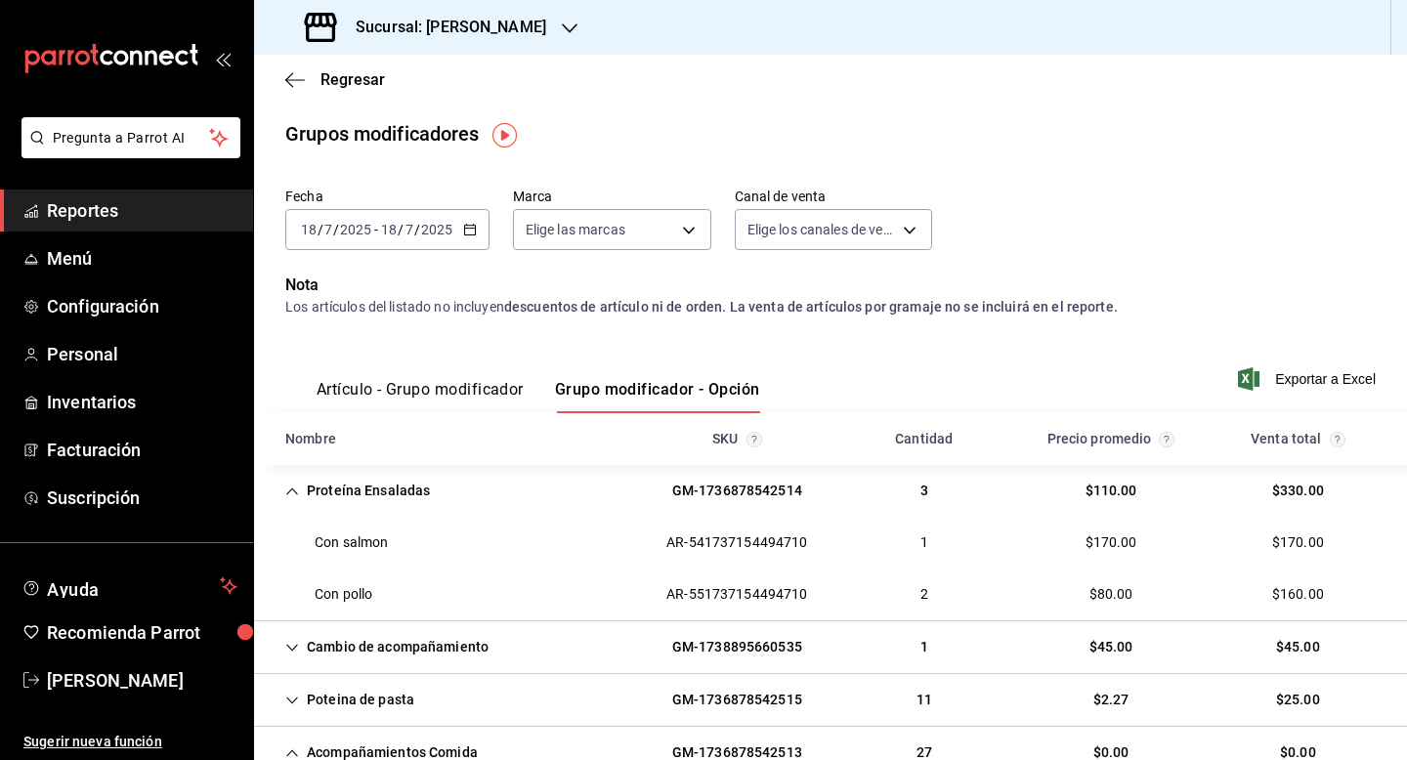
scroll to position [0, 0]
click at [394, 243] on div "2025-07-18 18 / 7 / 2025 - 2025-07-18 18 / 7 / 2025" at bounding box center [387, 230] width 204 height 41
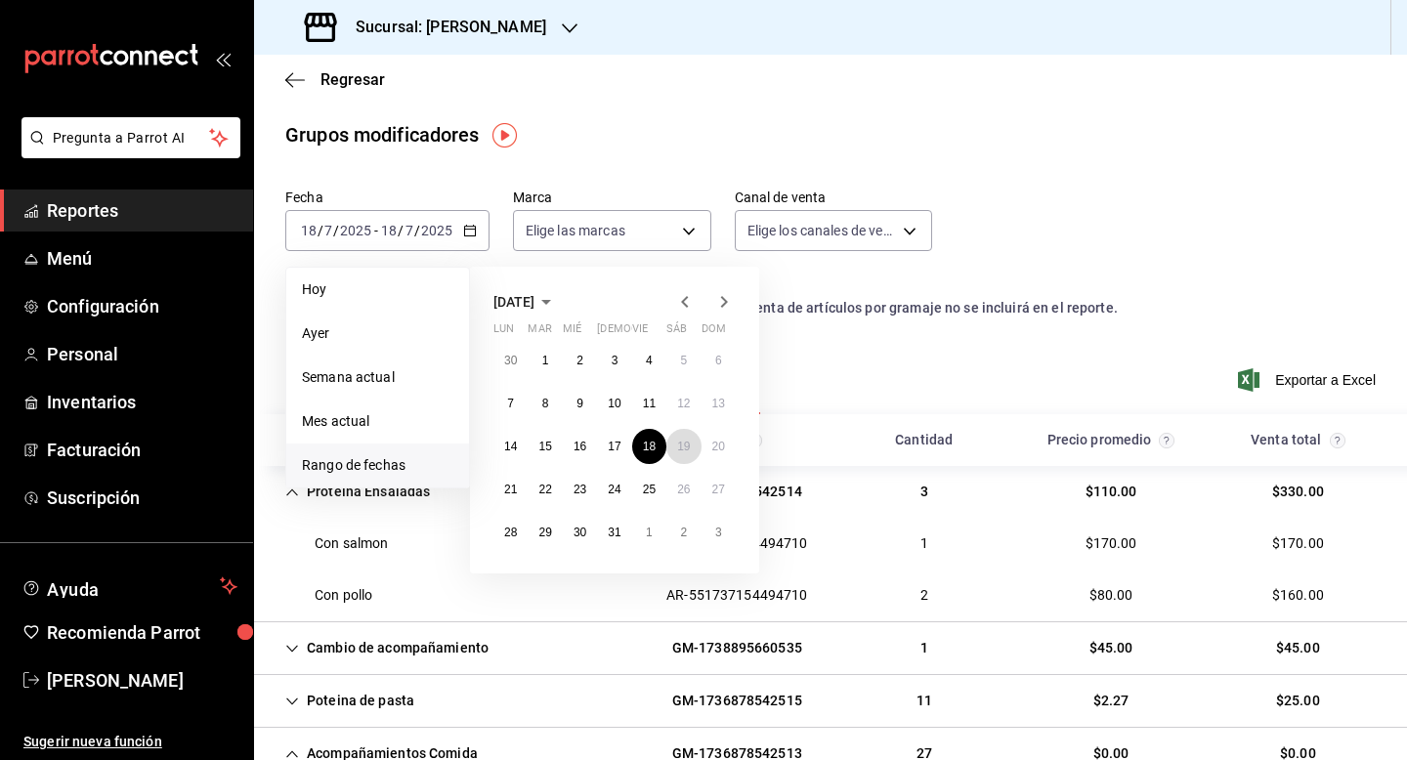
click at [674, 451] on button "19" at bounding box center [683, 446] width 34 height 35
click at [674, 451] on div "SKU" at bounding box center [737, 440] width 187 height 36
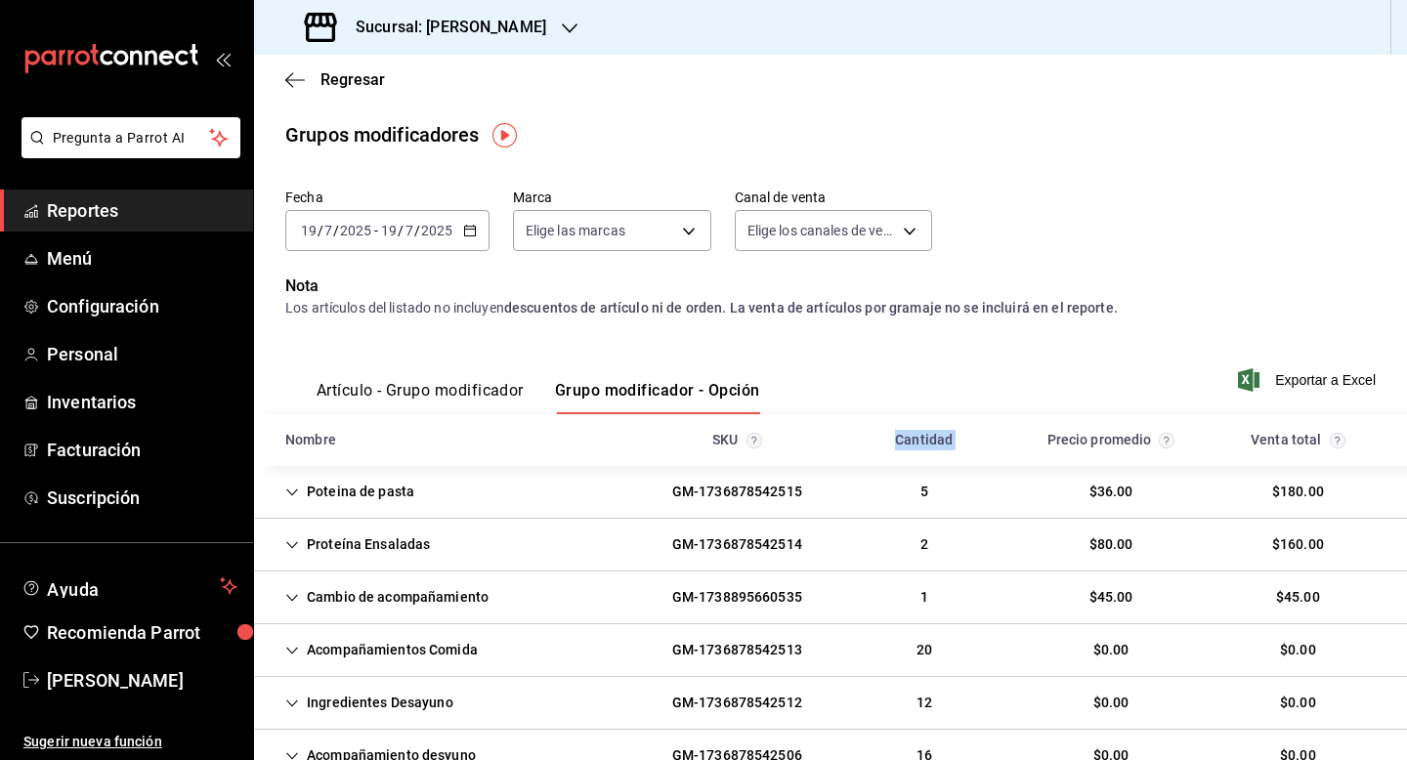
click at [374, 491] on div "Poteina de pasta" at bounding box center [350, 492] width 160 height 36
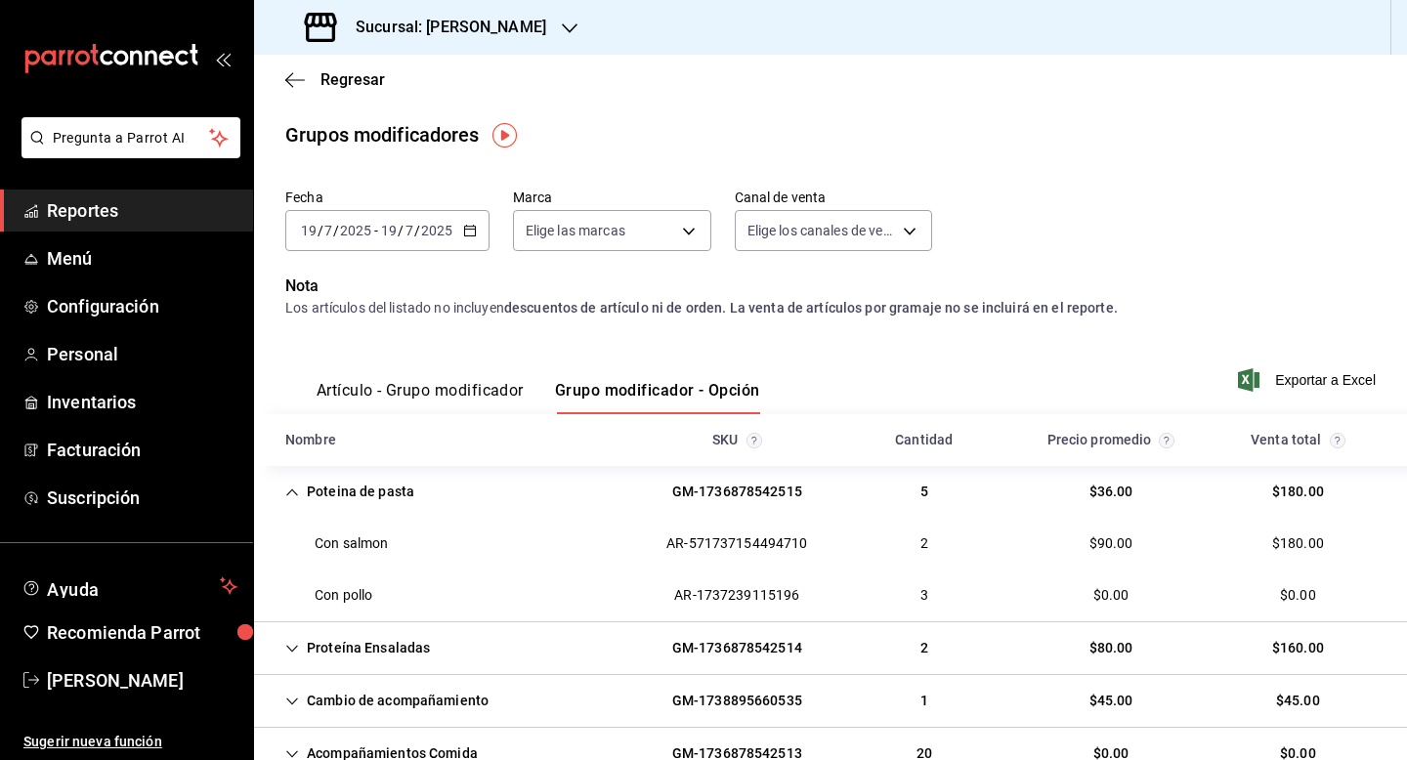
click at [455, 643] on div "Proteína Ensaladas GM-1736878542514 2 $80.00 $160.00" at bounding box center [830, 649] width 1153 height 53
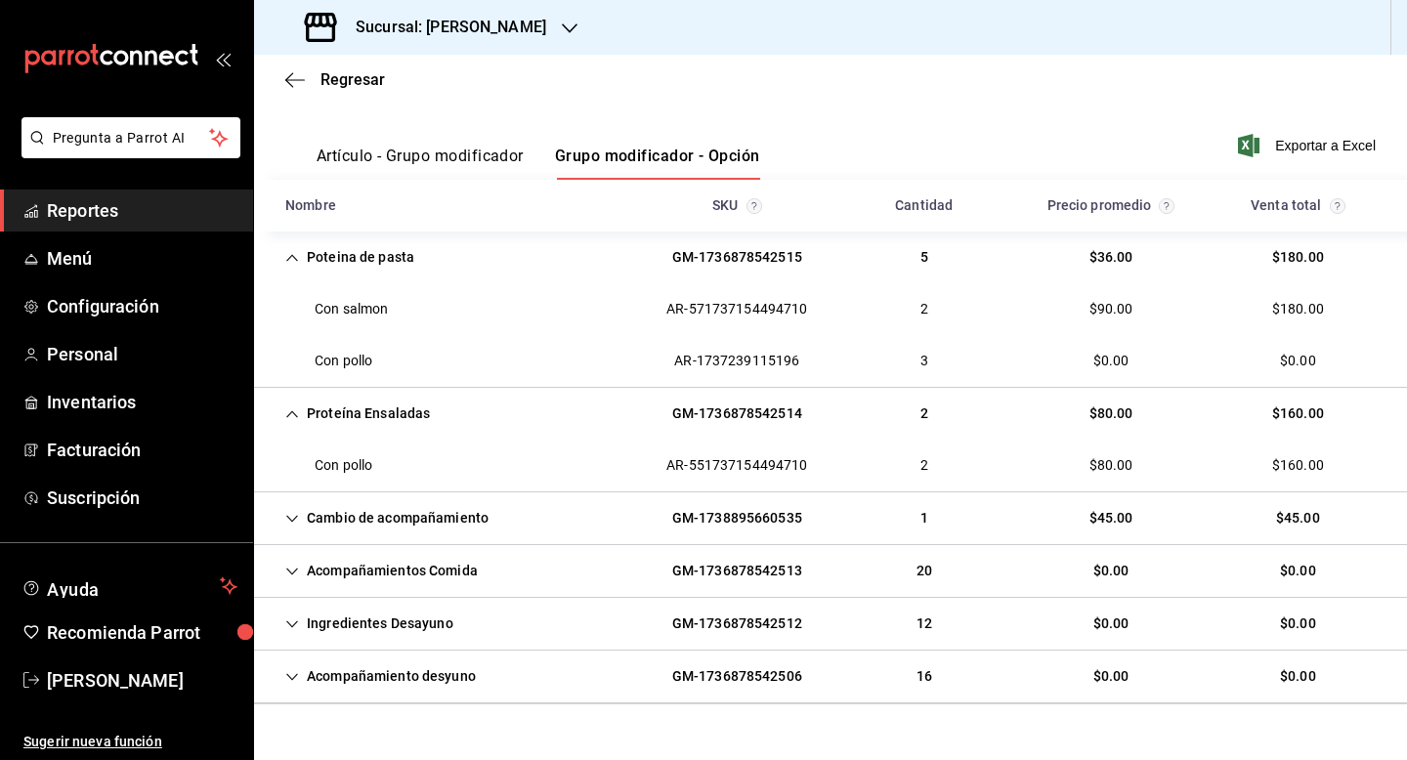
scroll to position [273, 0]
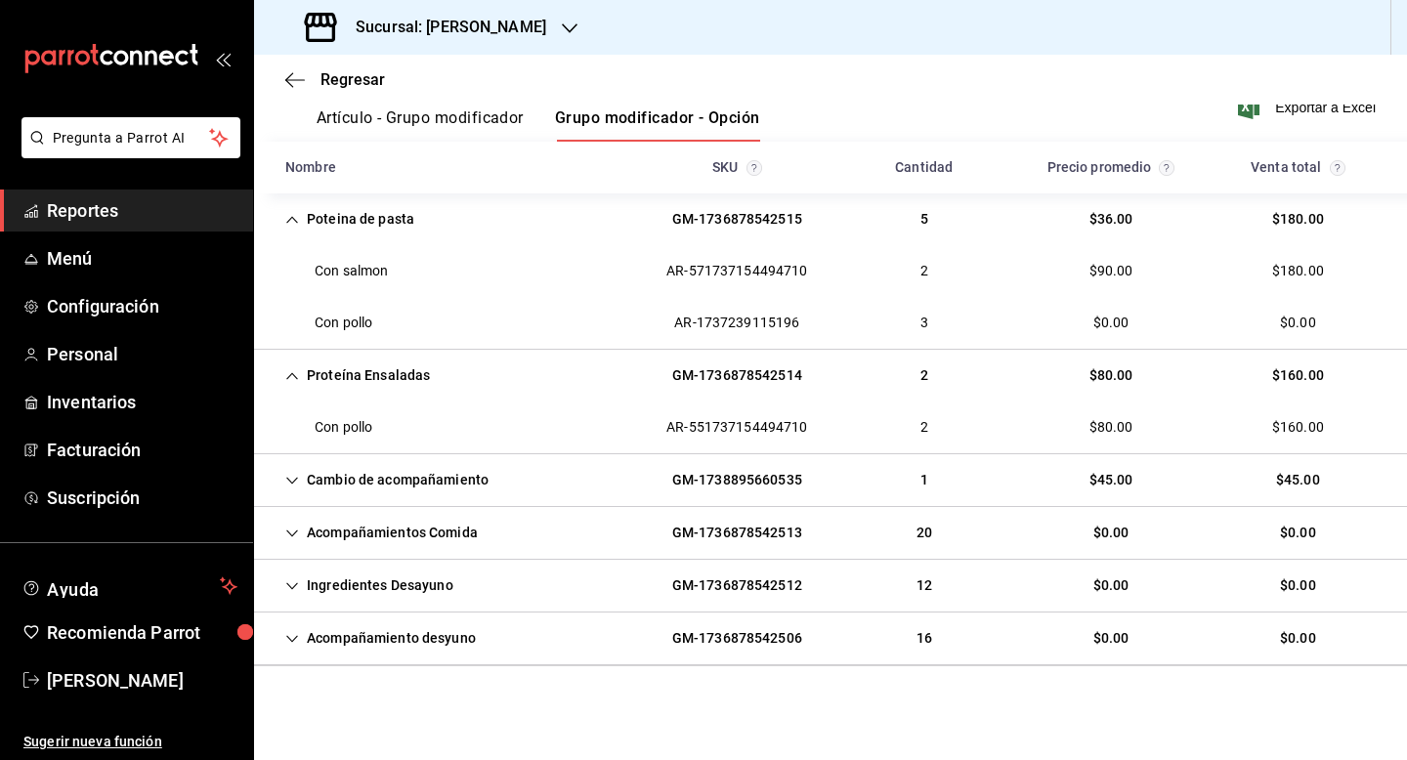
click at [398, 533] on div "Acompañamientos Comida" at bounding box center [382, 533] width 224 height 36
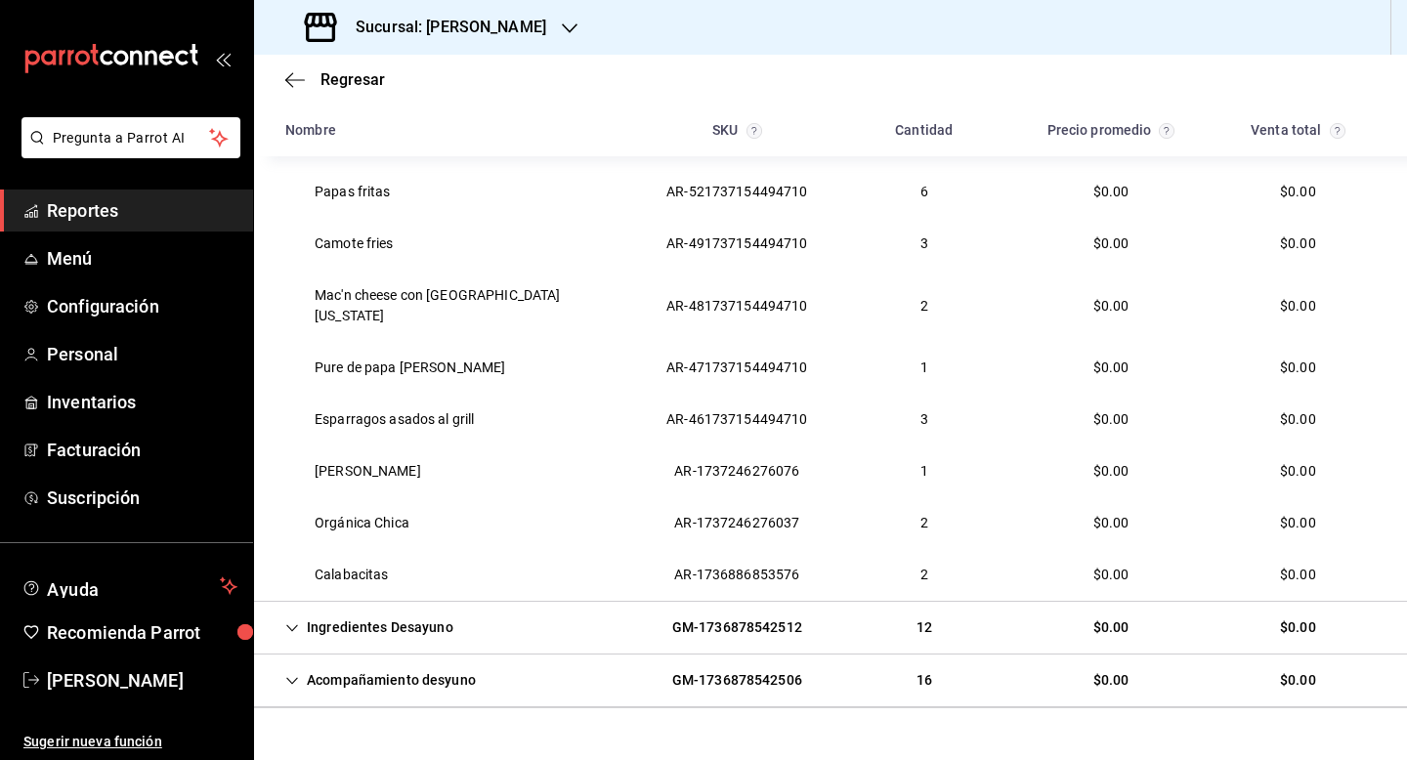
scroll to position [687, 0]
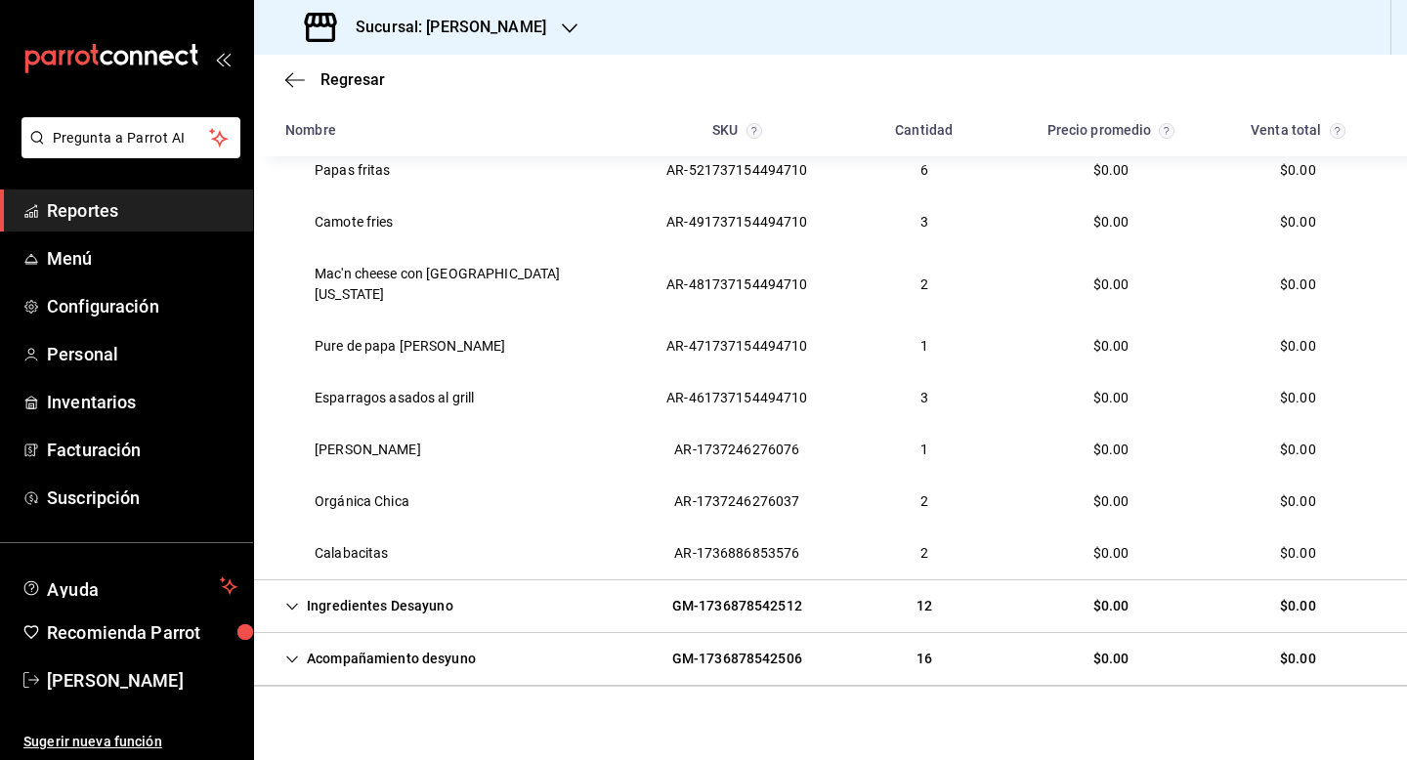
click at [407, 588] on div "Ingredientes Desayuno" at bounding box center [369, 606] width 199 height 36
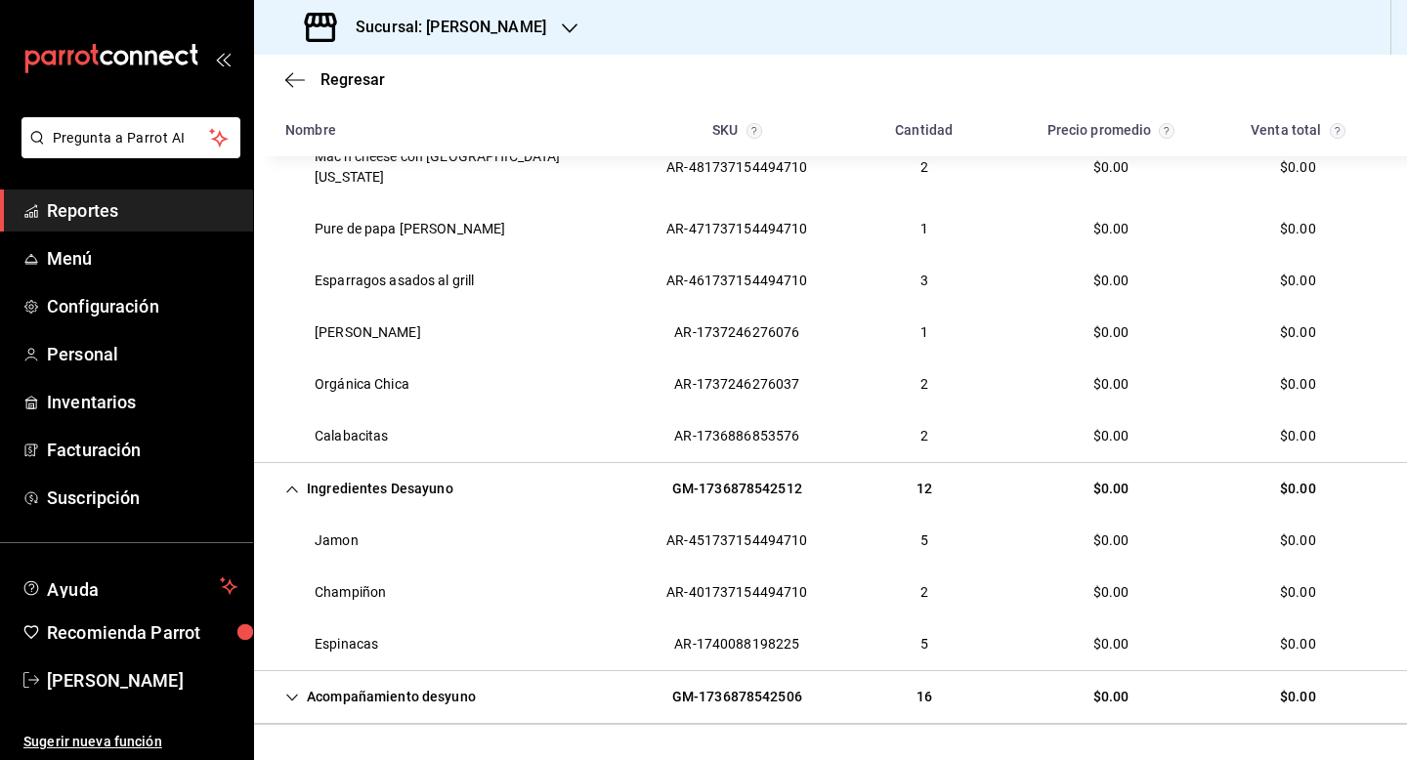
scroll to position [842, 0]
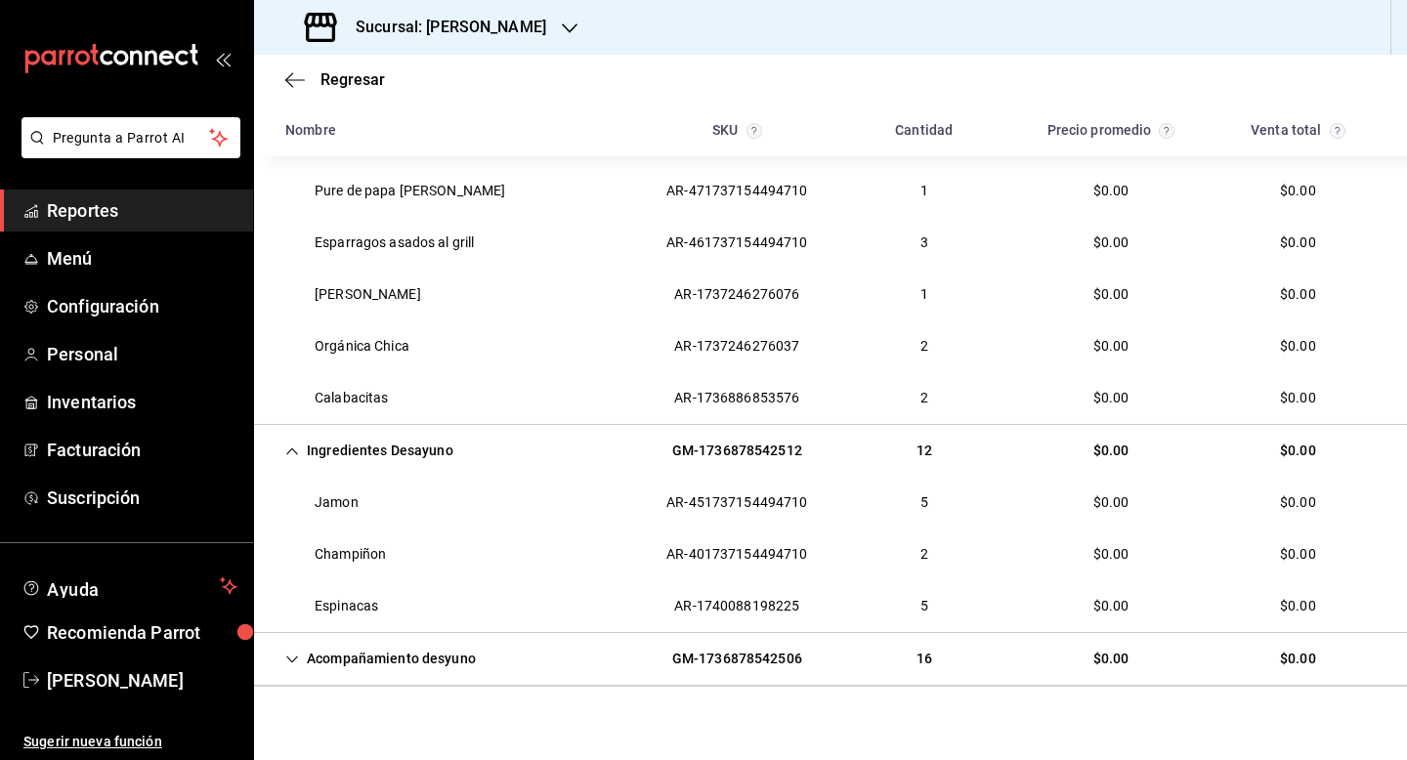
click at [419, 646] on div "Acompañamiento desyuno" at bounding box center [381, 659] width 222 height 36
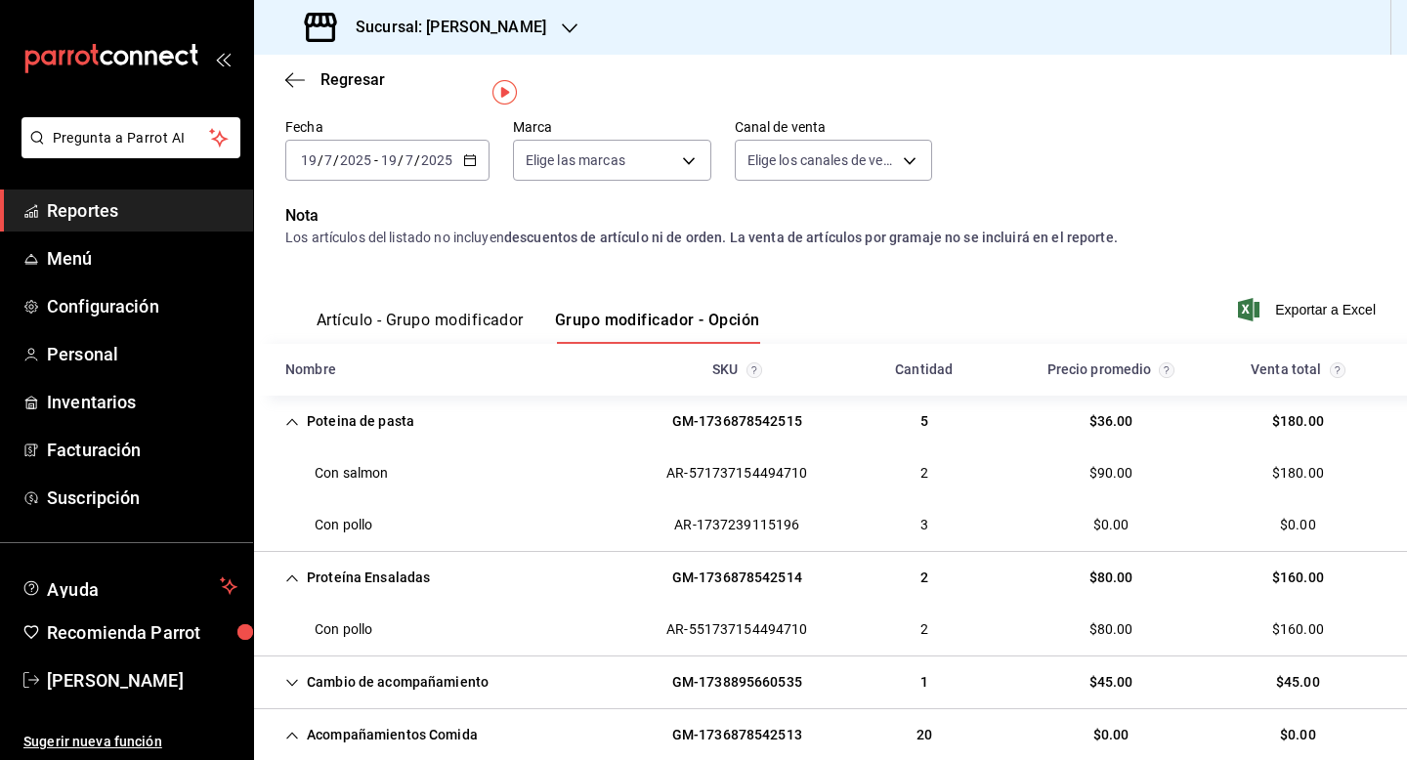
scroll to position [21, 0]
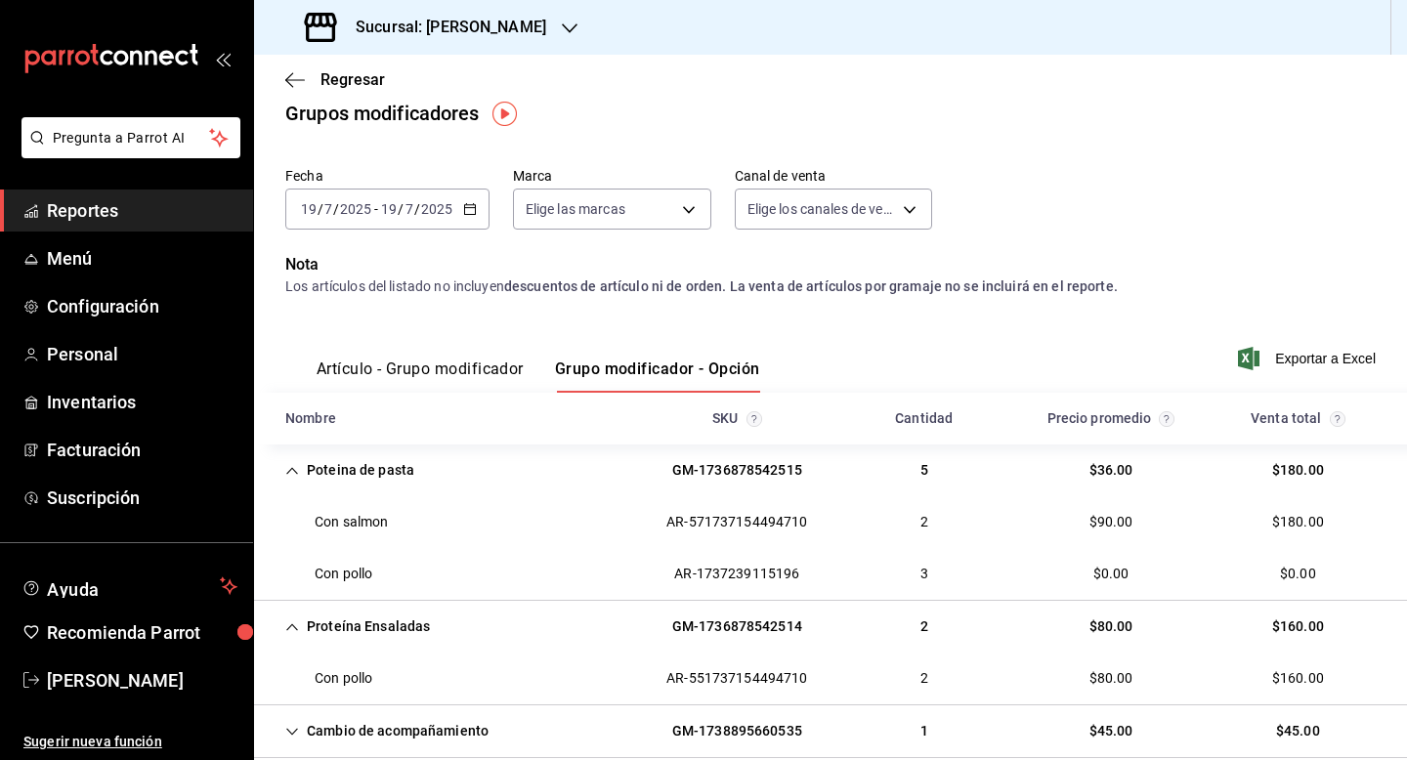
click at [392, 209] on input "19" at bounding box center [389, 209] width 18 height 16
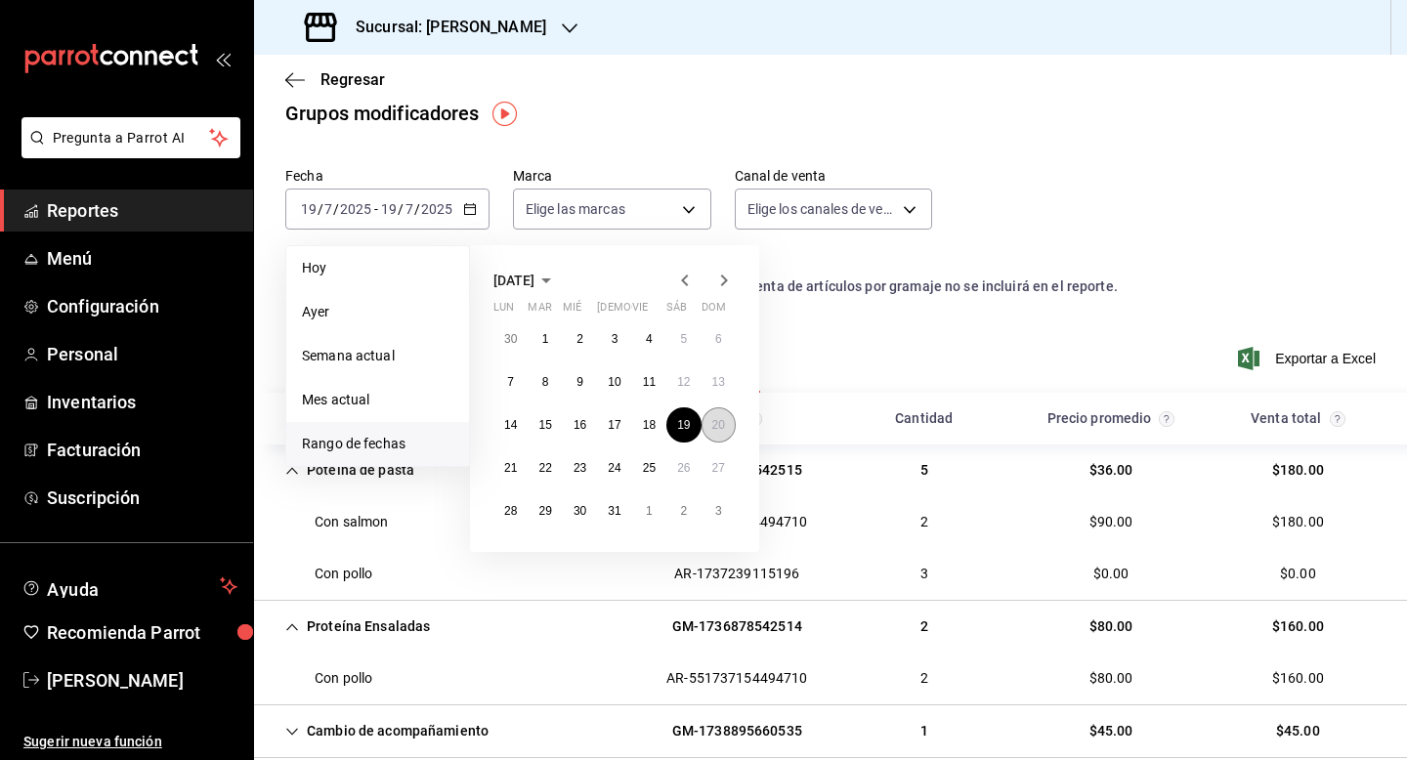
click at [718, 436] on button "20" at bounding box center [719, 425] width 34 height 35
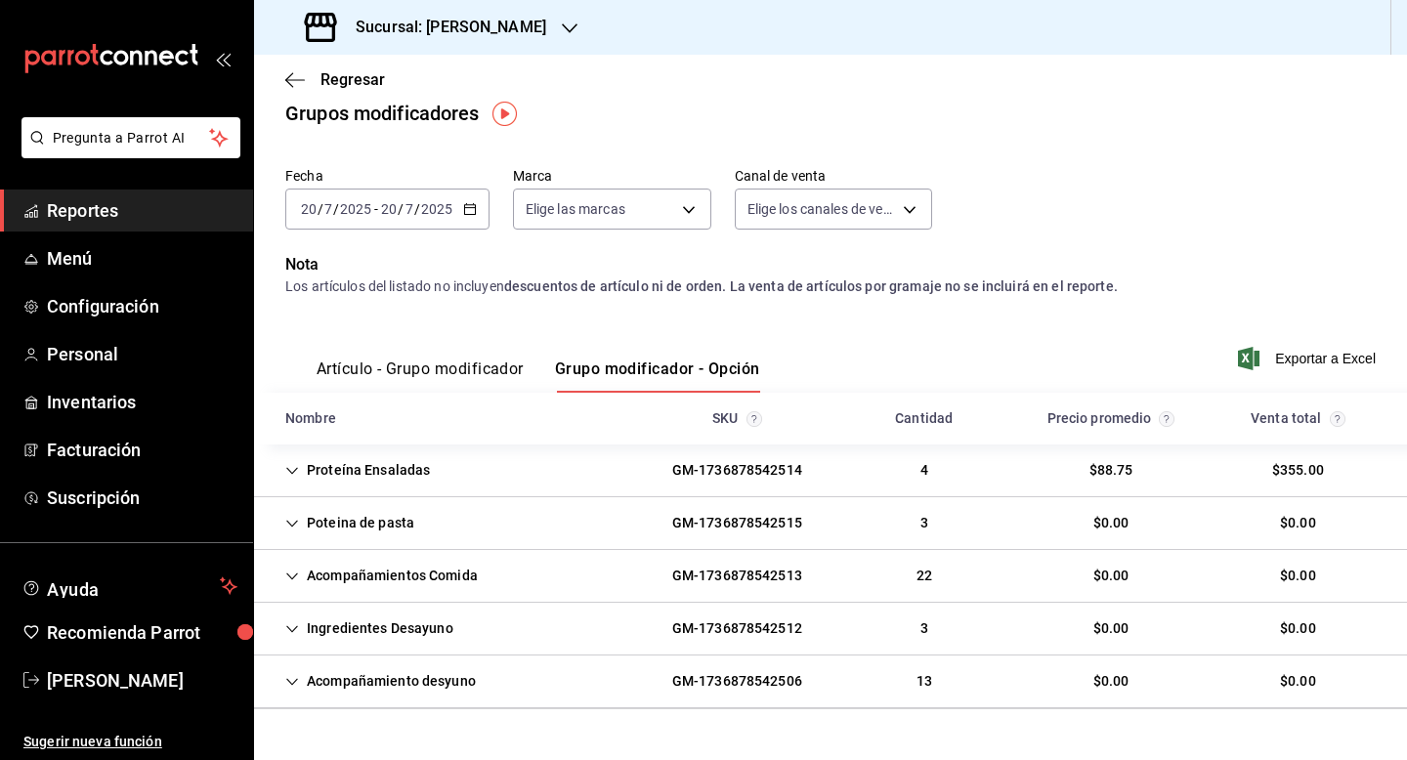
click at [361, 461] on div "Proteína Ensaladas" at bounding box center [358, 470] width 176 height 36
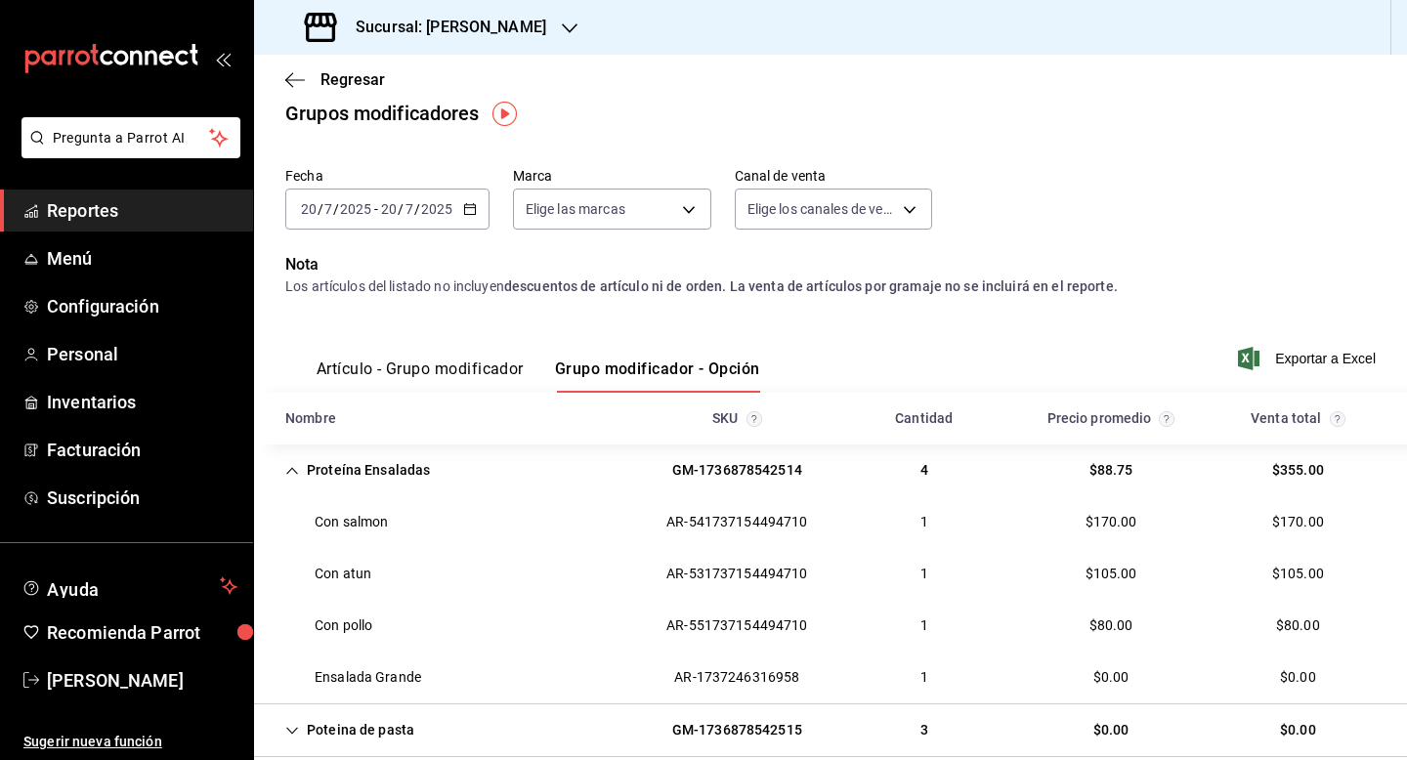
click at [400, 726] on div "Poteina de pasta" at bounding box center [350, 730] width 160 height 36
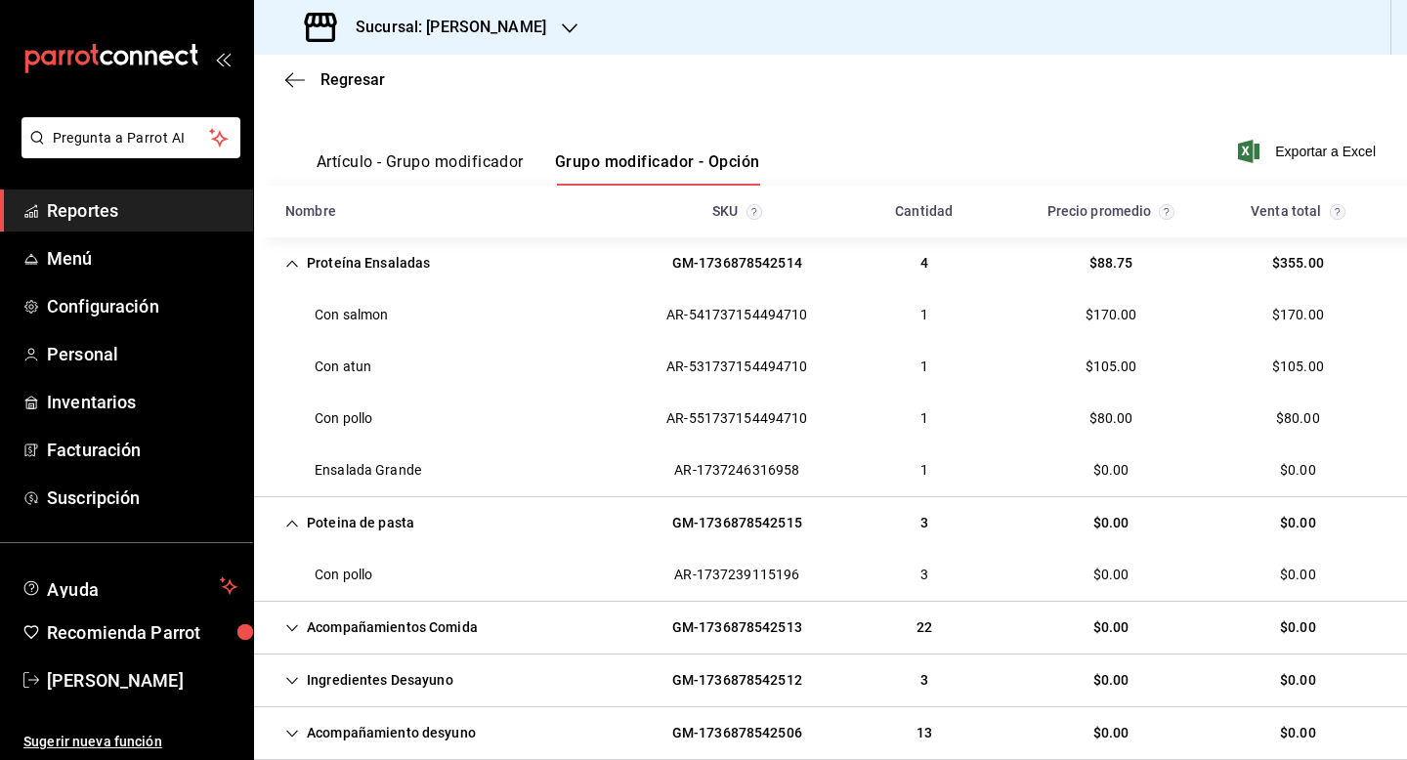
scroll to position [256, 0]
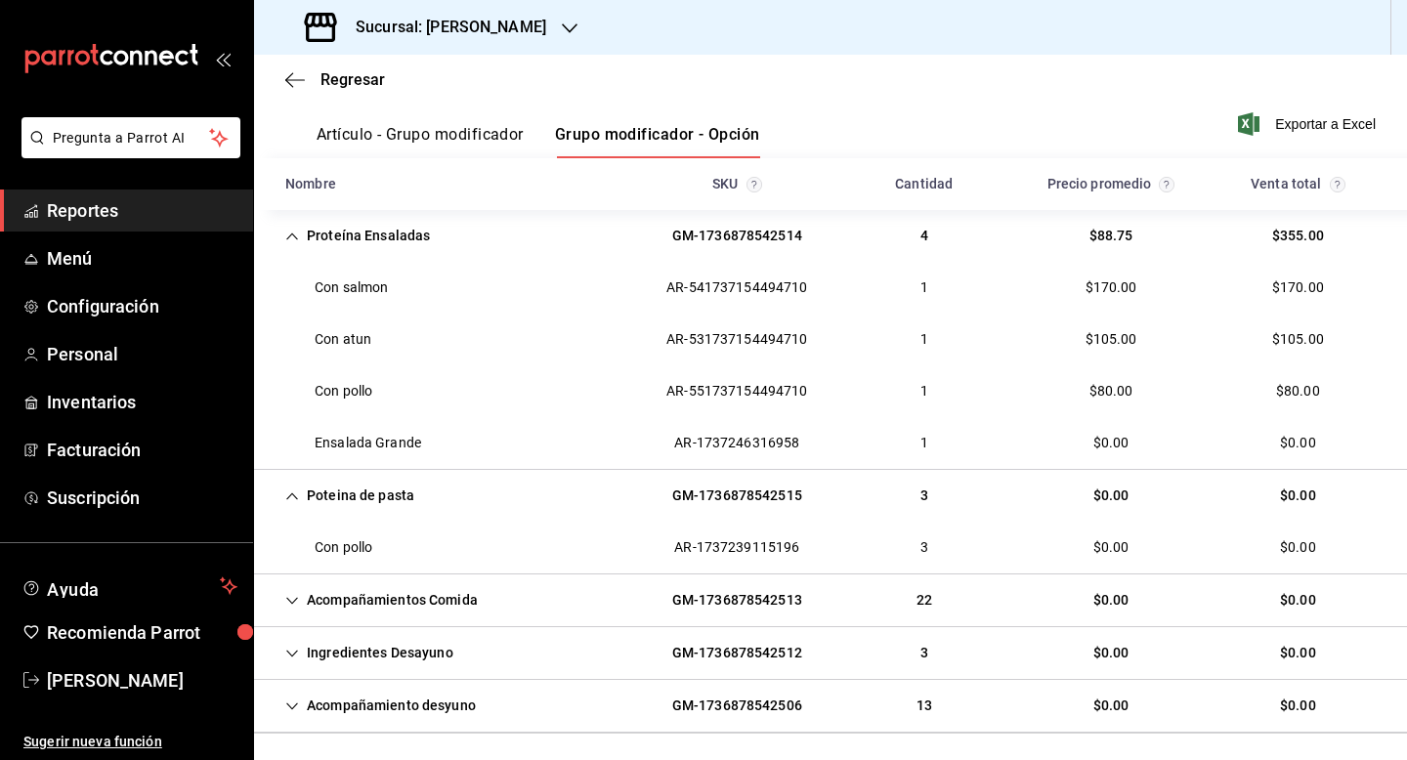
click at [368, 599] on div "Acompañamientos Comida" at bounding box center [382, 600] width 224 height 36
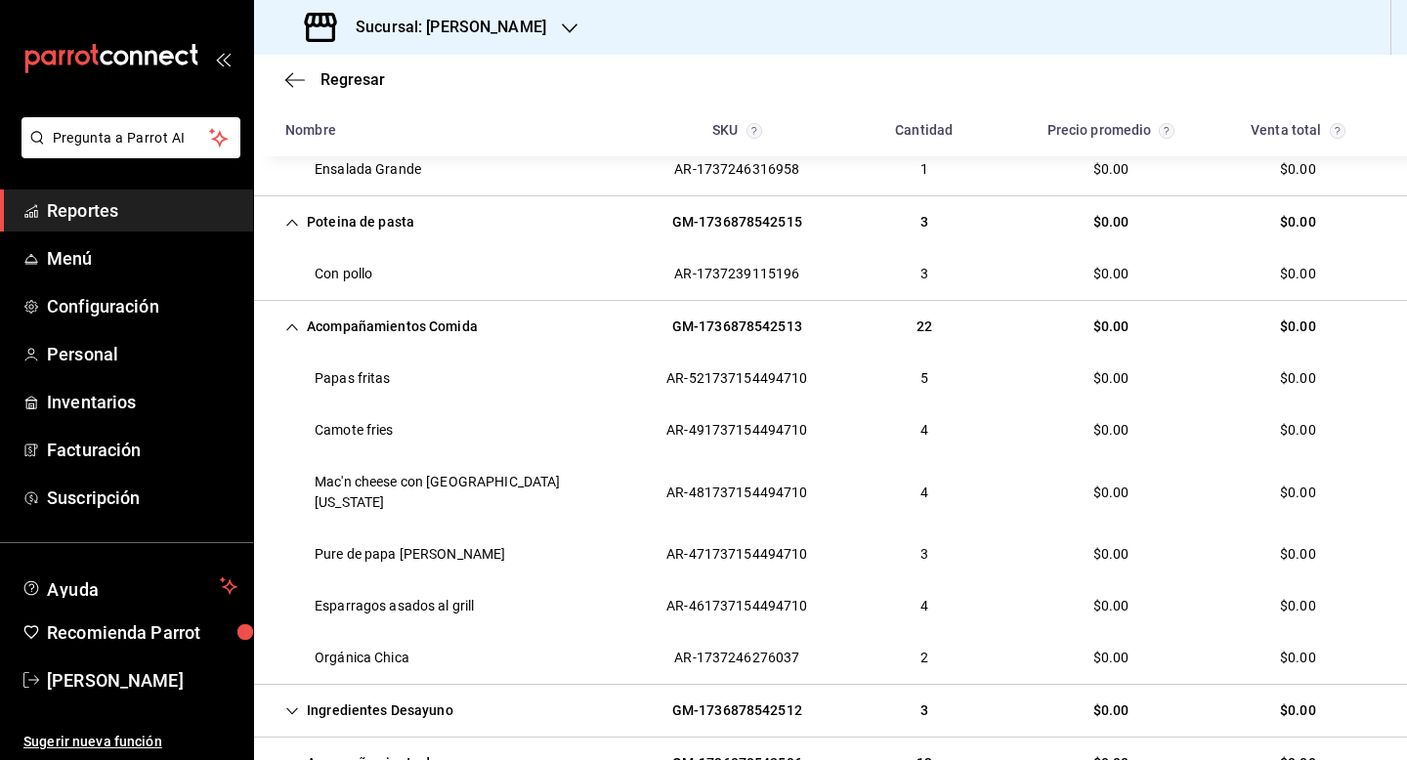
scroll to position [569, 0]
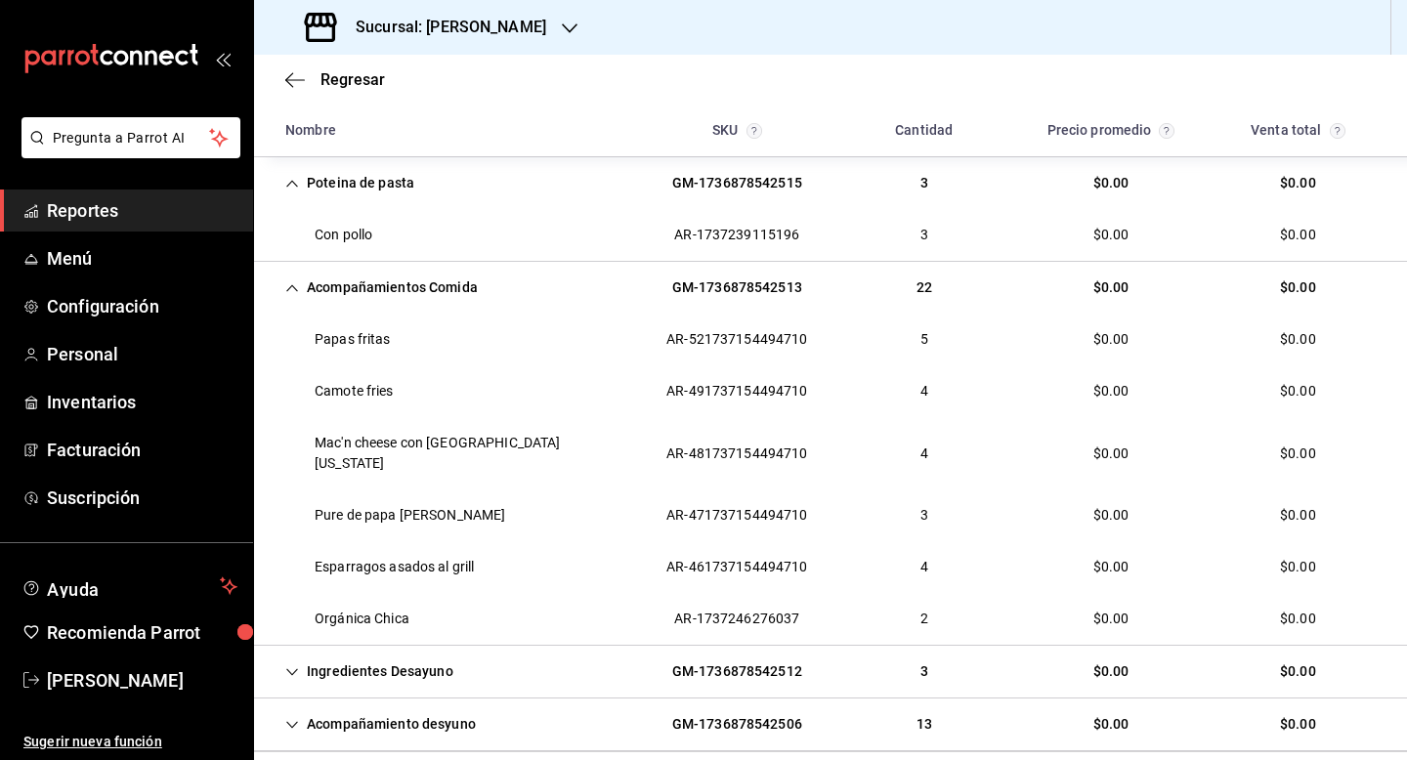
click at [382, 655] on div "Ingredientes Desayuno" at bounding box center [369, 672] width 199 height 36
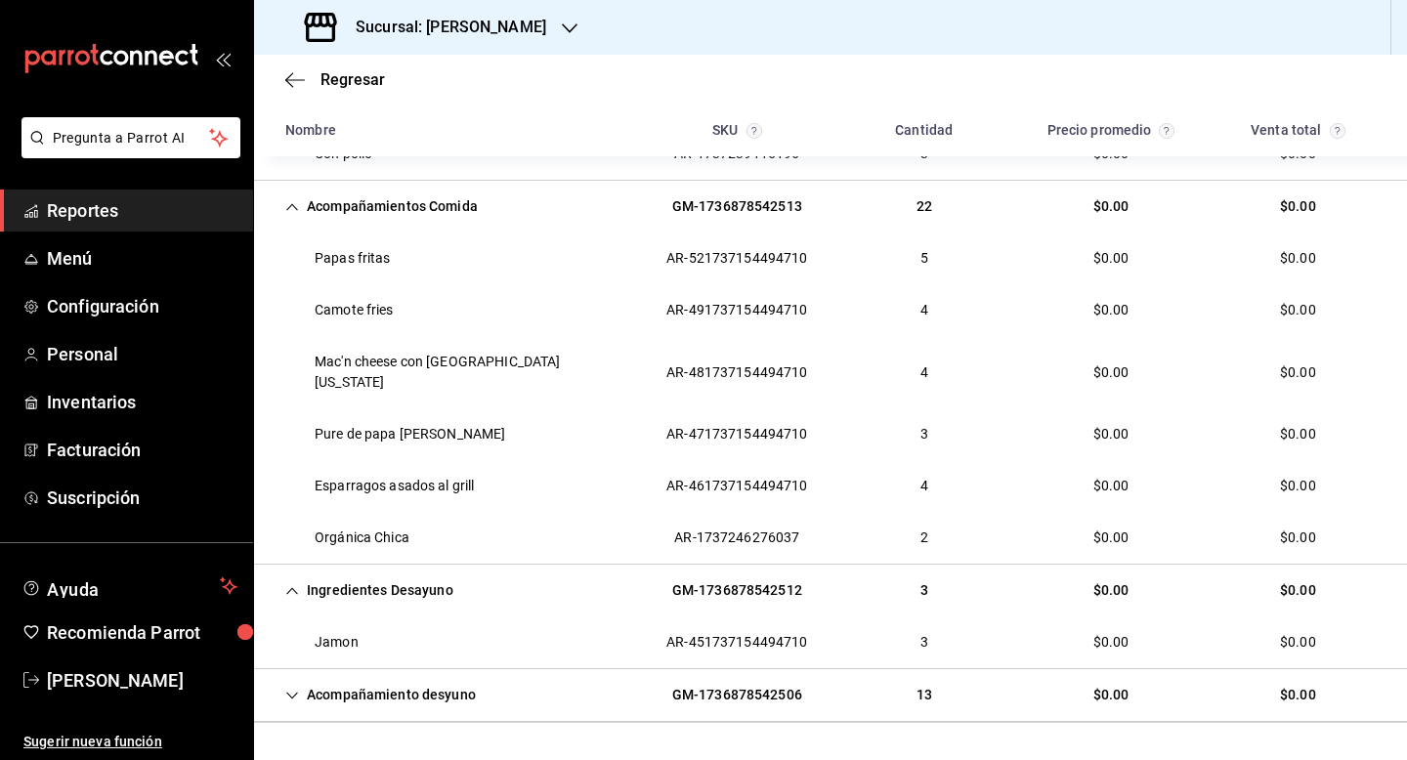
scroll to position [686, 0]
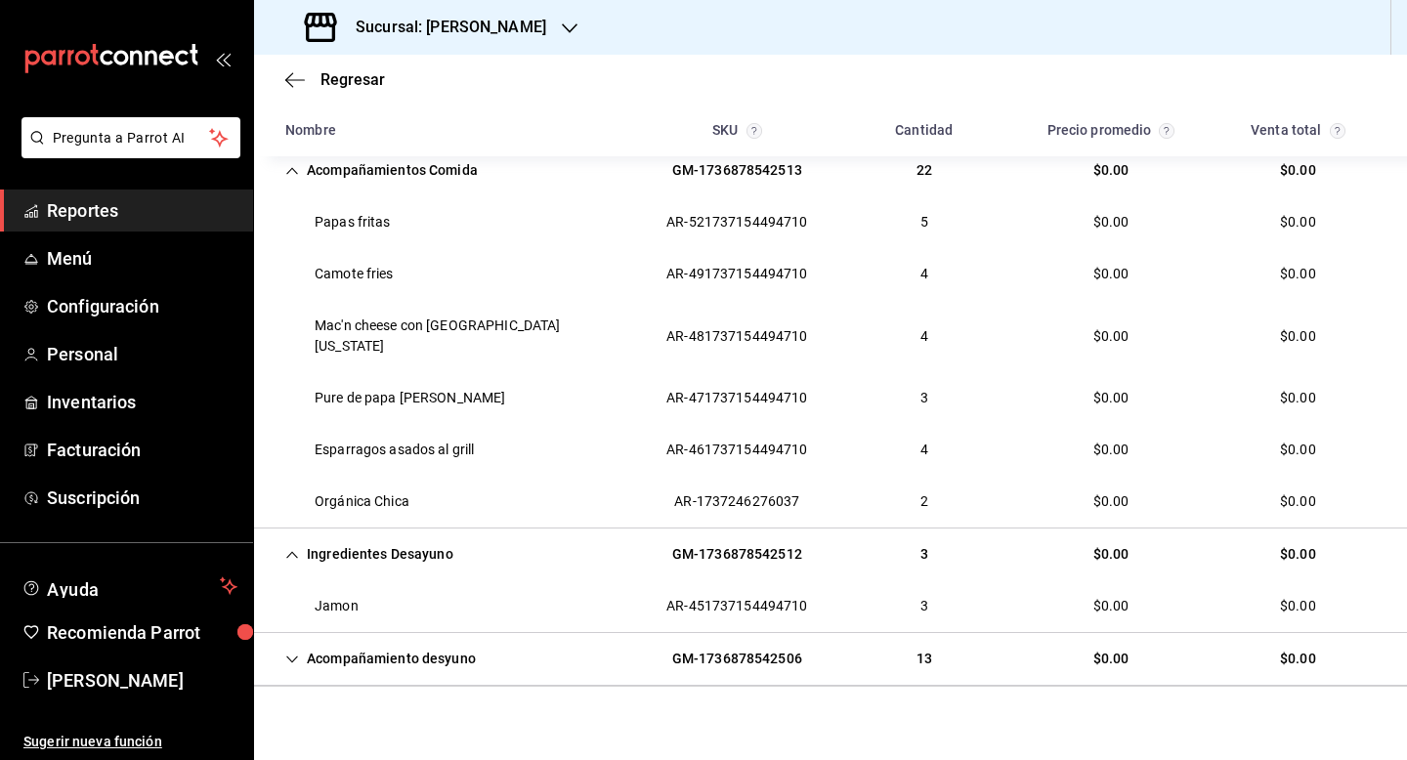
click at [381, 654] on div "Acompañamiento desyuno" at bounding box center [381, 659] width 222 height 36
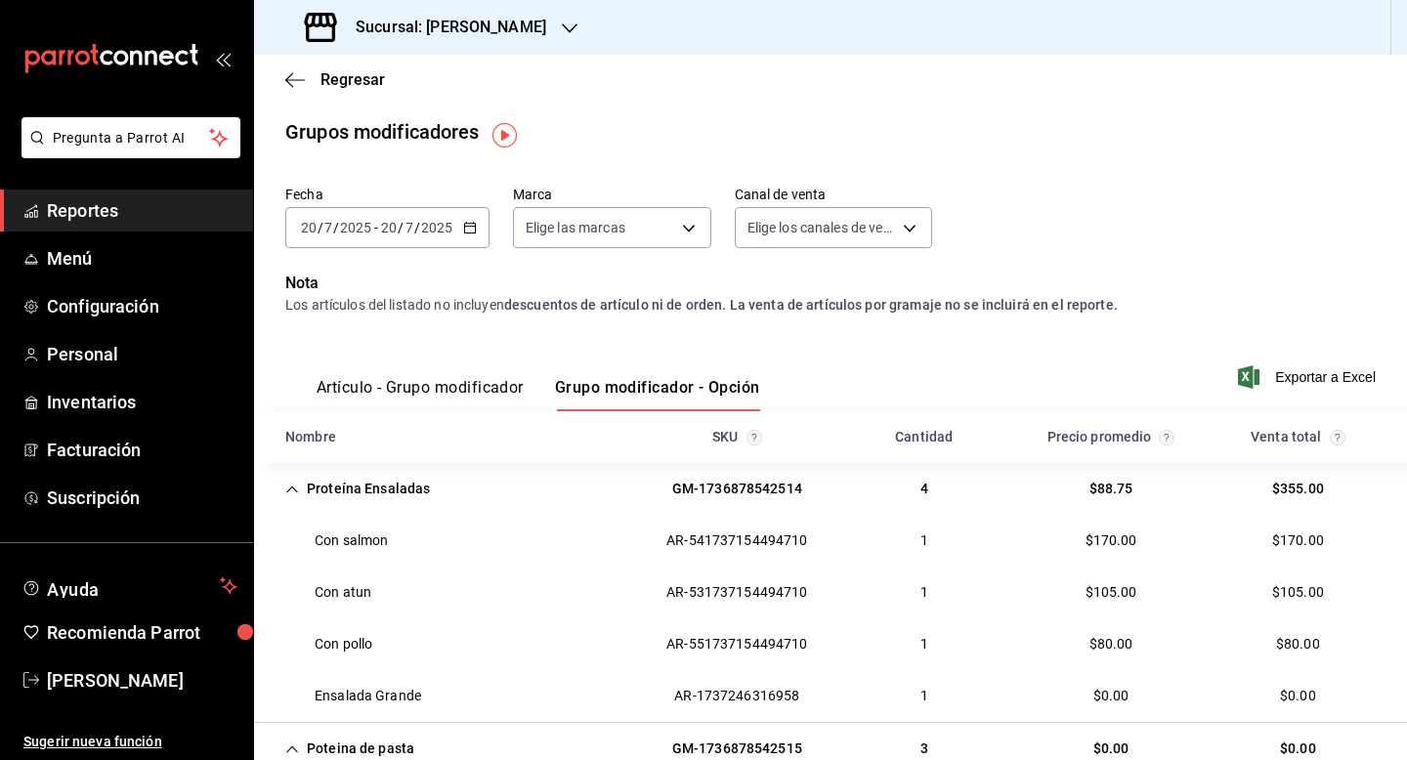
scroll to position [0, 0]
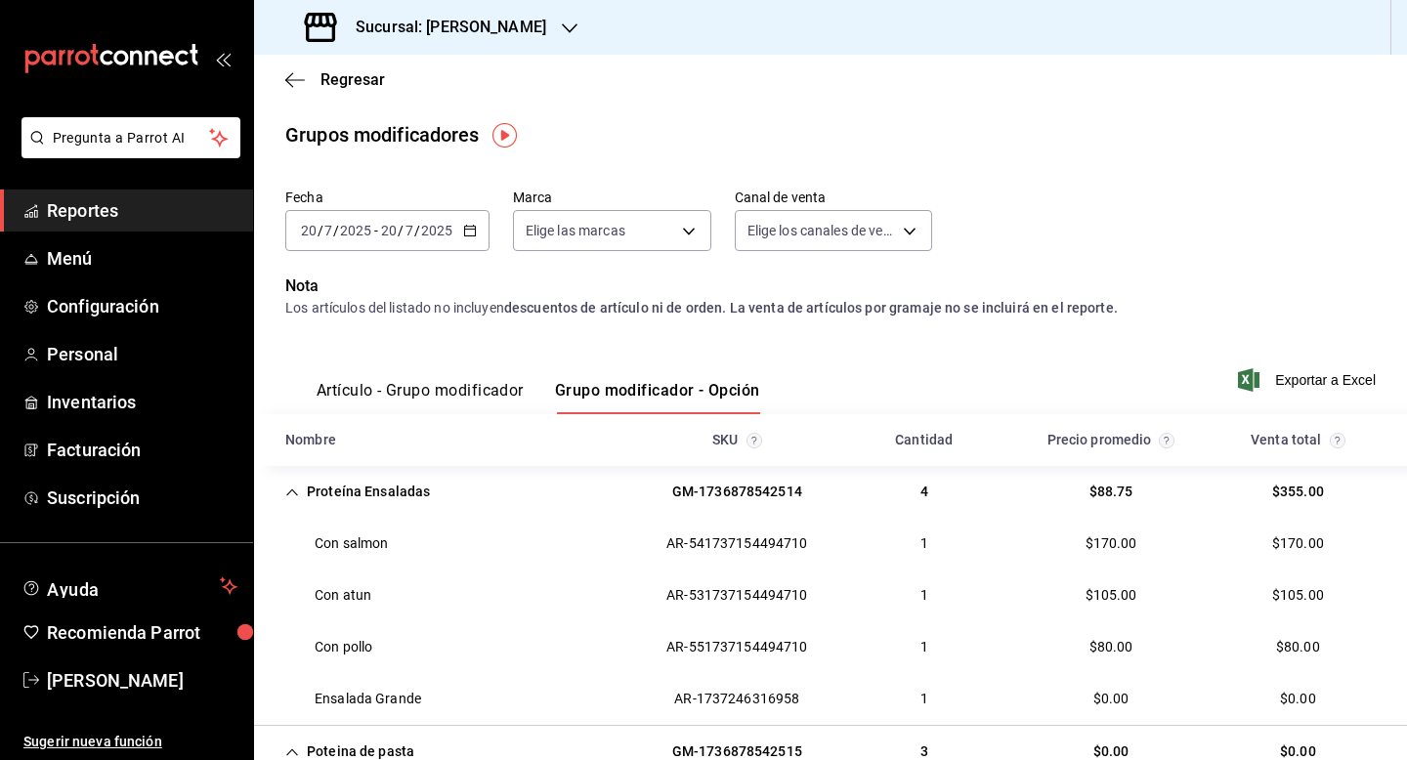
click at [392, 249] on div "2025-07-20 20 / 7 / 2025 - 2025-07-20 20 / 7 / 2025" at bounding box center [387, 230] width 204 height 41
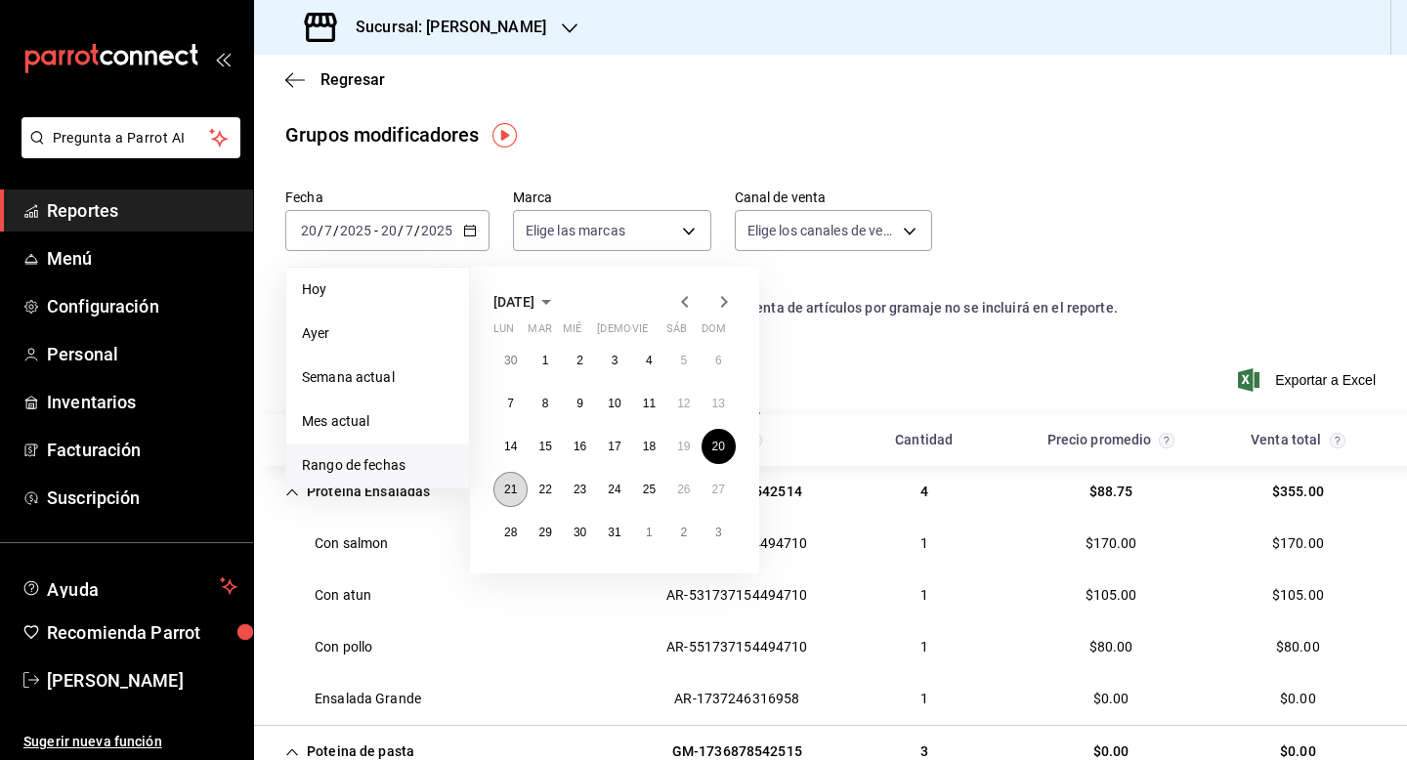
click at [511, 493] on abbr "21" at bounding box center [510, 490] width 13 height 14
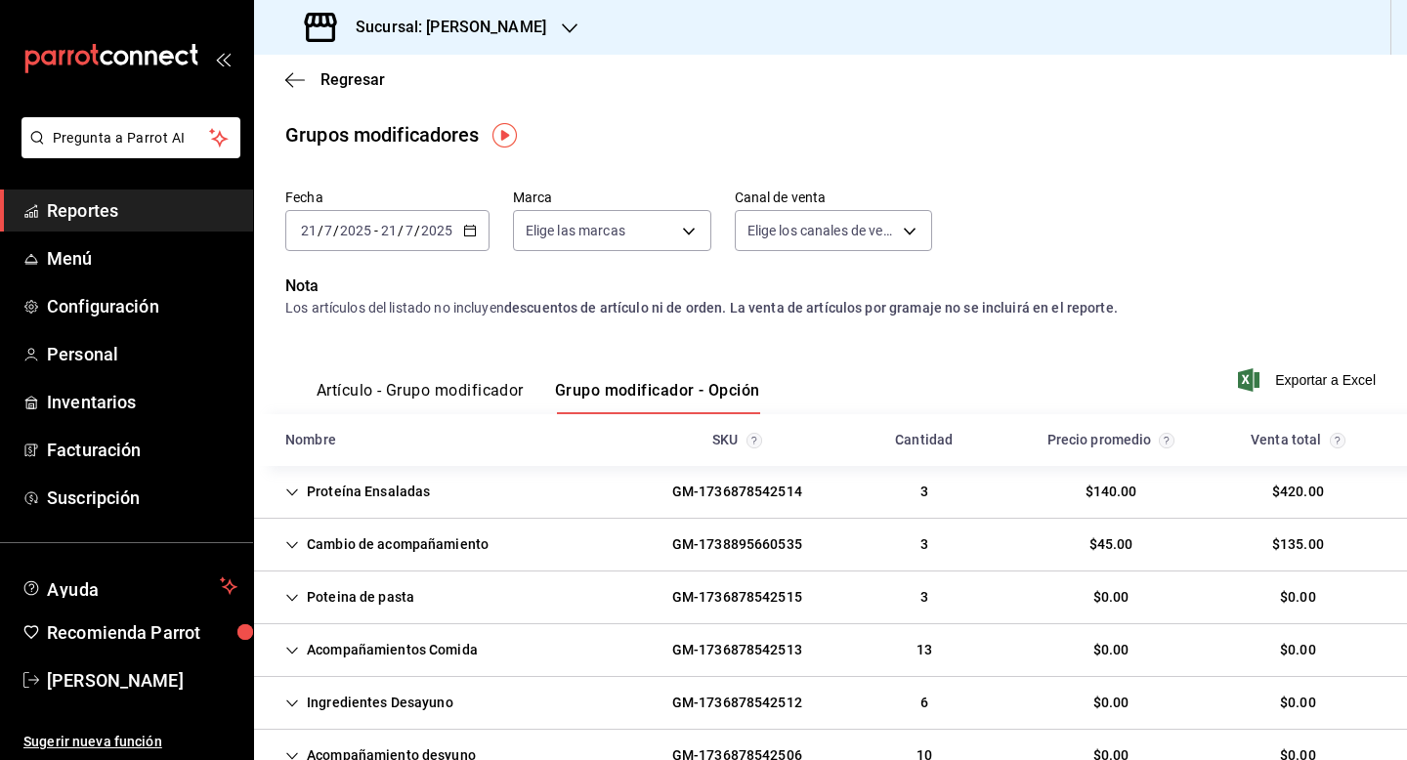
click at [511, 493] on div "Proteína Ensaladas GM-1736878542514 3 $140.00 $420.00" at bounding box center [830, 492] width 1153 height 53
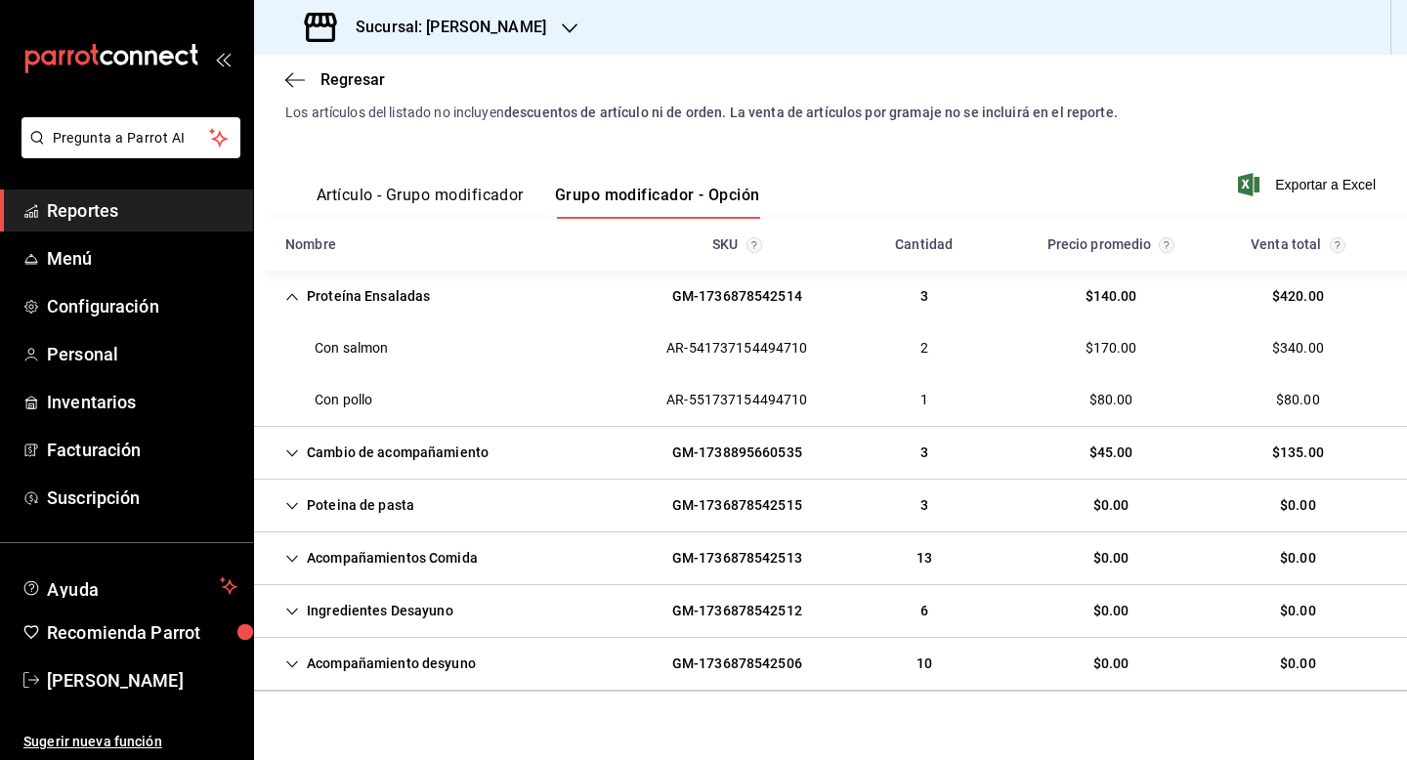
scroll to position [221, 0]
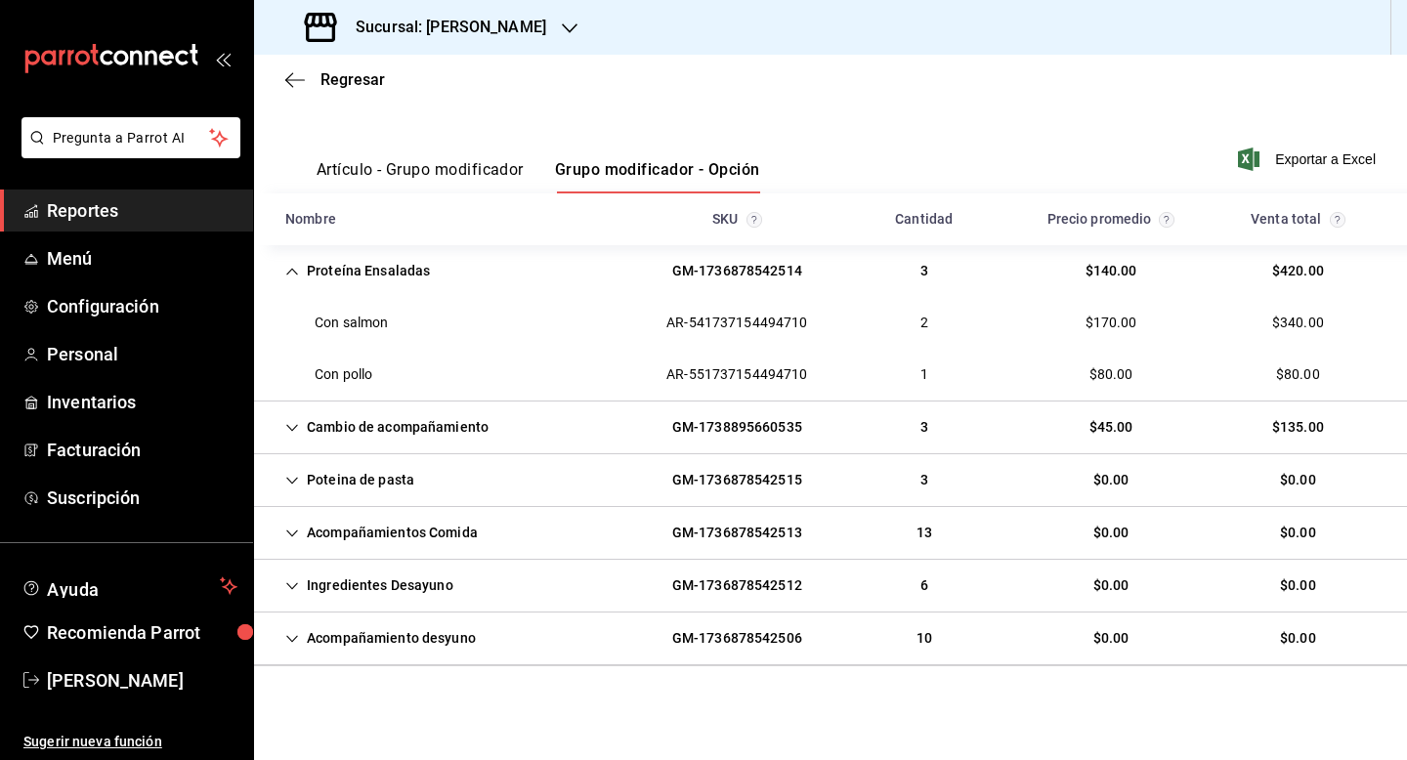
click at [283, 494] on div "Poteina de pasta" at bounding box center [350, 480] width 160 height 36
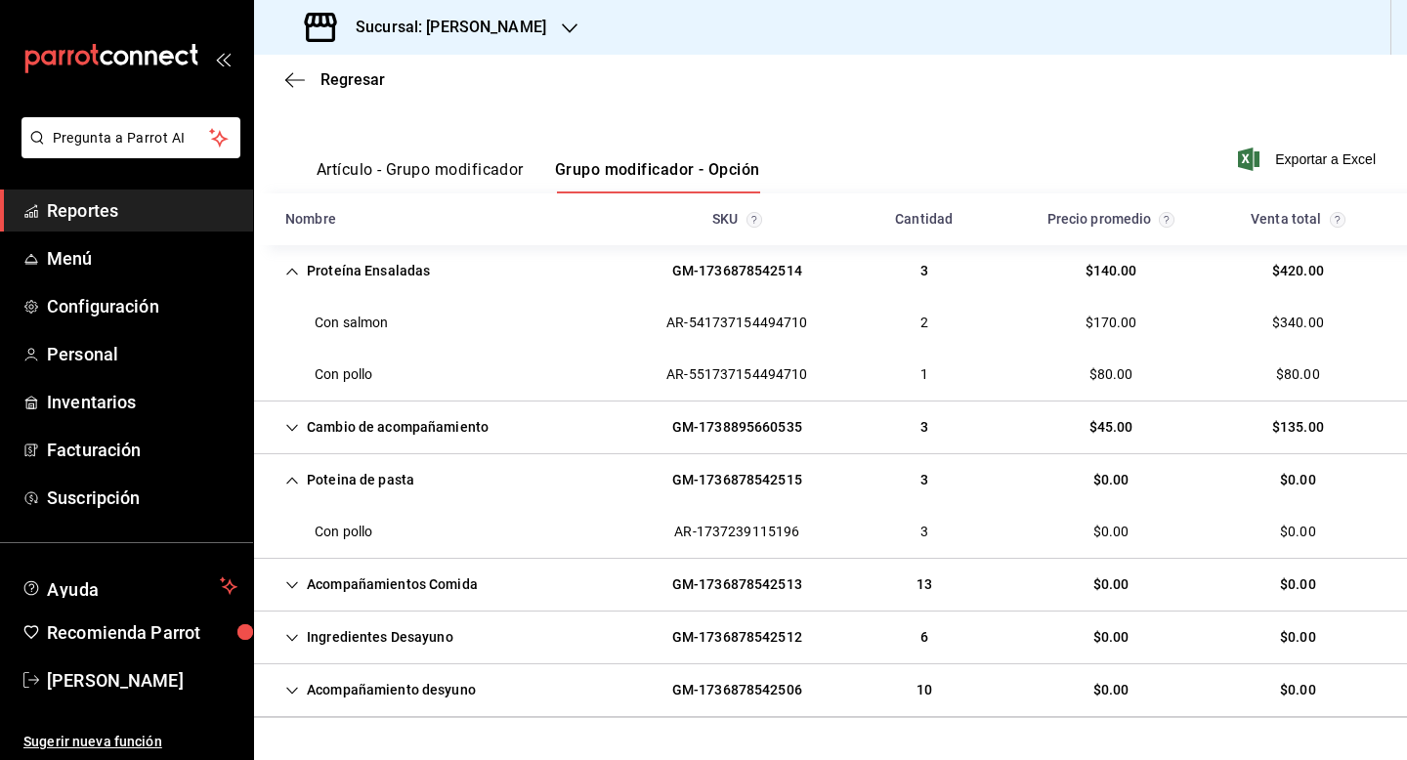
click at [304, 589] on div "Acompañamientos Comida" at bounding box center [382, 585] width 224 height 36
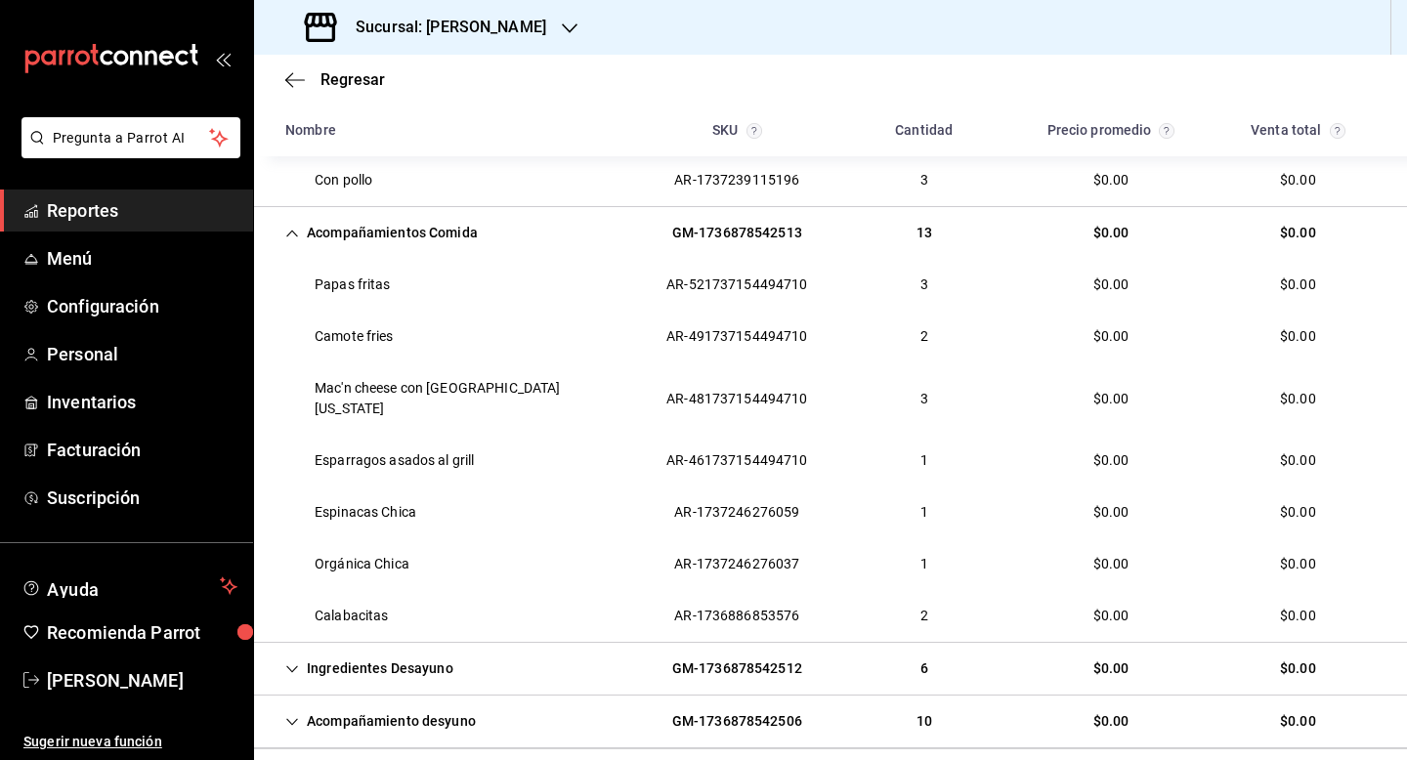
scroll to position [612, 0]
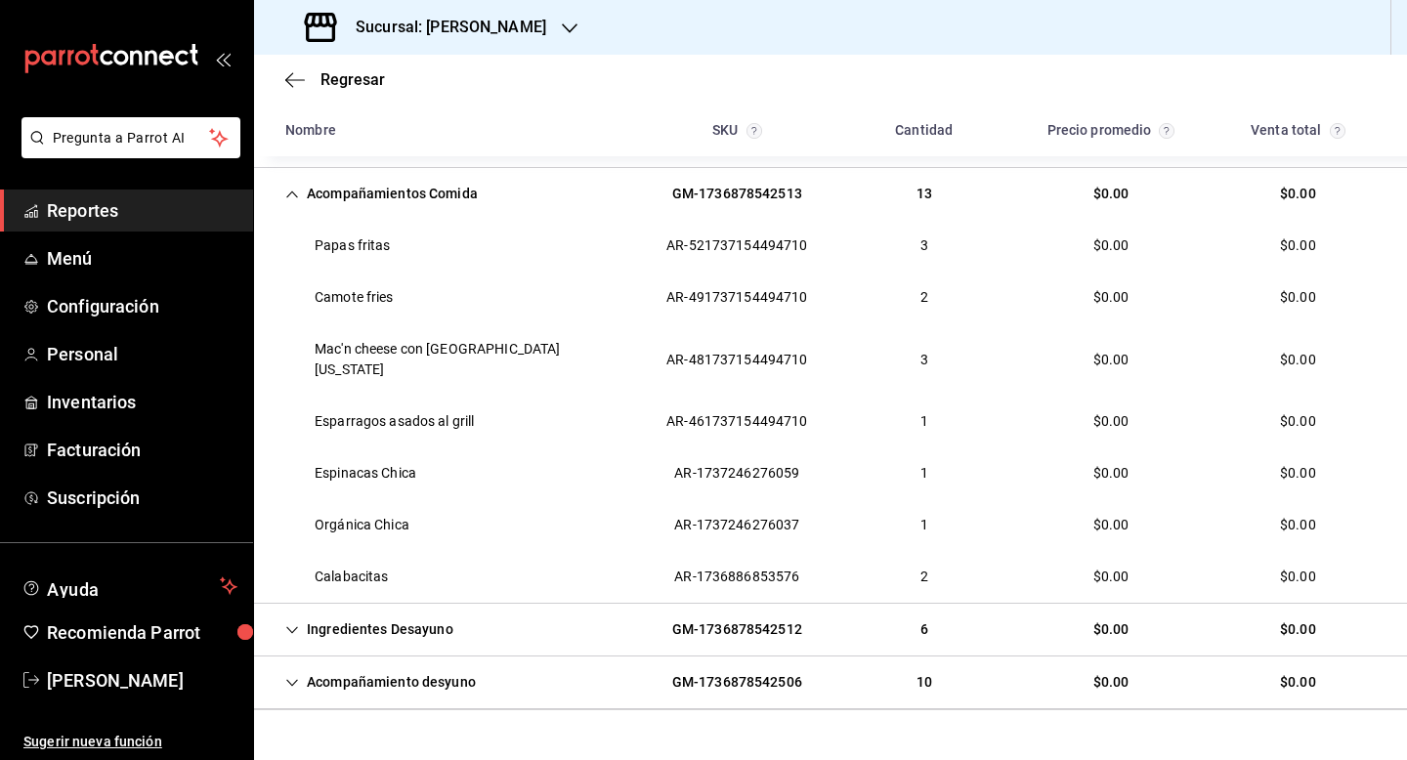
click at [287, 604] on div "Ingredientes Desayuno GM-1736878542512 6 $0.00 $0.00" at bounding box center [830, 630] width 1153 height 53
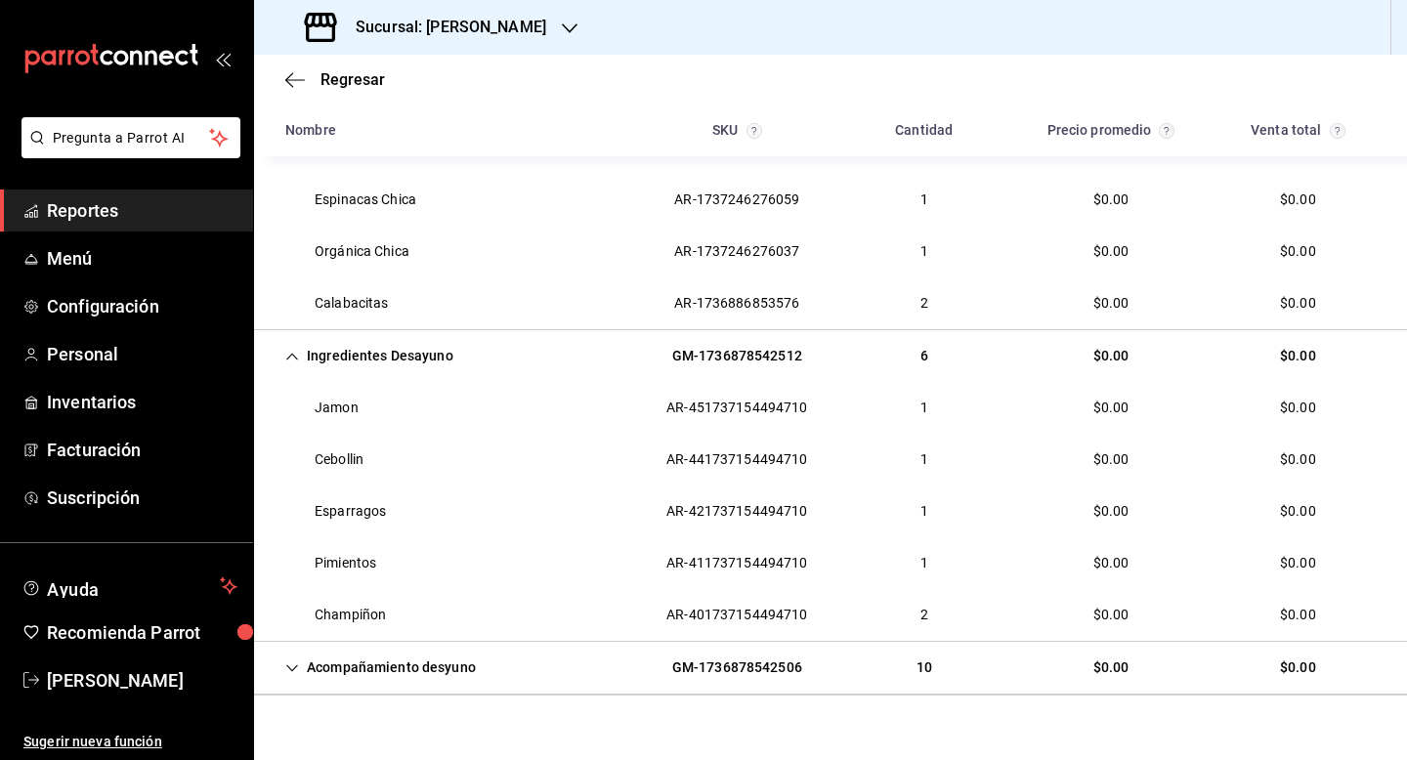
scroll to position [894, 0]
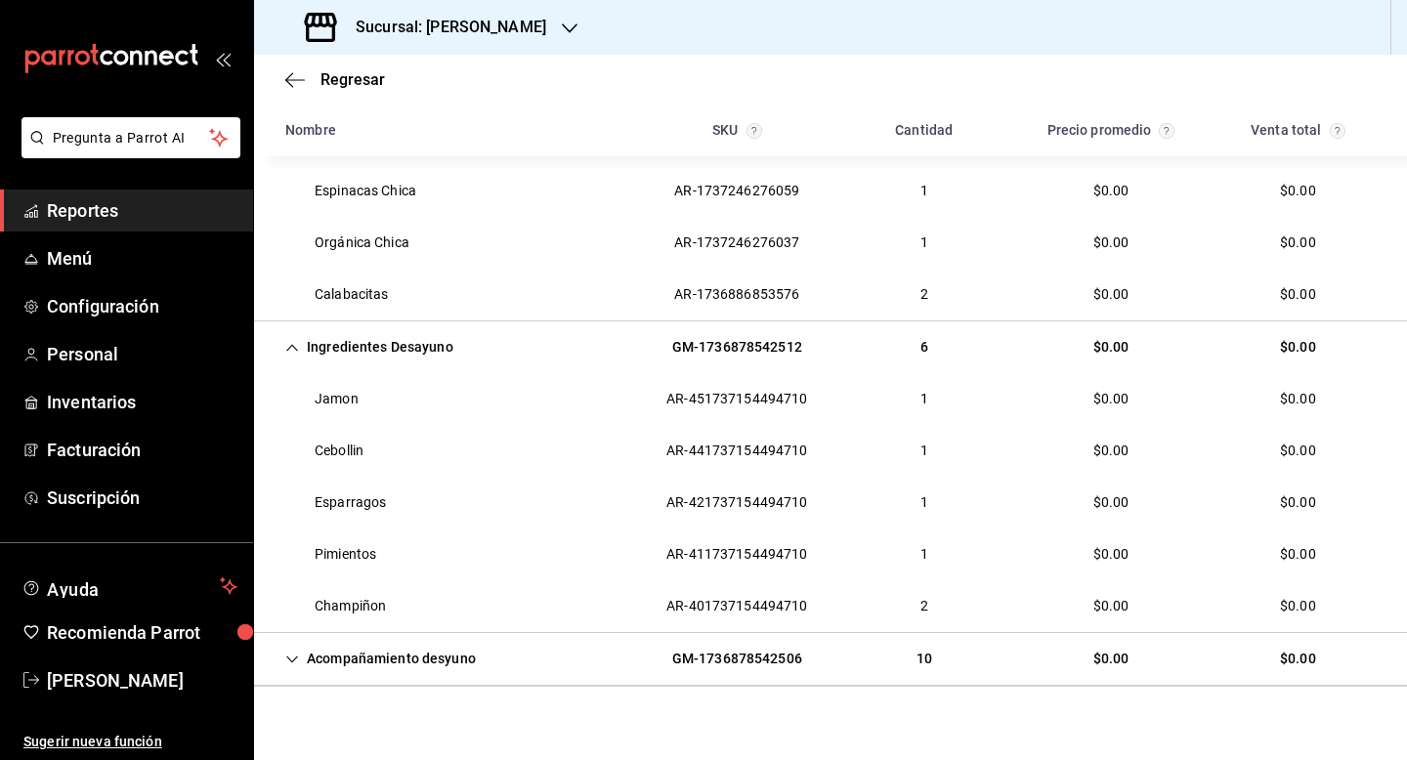
click at [362, 641] on div "Acompañamiento desyuno" at bounding box center [381, 659] width 222 height 36
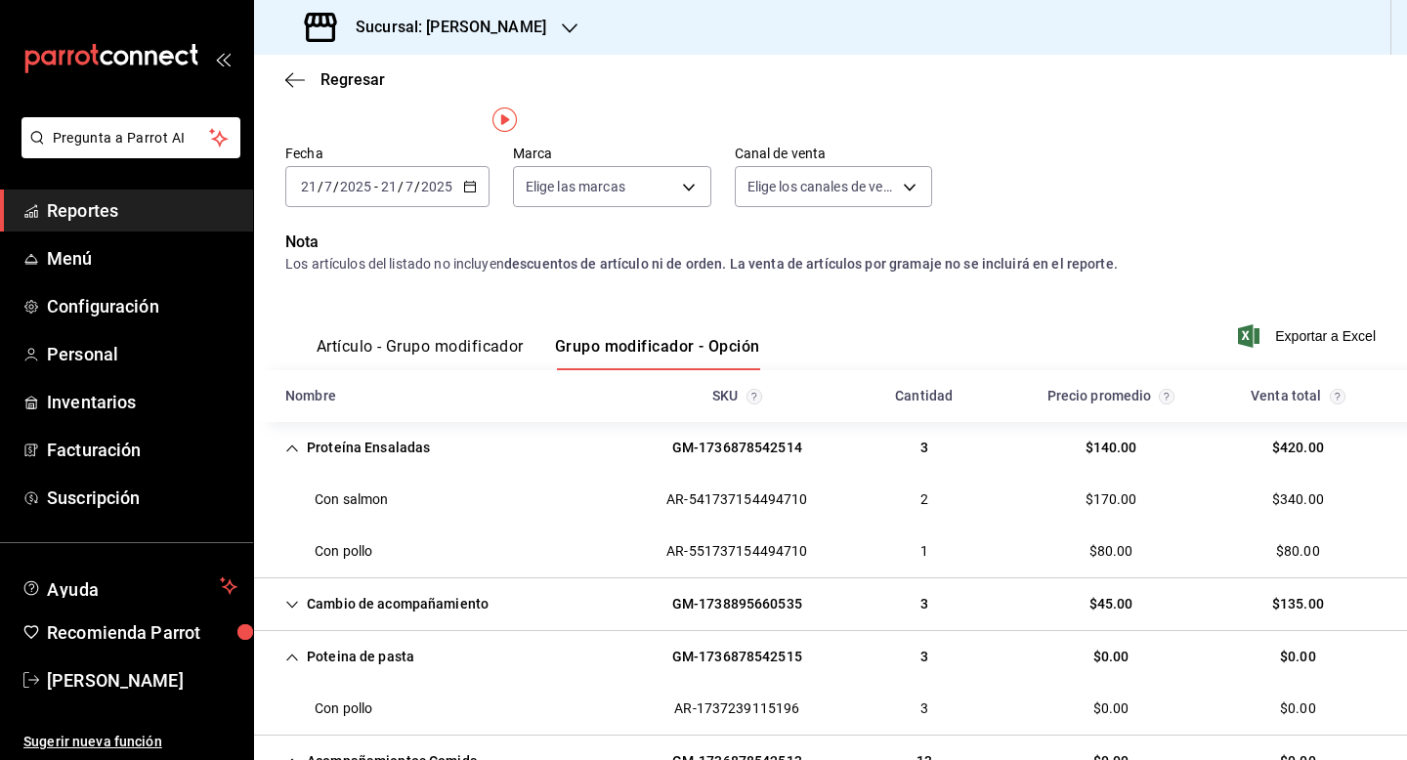
scroll to position [0, 0]
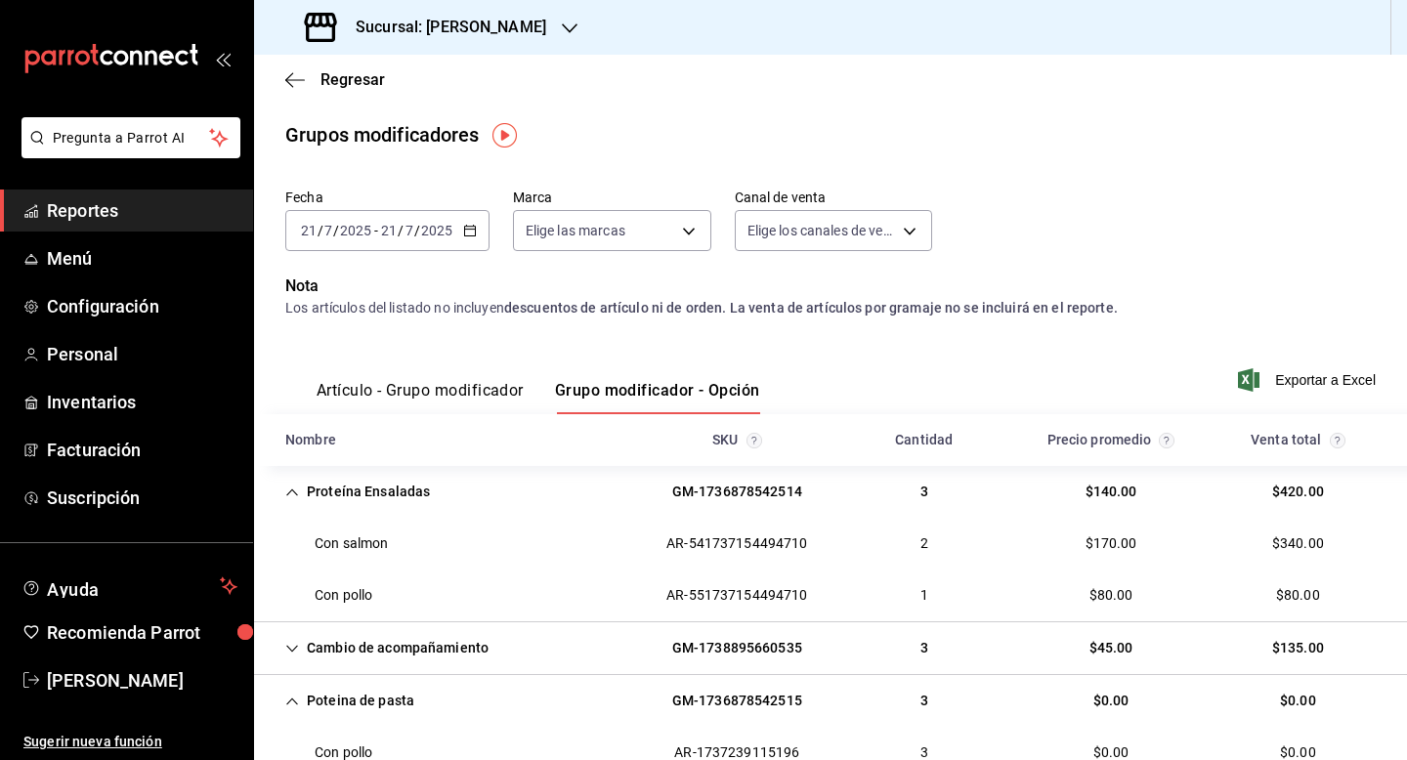
click at [445, 232] on input "2025" at bounding box center [436, 231] width 33 height 16
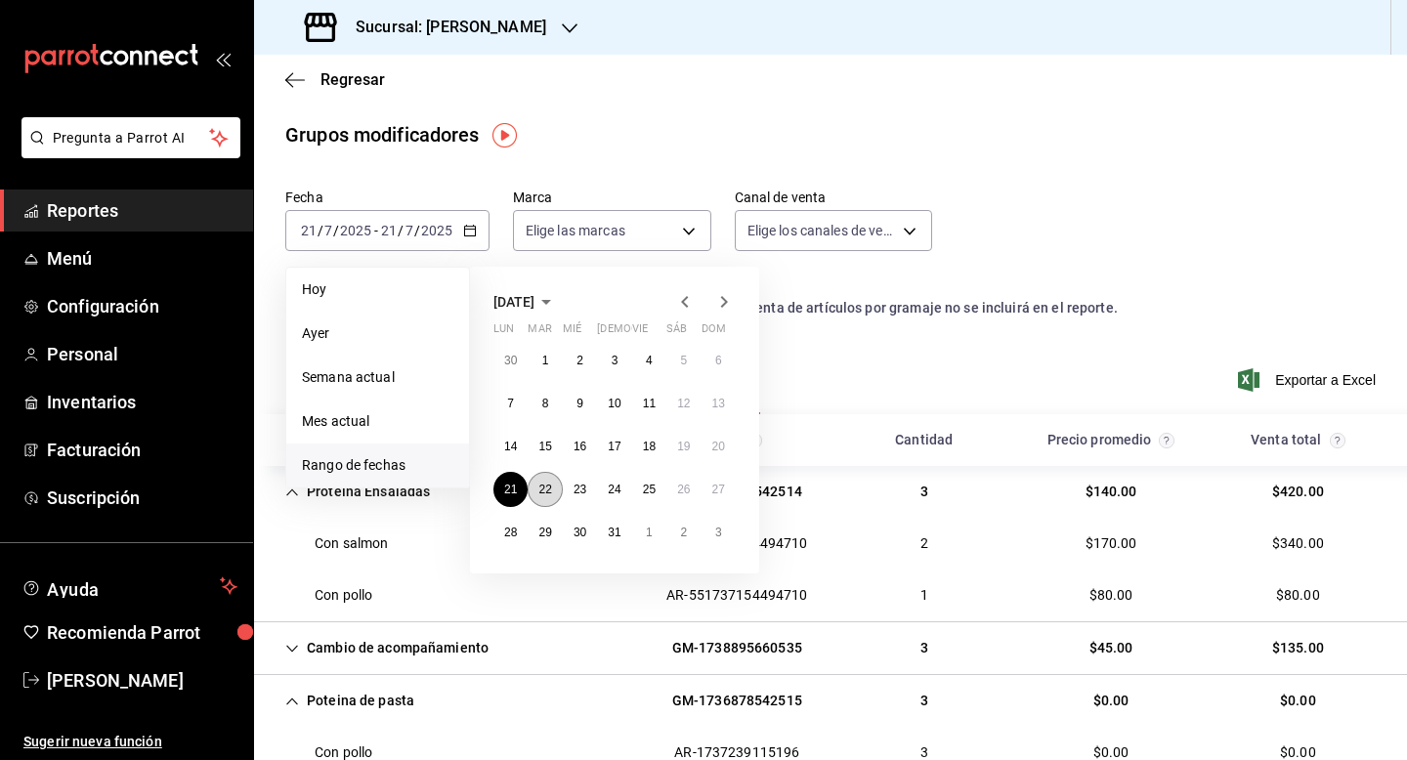
click at [548, 490] on abbr "22" at bounding box center [544, 490] width 13 height 14
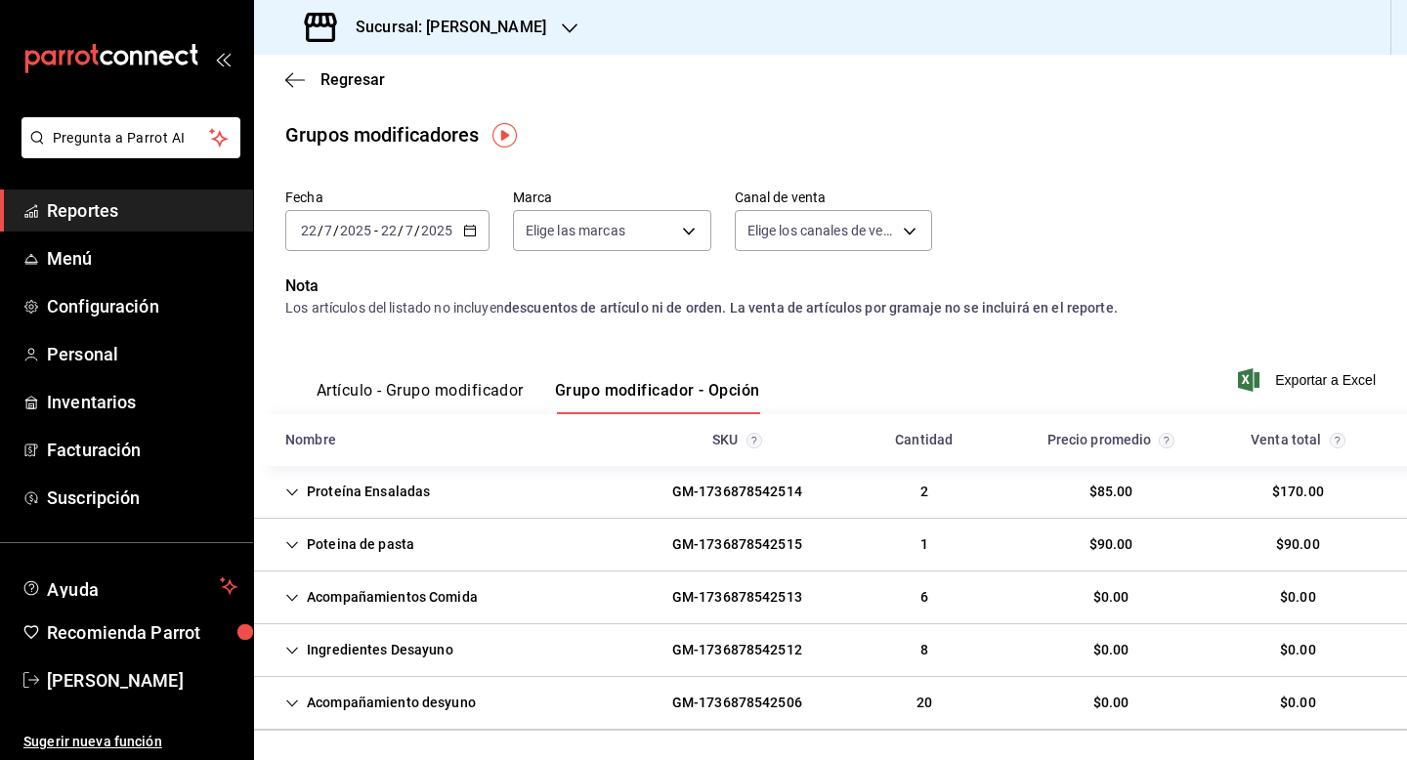
click at [295, 483] on div "Proteína Ensaladas" at bounding box center [358, 492] width 176 height 36
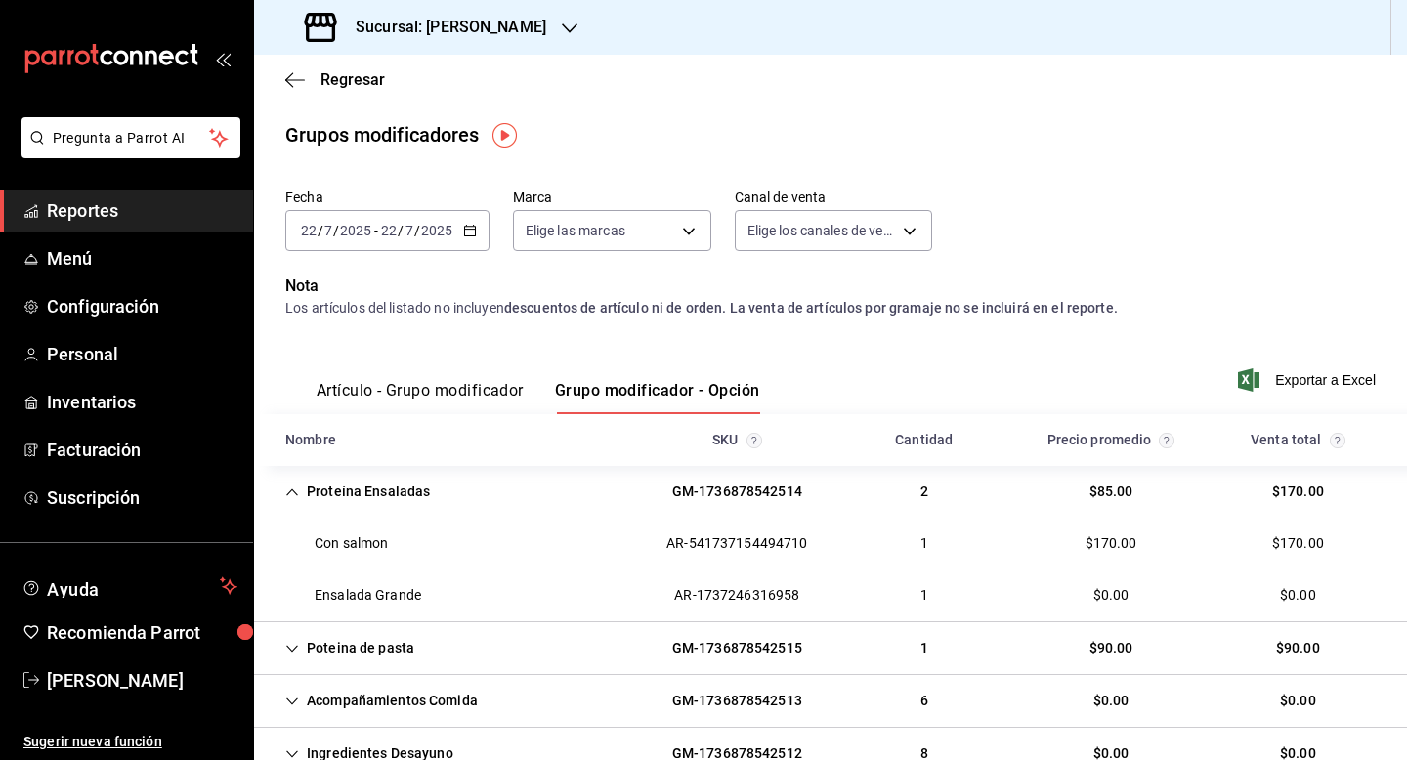
click at [344, 646] on div "Poteina de pasta" at bounding box center [350, 648] width 160 height 36
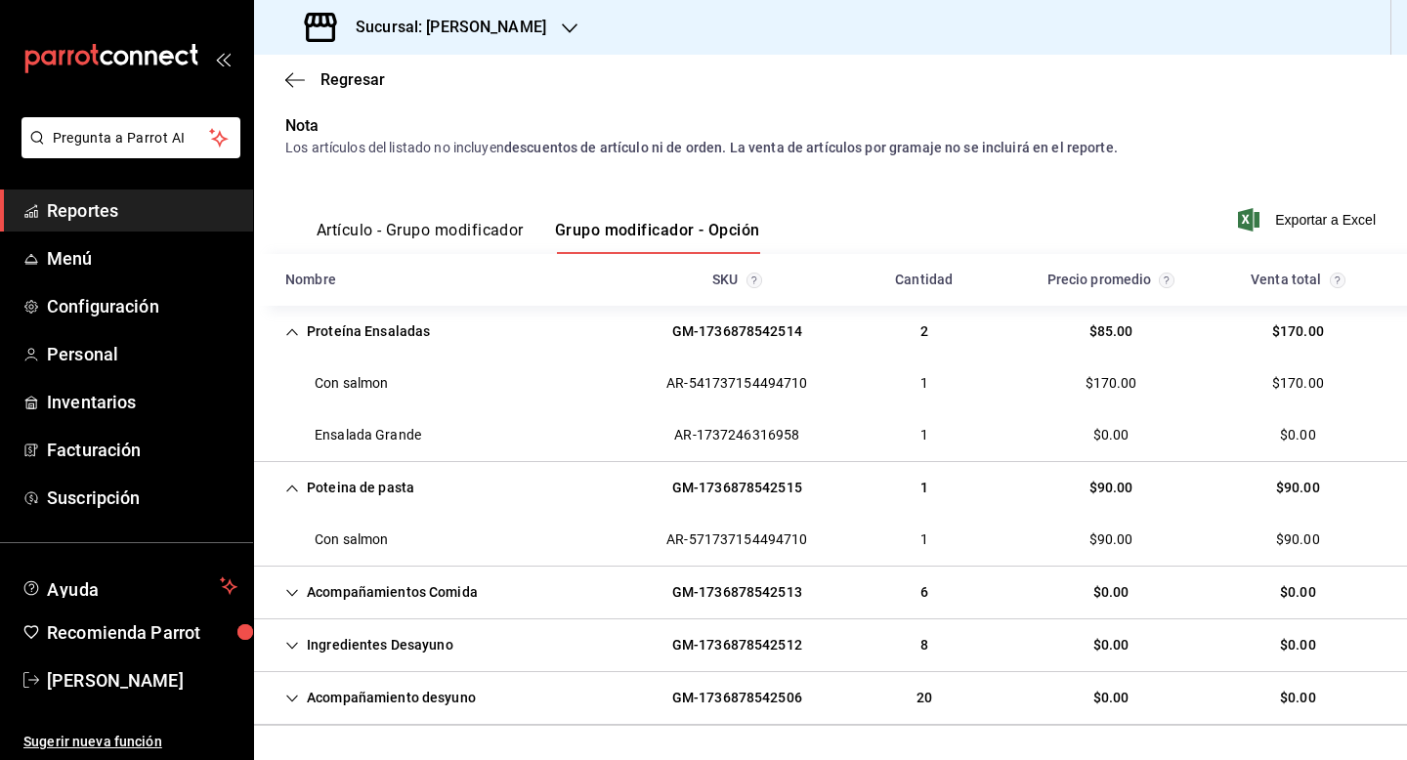
scroll to position [195, 0]
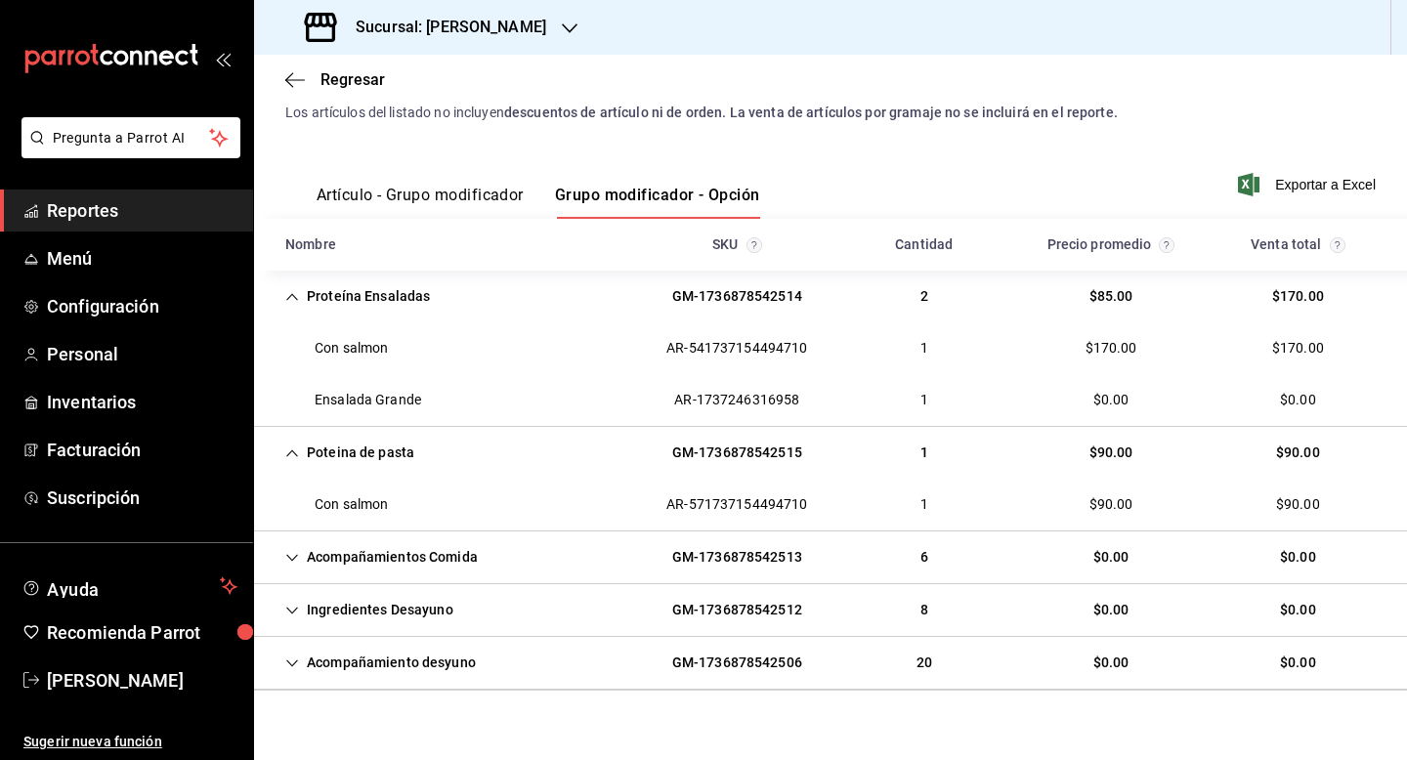
click at [330, 560] on div "Acompañamientos Comida" at bounding box center [382, 557] width 224 height 36
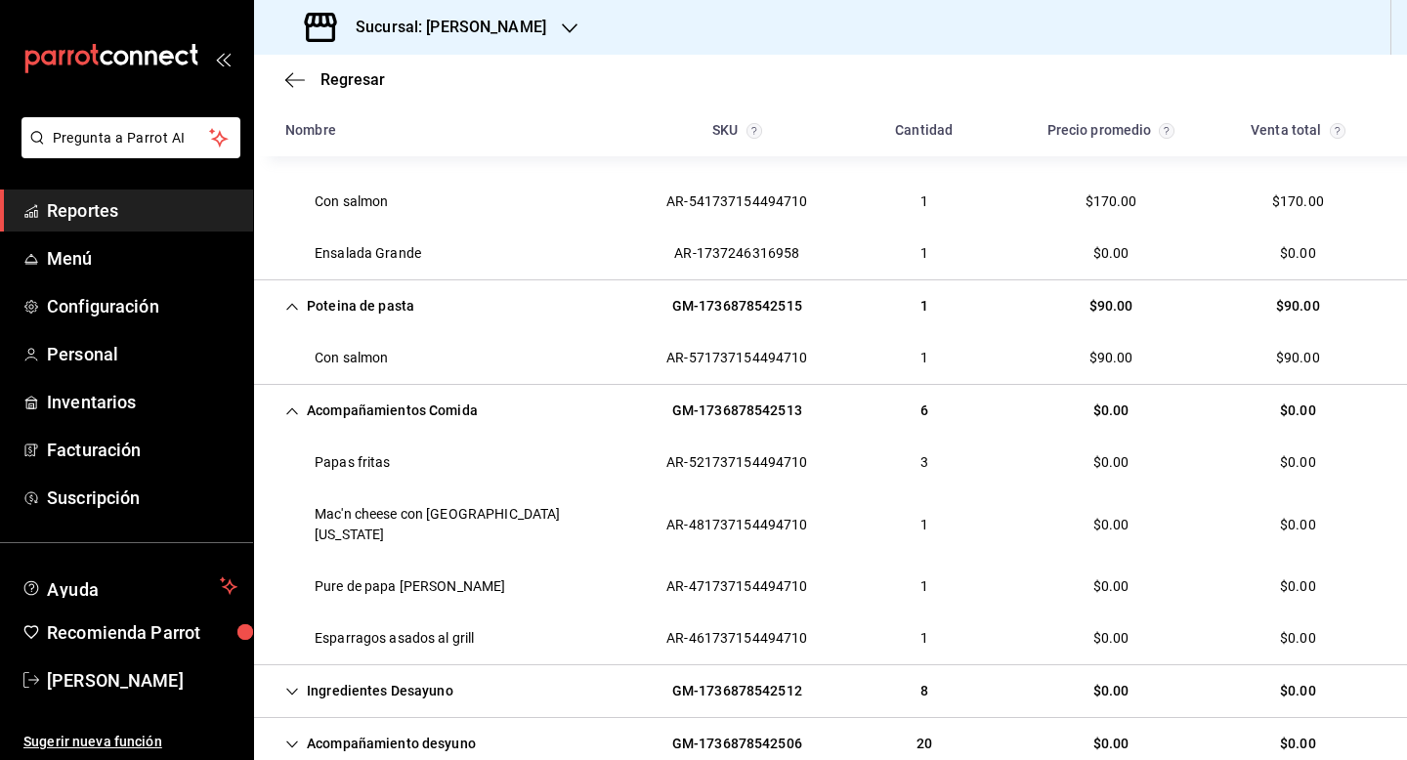
scroll to position [352, 0]
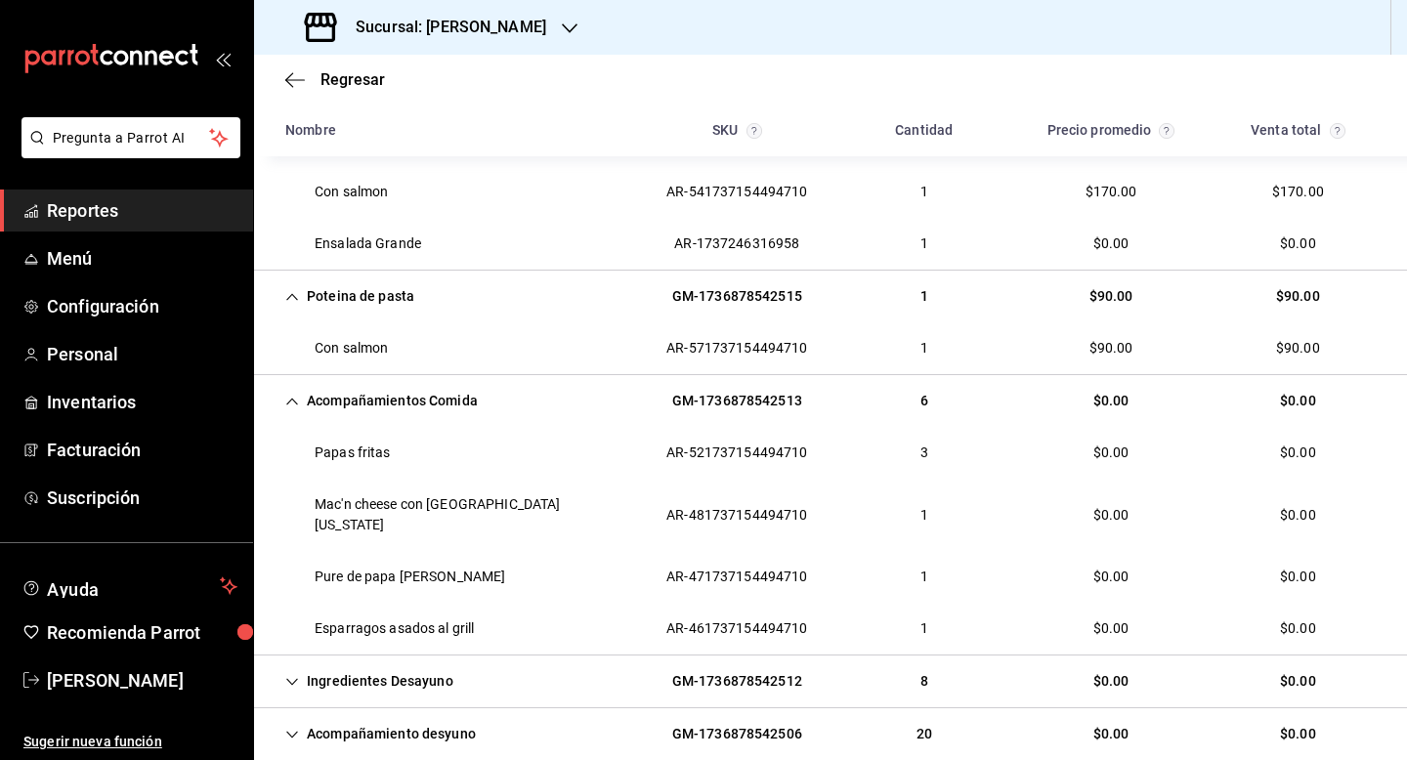
click at [363, 664] on div "Ingredientes Desayuno" at bounding box center [369, 682] width 199 height 36
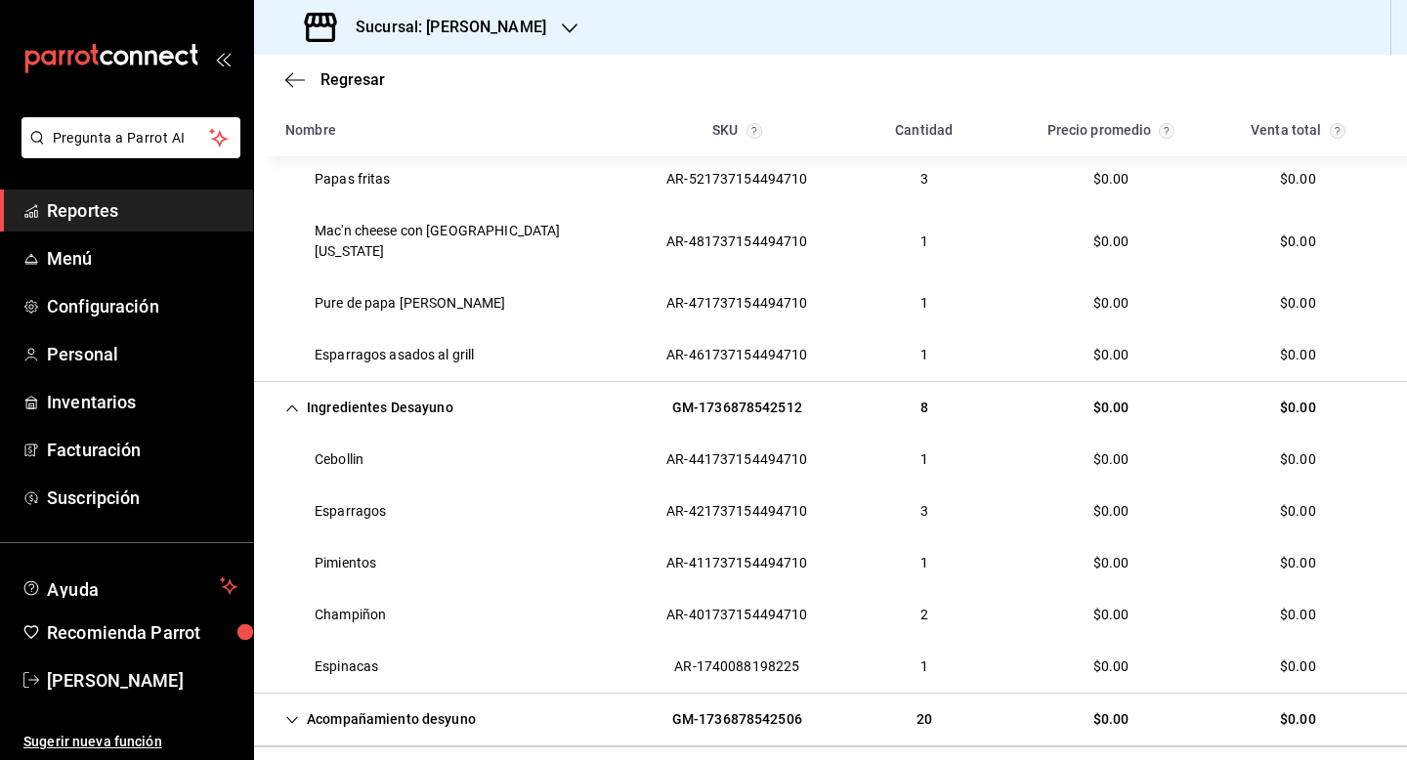
scroll to position [665, 0]
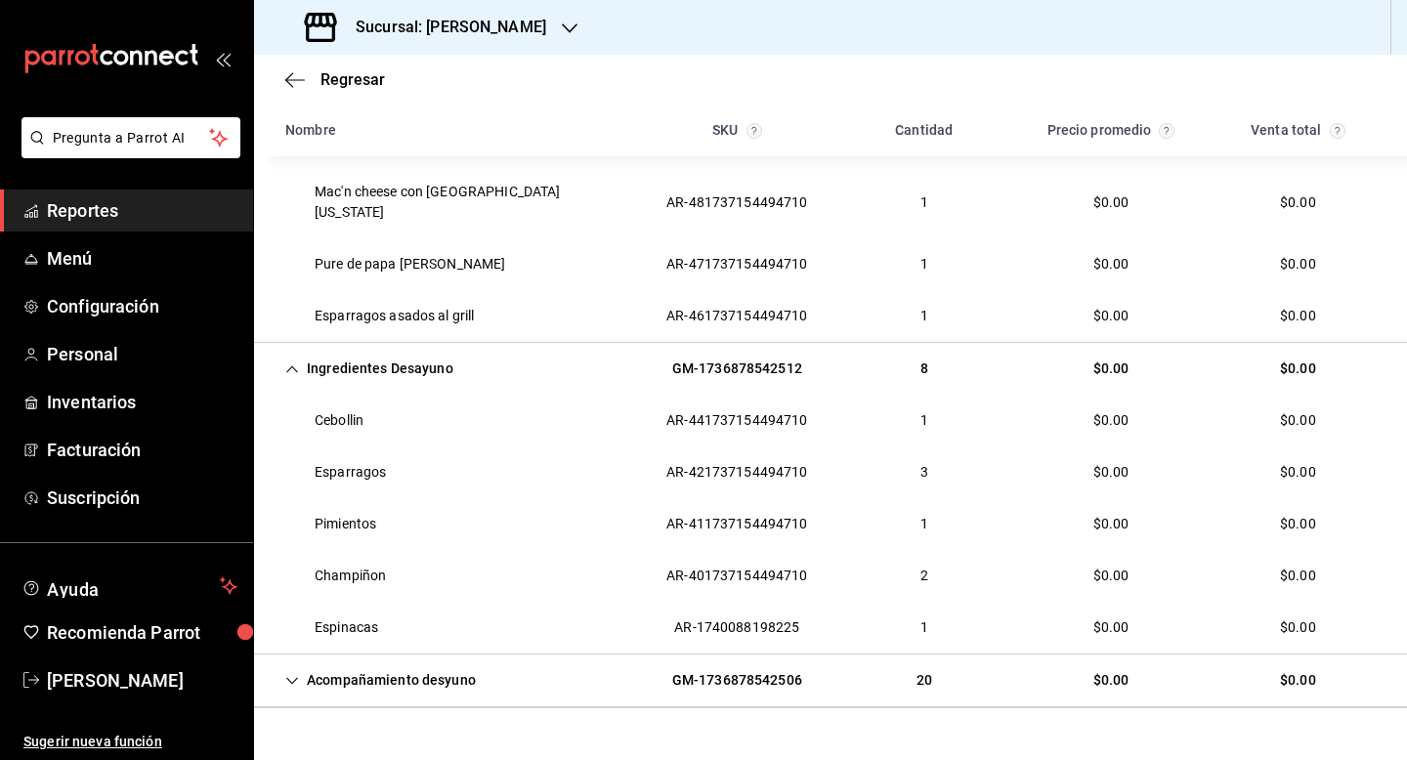
click at [363, 663] on div "Acompañamiento desyuno" at bounding box center [381, 681] width 222 height 36
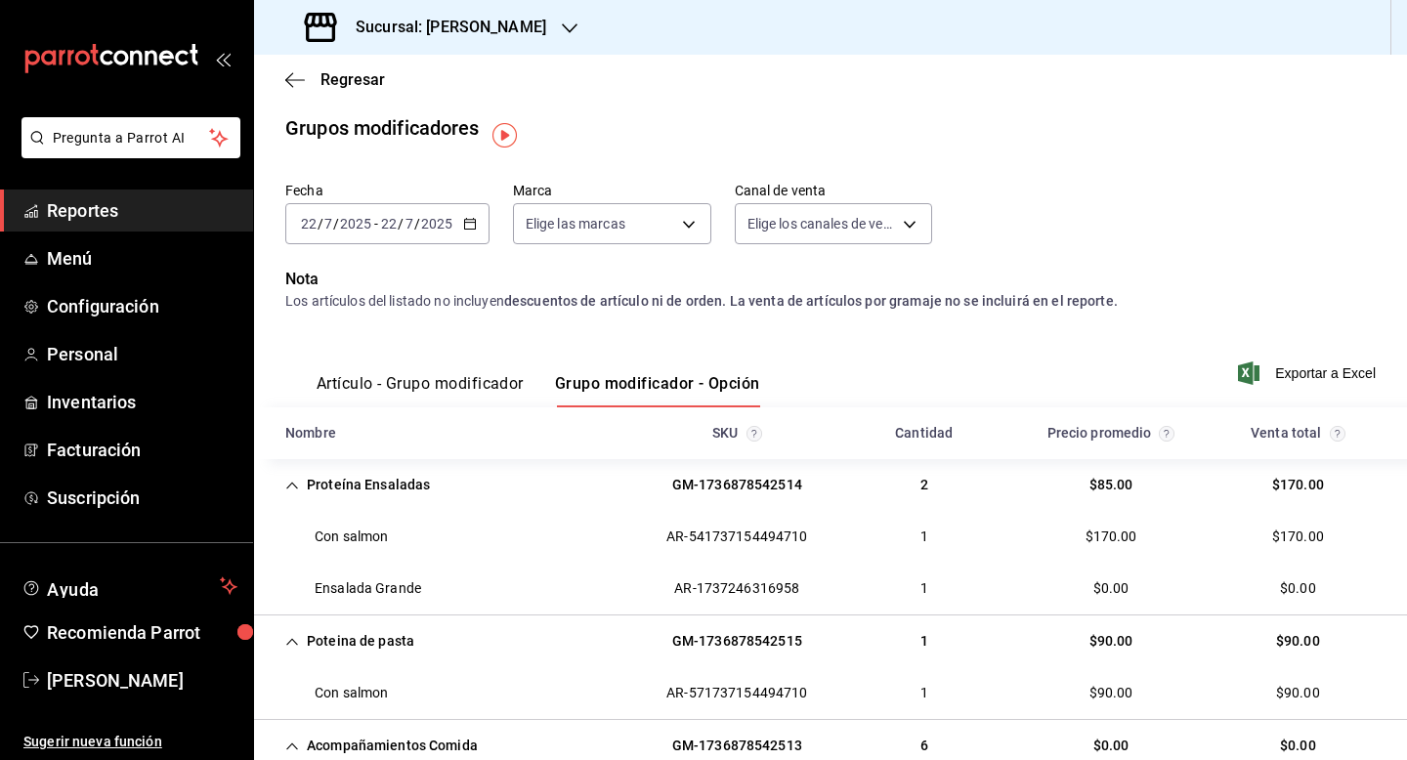
scroll to position [0, 0]
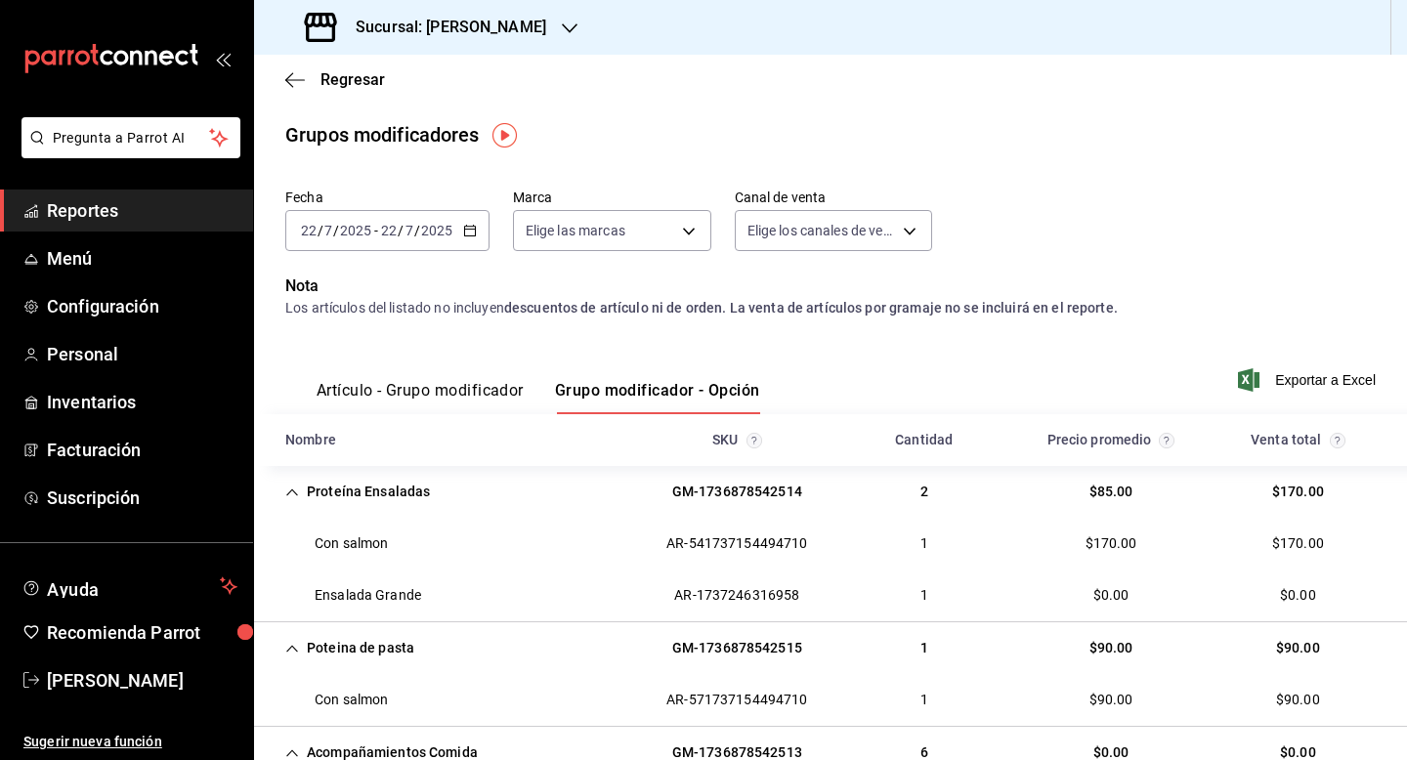
click at [445, 228] on input "2025" at bounding box center [436, 231] width 33 height 16
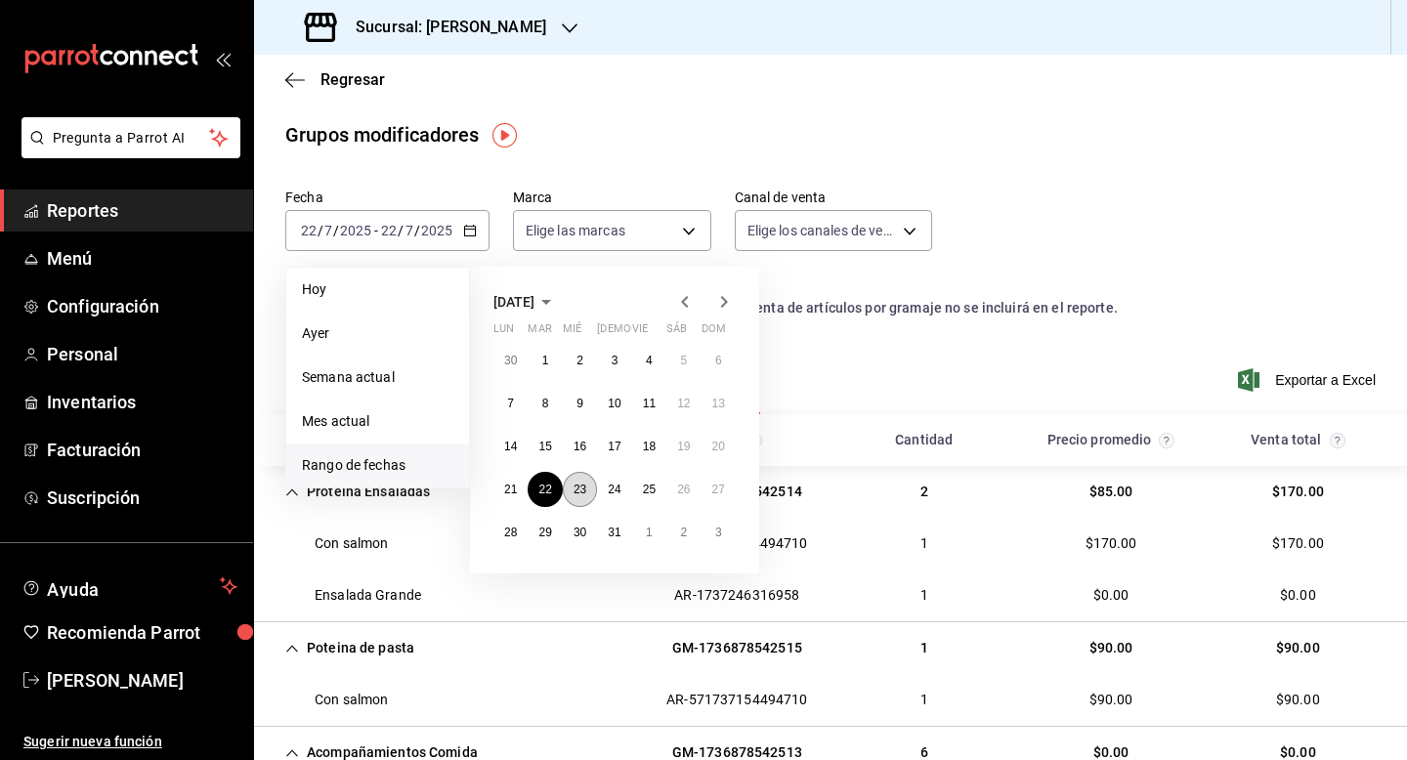
click at [579, 483] on abbr "23" at bounding box center [580, 490] width 13 height 14
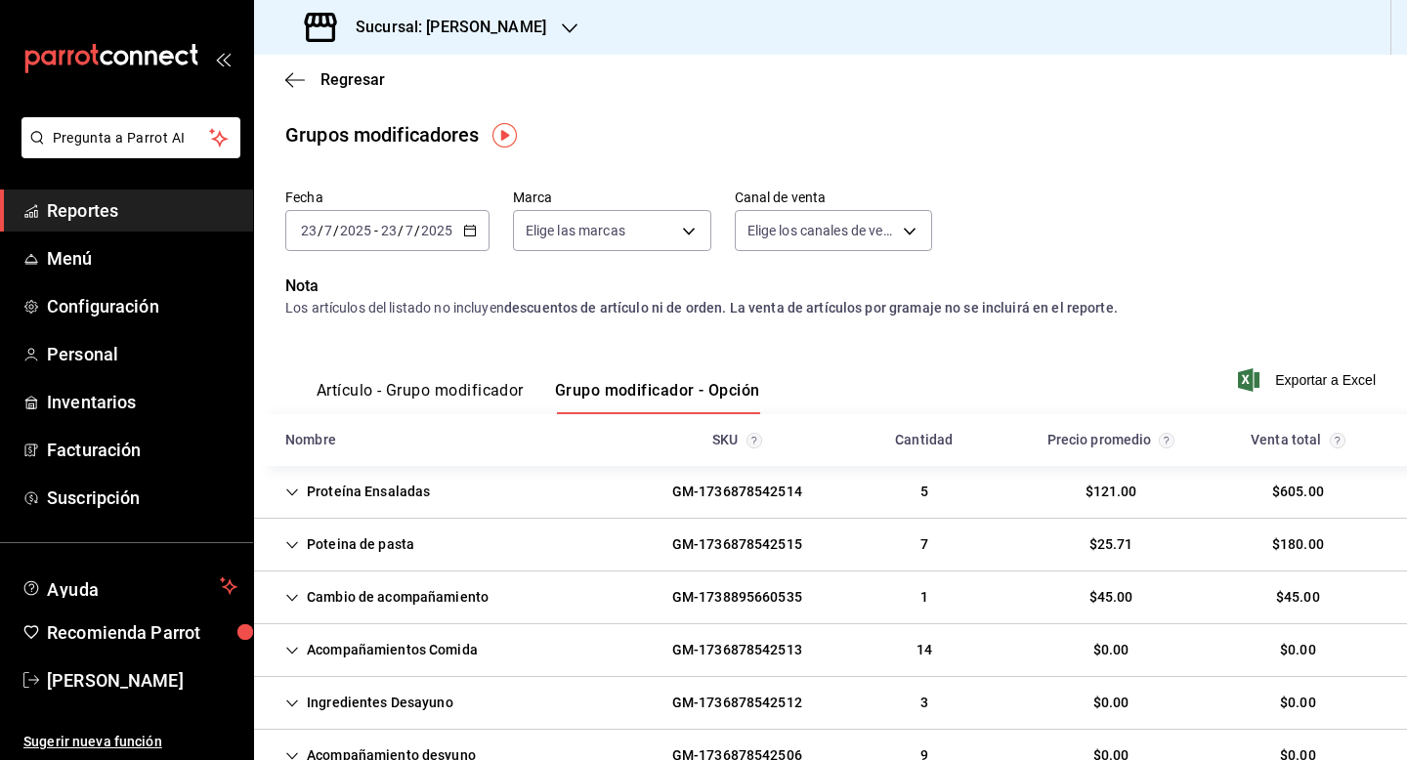
click at [579, 483] on div "Proteína Ensaladas GM-1736878542514 5 $121.00 $605.00" at bounding box center [830, 492] width 1153 height 53
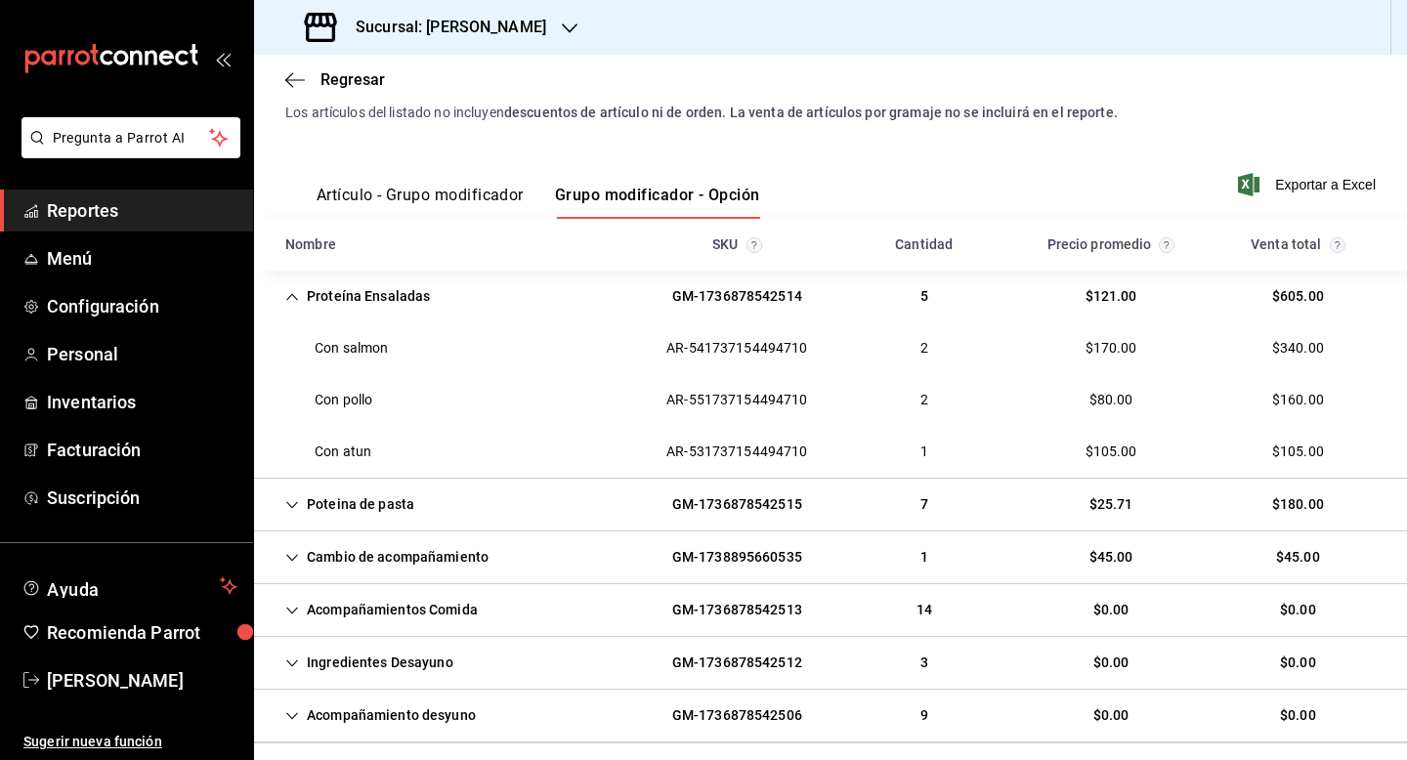
scroll to position [235, 0]
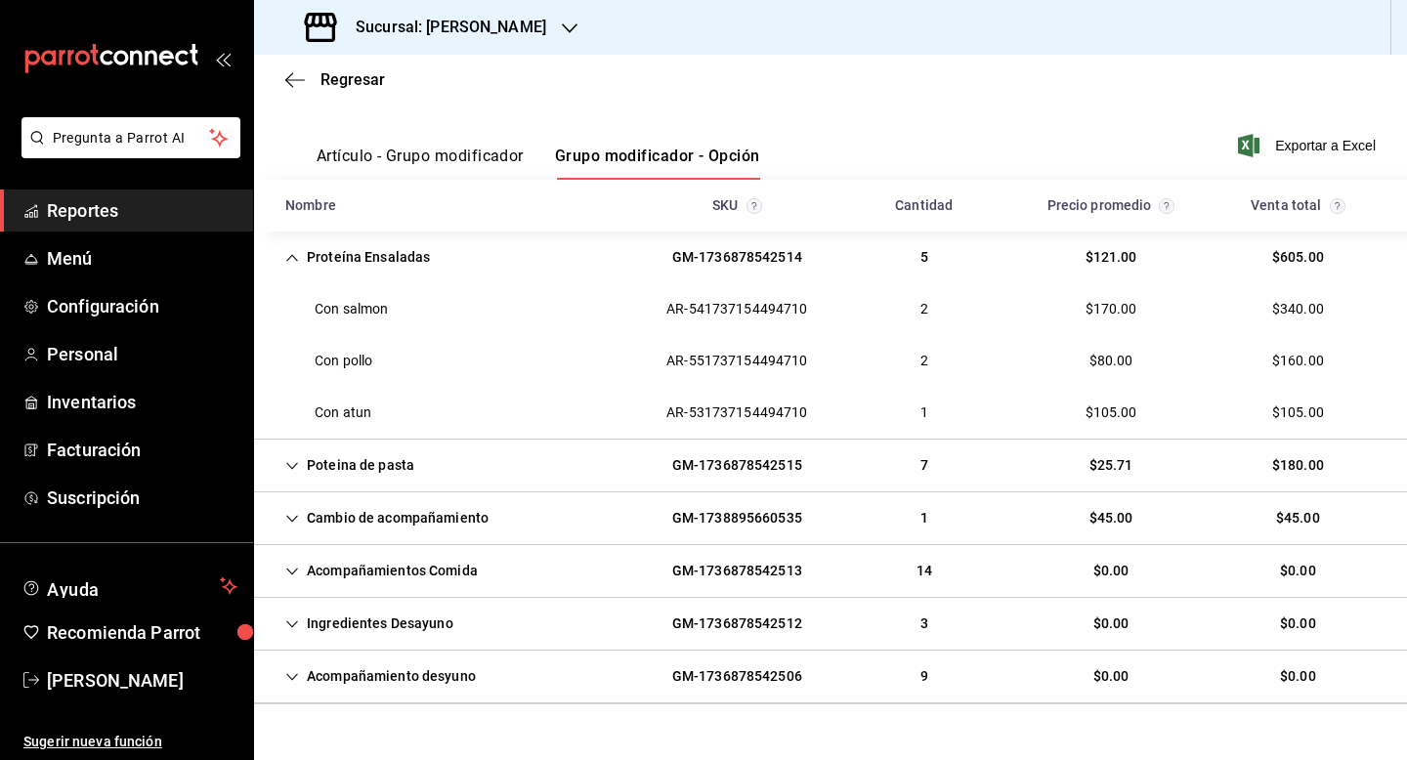
click at [412, 464] on div "Poteina de pasta" at bounding box center [350, 466] width 160 height 36
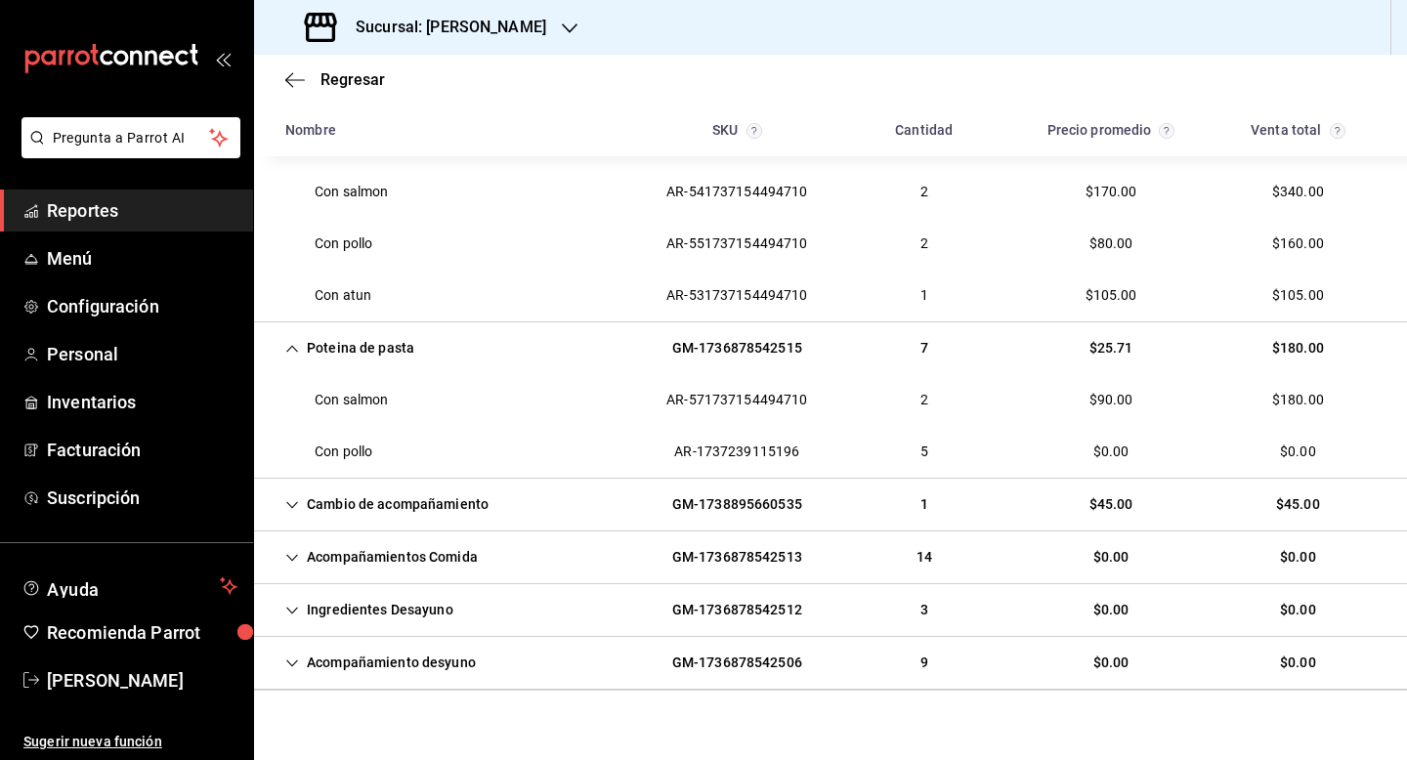
scroll to position [376, 0]
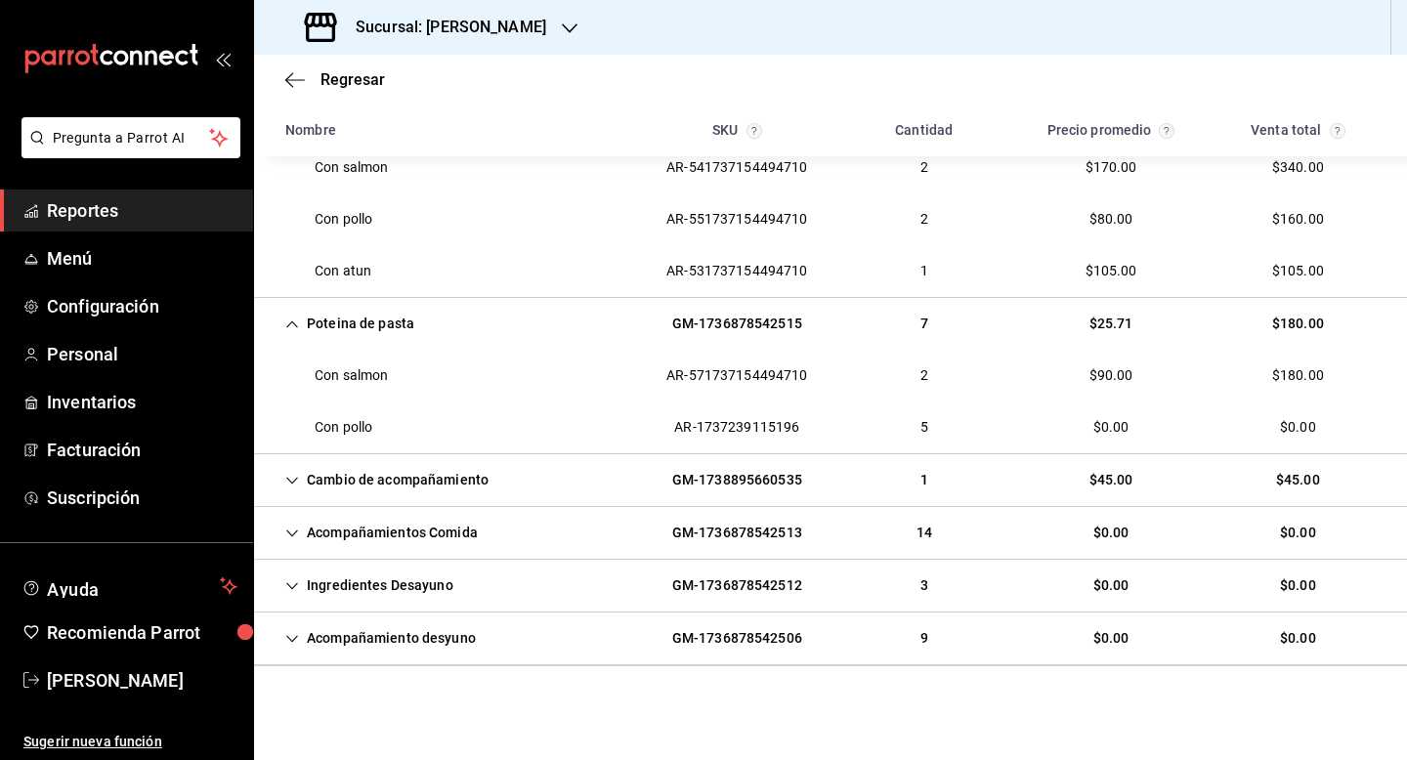
click at [387, 539] on div "Acompañamientos Comida" at bounding box center [382, 533] width 224 height 36
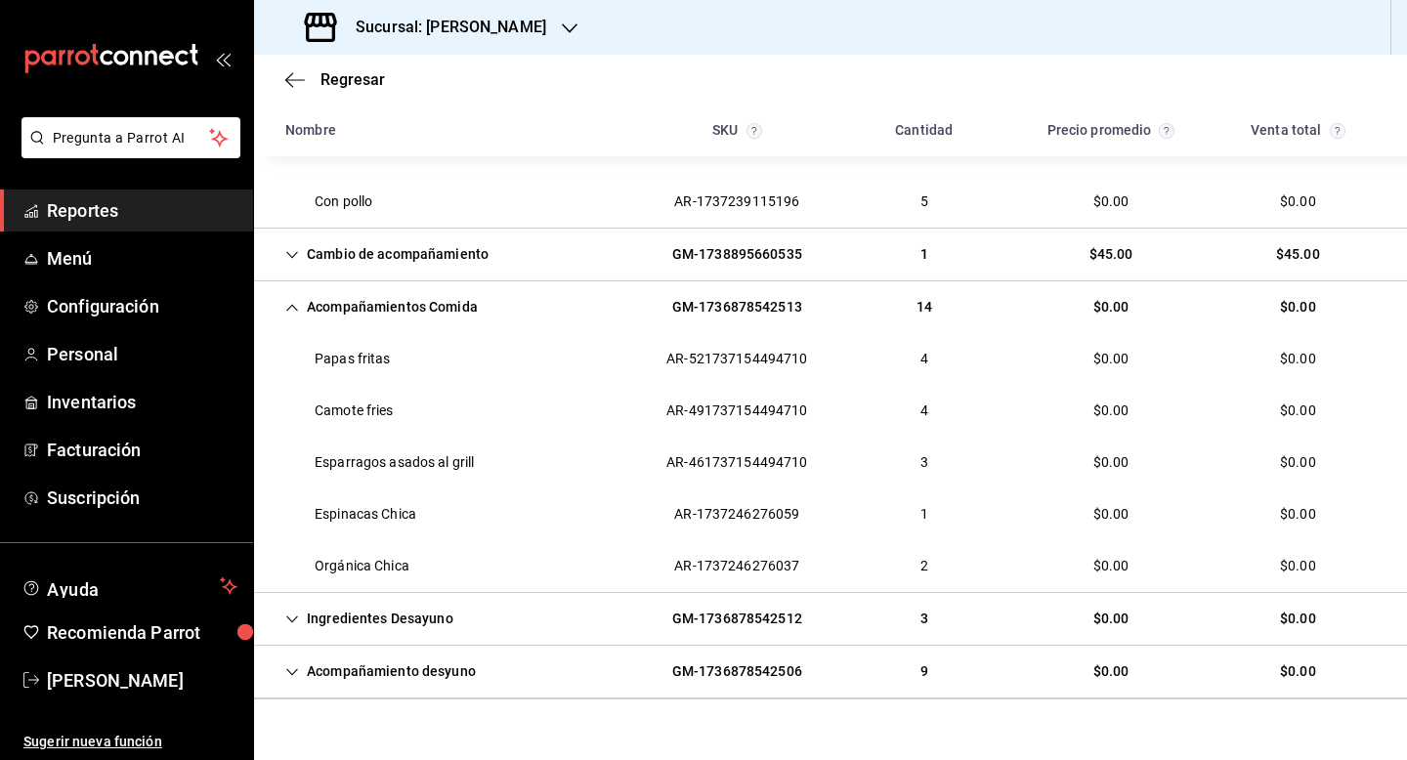
scroll to position [611, 0]
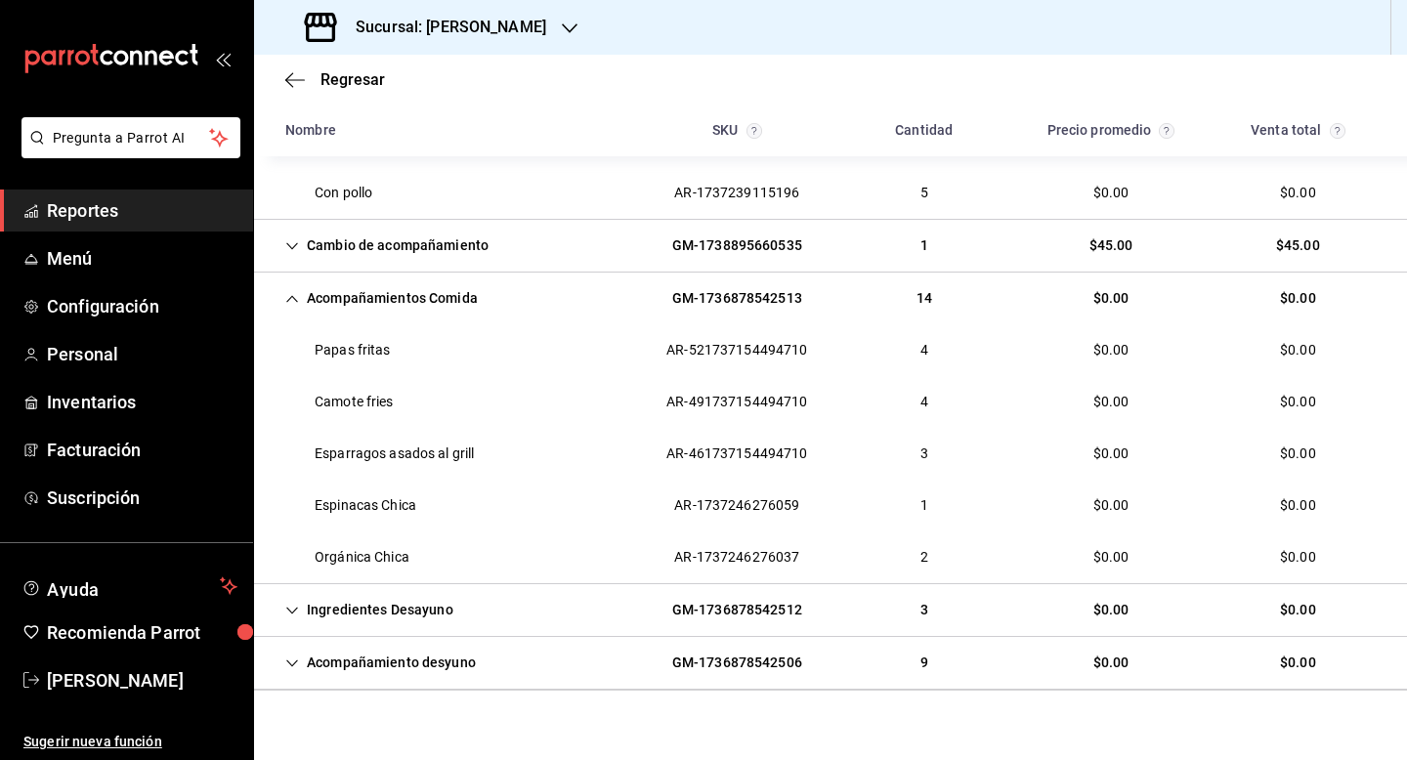
click at [394, 611] on div "Ingredientes Desayuno" at bounding box center [369, 610] width 199 height 36
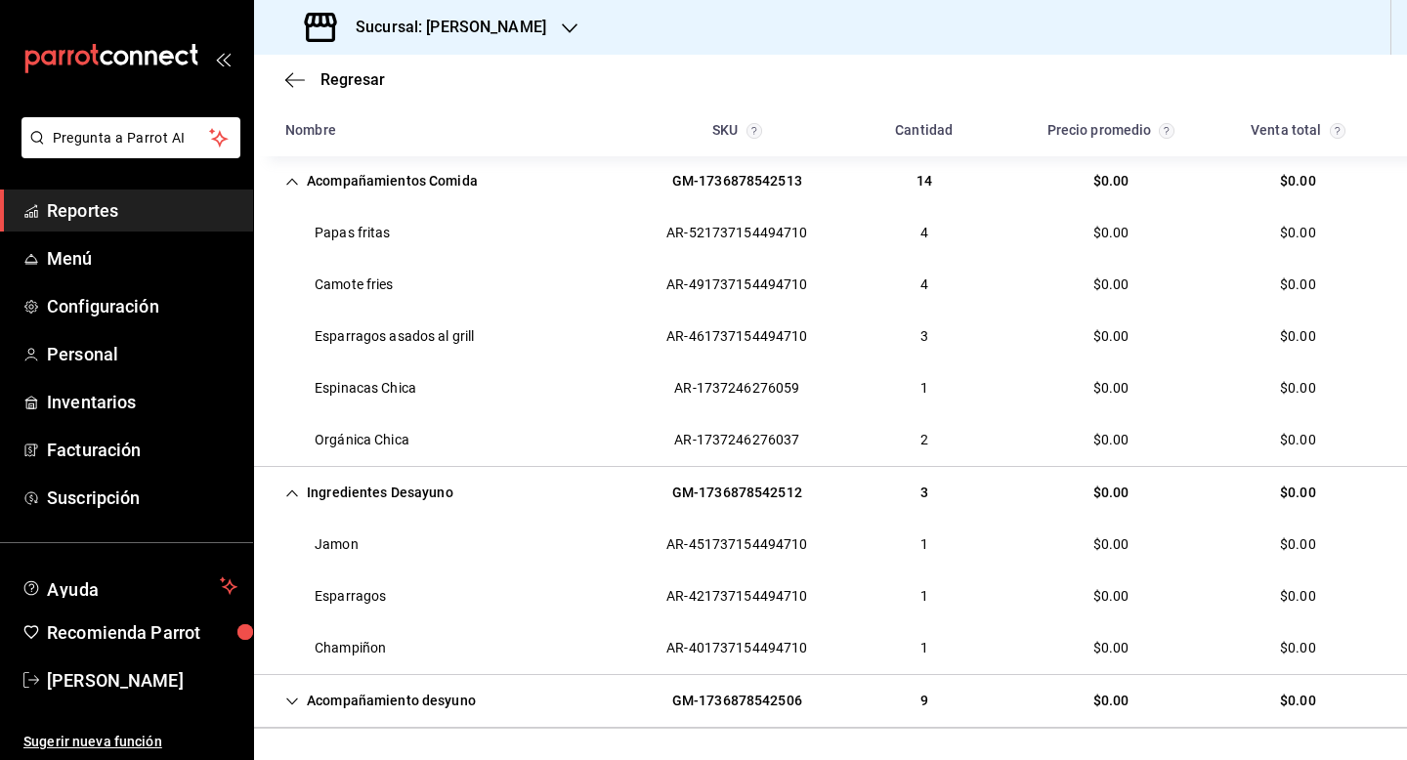
scroll to position [767, 0]
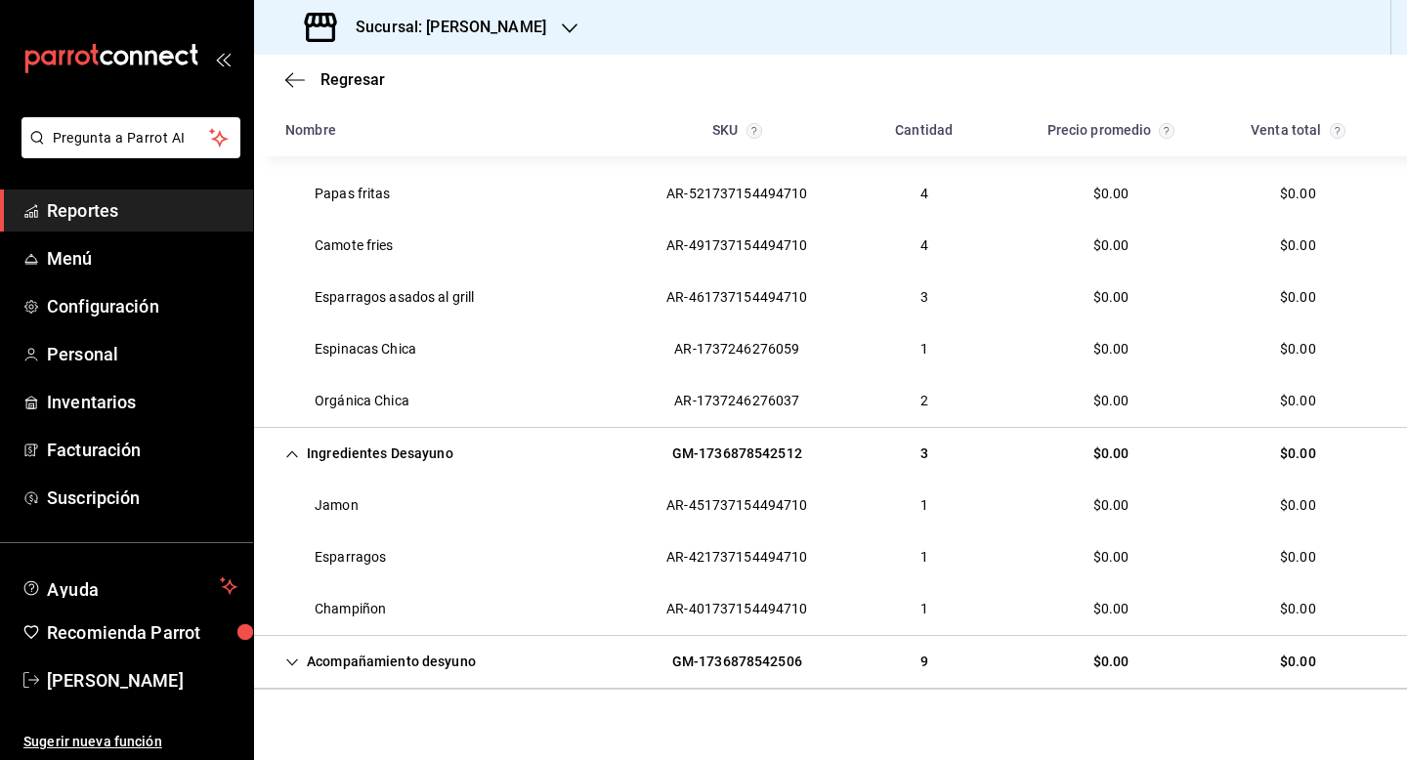
click at [389, 658] on div "Acompañamiento desyuno" at bounding box center [381, 662] width 222 height 36
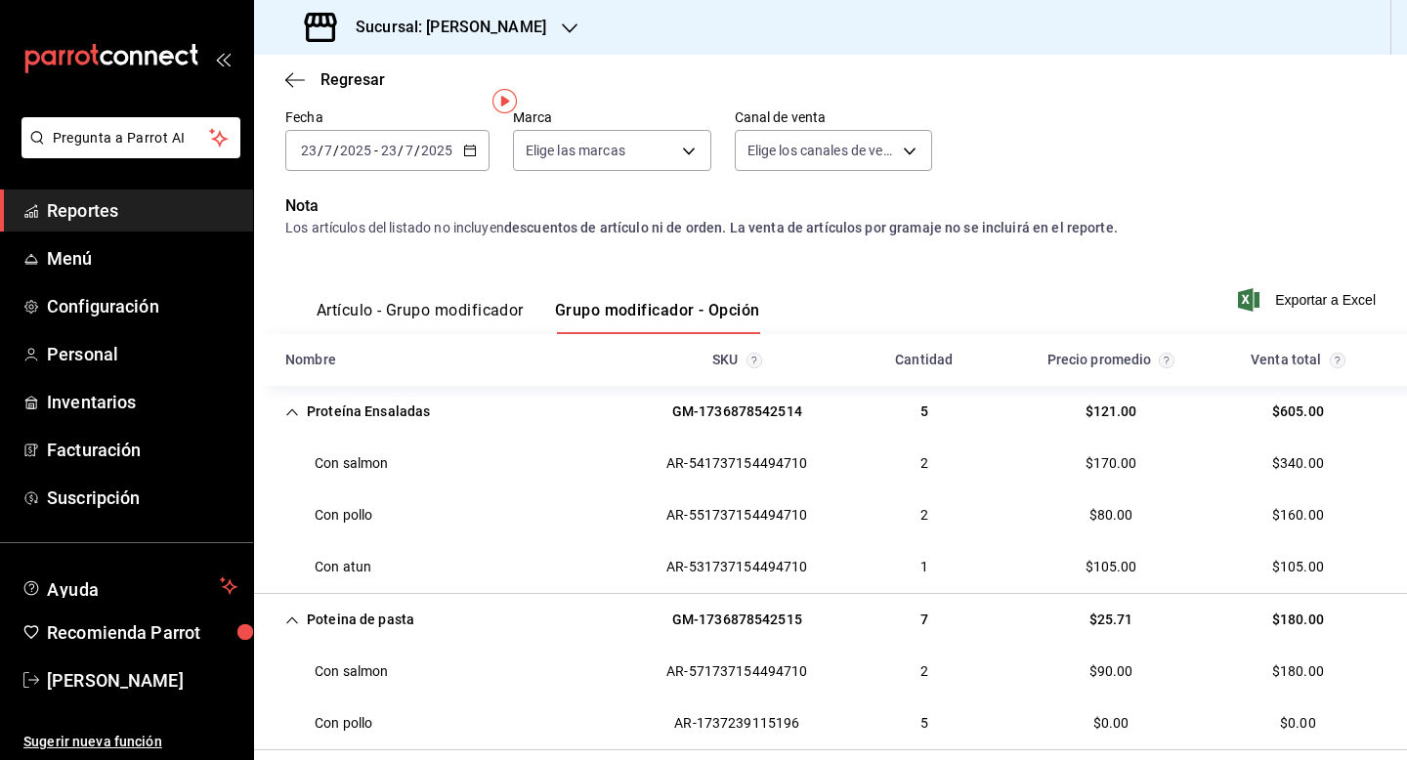
scroll to position [34, 0]
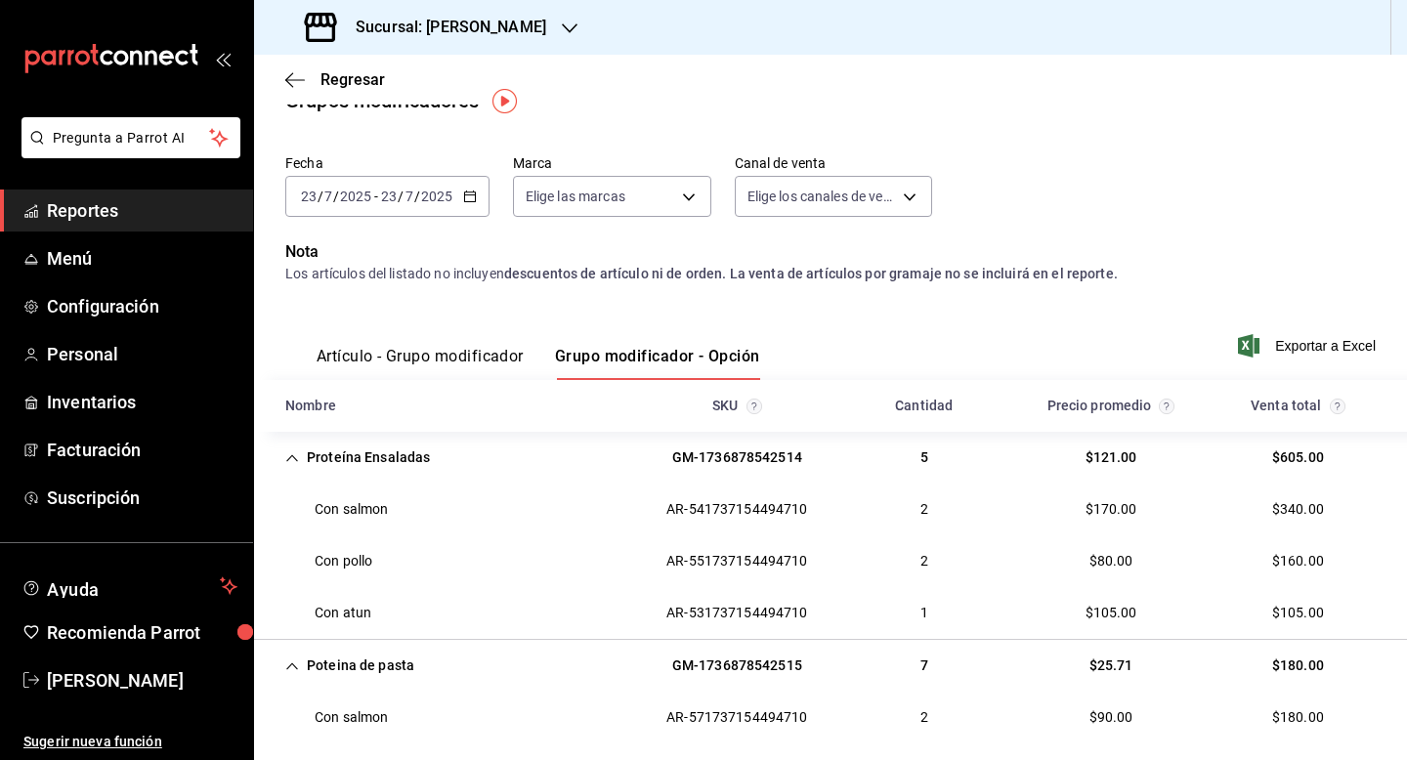
click at [454, 203] on div "2025-07-23 23 / 7 / 2025 - 2025-07-23 23 / 7 / 2025" at bounding box center [387, 196] width 204 height 41
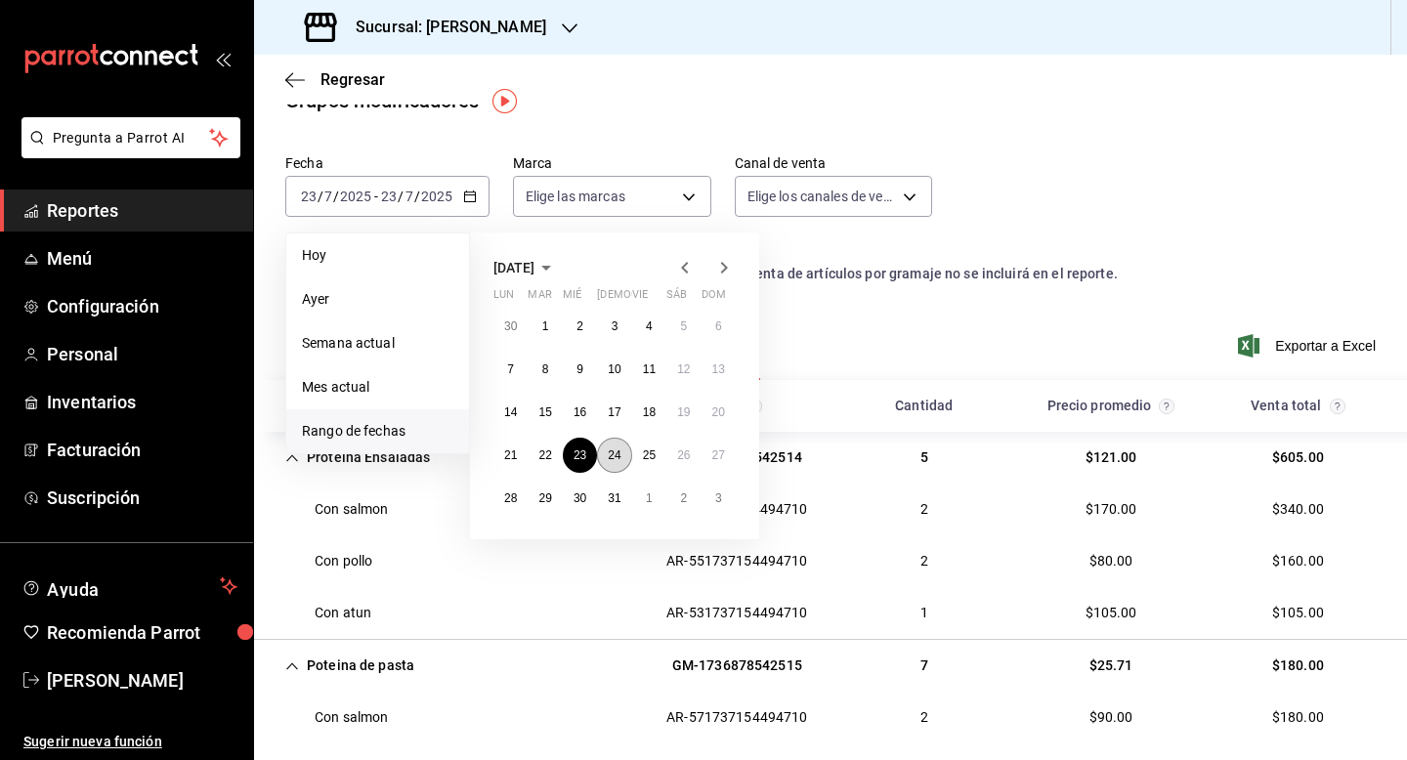
click at [608, 459] on abbr "24" at bounding box center [614, 456] width 13 height 14
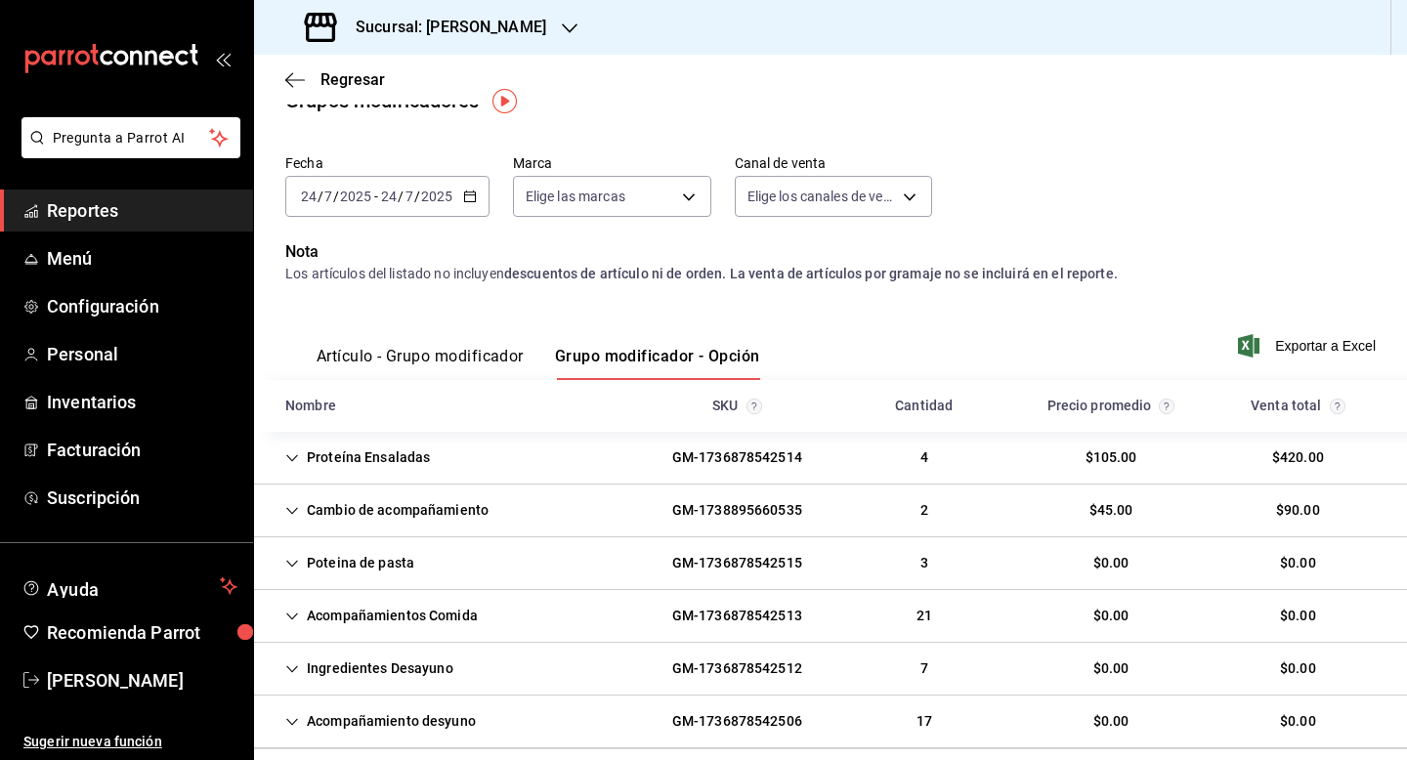
click at [607, 459] on div "Proteína Ensaladas GM-1736878542514 4 $105.00 $420.00" at bounding box center [830, 458] width 1153 height 53
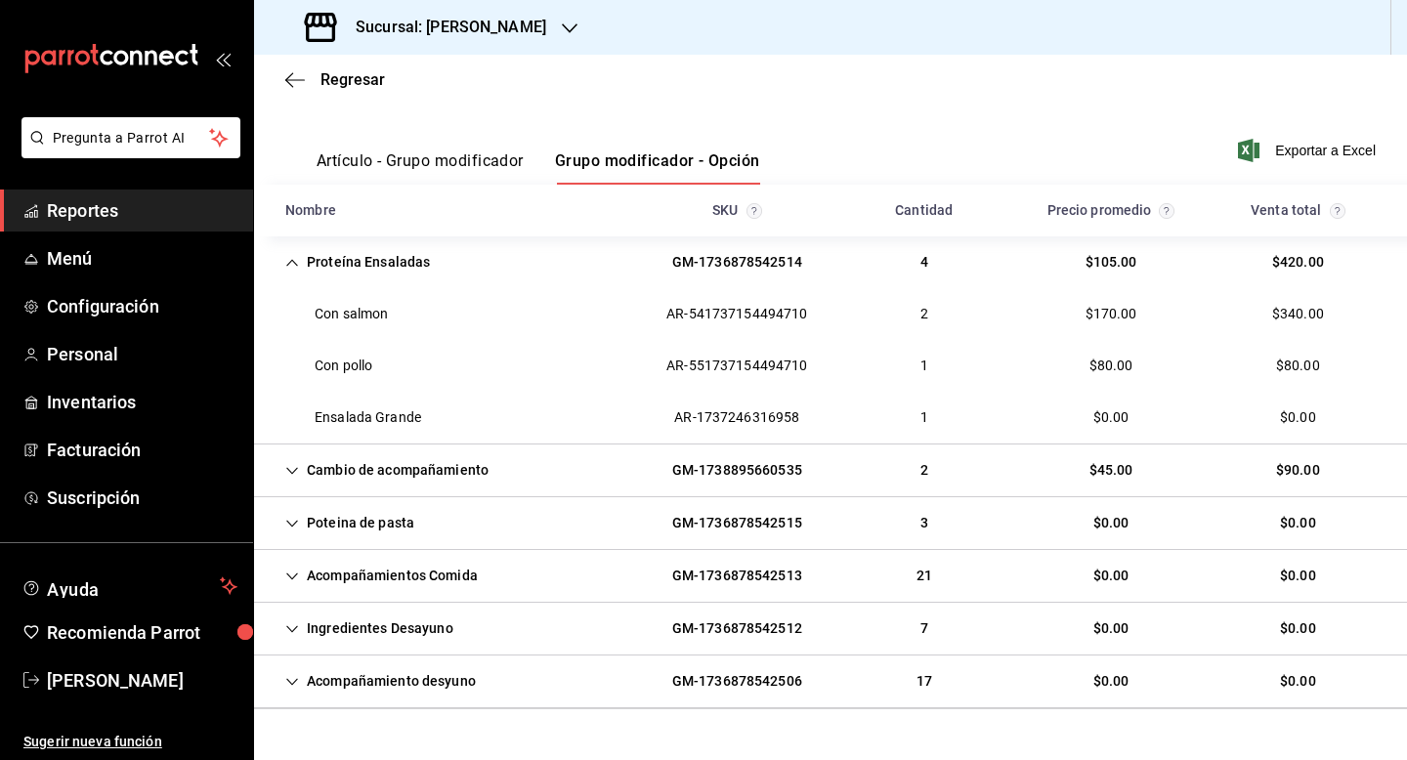
scroll to position [269, 0]
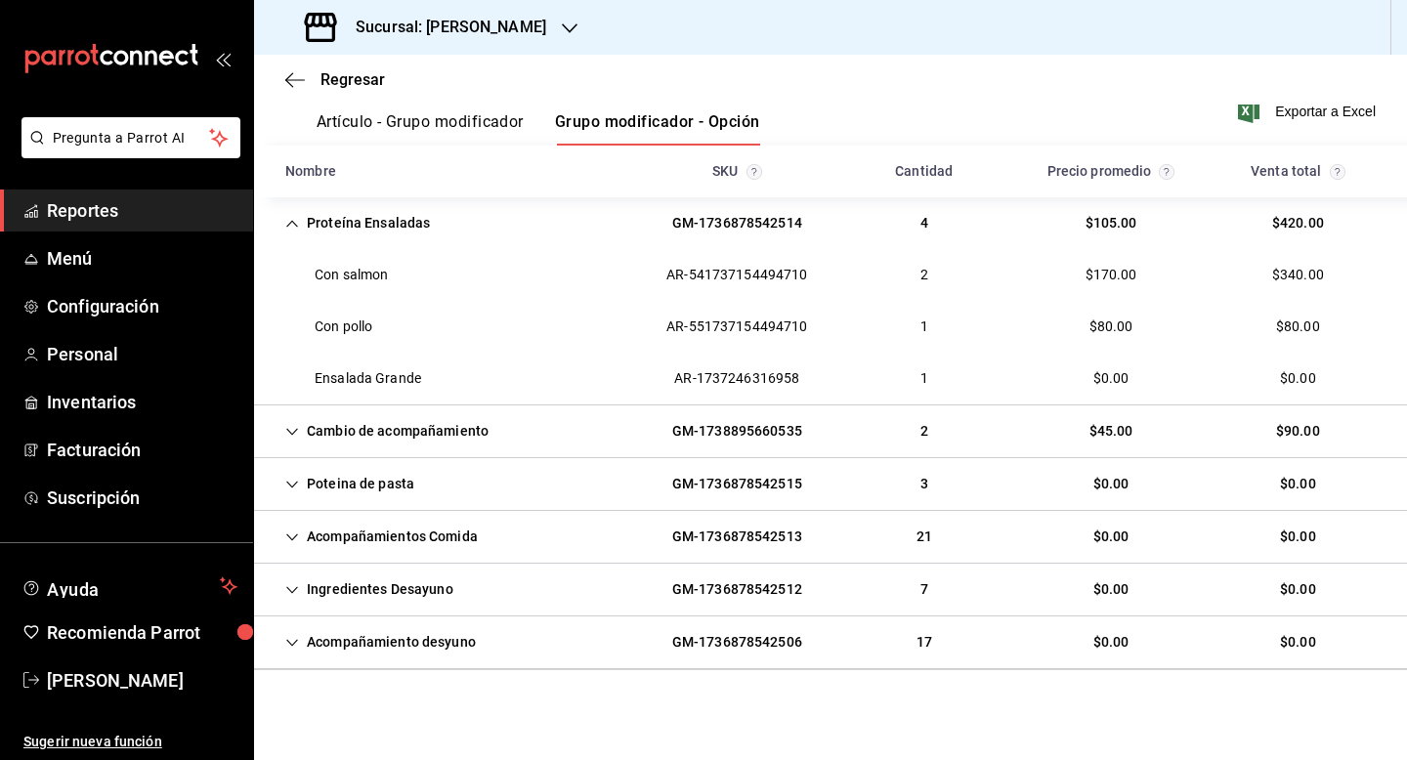
click at [400, 494] on div "Poteina de pasta" at bounding box center [350, 484] width 160 height 36
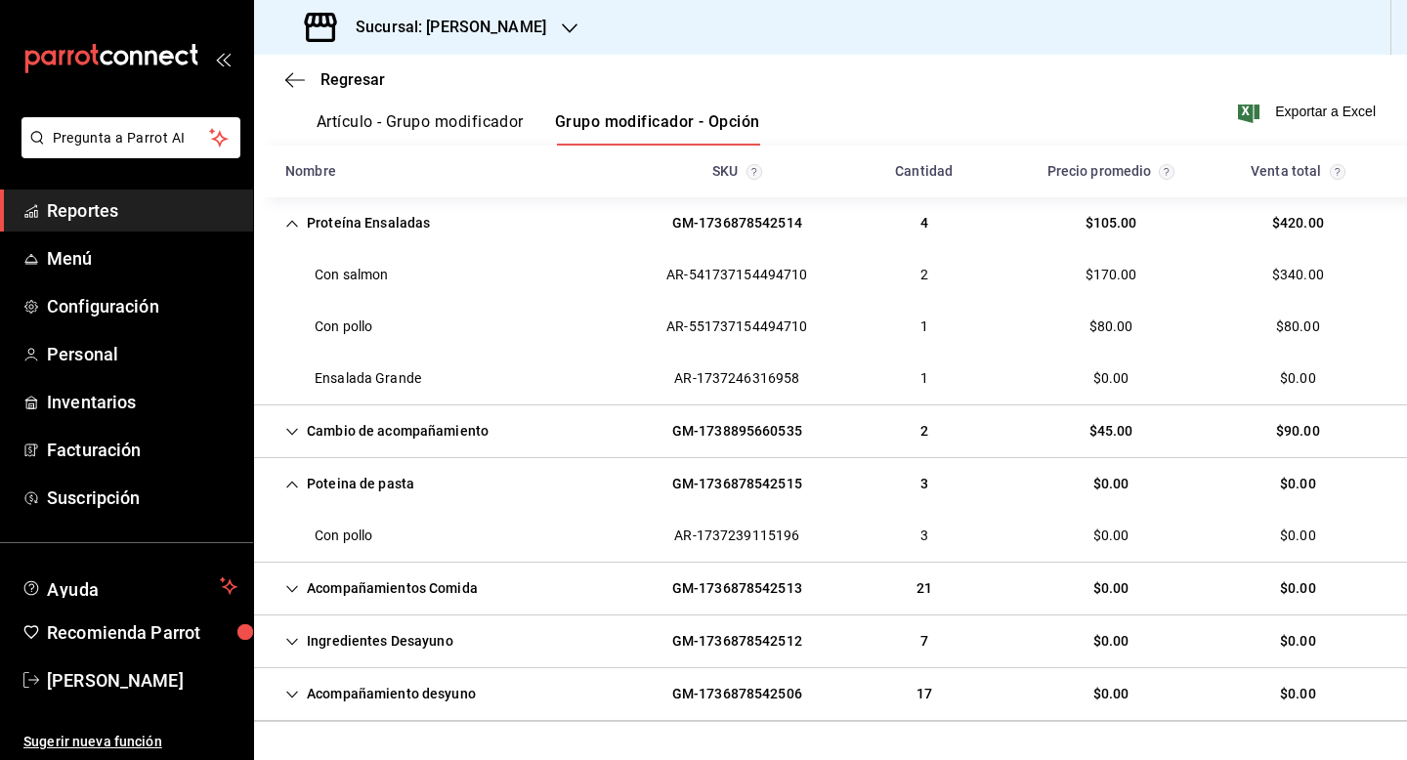
click at [374, 579] on div "Acompañamientos Comida" at bounding box center [382, 589] width 224 height 36
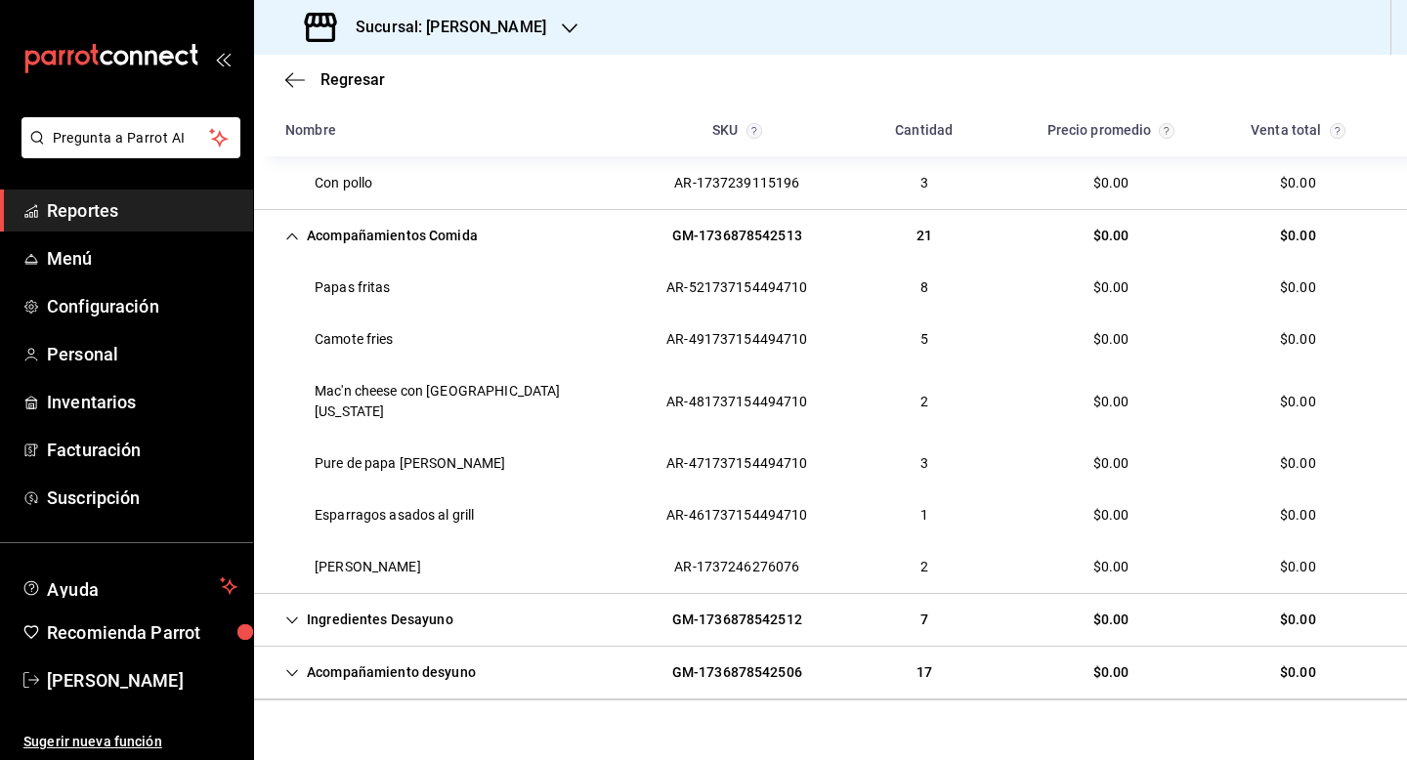
scroll to position [635, 0]
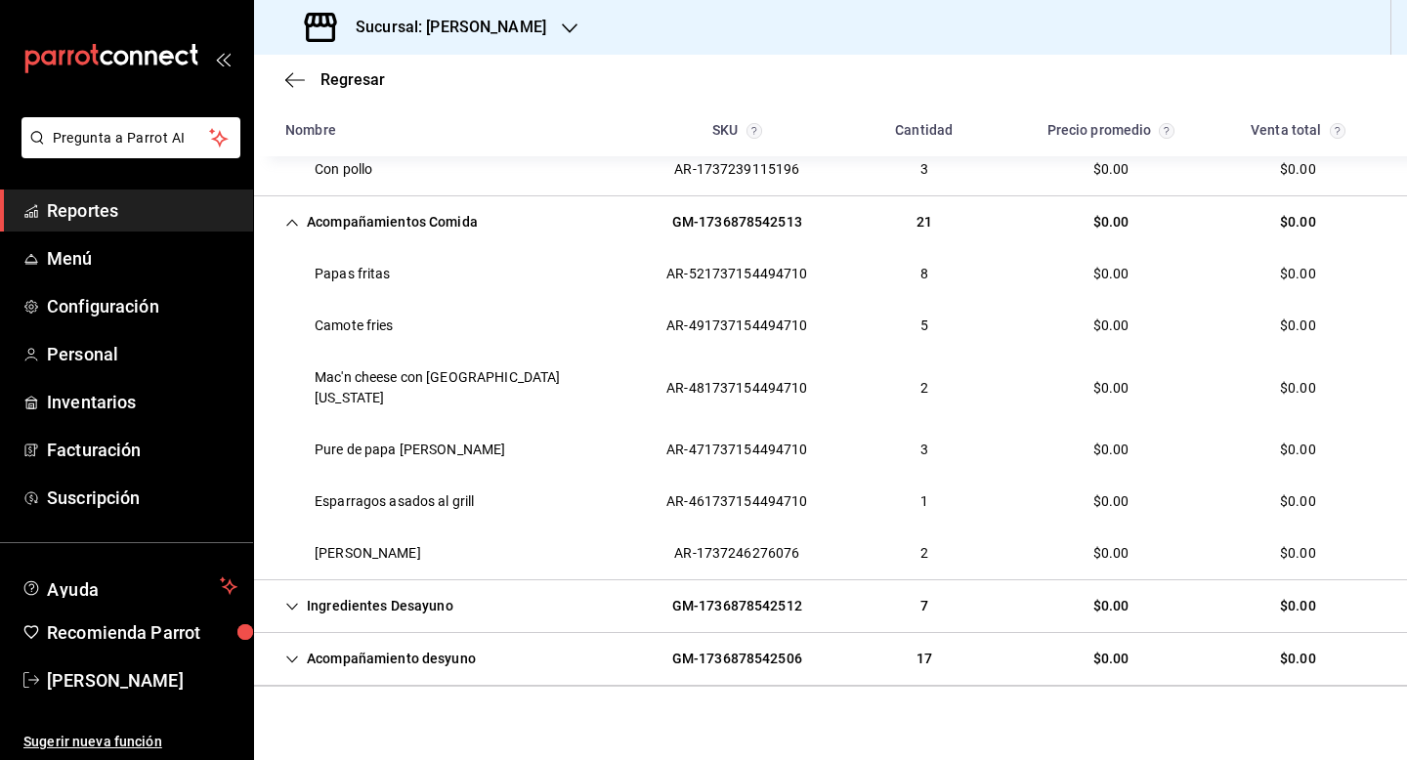
click at [374, 588] on div "Ingredientes Desayuno" at bounding box center [369, 606] width 199 height 36
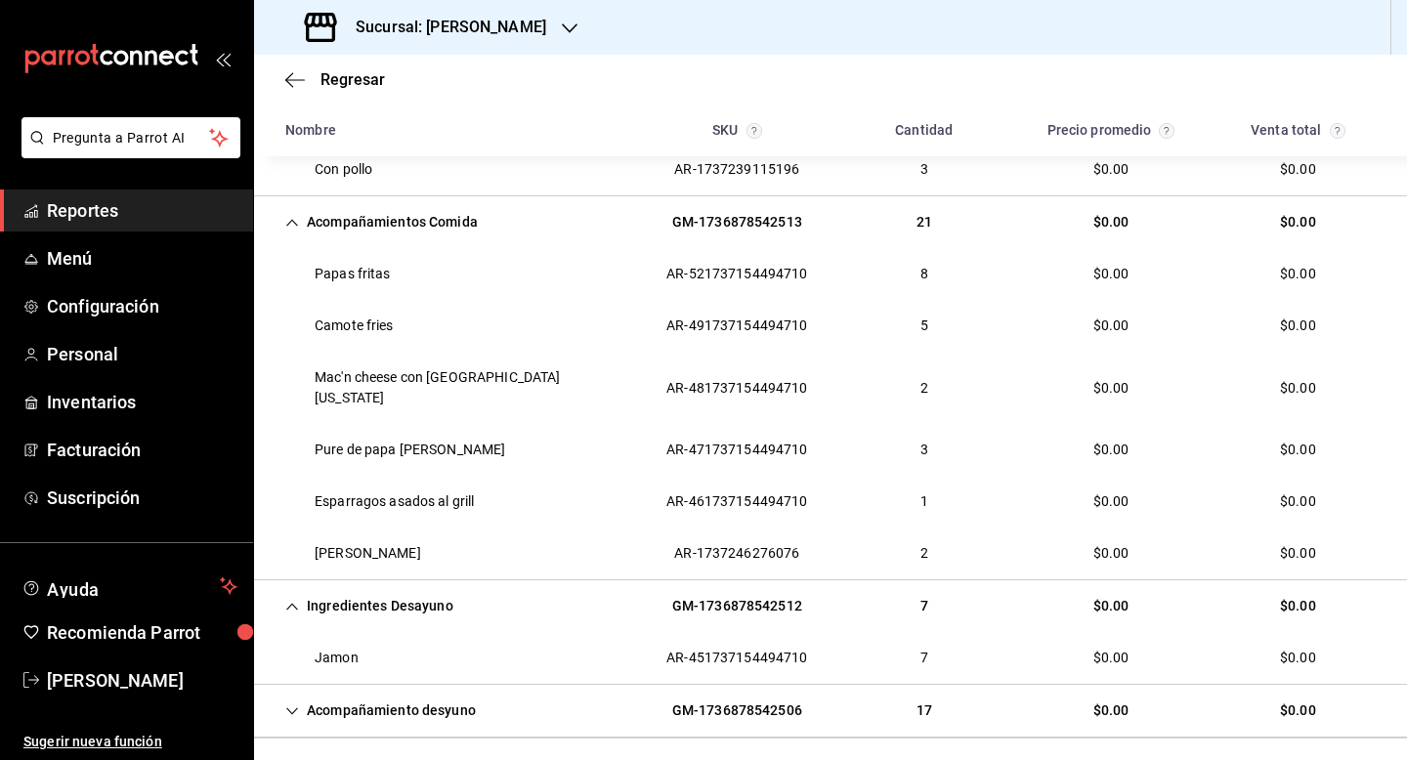
click at [395, 696] on div "Acompañamiento desyuno" at bounding box center [381, 711] width 222 height 36
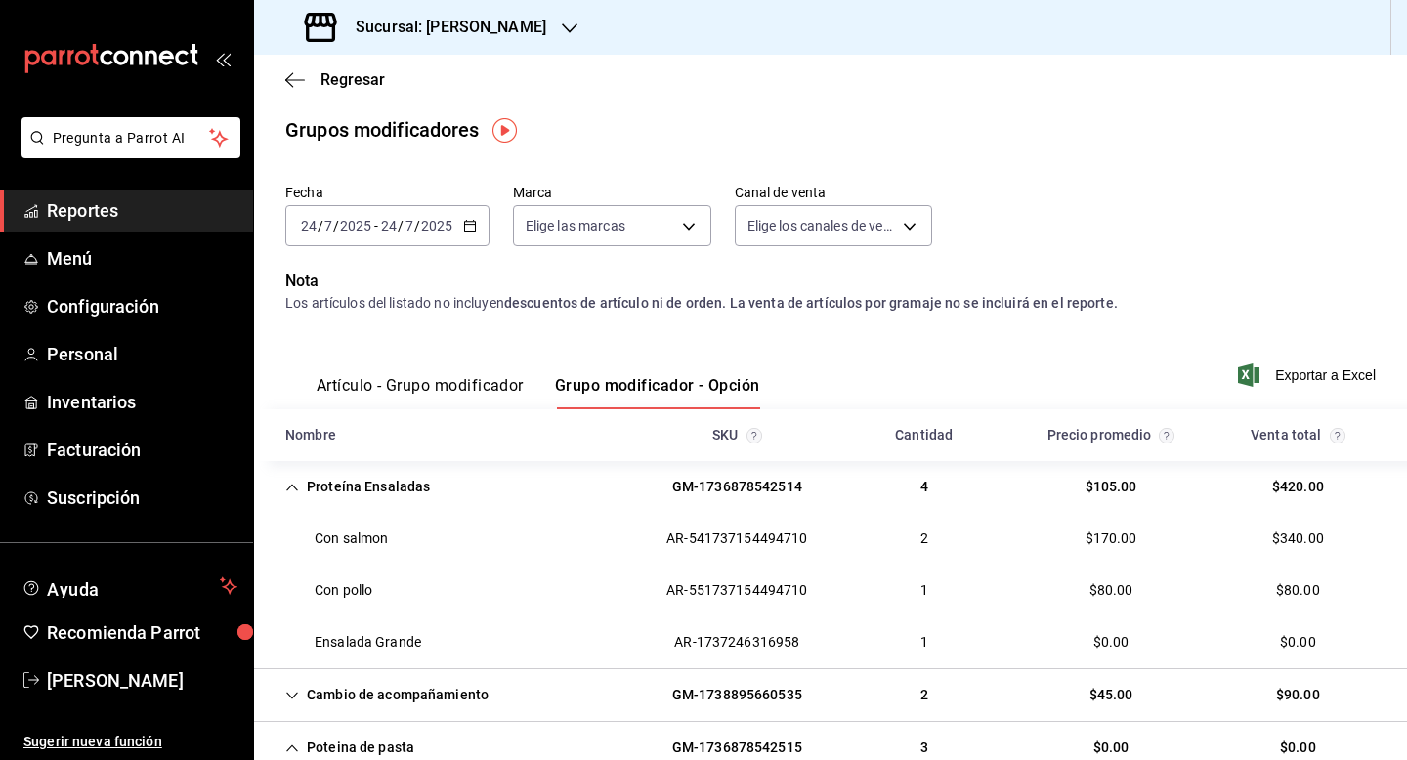
scroll to position [0, 0]
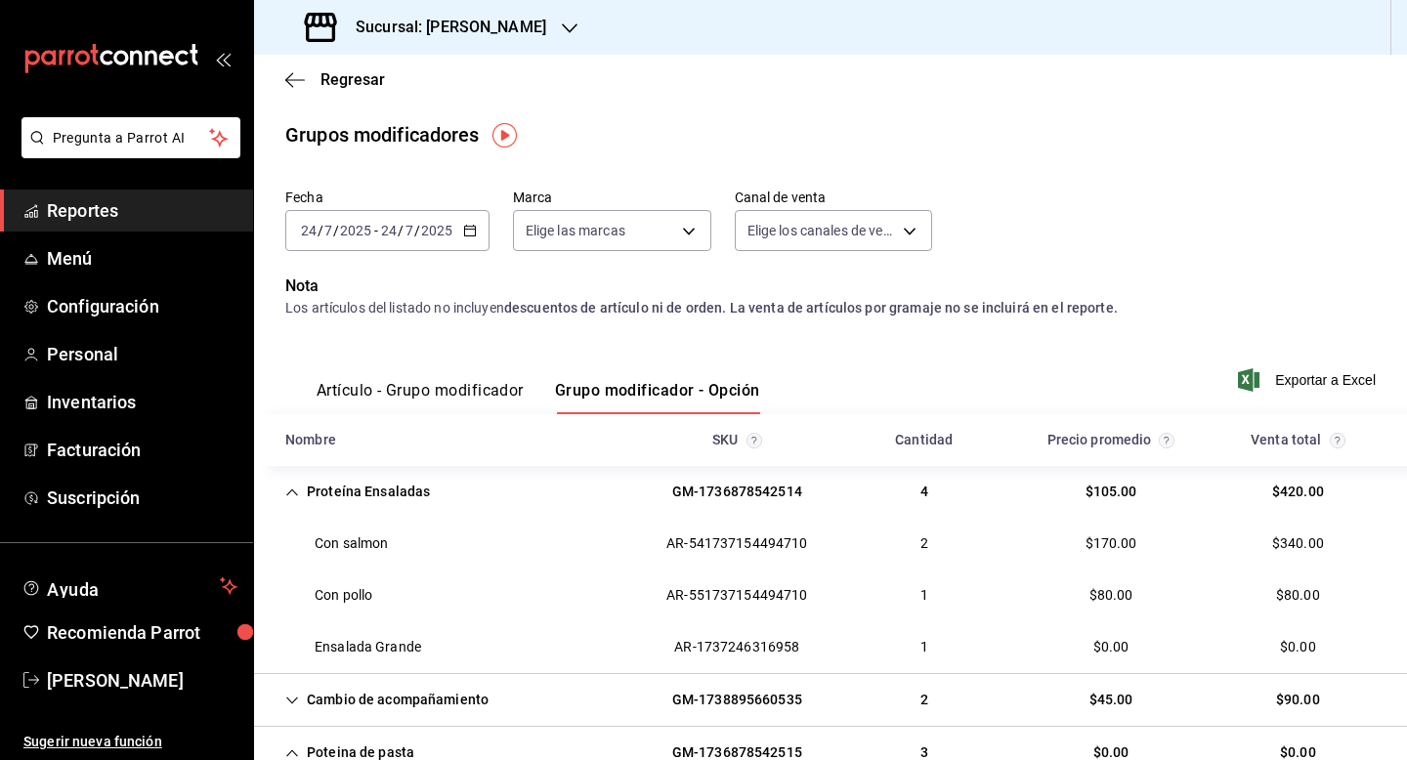
click at [463, 230] on icon "button" at bounding box center [470, 231] width 14 height 14
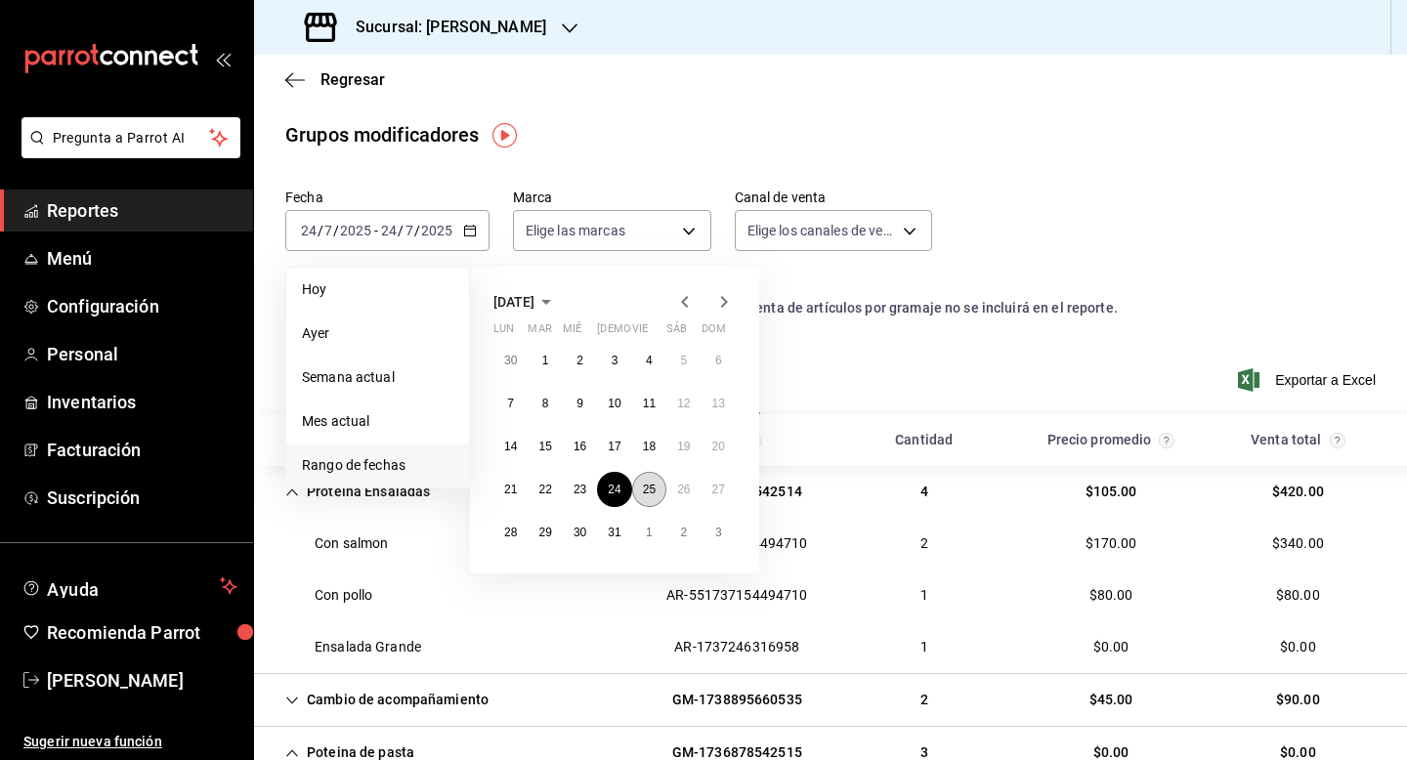
click at [648, 477] on button "25" at bounding box center [649, 489] width 34 height 35
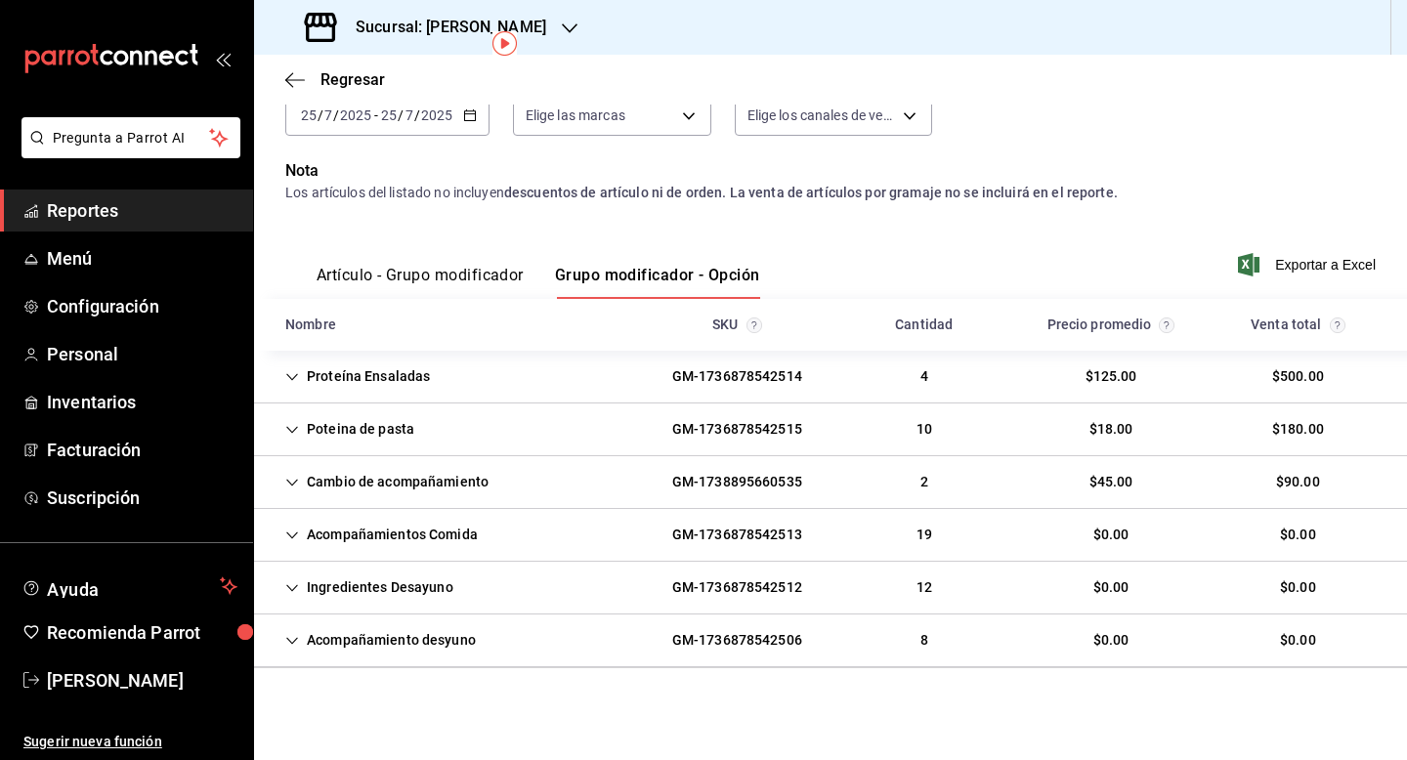
scroll to position [117, 0]
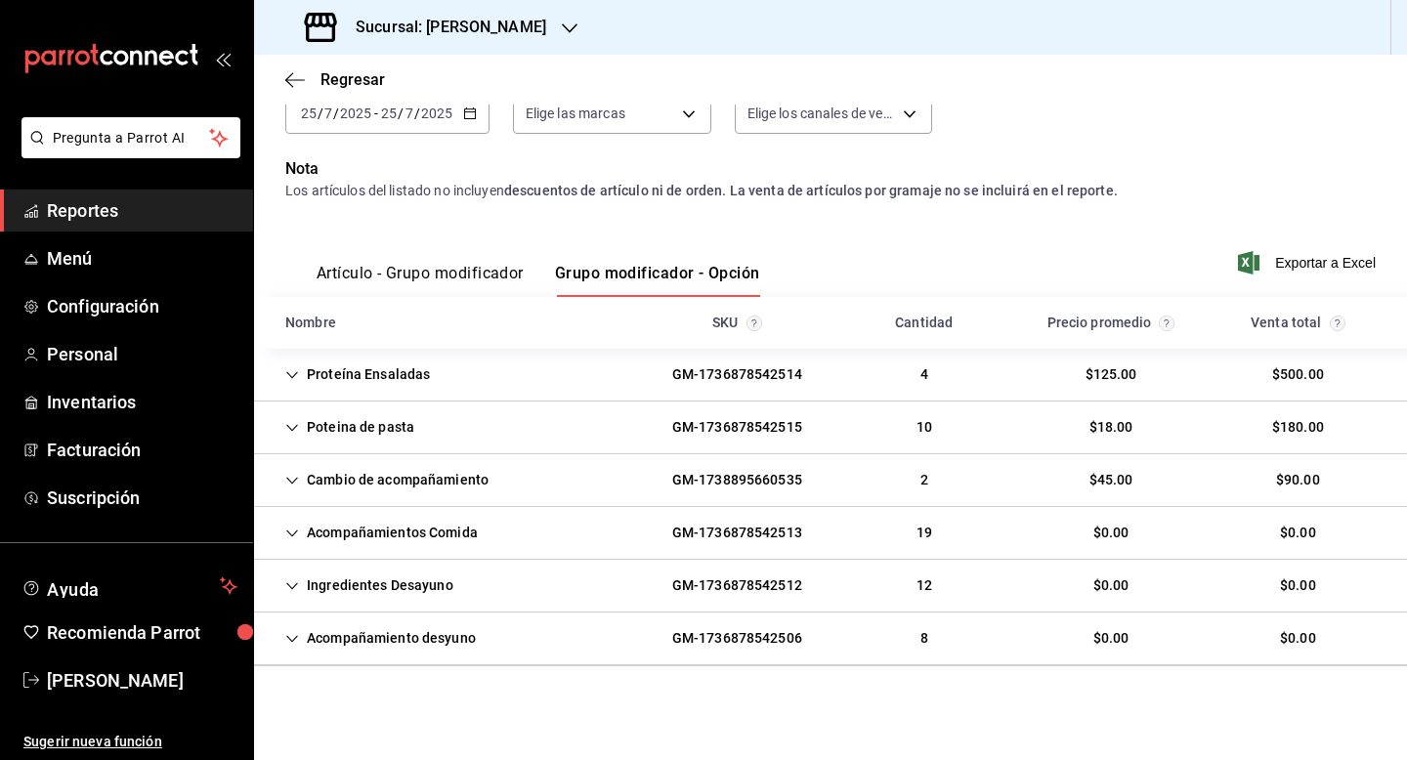
click at [391, 382] on div "Proteína Ensaladas" at bounding box center [358, 375] width 176 height 36
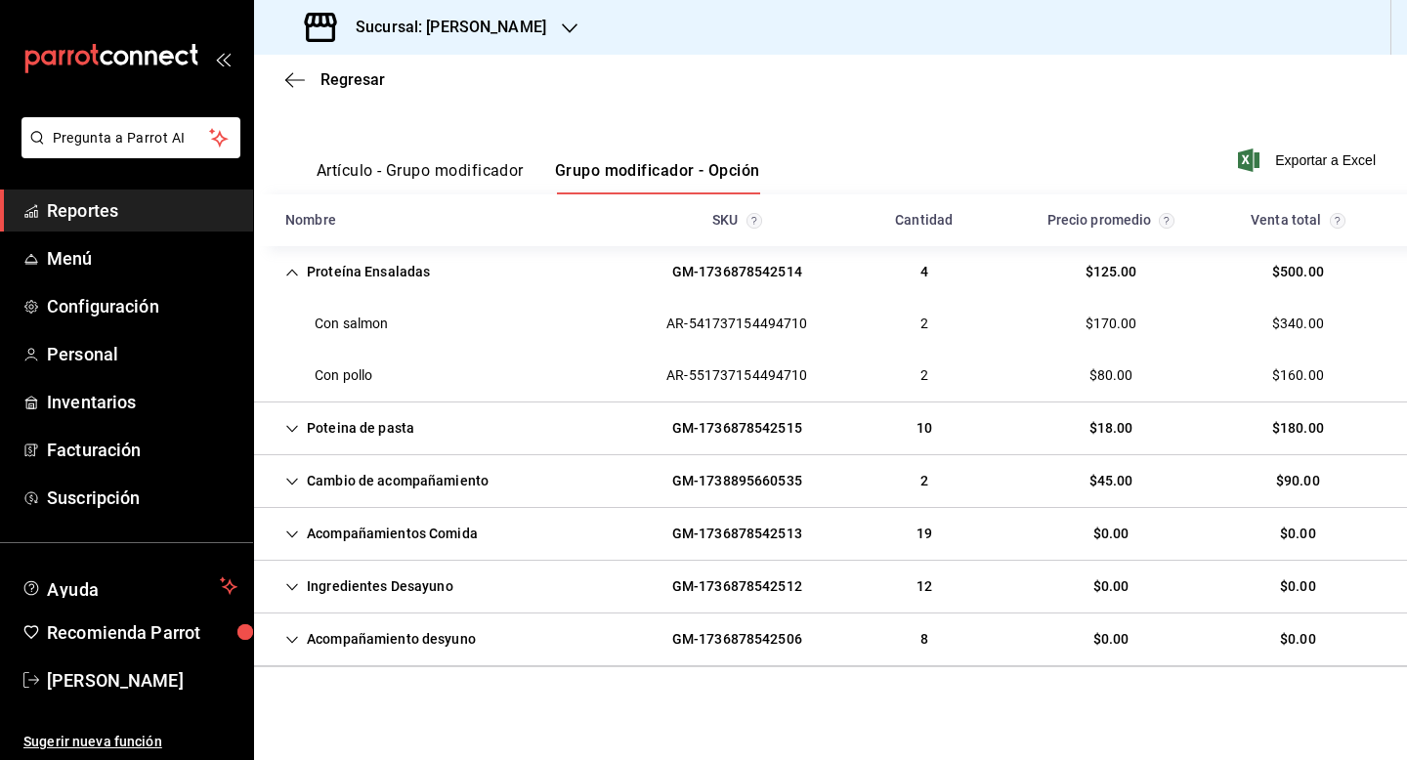
scroll to position [221, 0]
click at [379, 438] on div "Poteina de pasta" at bounding box center [350, 427] width 160 height 36
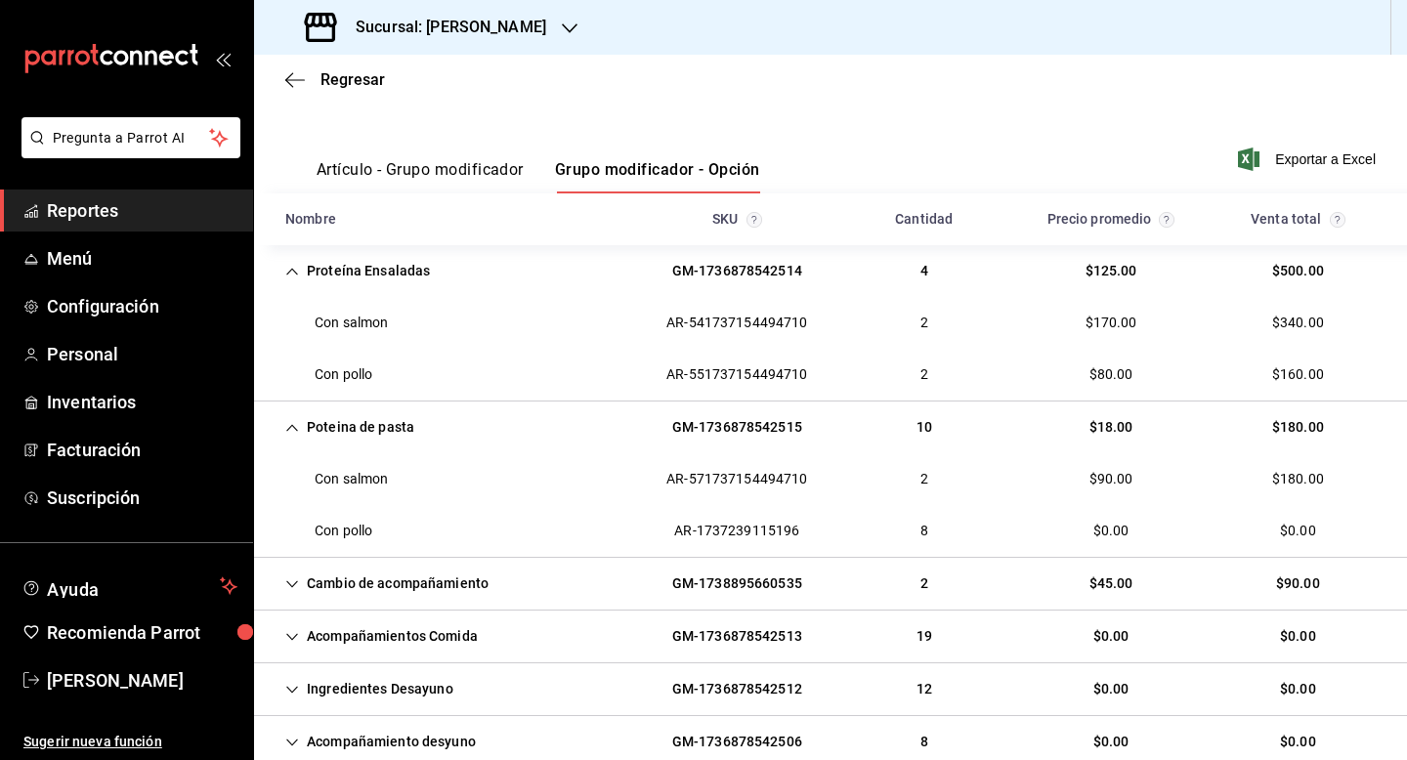
click at [341, 644] on div "Acompañamientos Comida" at bounding box center [382, 637] width 224 height 36
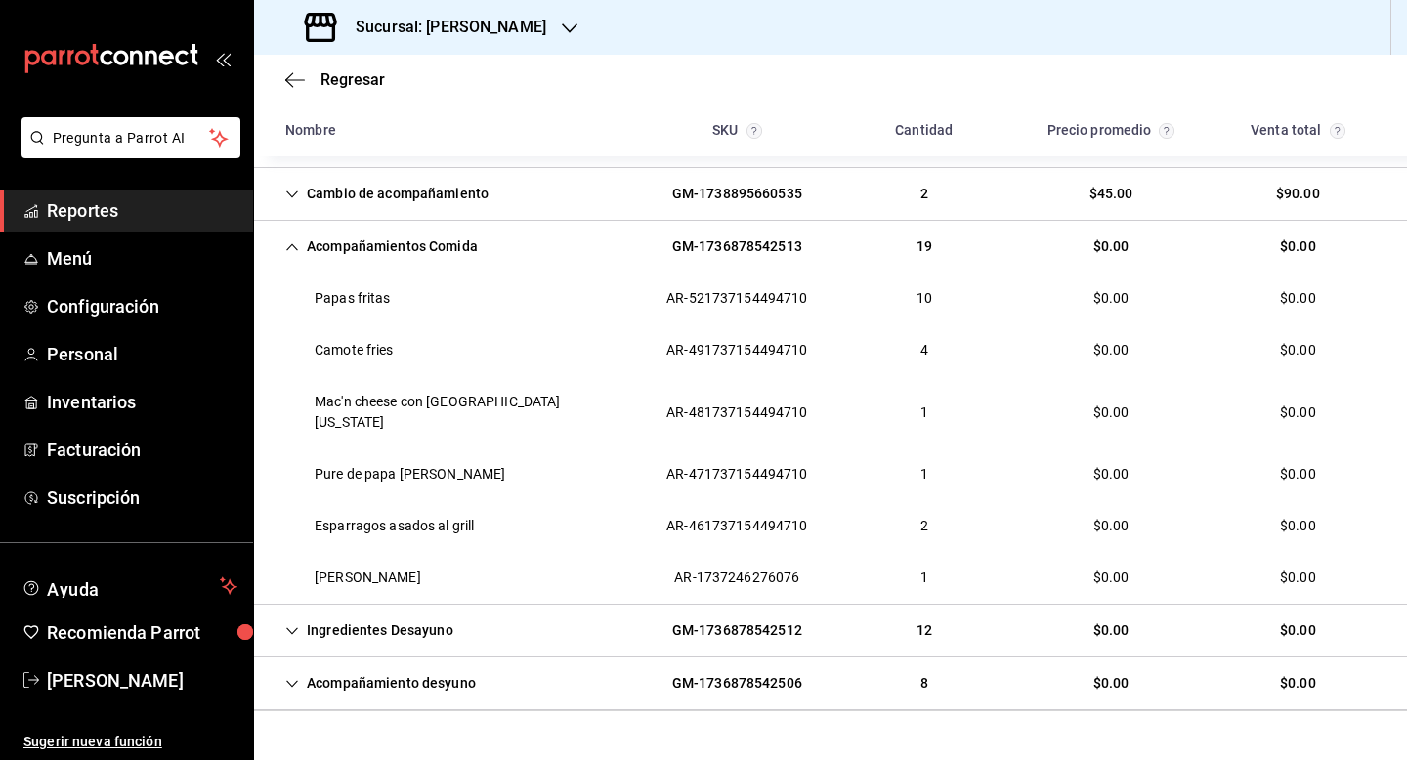
scroll to position [612, 0]
click at [335, 623] on div "Ingredientes Desayuno" at bounding box center [369, 630] width 199 height 36
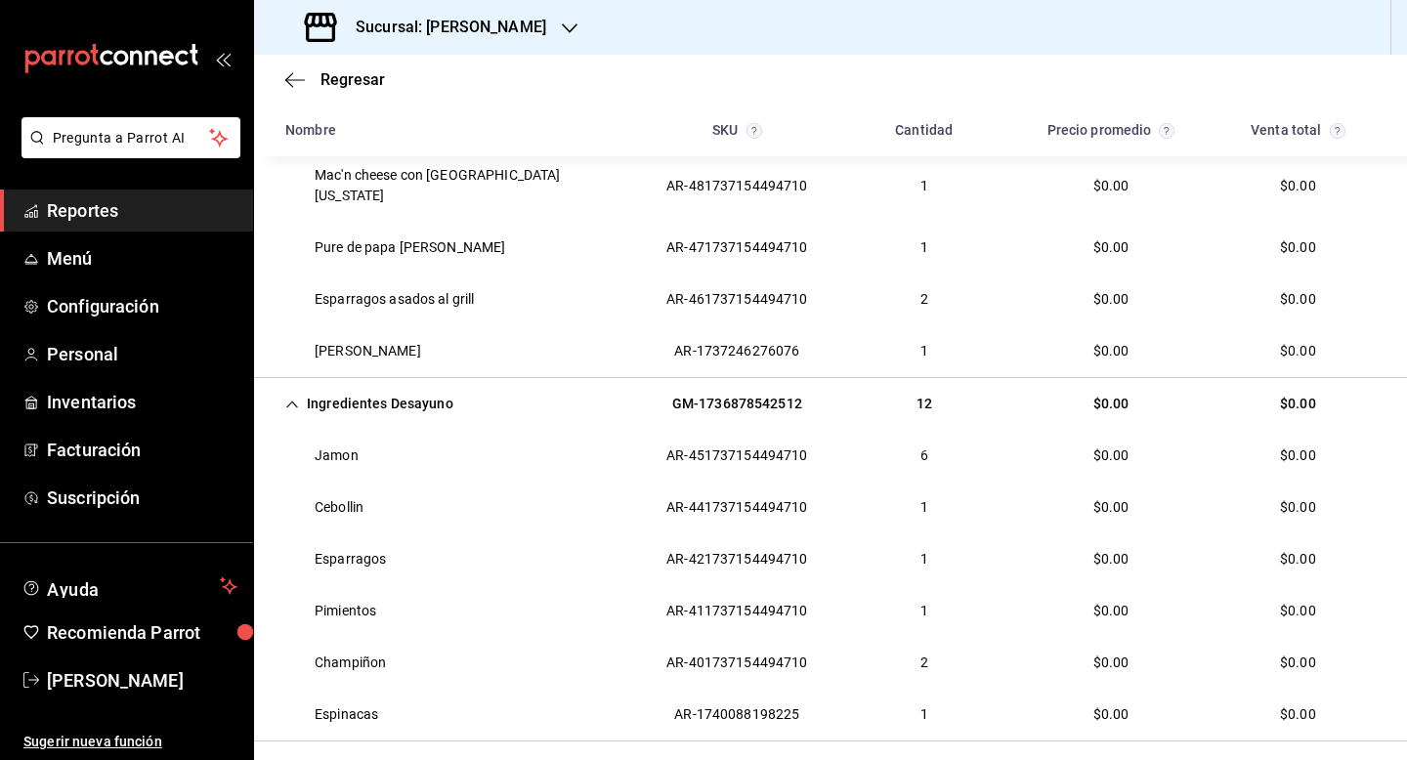
scroll to position [846, 0]
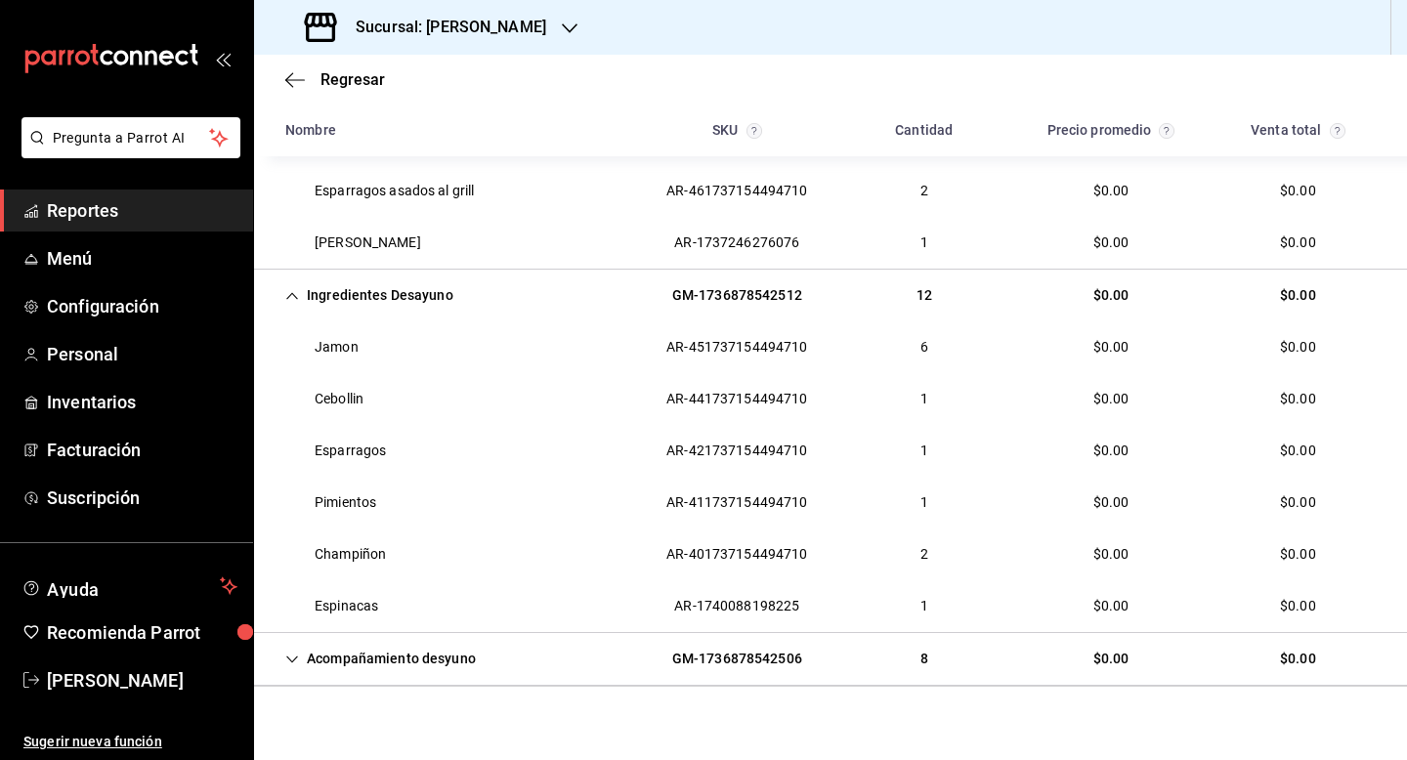
click at [335, 641] on div "Acompañamiento desyuno" at bounding box center [381, 659] width 222 height 36
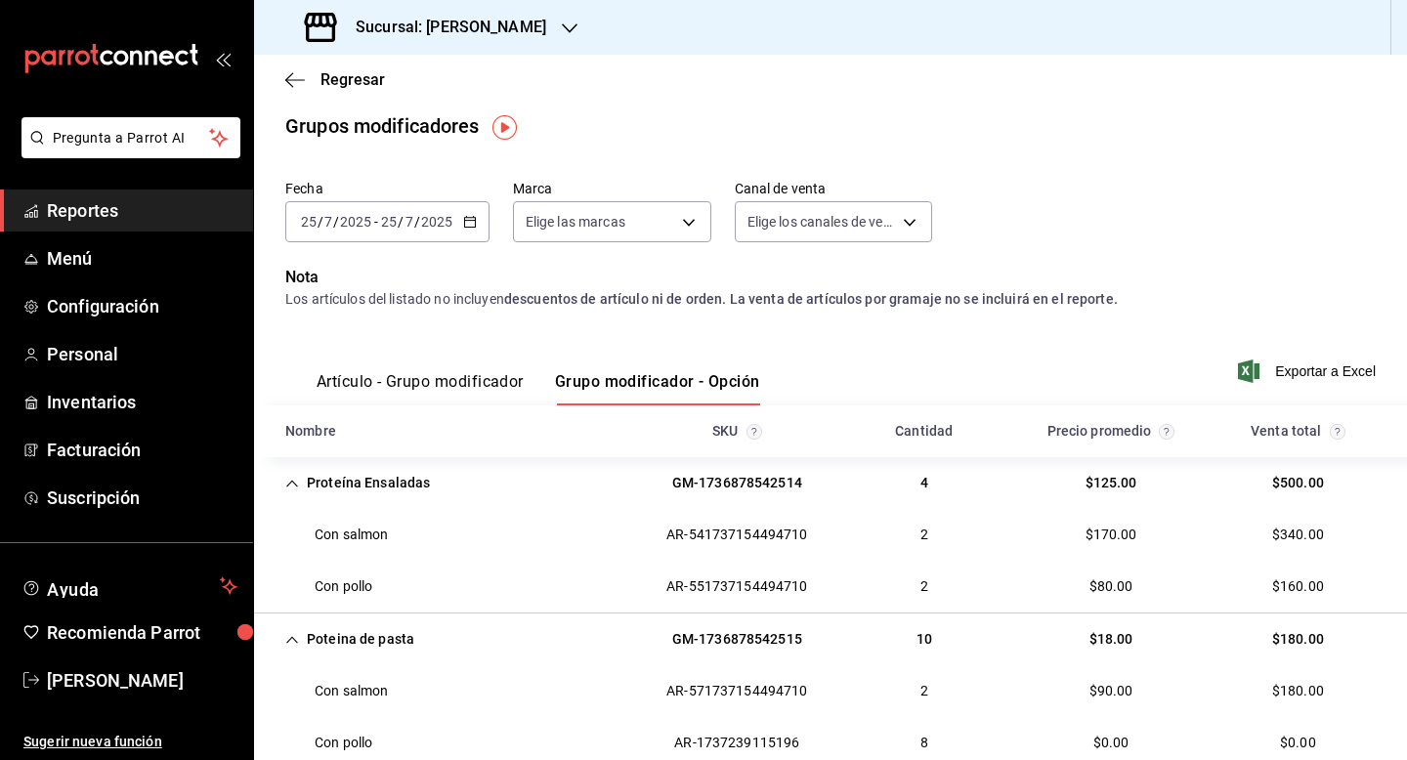
scroll to position [8, 0]
click at [428, 220] on input "2025" at bounding box center [436, 223] width 33 height 16
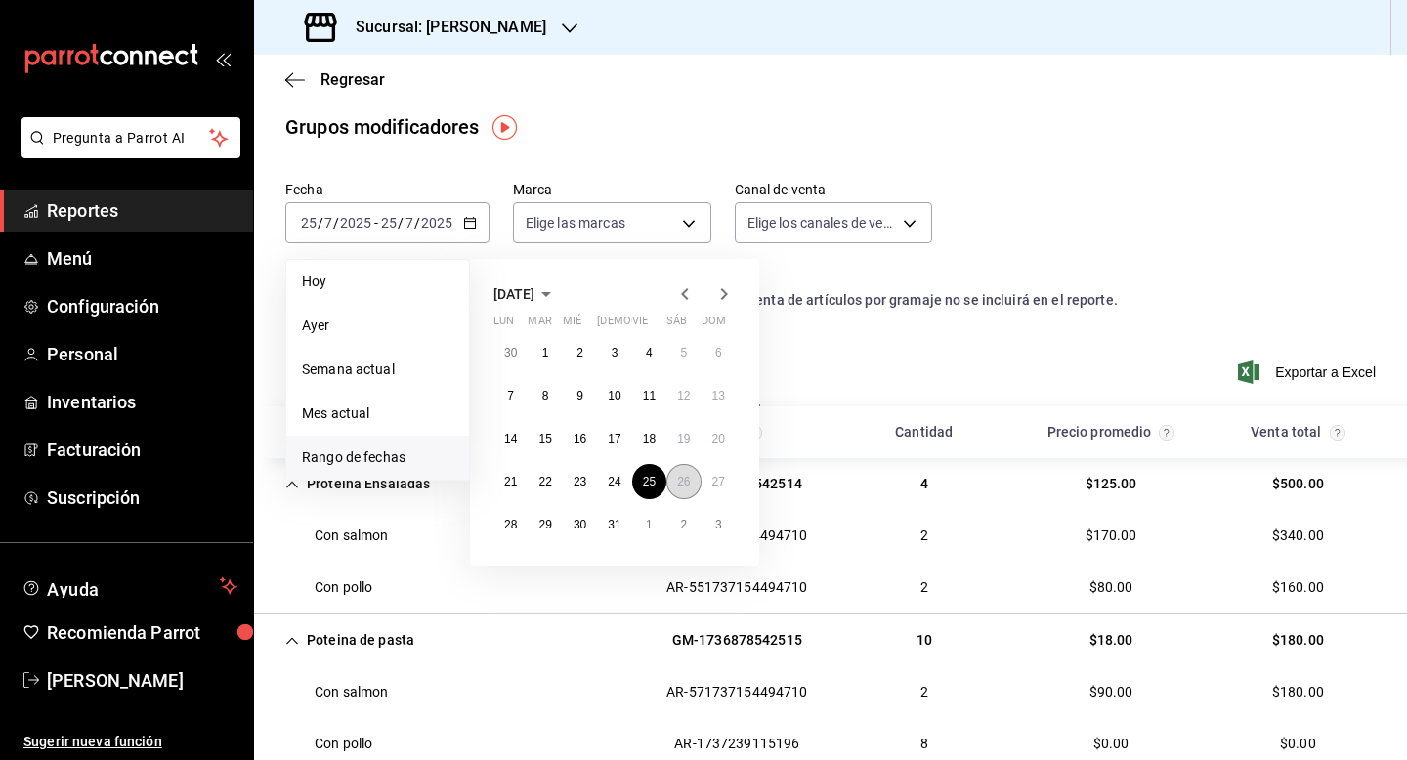
click at [688, 476] on abbr "26" at bounding box center [683, 482] width 13 height 14
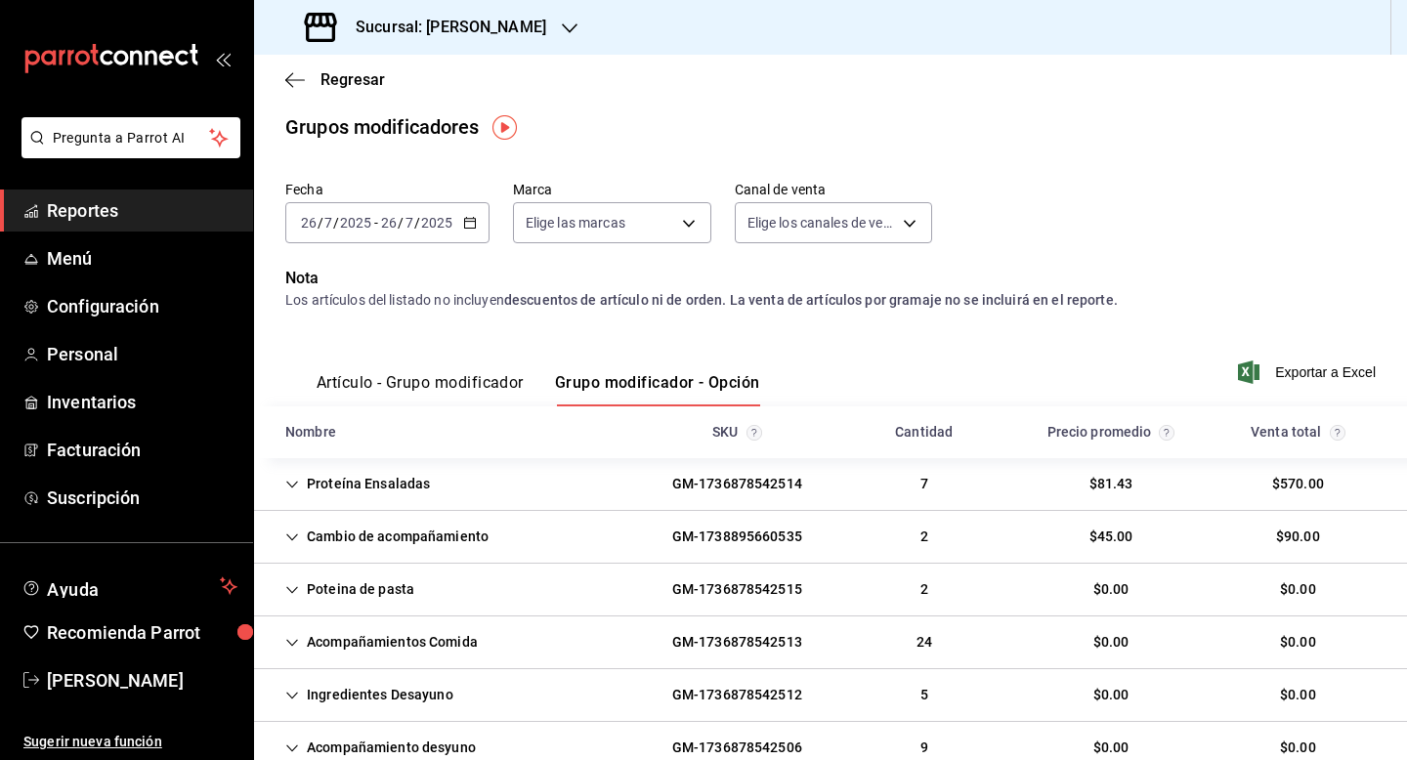
click at [366, 486] on div "Proteína Ensaladas" at bounding box center [358, 484] width 176 height 36
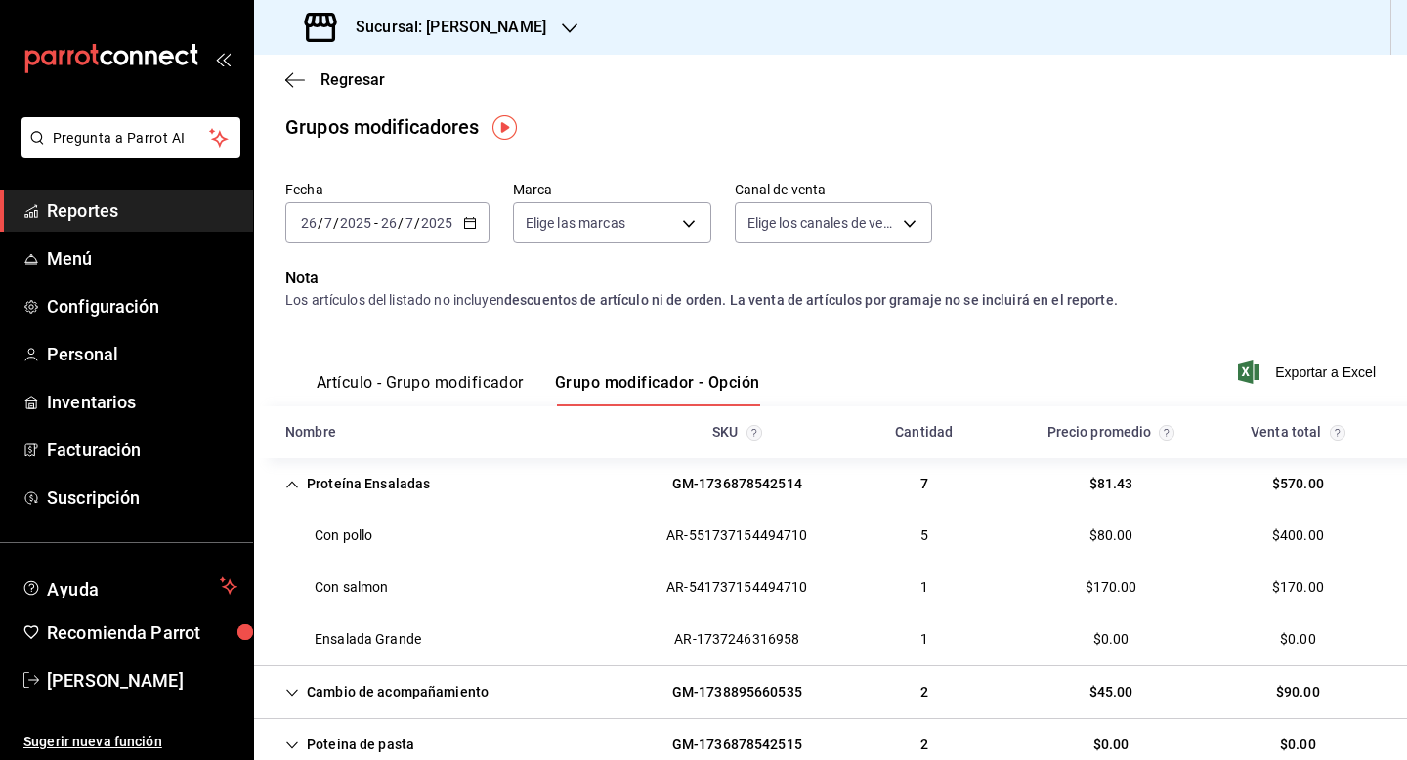
click at [366, 486] on div "Proteína Ensaladas" at bounding box center [358, 484] width 176 height 36
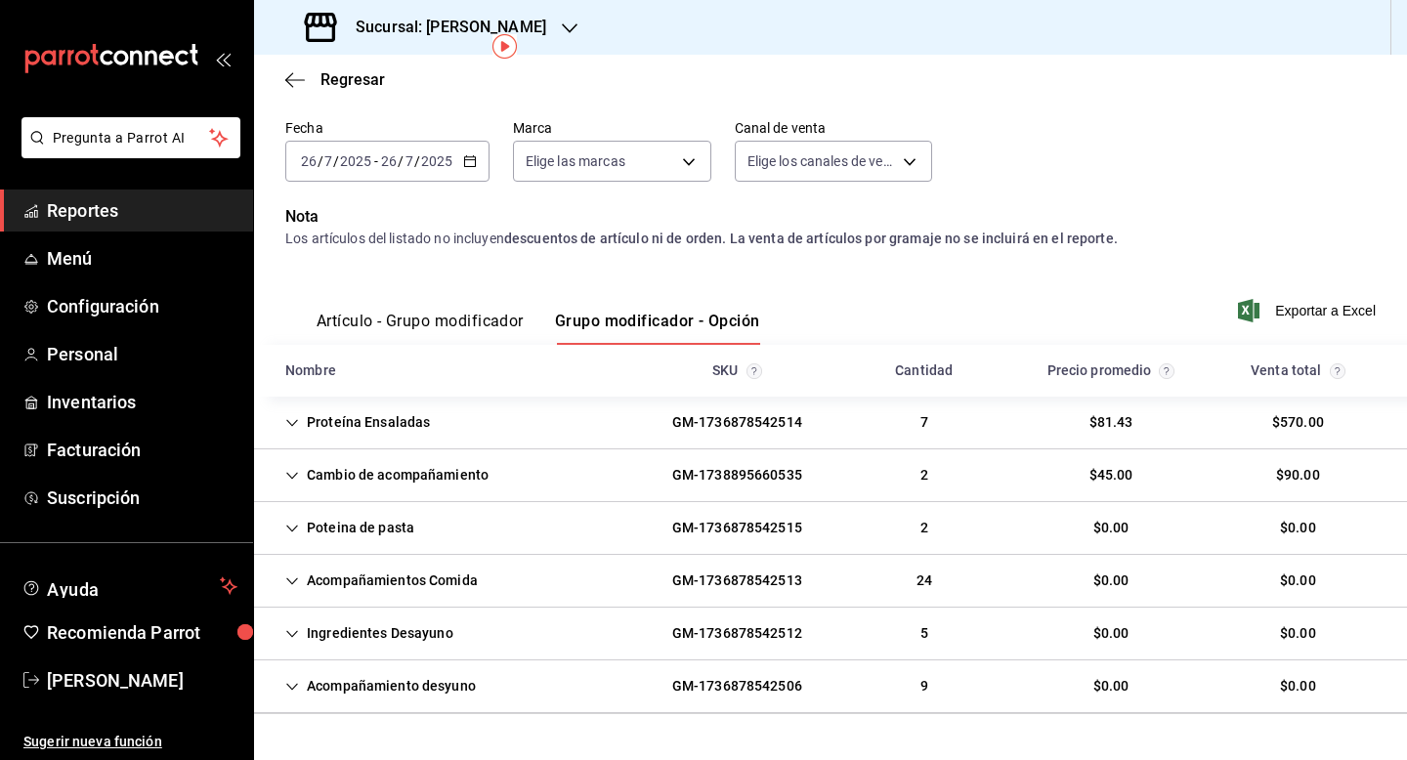
scroll to position [117, 0]
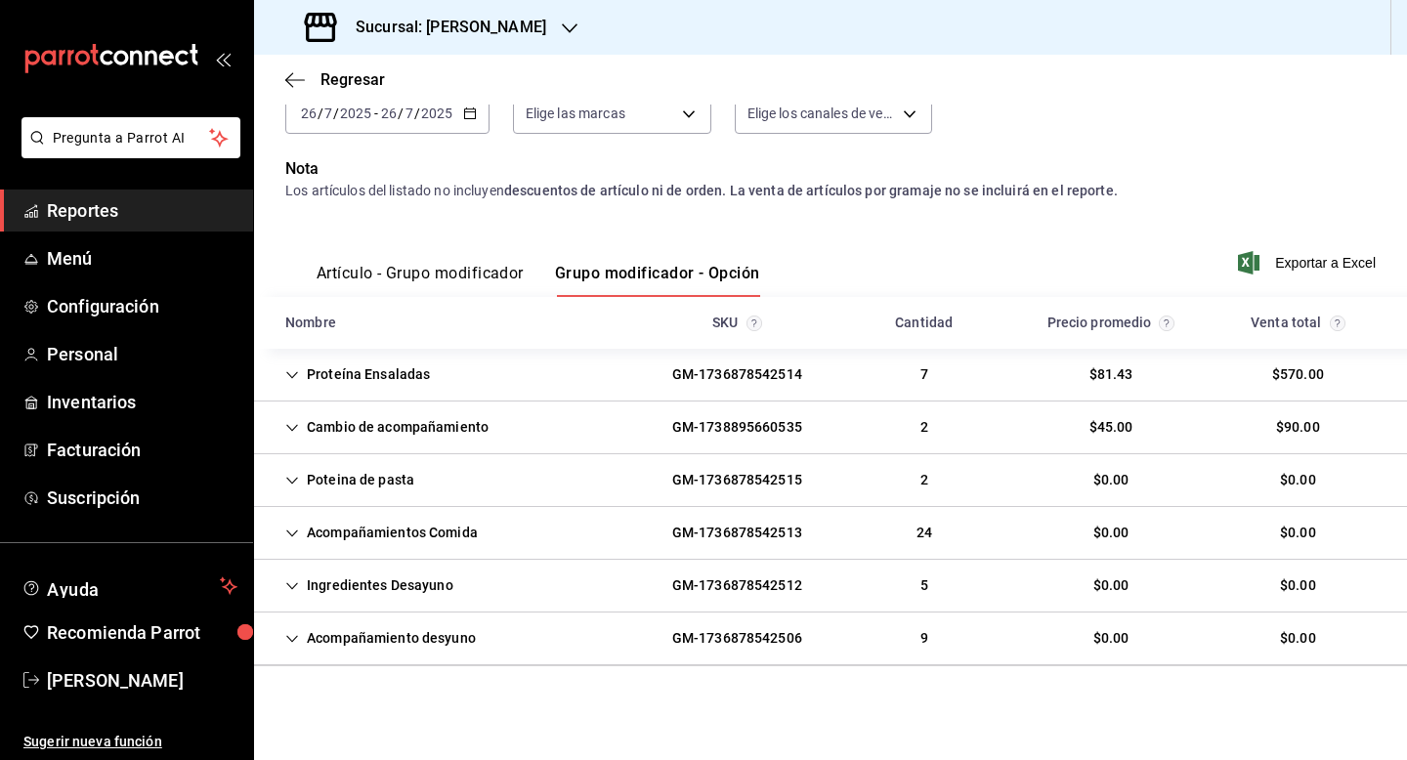
click at [355, 477] on div "Poteina de pasta" at bounding box center [350, 480] width 160 height 36
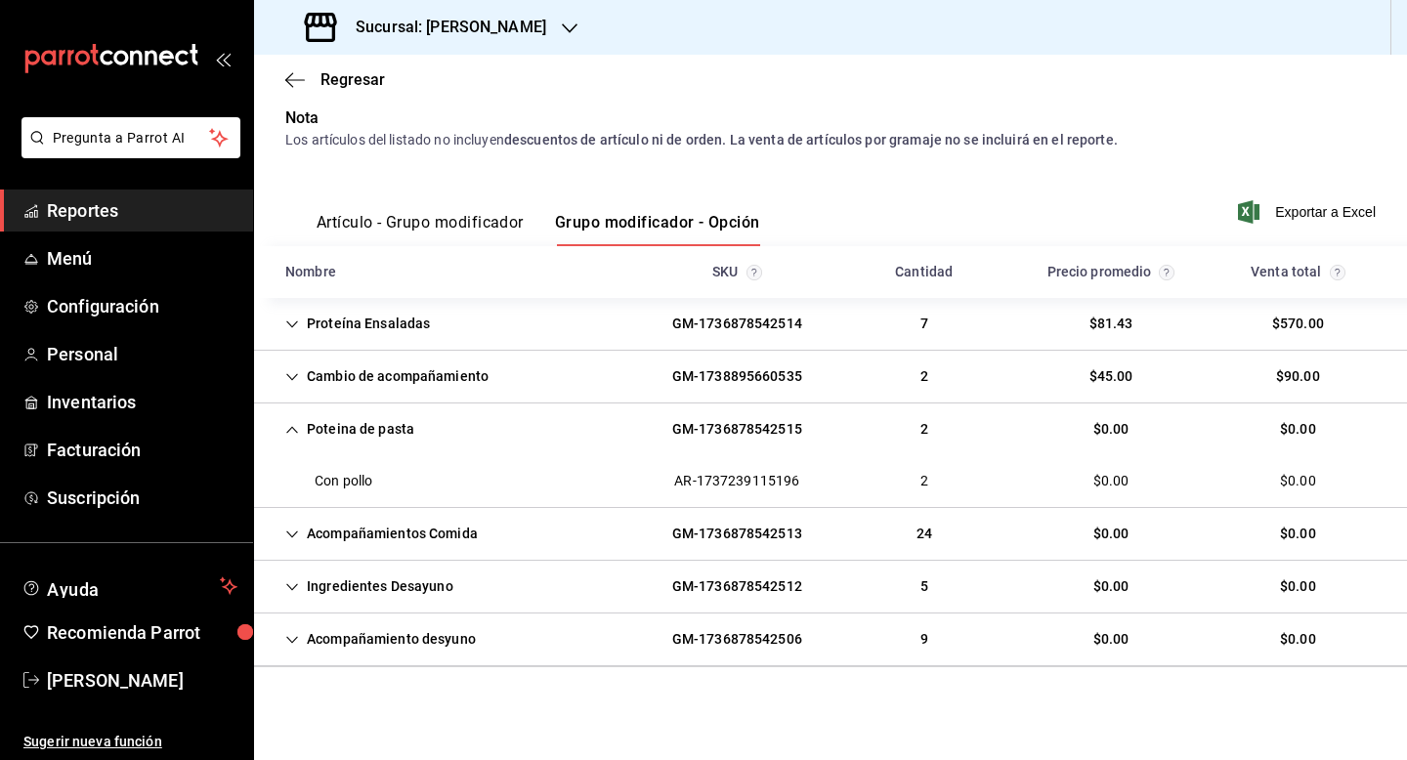
scroll to position [169, 0]
click at [389, 547] on div "Acompañamientos Comida" at bounding box center [382, 533] width 224 height 36
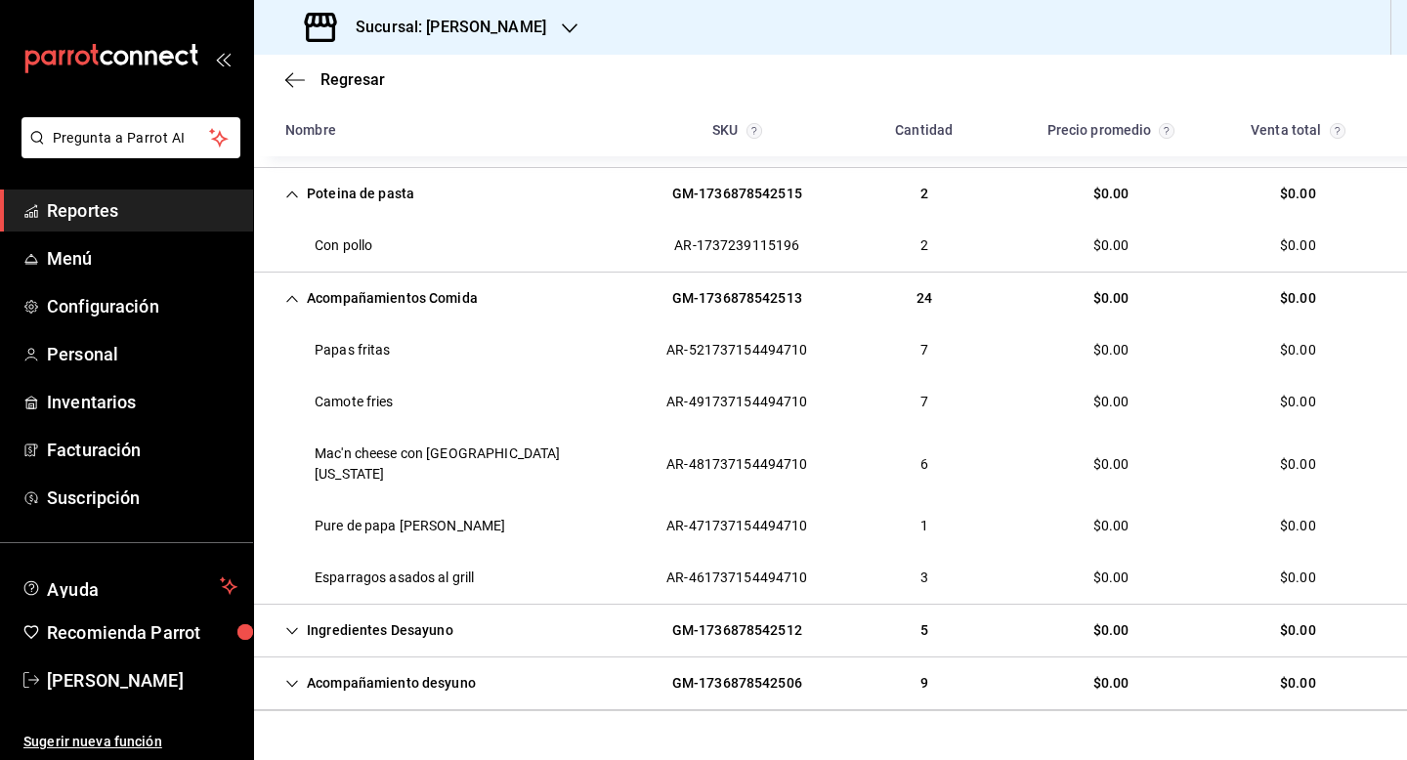
scroll to position [428, 0]
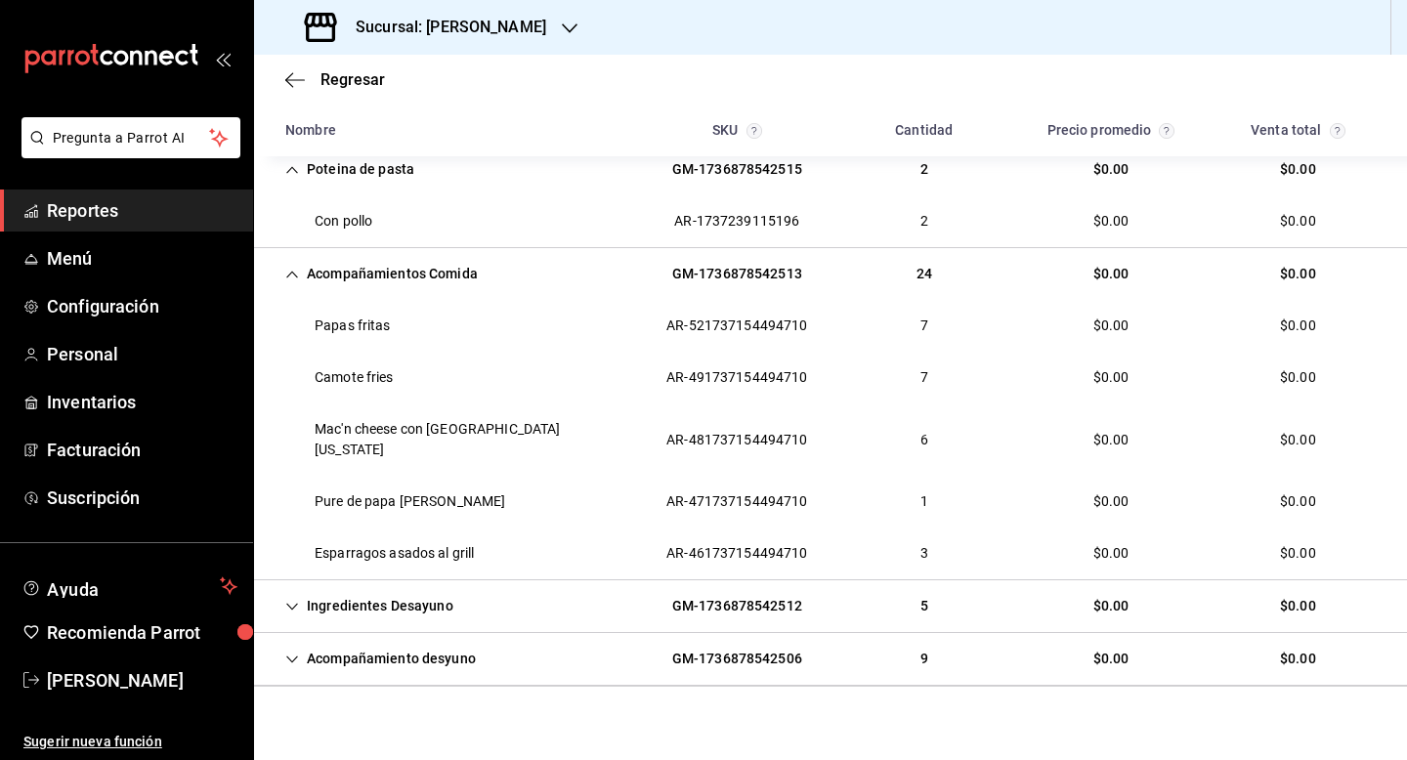
click at [292, 600] on icon "Cell" at bounding box center [292, 607] width 14 height 14
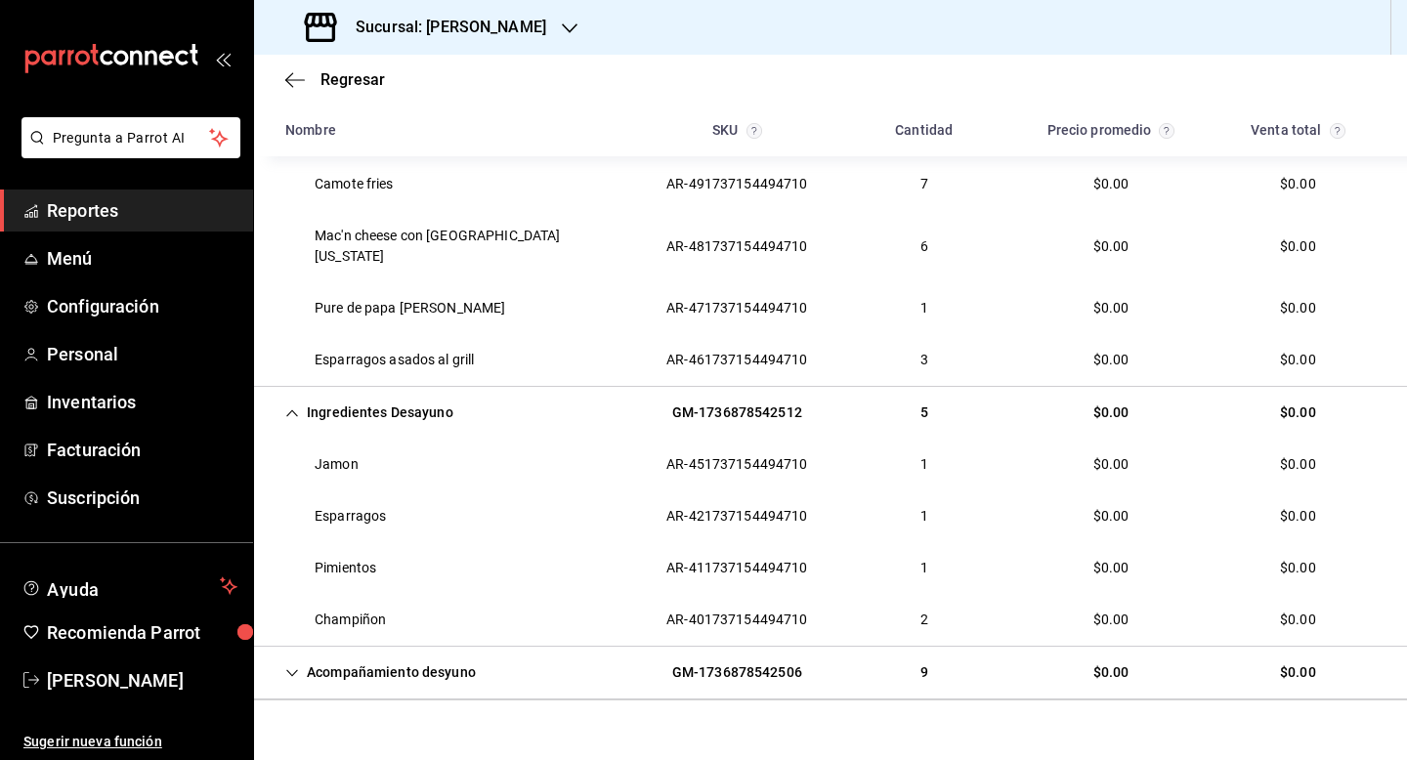
scroll to position [623, 0]
click at [455, 654] on div "Acompañamiento desyuno" at bounding box center [381, 672] width 222 height 36
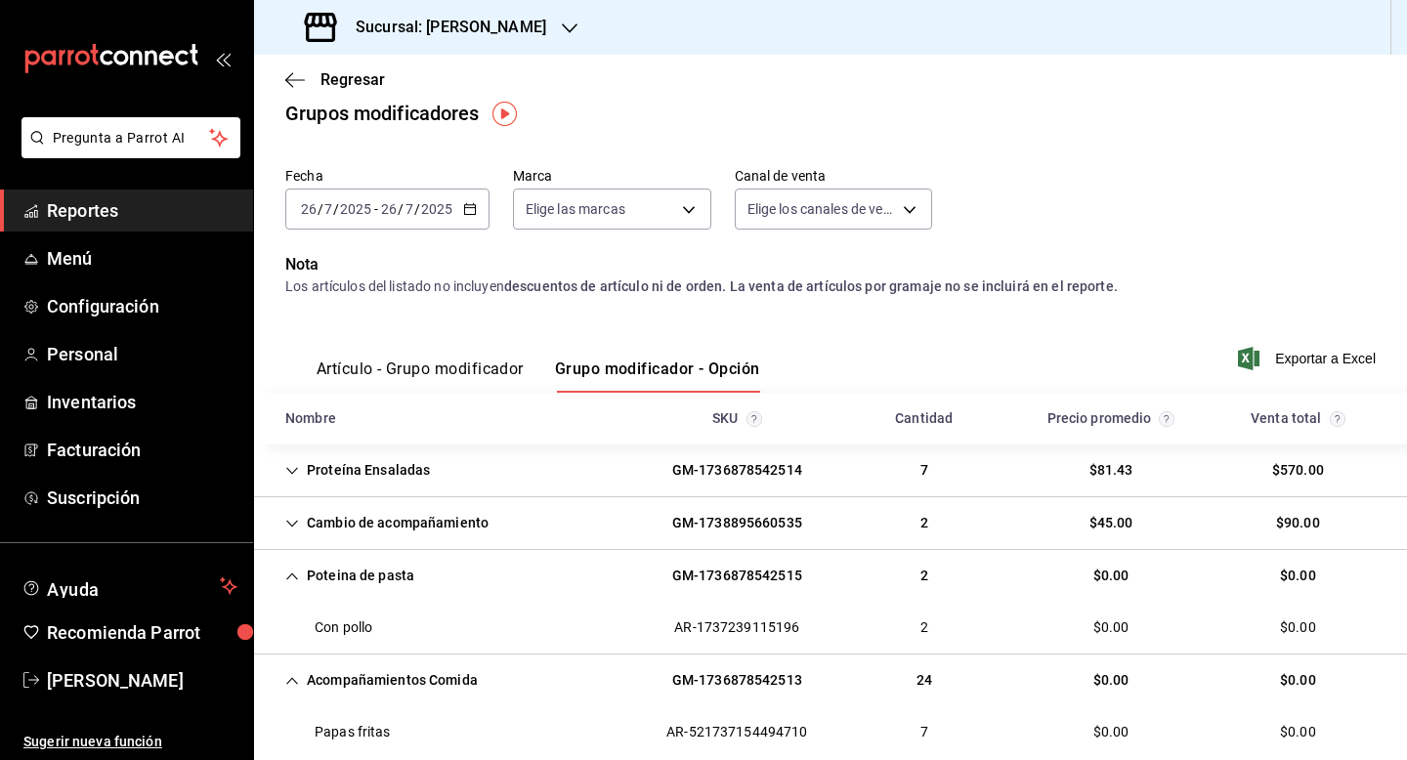
scroll to position [0, 0]
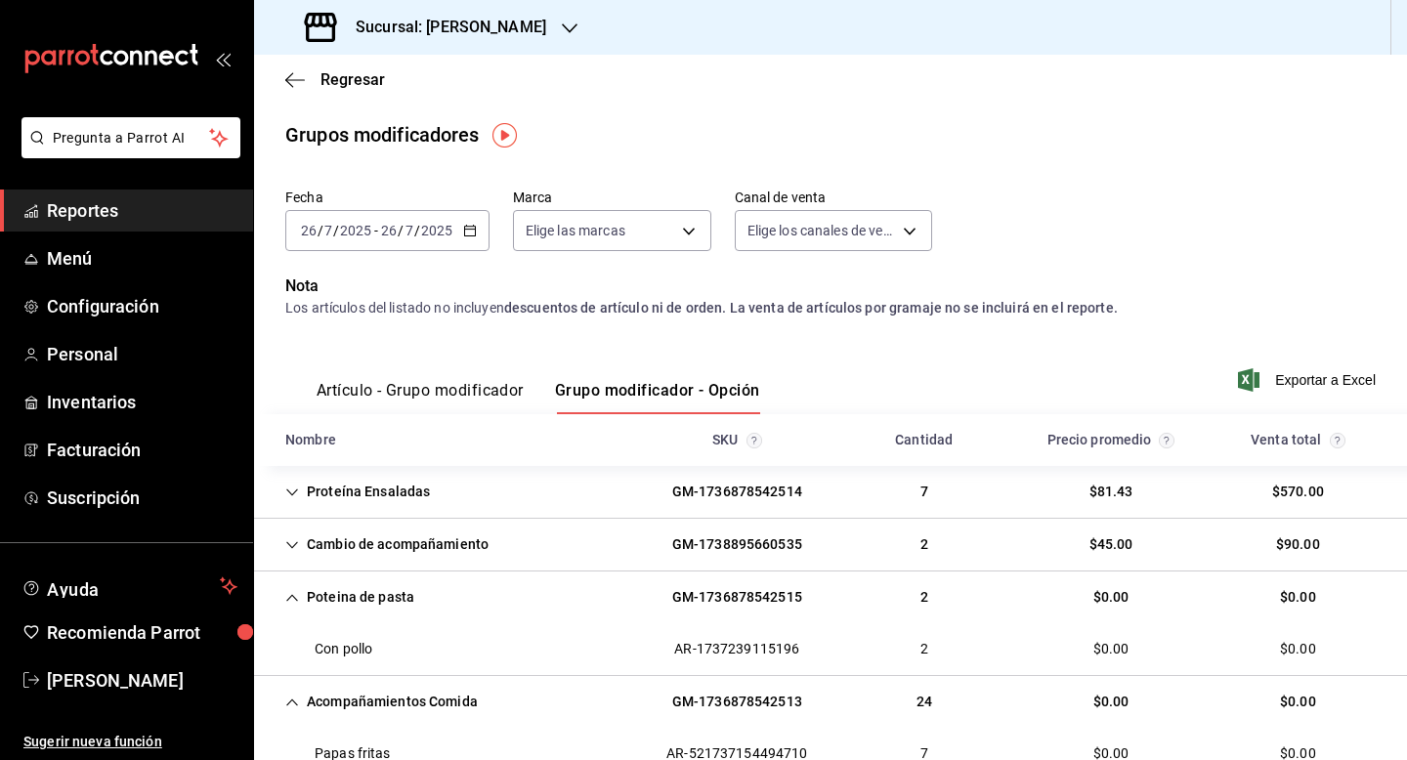
click at [405, 236] on input "7" at bounding box center [410, 231] width 10 height 16
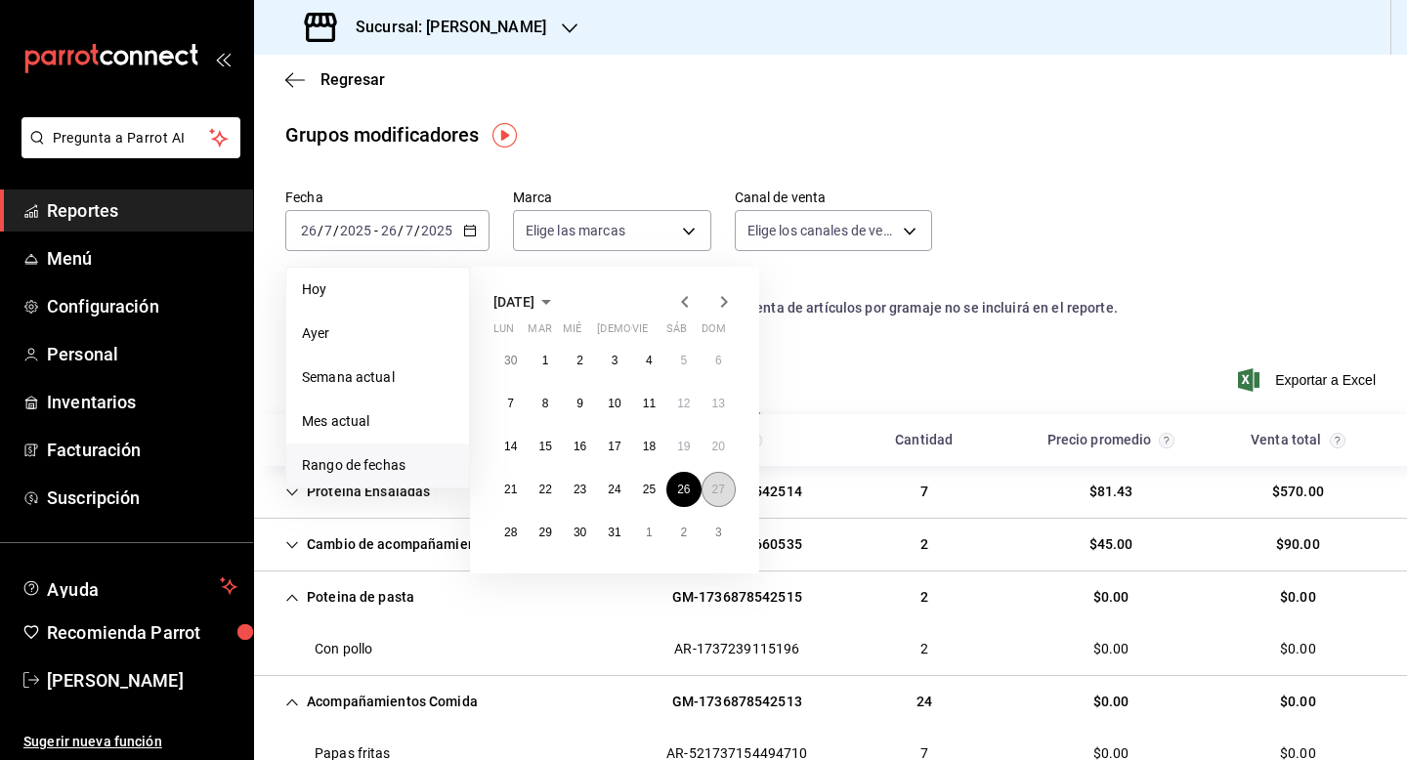
click at [712, 485] on abbr "27" at bounding box center [718, 490] width 13 height 14
click at [864, 360] on div "Artículo - Grupo modificador Grupo modificador - Opción Exportar a Excel" at bounding box center [830, 374] width 1091 height 80
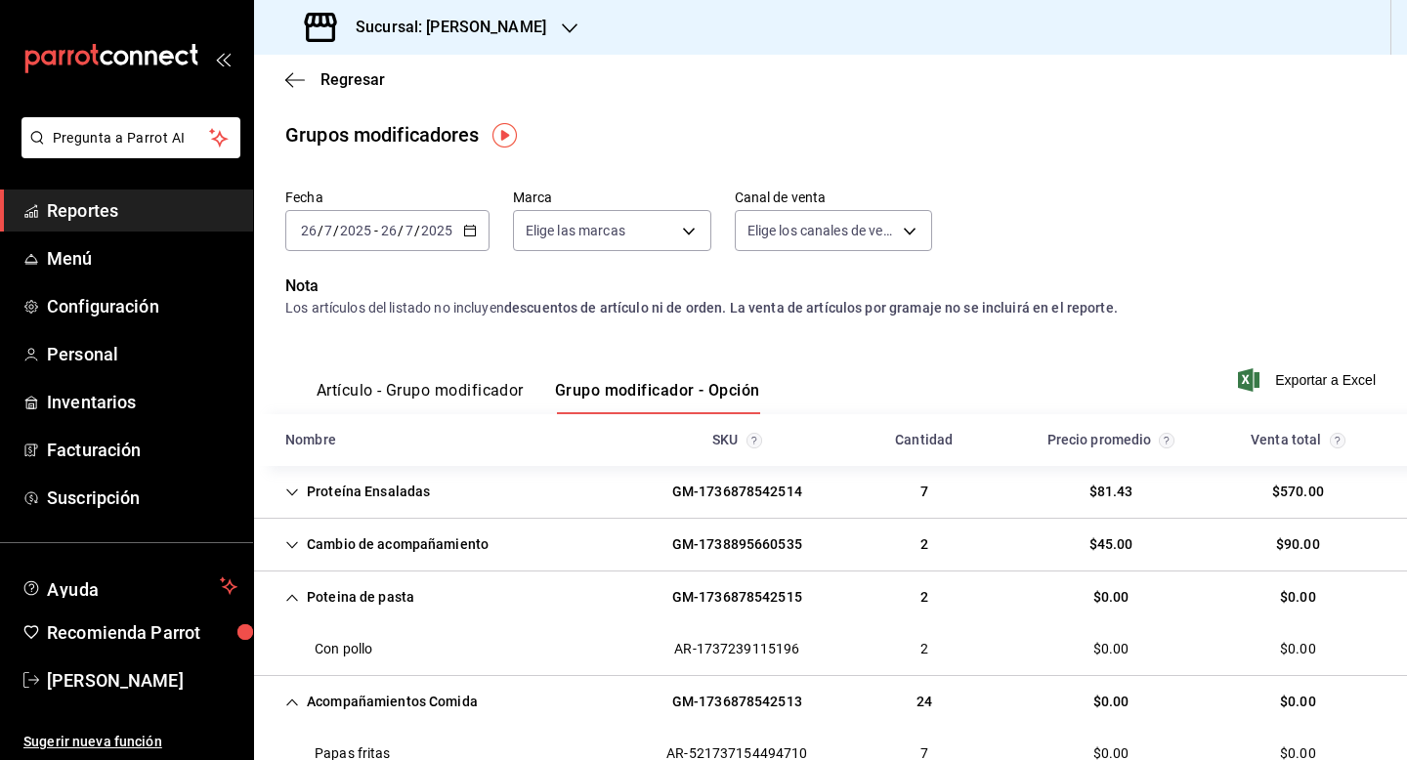
click at [472, 226] on \(Stroke\) "button" at bounding box center [470, 231] width 12 height 11
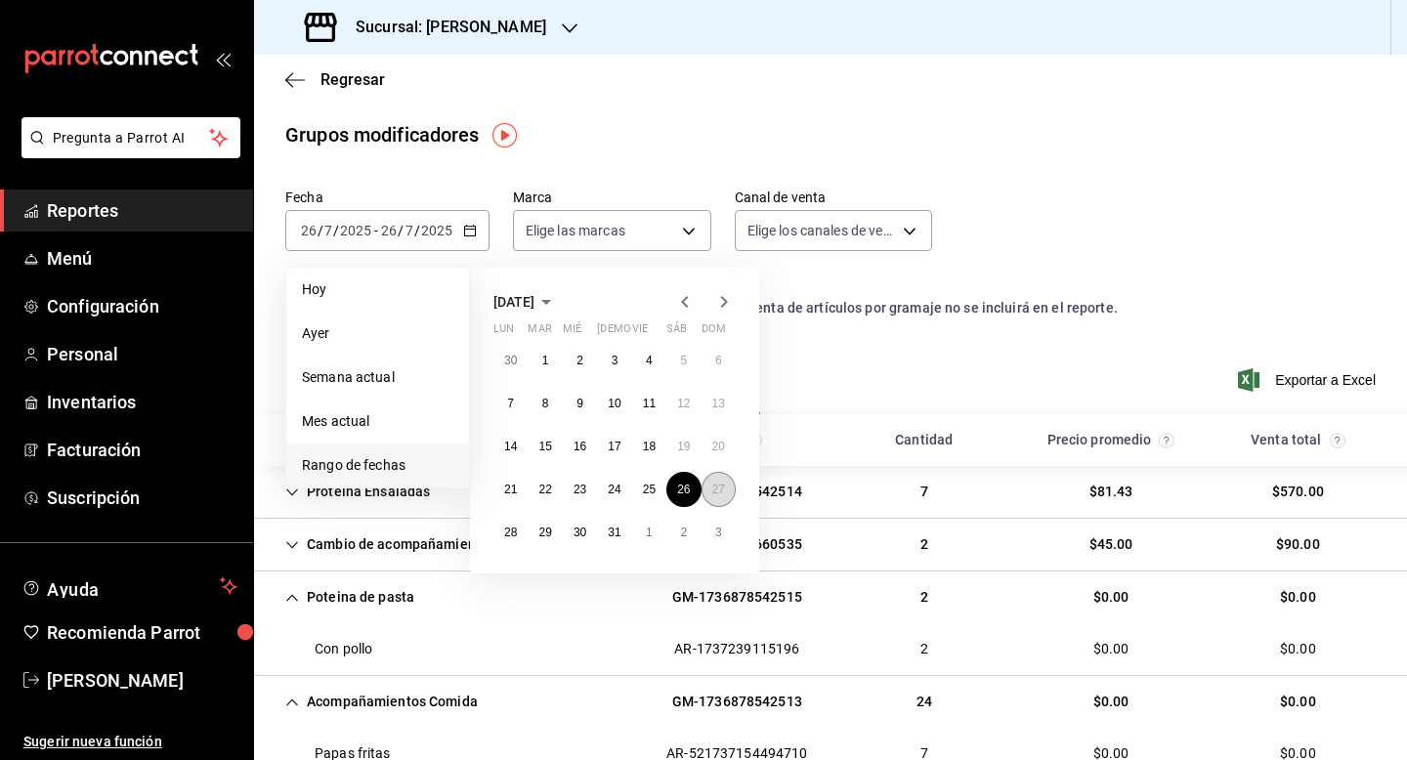
click at [715, 492] on abbr "27" at bounding box center [718, 490] width 13 height 14
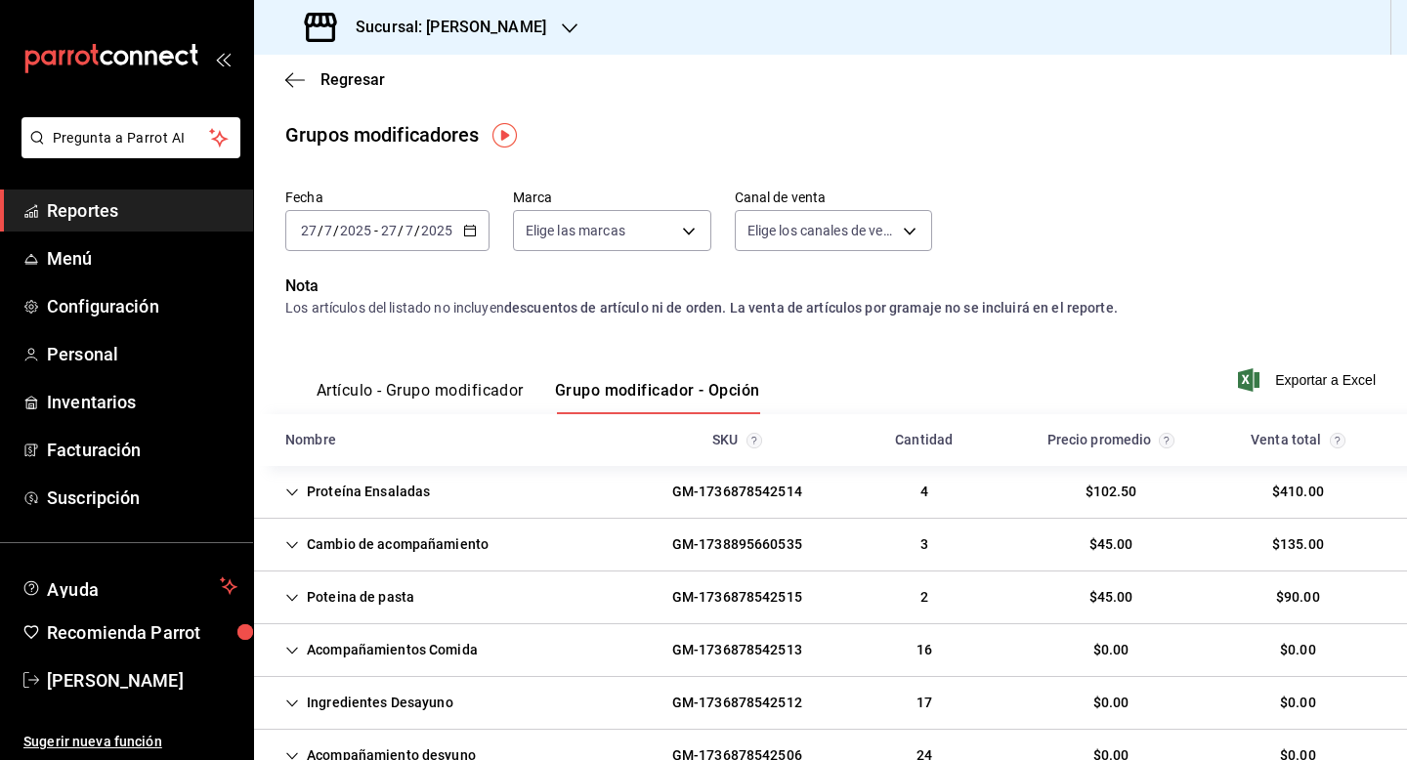
click at [715, 492] on div "GM-1736878542514" at bounding box center [737, 492] width 161 height 36
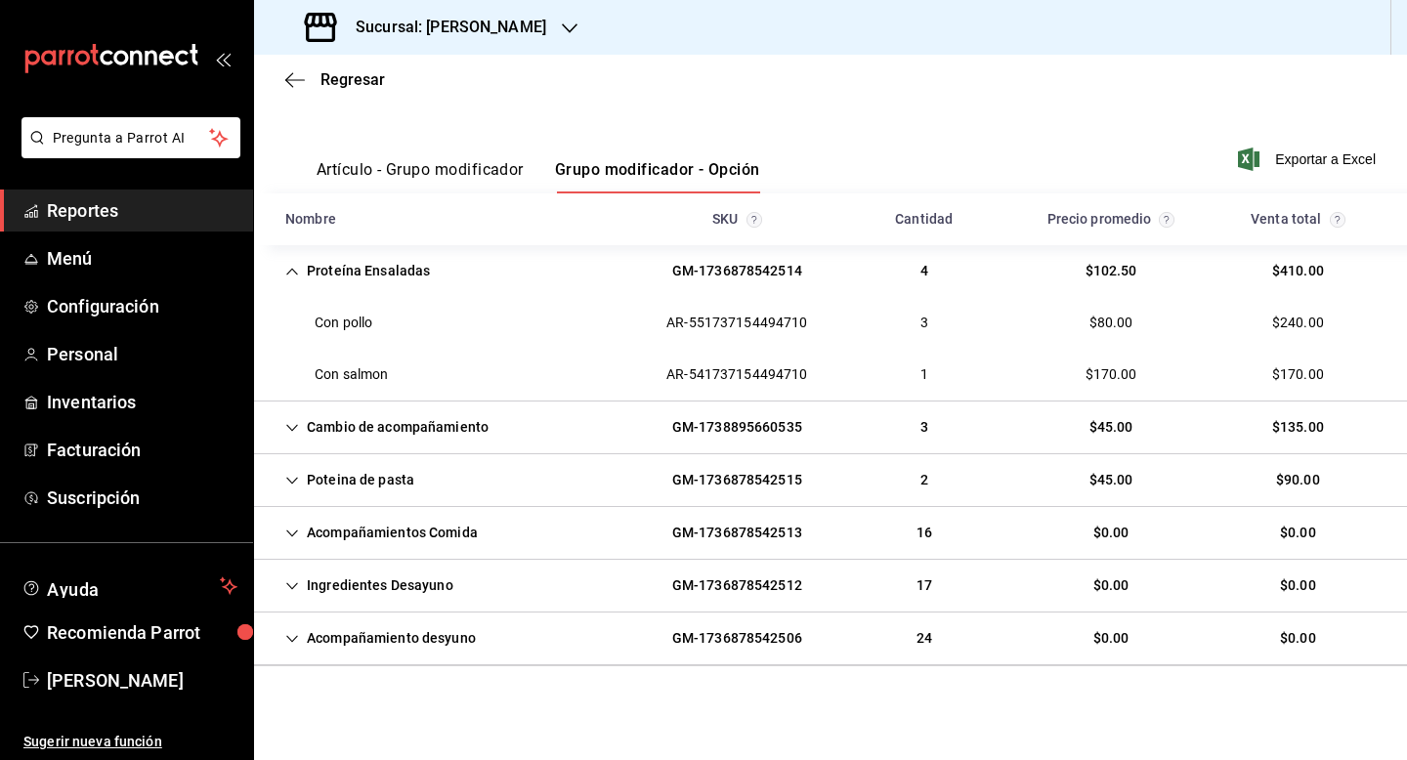
click at [375, 487] on div "Poteina de pasta" at bounding box center [350, 480] width 160 height 36
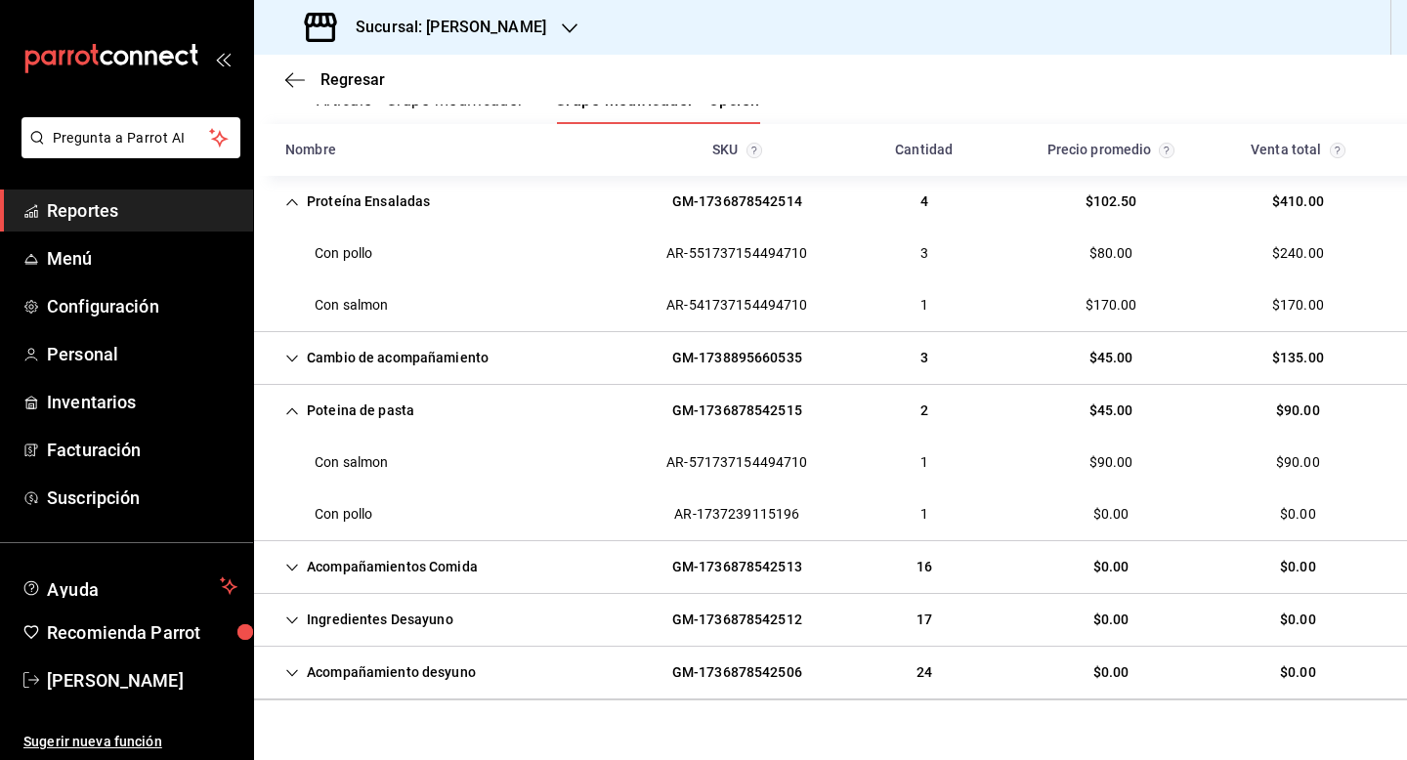
scroll to position [324, 0]
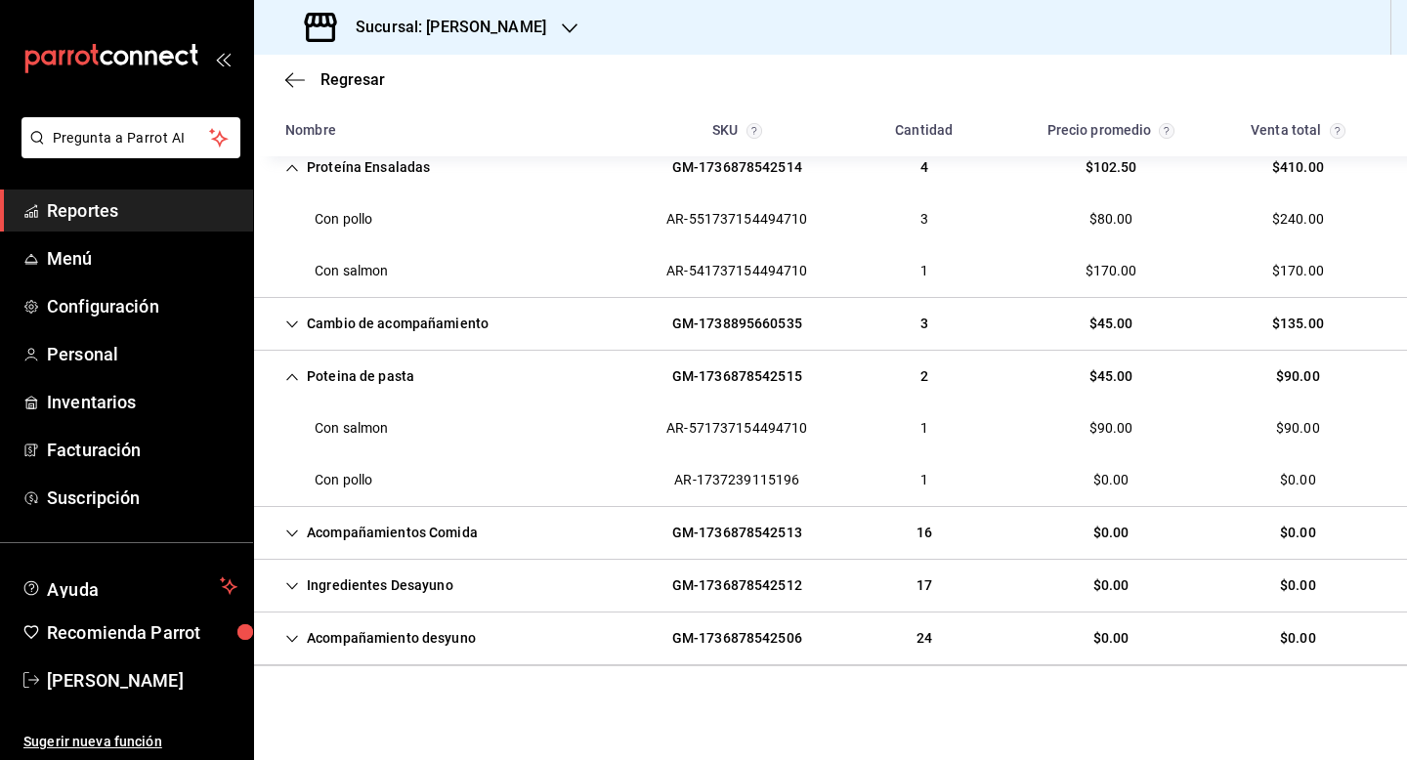
click at [378, 525] on div "Acompañamientos Comida" at bounding box center [382, 533] width 224 height 36
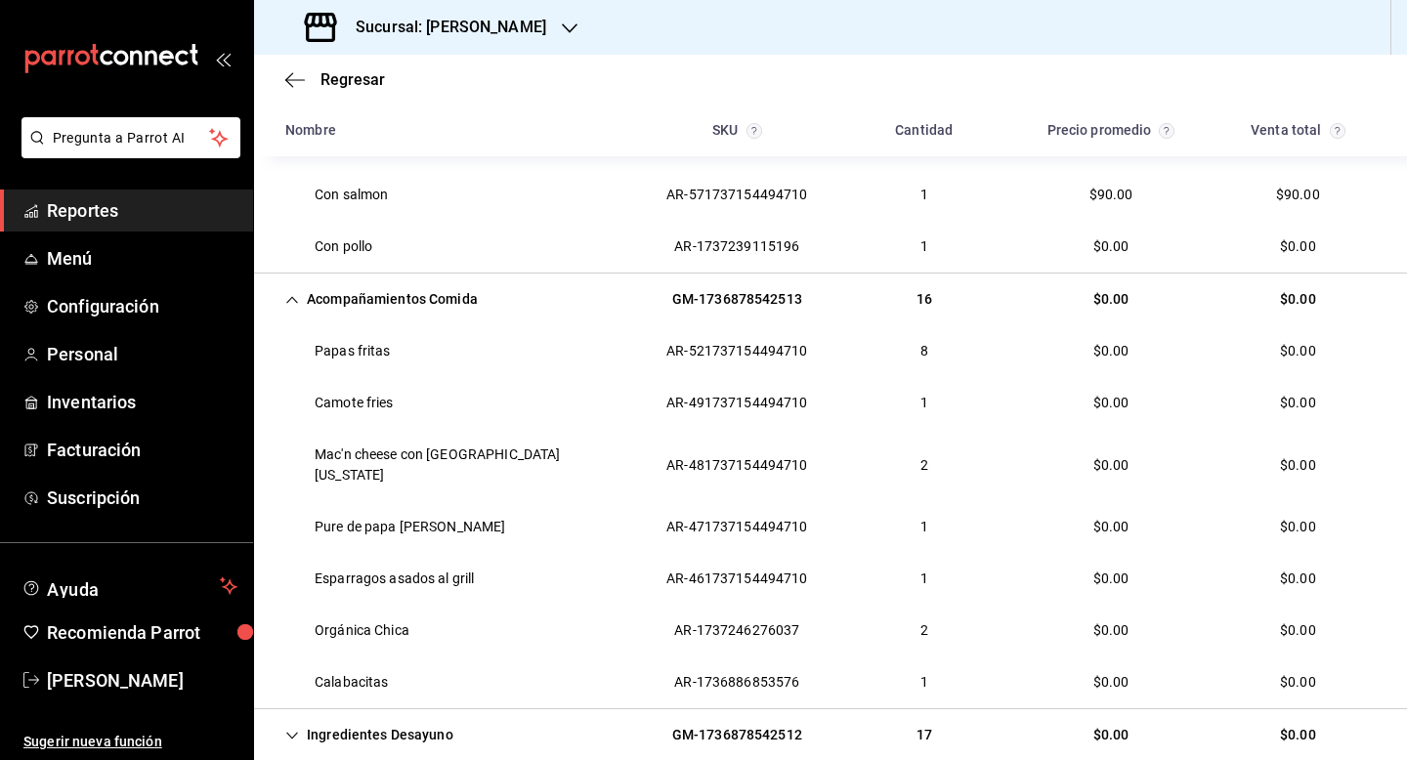
scroll to position [598, 0]
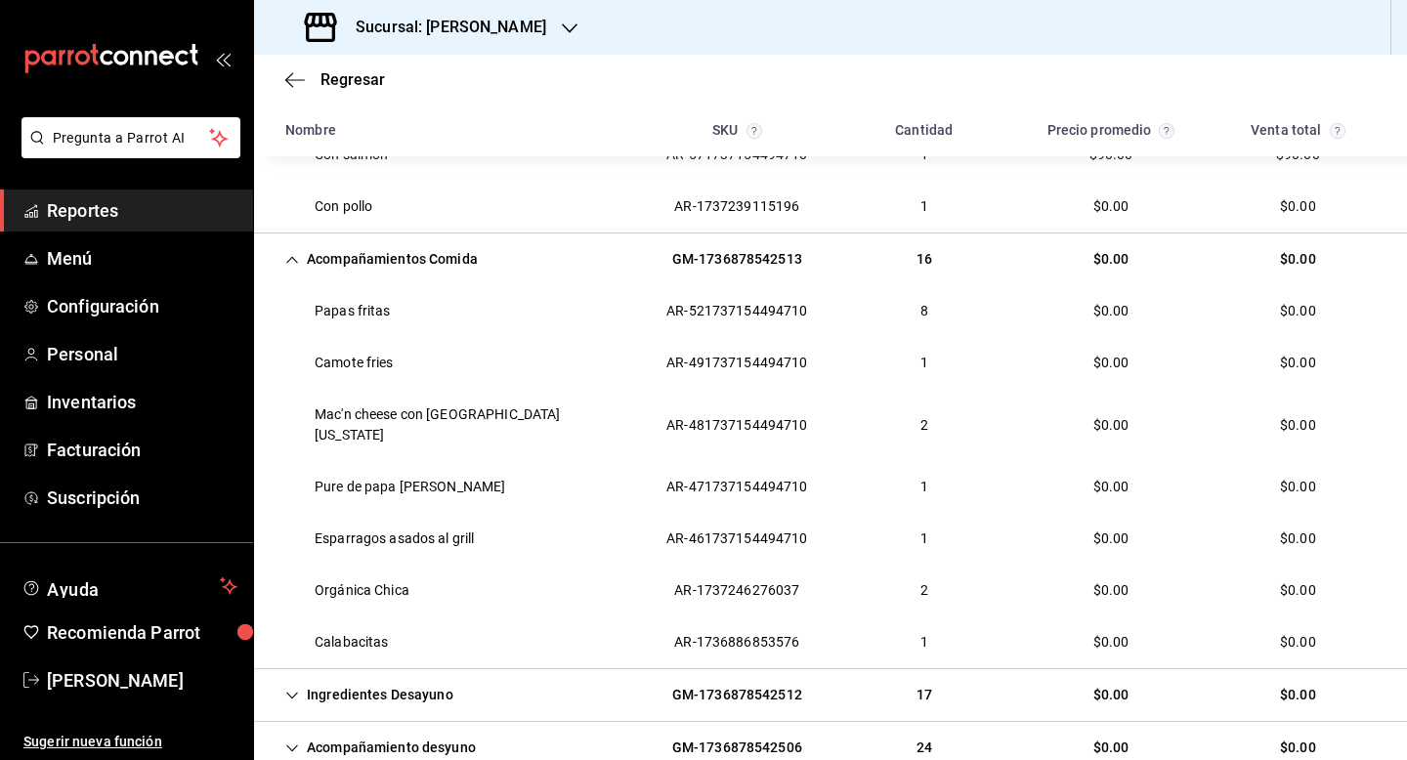
click at [407, 677] on div "Ingredientes Desayuno" at bounding box center [369, 695] width 199 height 36
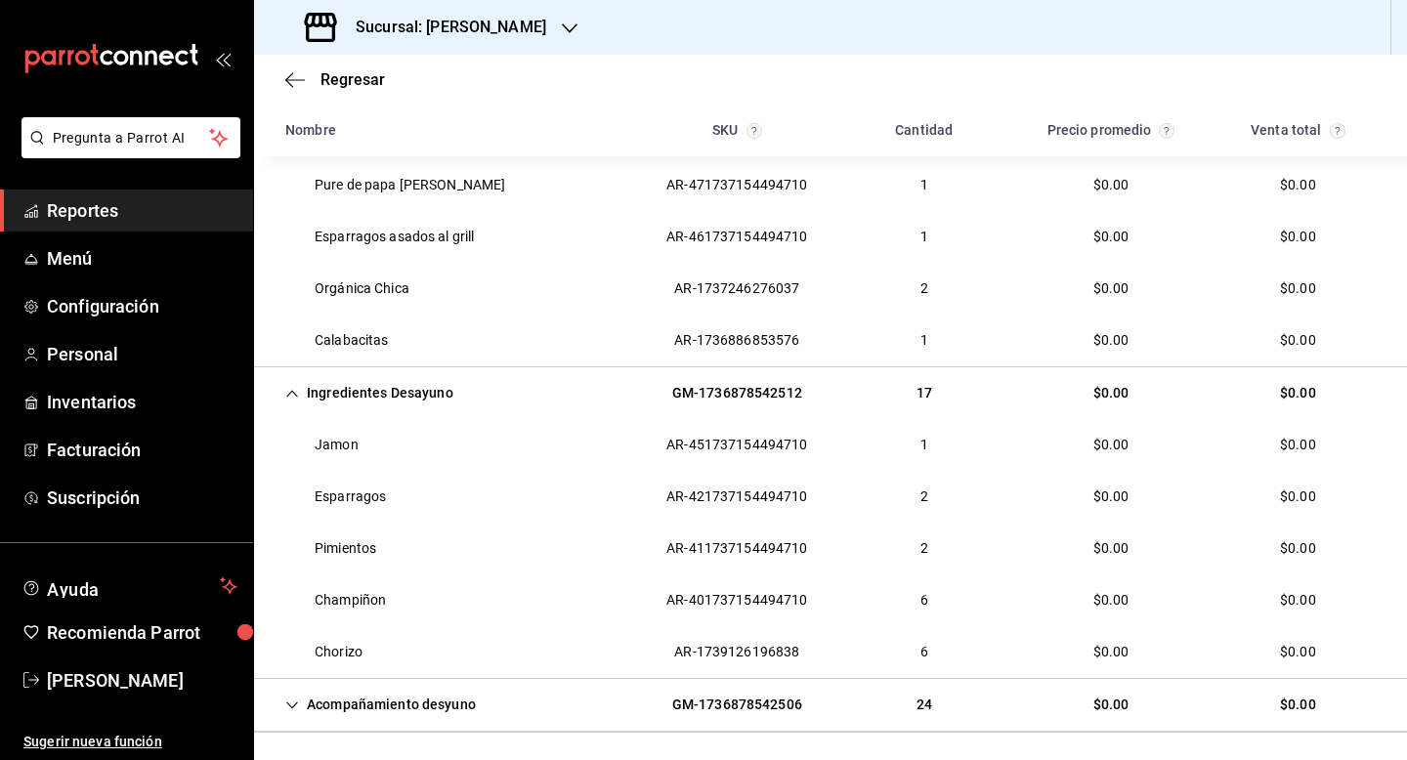
scroll to position [946, 0]
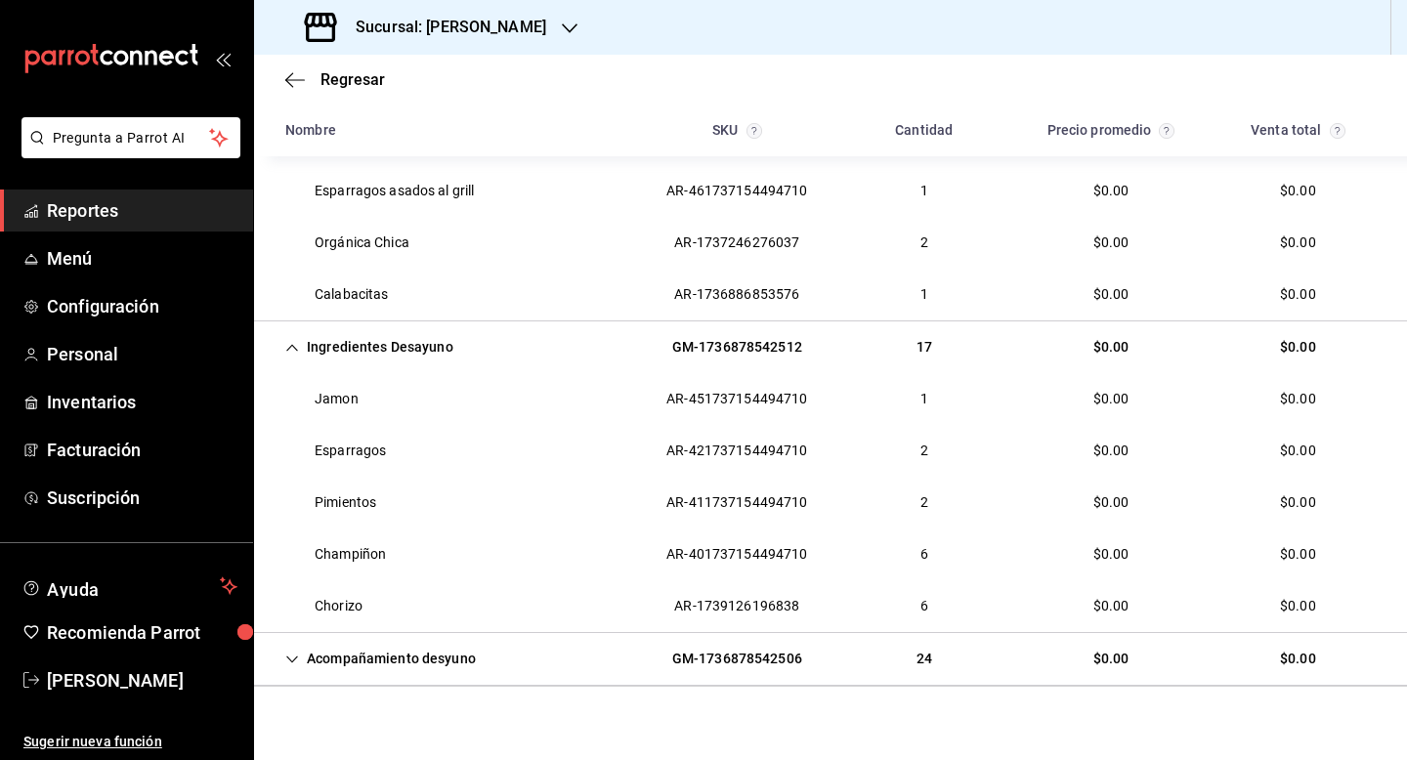
click at [408, 643] on div "Acompañamiento desyuno" at bounding box center [381, 659] width 222 height 36
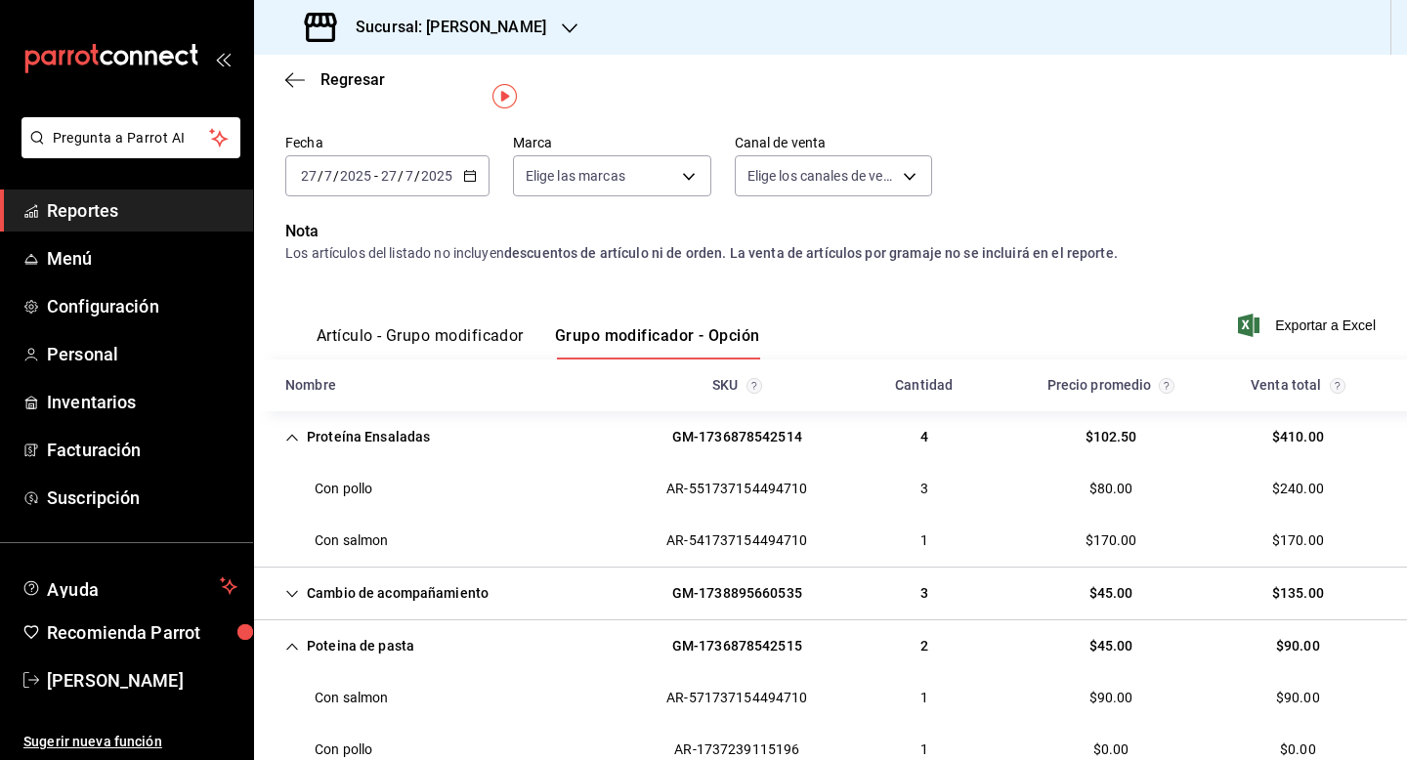
scroll to position [0, 0]
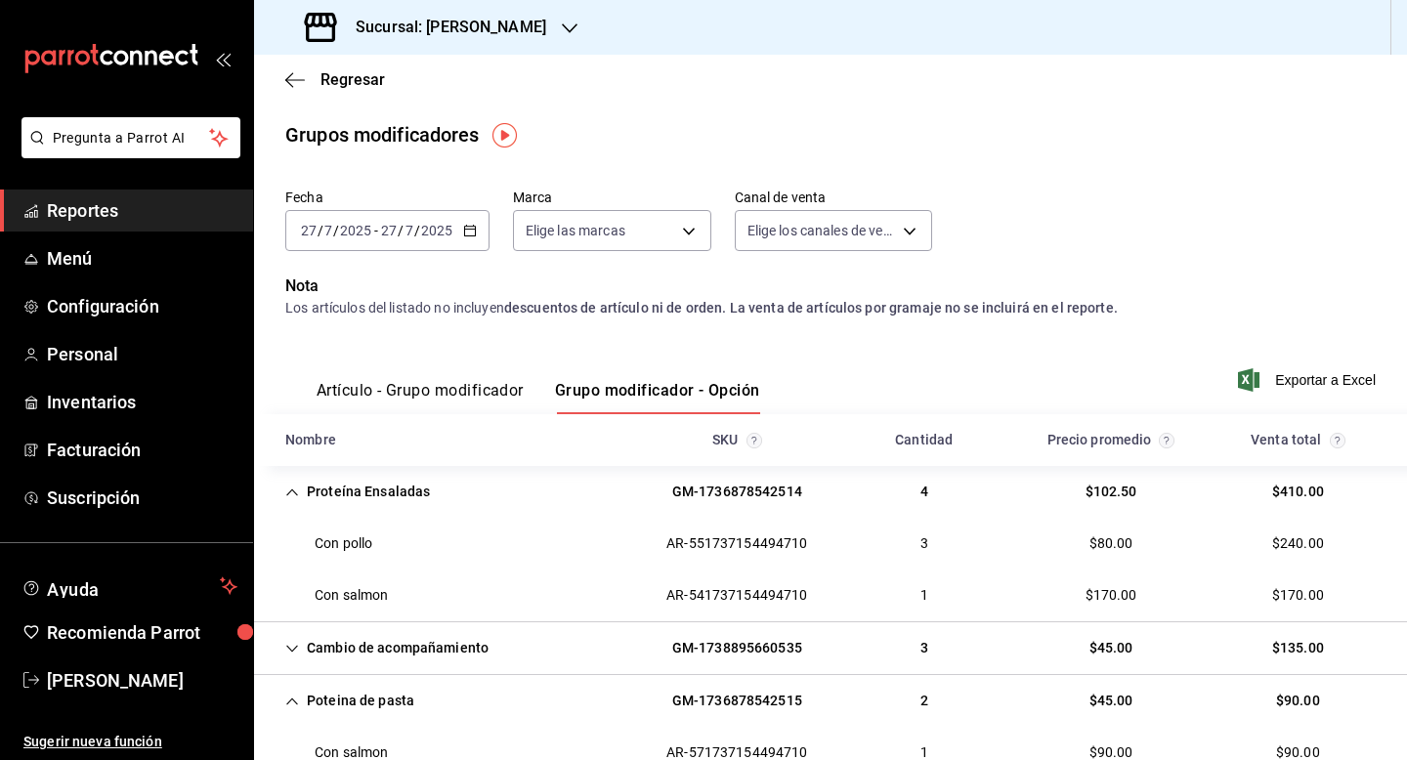
click at [423, 234] on input "2025" at bounding box center [436, 231] width 33 height 16
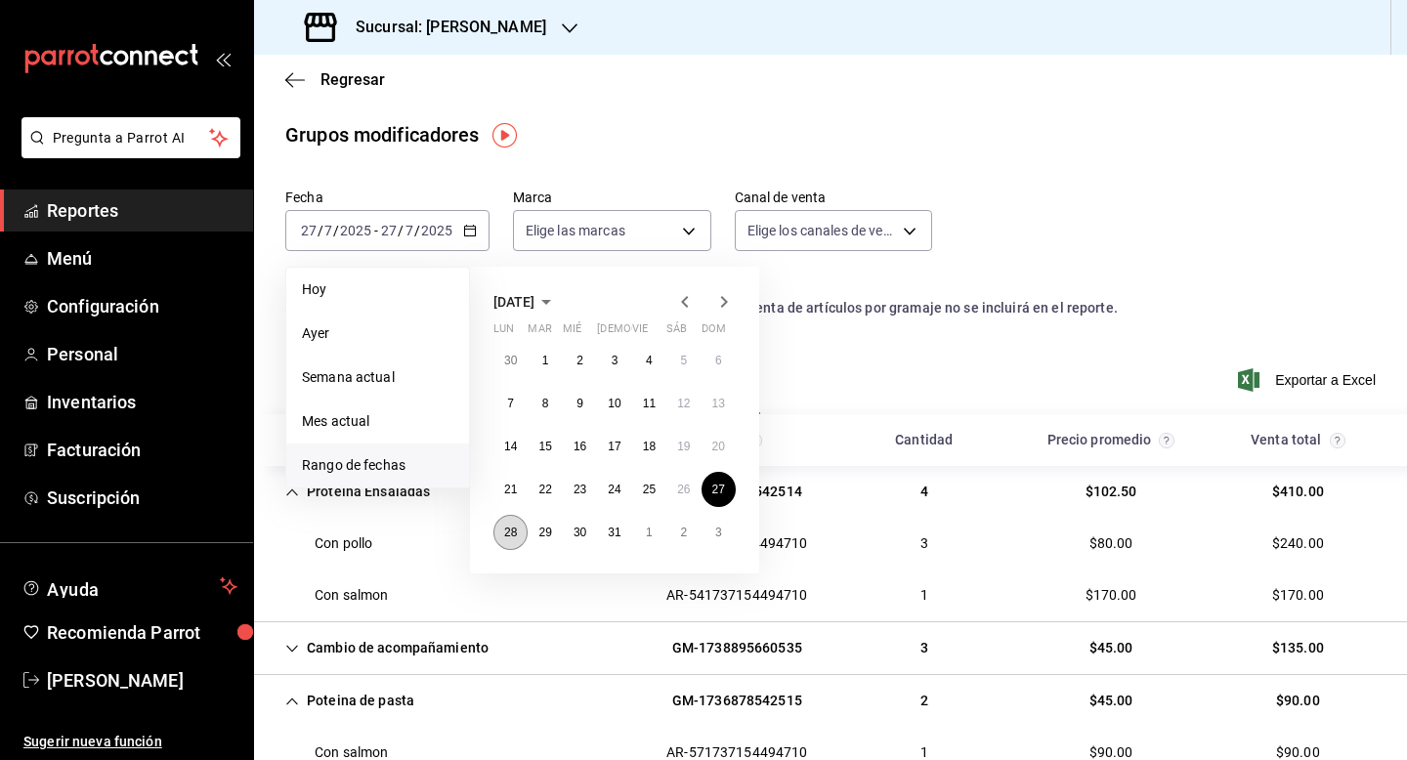
click at [514, 540] on button "28" at bounding box center [511, 532] width 34 height 35
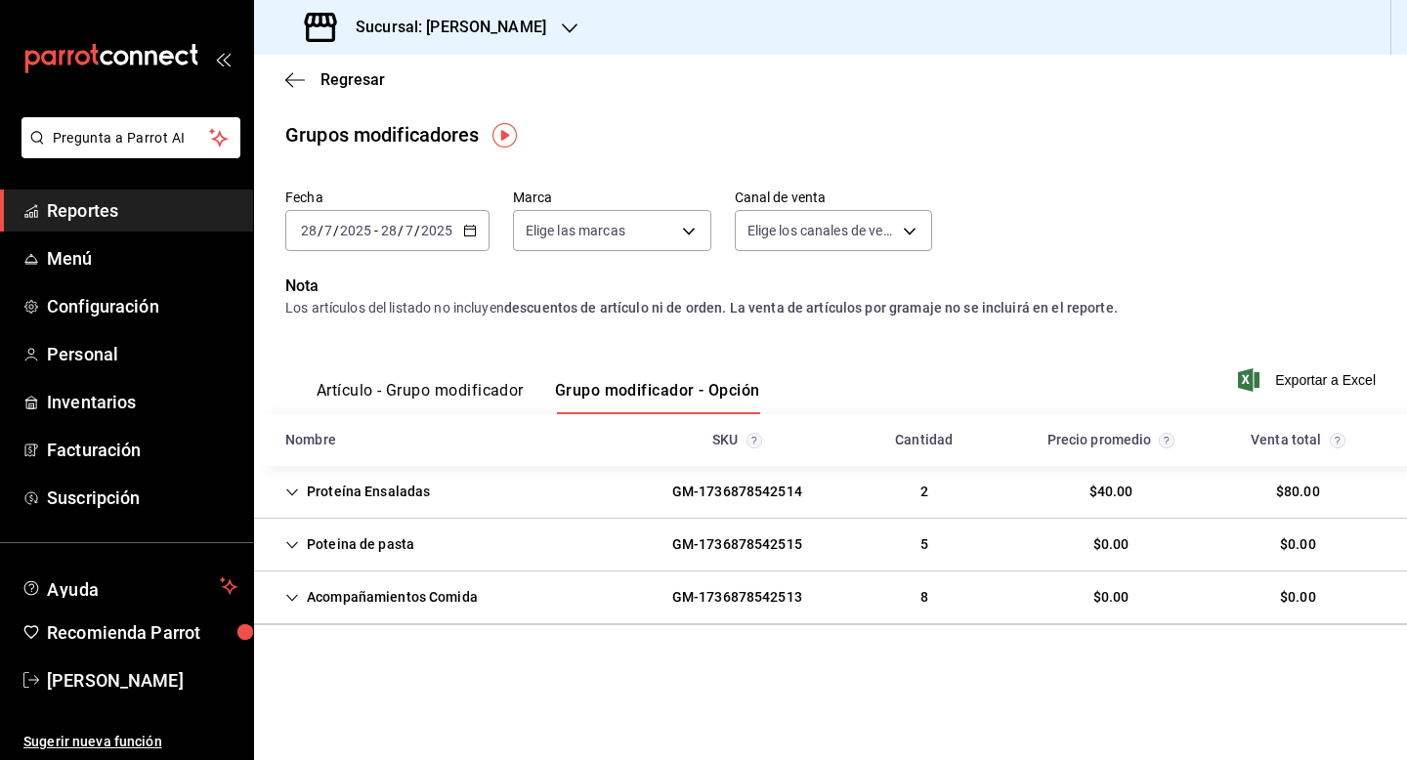
click at [391, 488] on div "Proteína Ensaladas" at bounding box center [358, 492] width 176 height 36
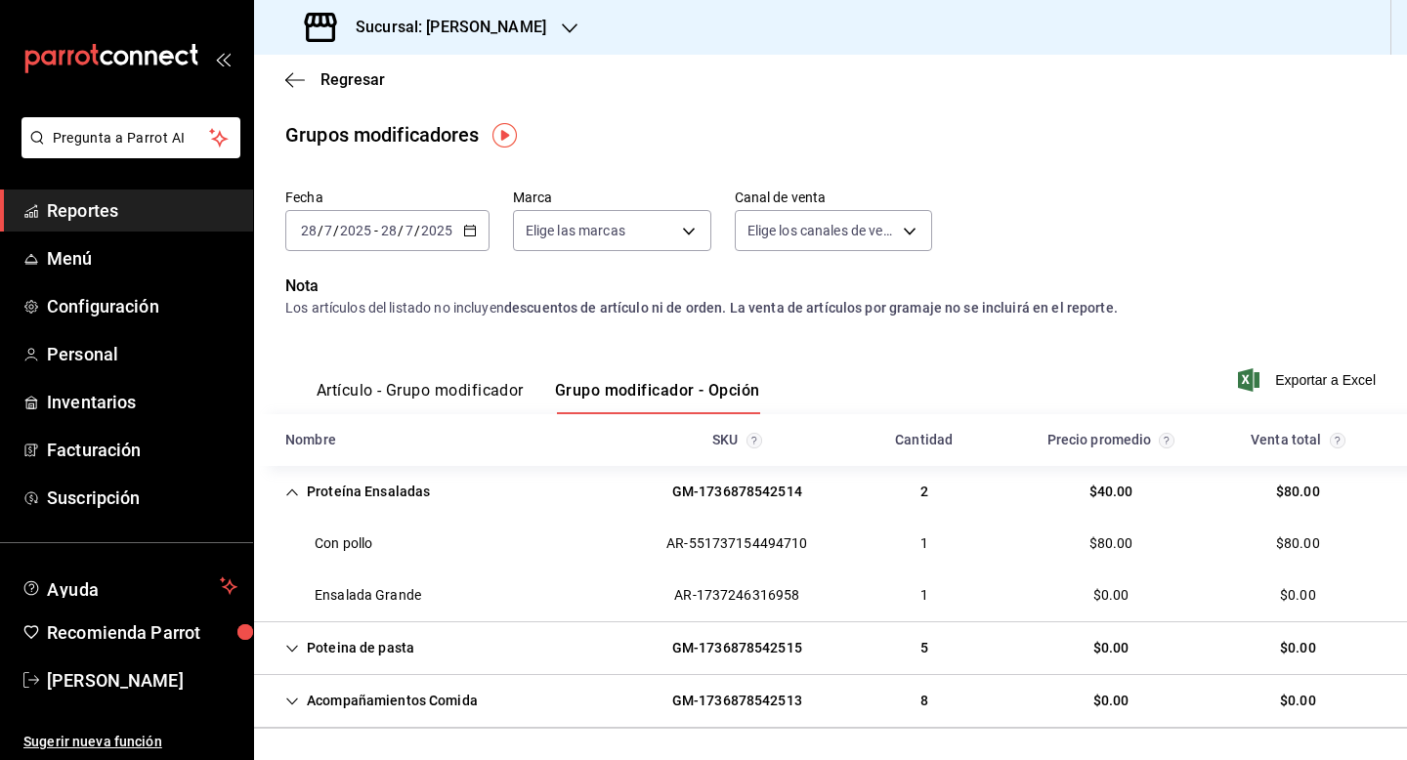
click at [378, 662] on div "Poteina de pasta" at bounding box center [350, 648] width 160 height 36
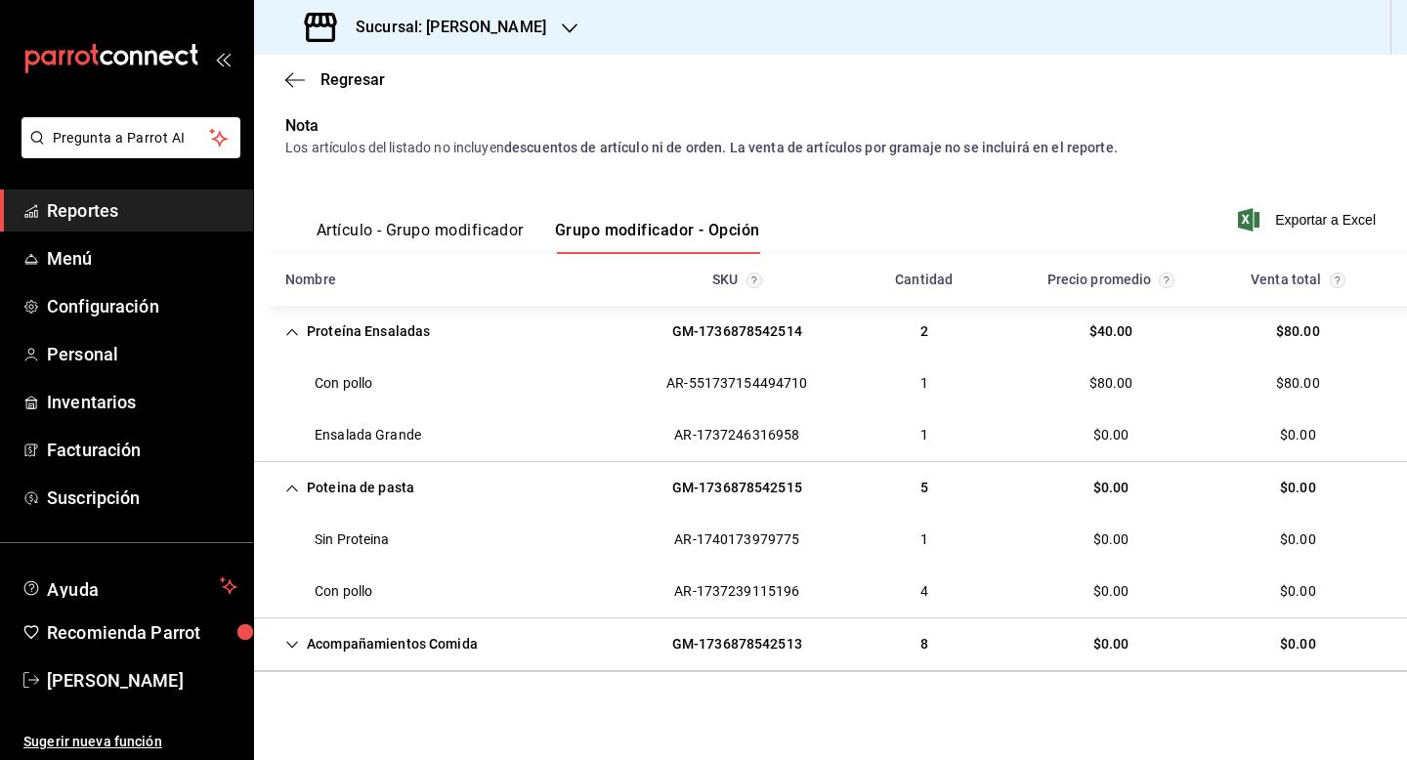
scroll to position [166, 0]
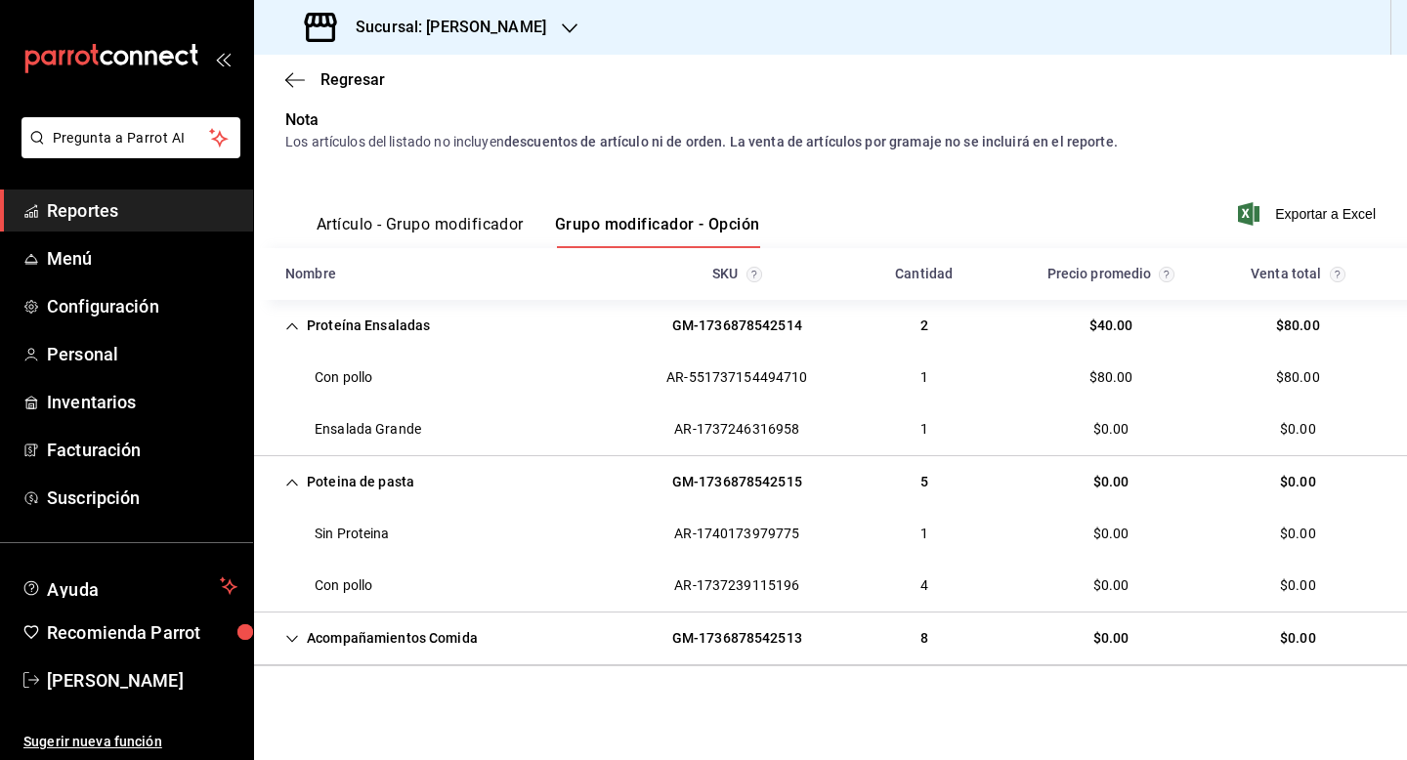
click at [366, 655] on div "Acompañamientos Comida" at bounding box center [382, 639] width 224 height 36
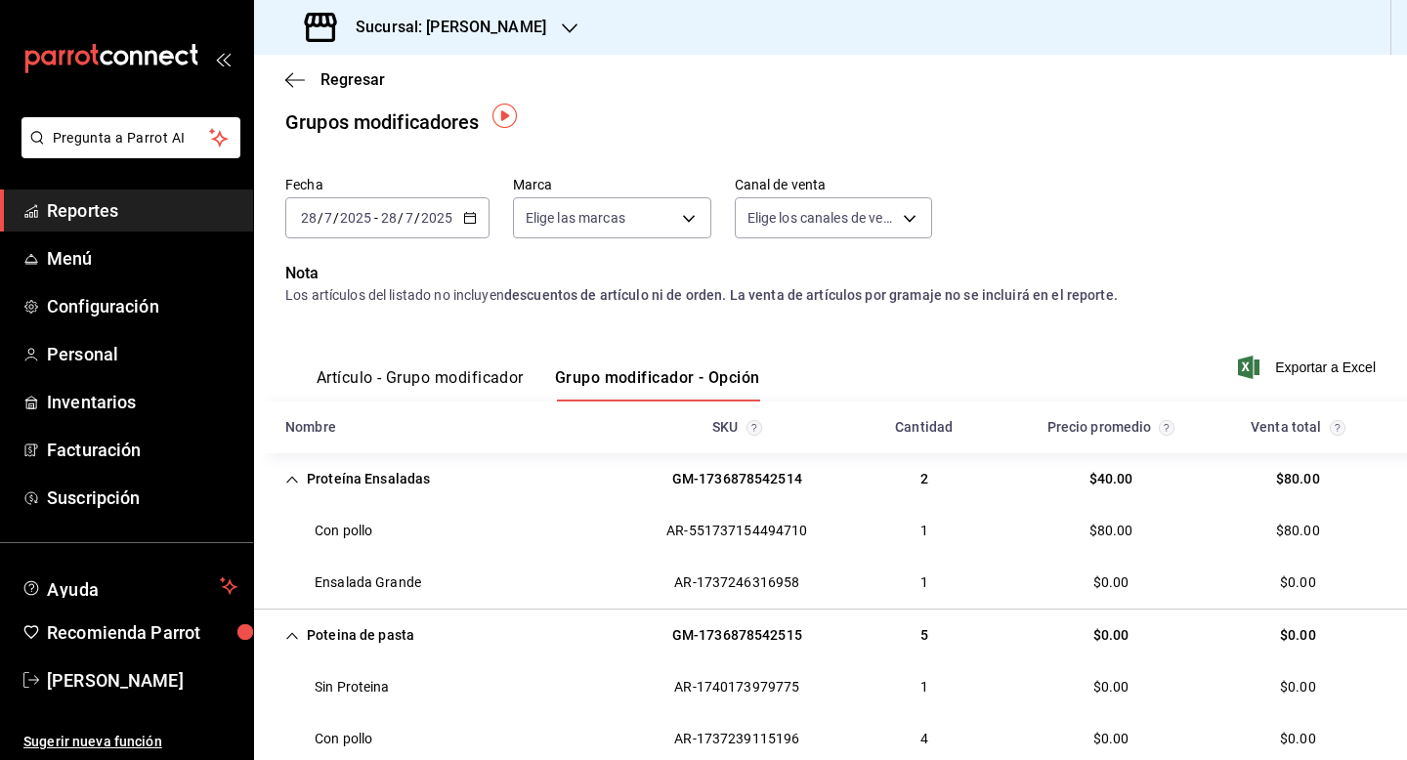
scroll to position [0, 0]
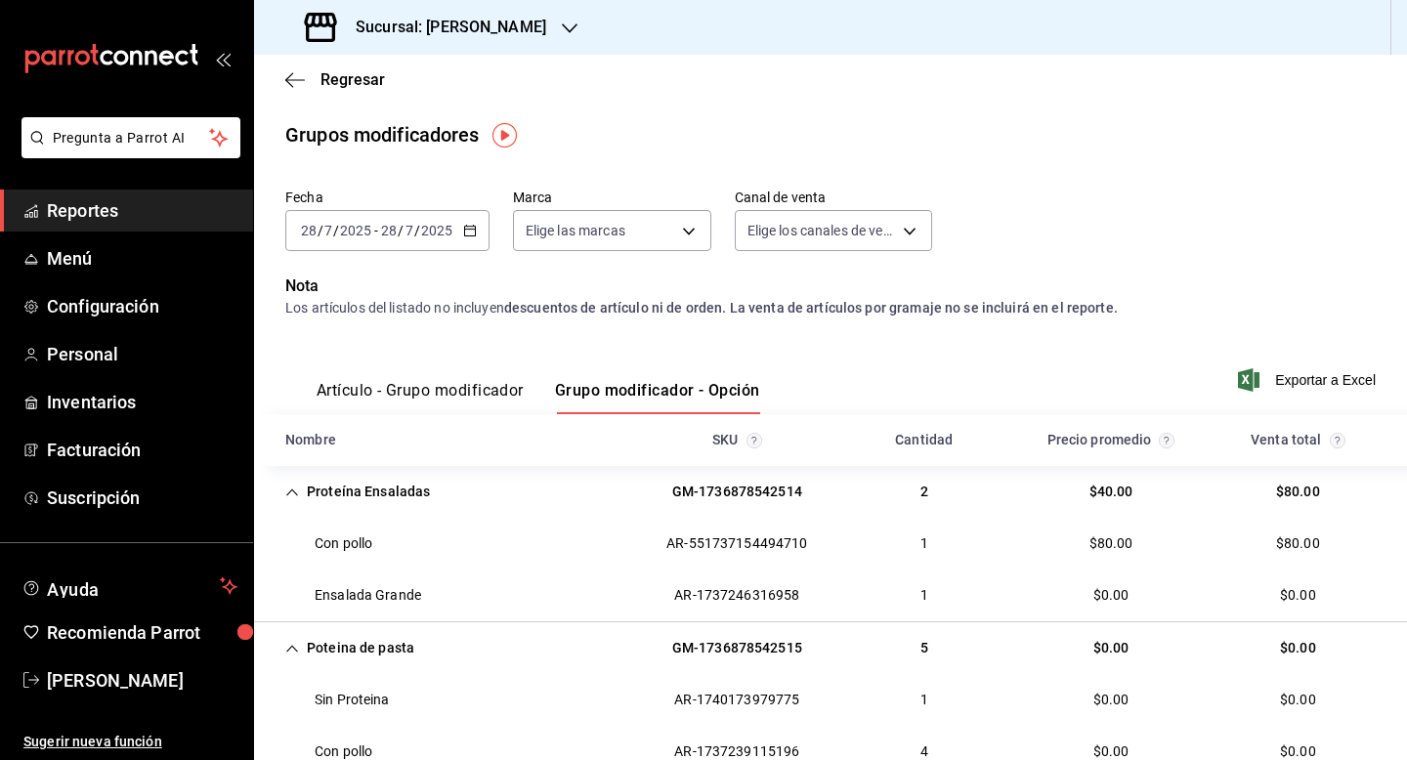
click at [473, 239] on div "2025-07-28 28 / 7 / 2025 - 2025-07-28 28 / 7 / 2025" at bounding box center [387, 230] width 204 height 41
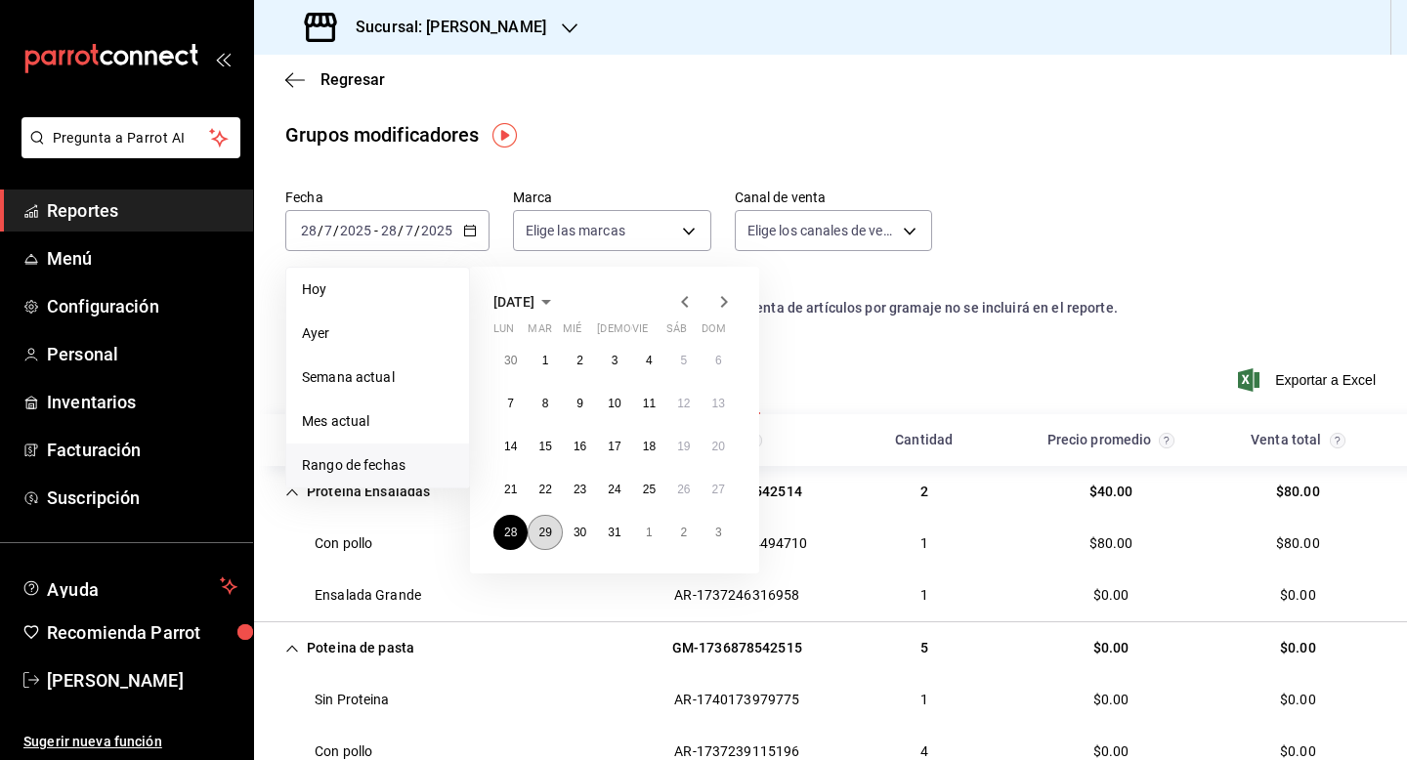
click at [541, 534] on abbr "29" at bounding box center [544, 533] width 13 height 14
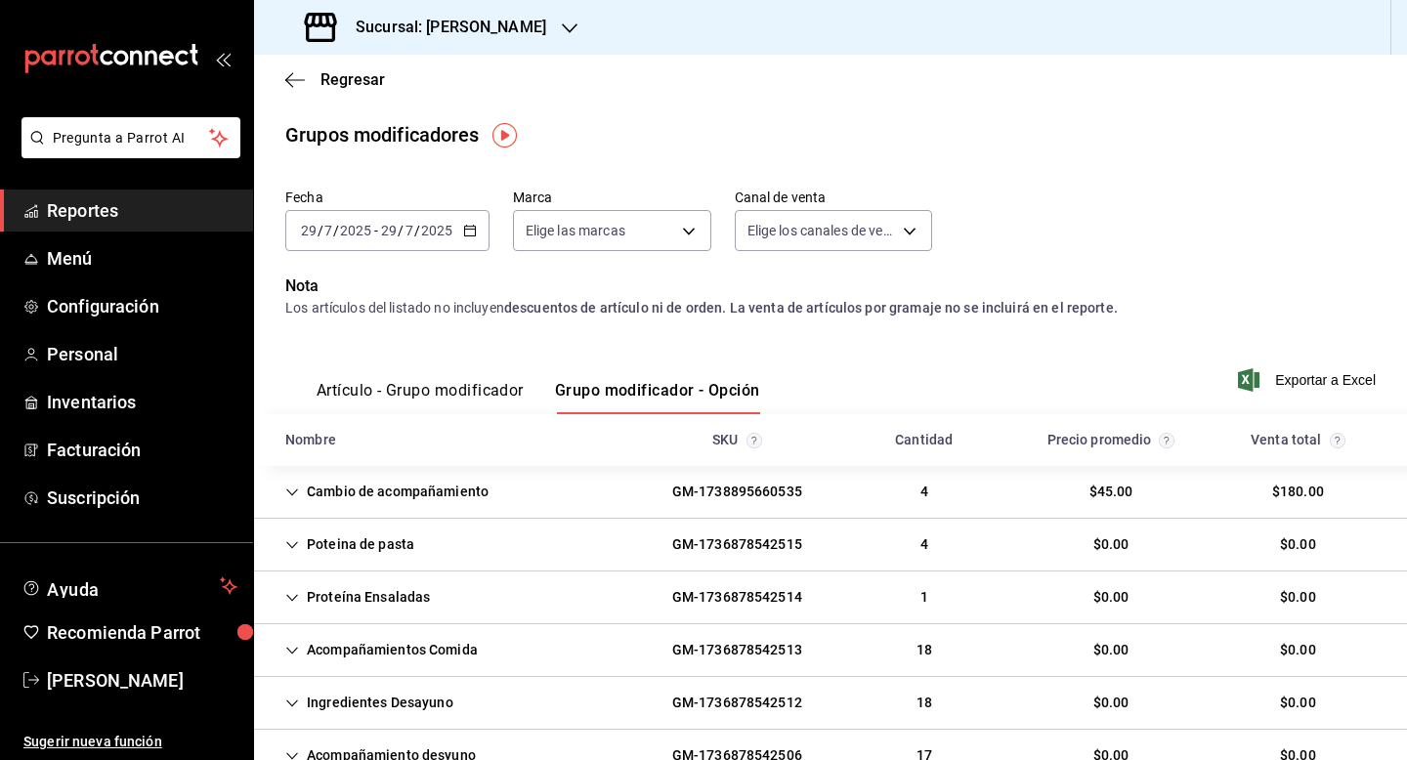
click at [396, 589] on div "Proteína Ensaladas" at bounding box center [358, 598] width 176 height 36
click at [377, 556] on div "Poteina de pasta" at bounding box center [350, 545] width 160 height 36
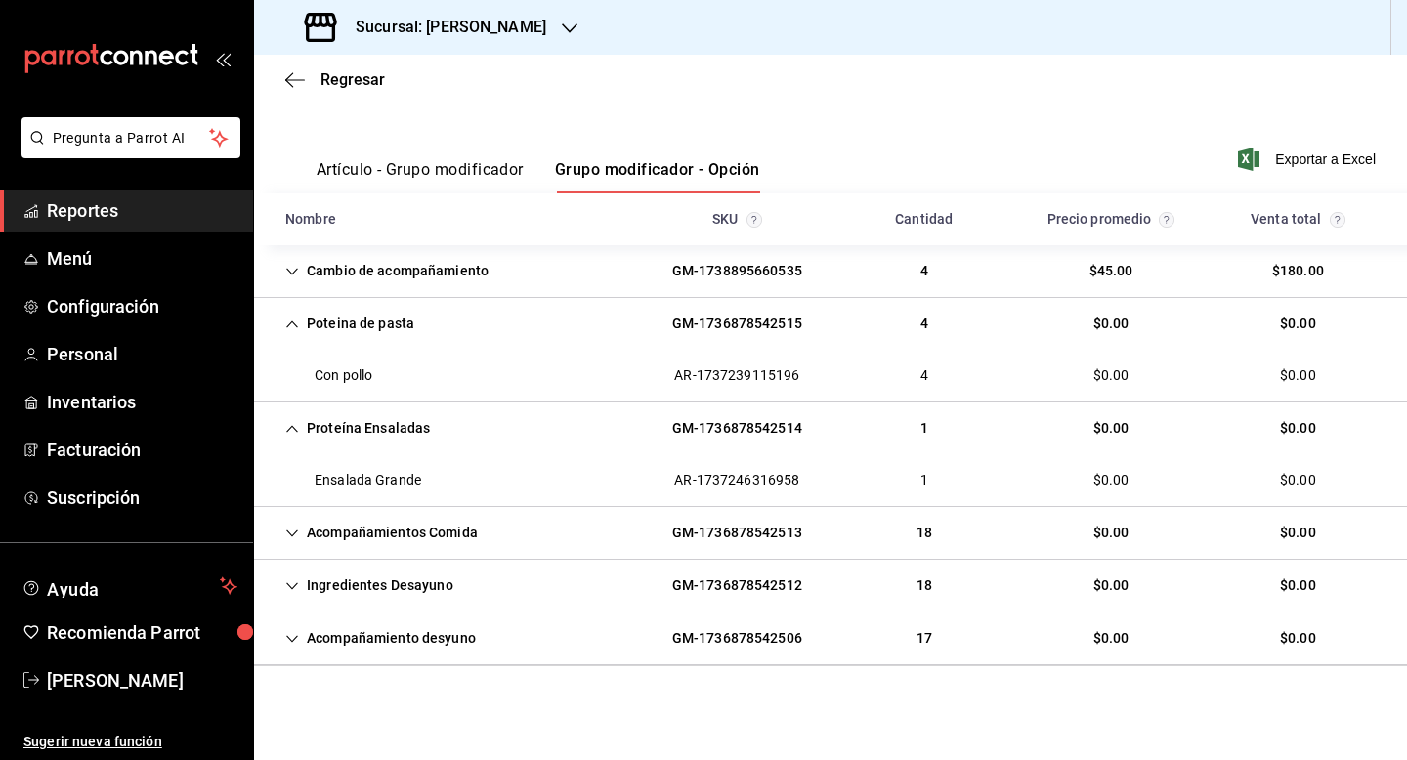
scroll to position [182, 0]
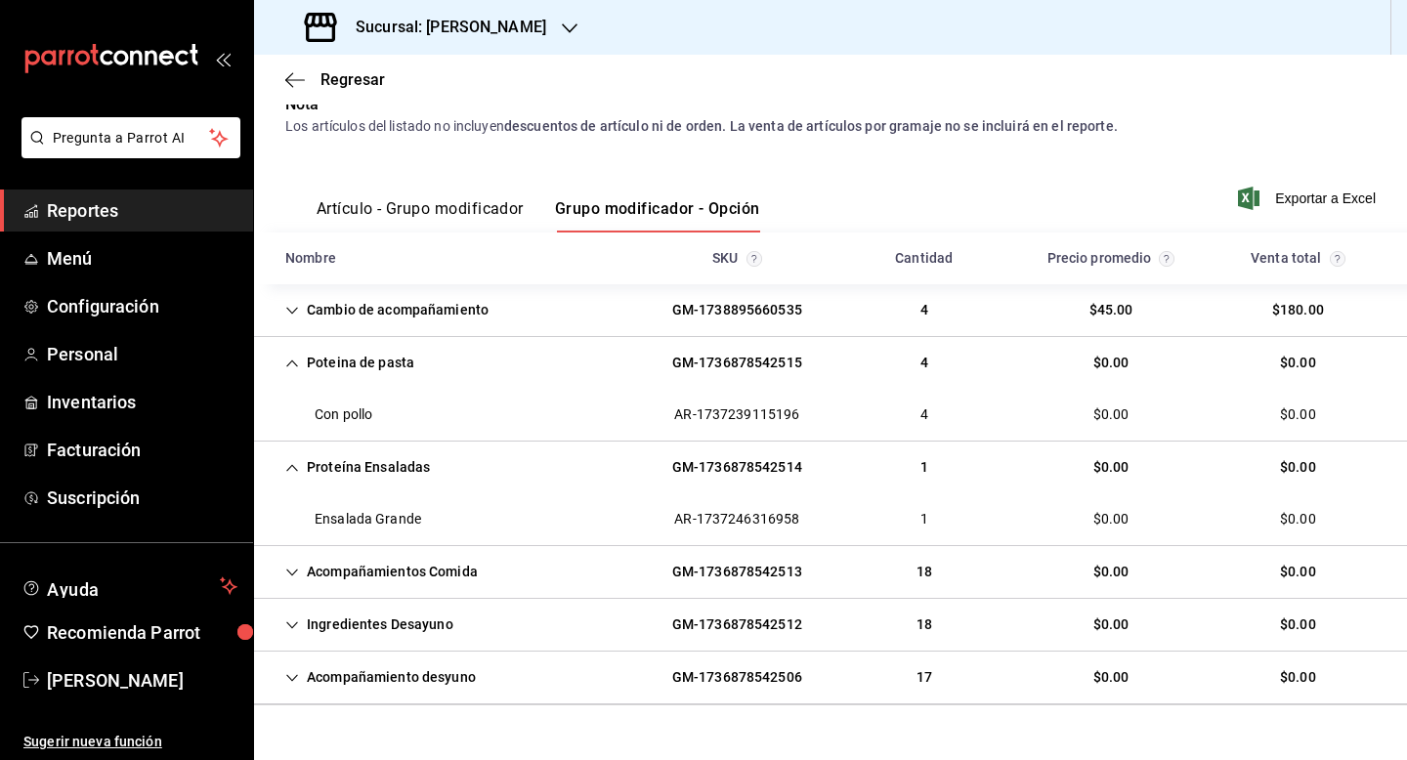
click at [377, 556] on div "Acompañamientos Comida" at bounding box center [382, 572] width 224 height 36
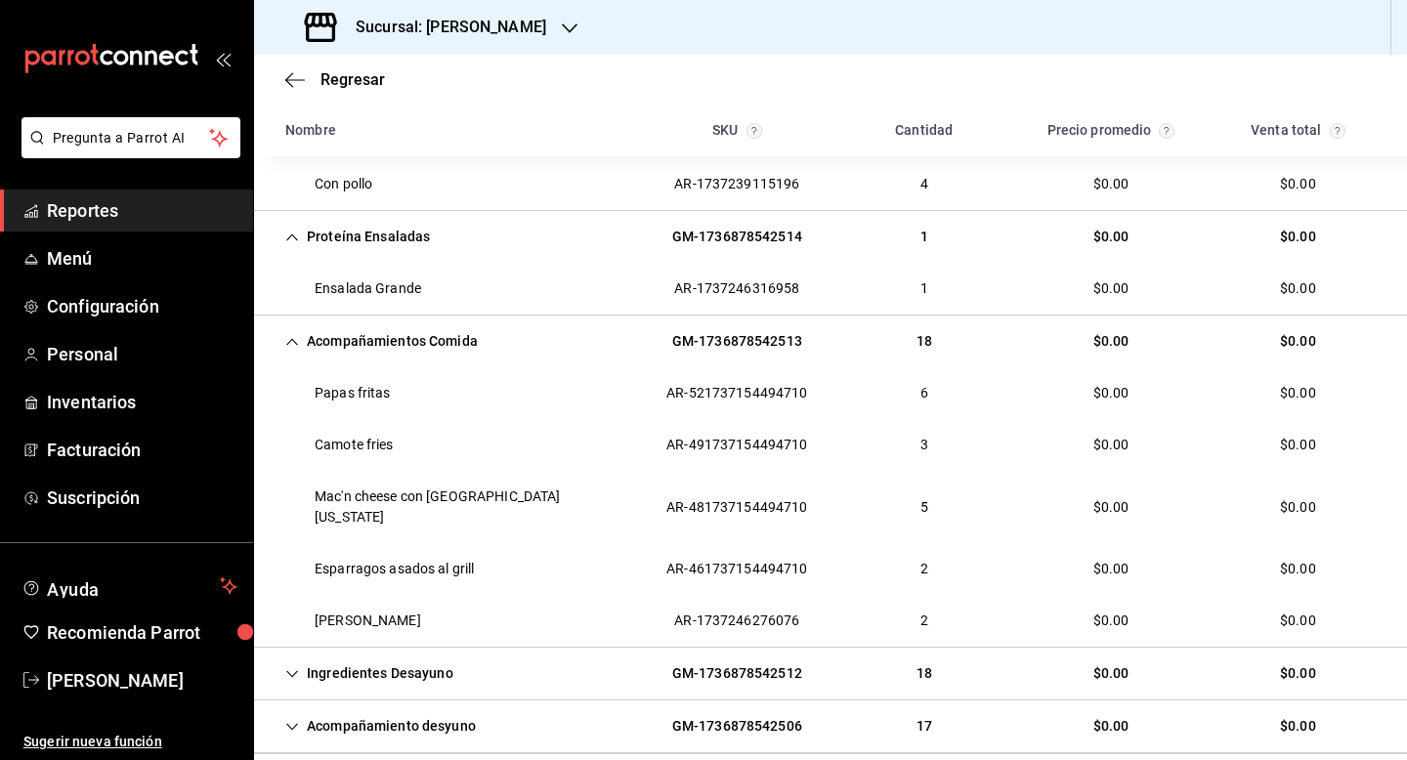
scroll to position [416, 0]
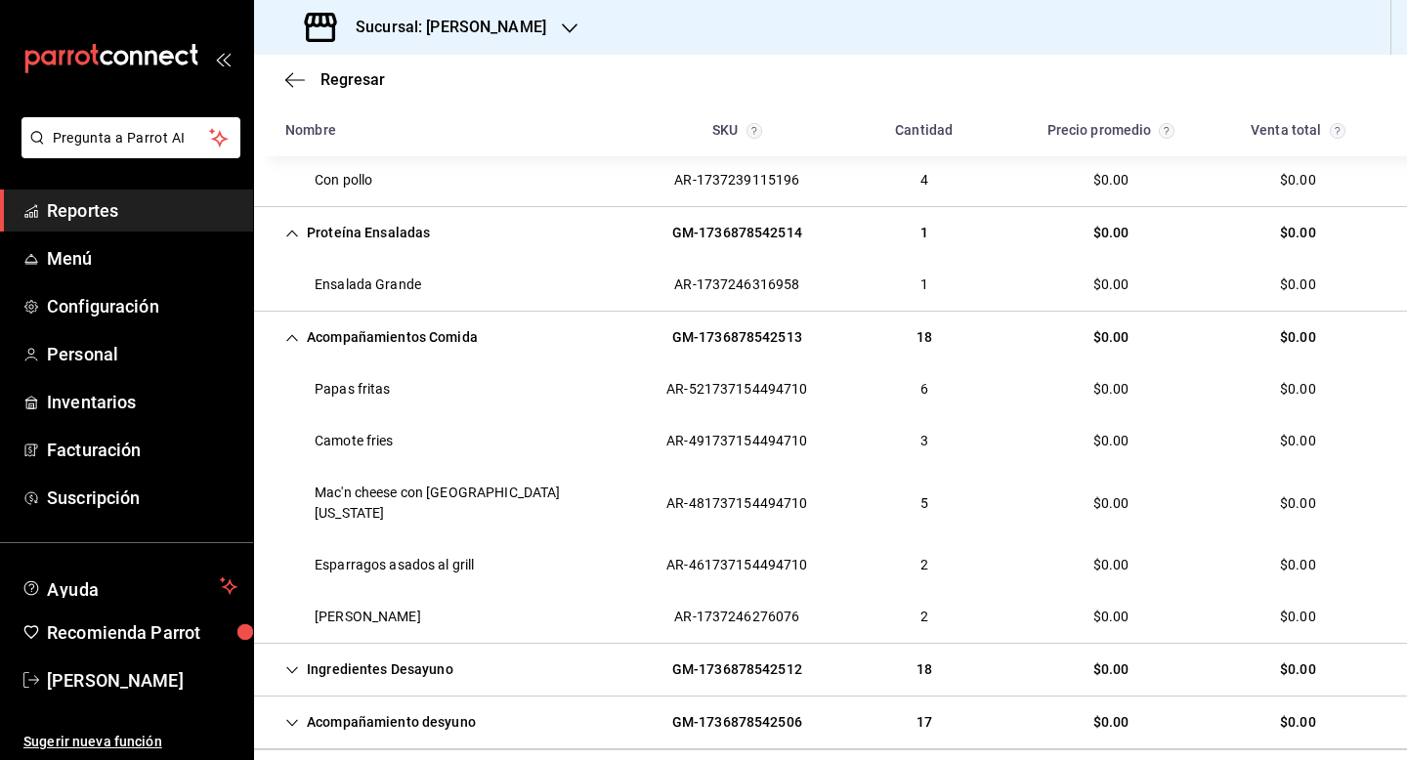
click at [342, 656] on div "Ingredientes Desayuno" at bounding box center [369, 670] width 199 height 36
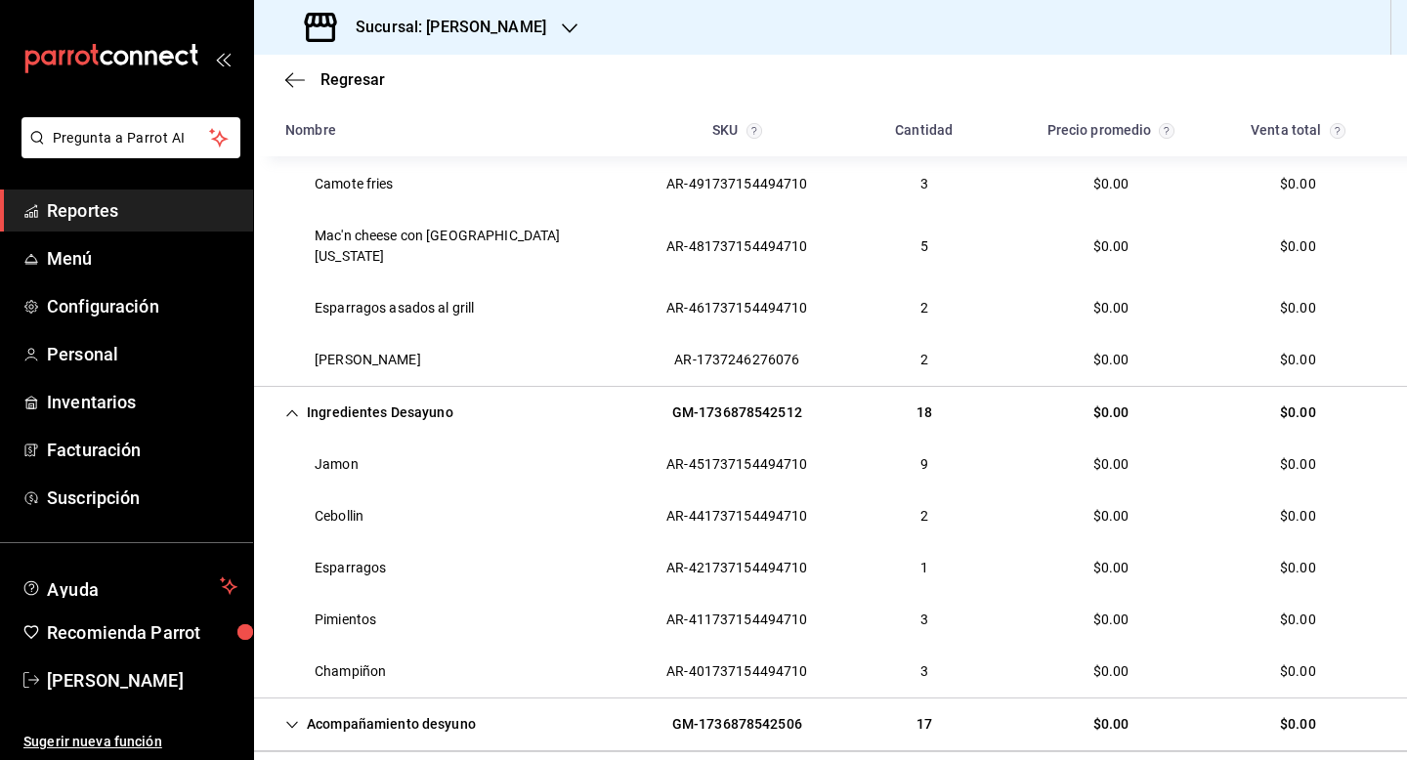
scroll to position [690, 0]
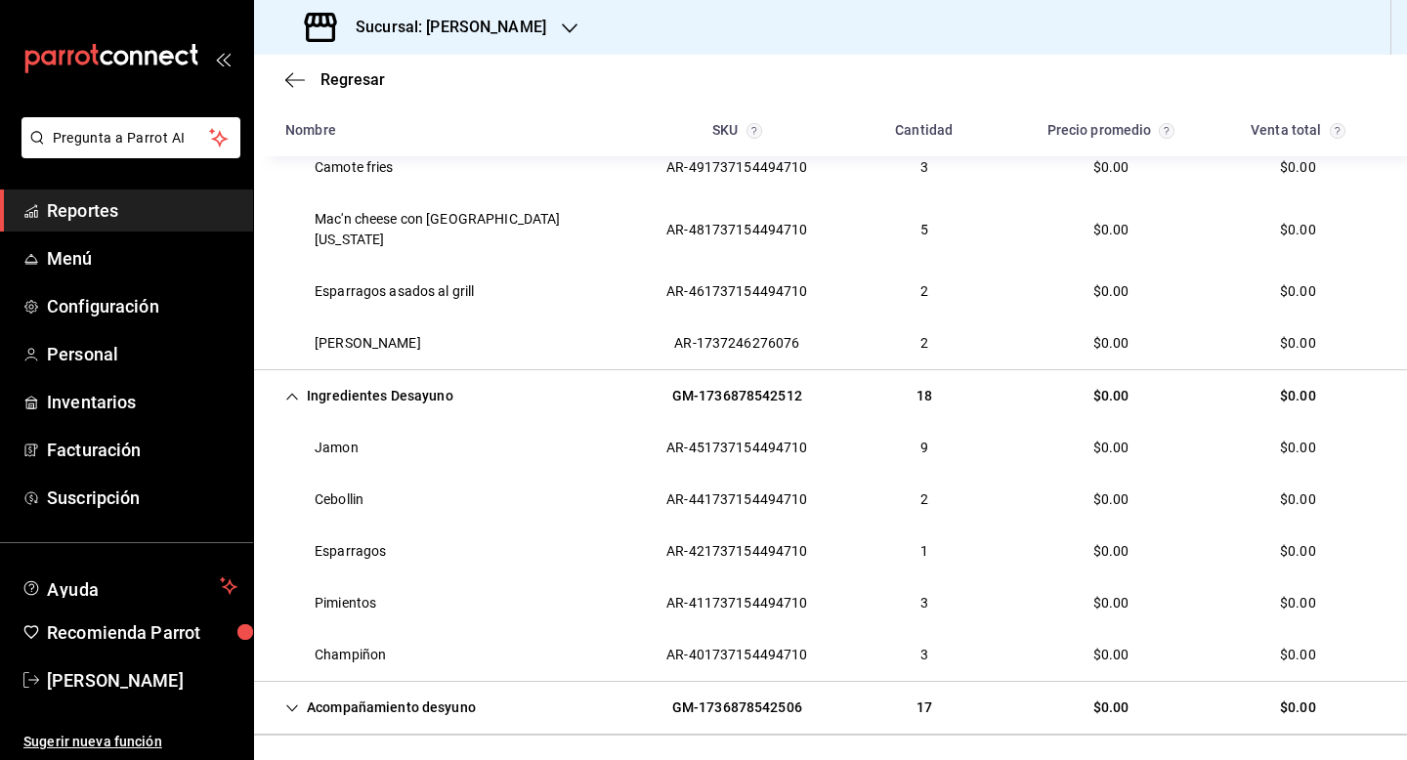
click at [357, 690] on div "Acompañamiento desyuno" at bounding box center [381, 708] width 222 height 36
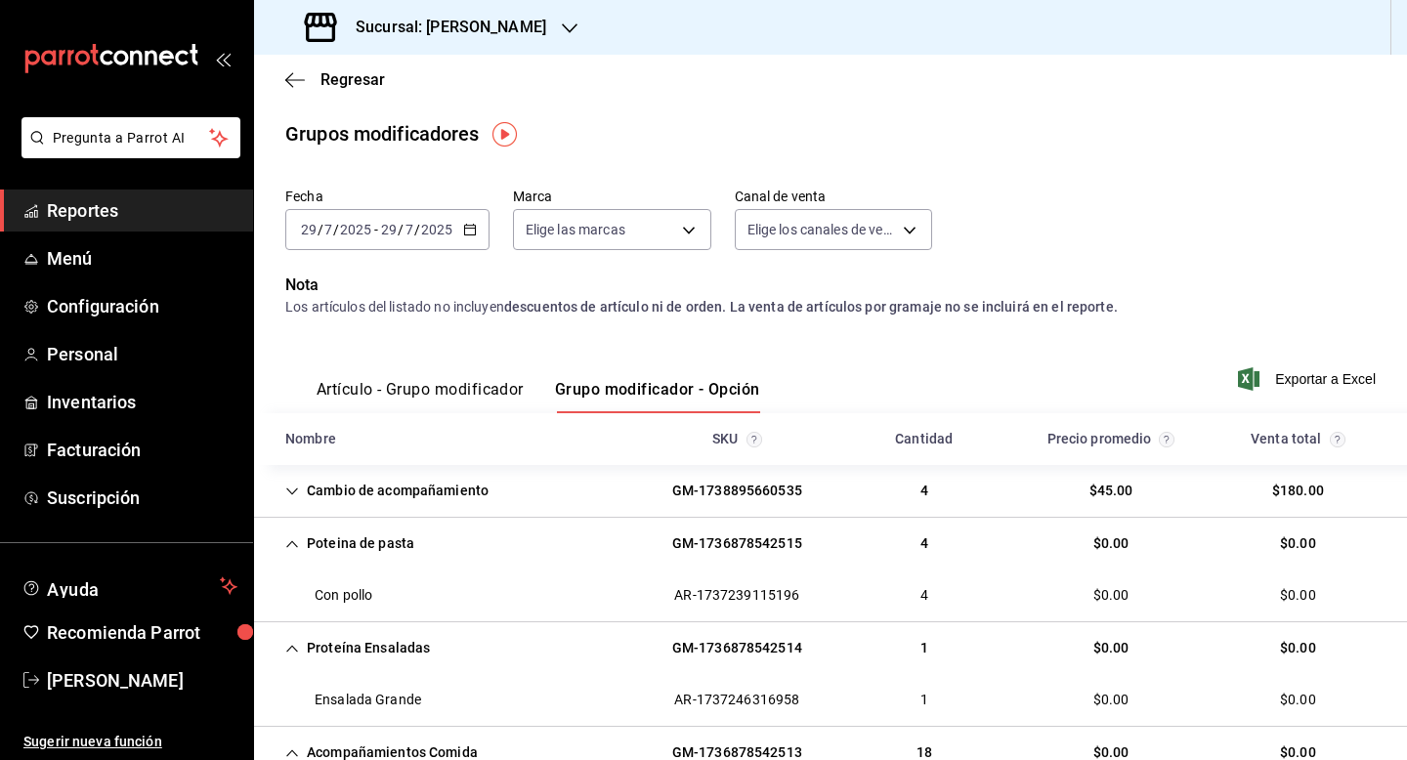
scroll to position [0, 0]
click at [414, 229] on span "/" at bounding box center [417, 231] width 6 height 16
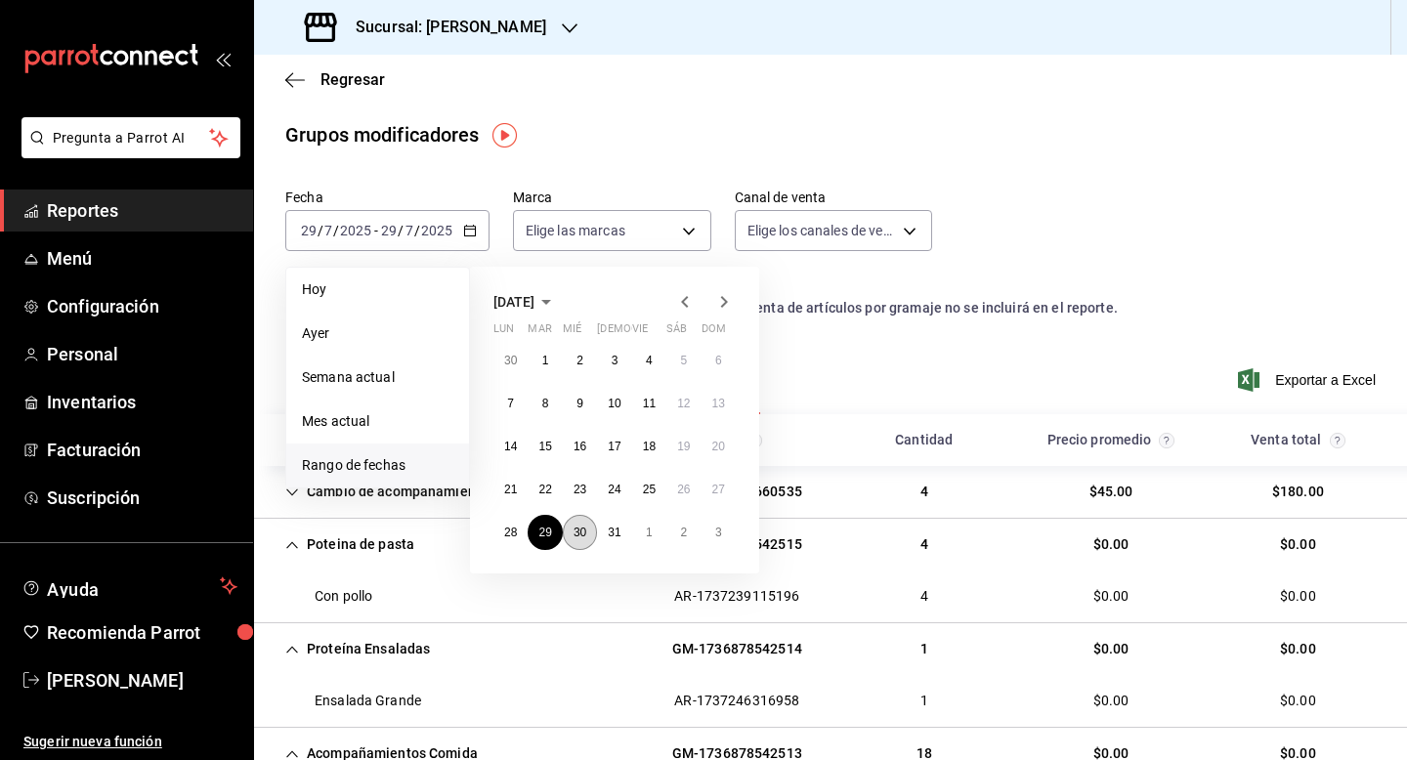
click at [579, 535] on abbr "30" at bounding box center [580, 533] width 13 height 14
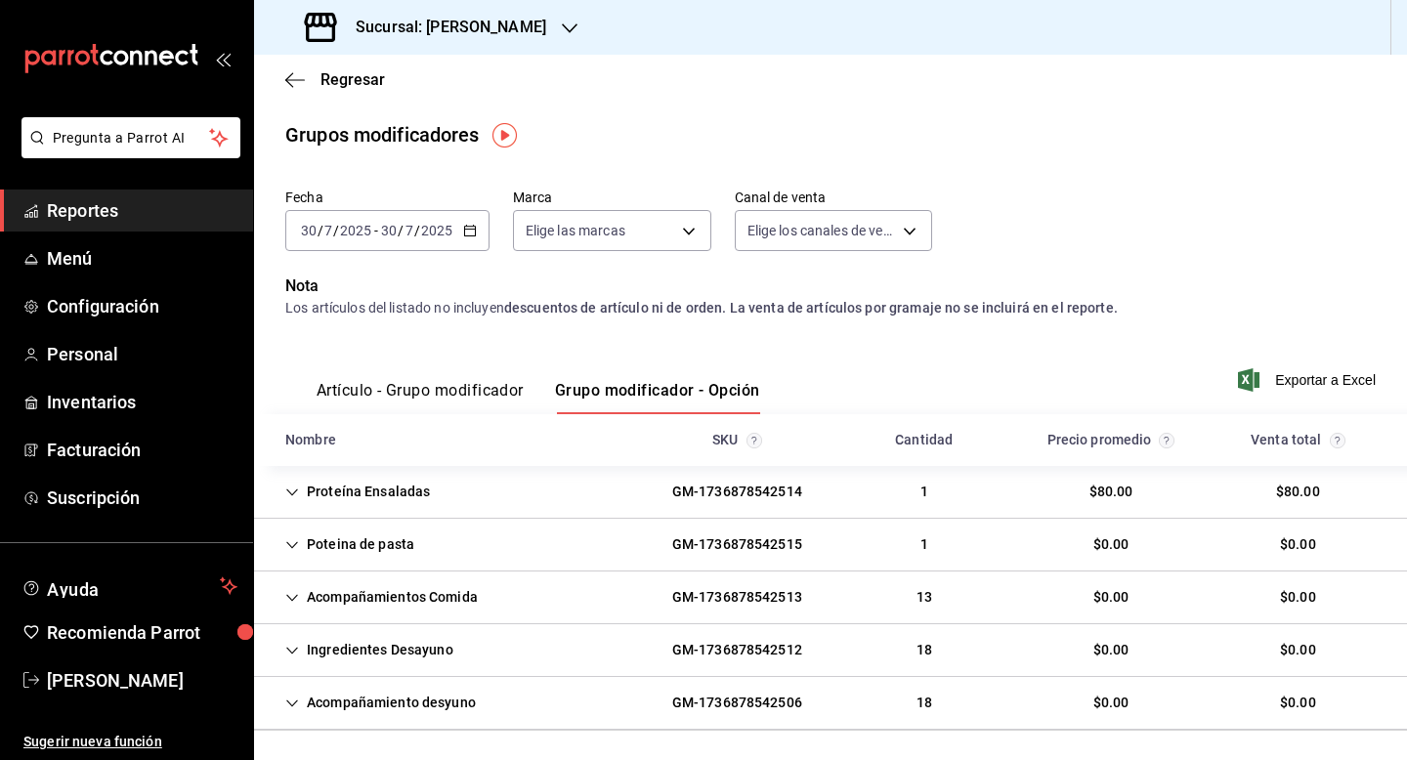
click at [566, 490] on div "Proteína Ensaladas GM-1736878542514 1 $80.00 $80.00" at bounding box center [830, 492] width 1153 height 53
click at [567, 607] on div "Poteina de pasta GM-1736878542515 1 $0.00 $0.00" at bounding box center [830, 597] width 1153 height 53
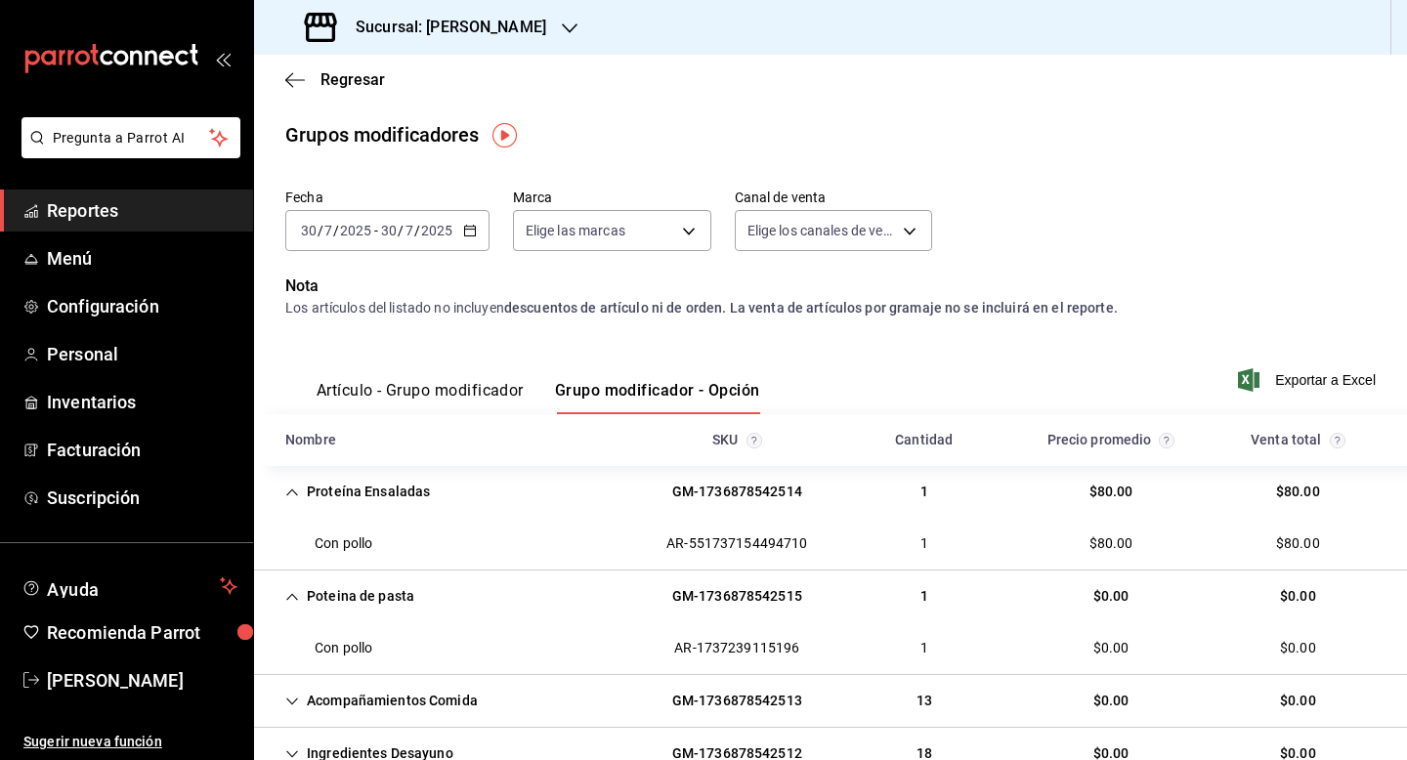
click at [496, 679] on div "Acompañamientos Comida GM-1736878542513 13 $0.00 $0.00" at bounding box center [830, 701] width 1153 height 53
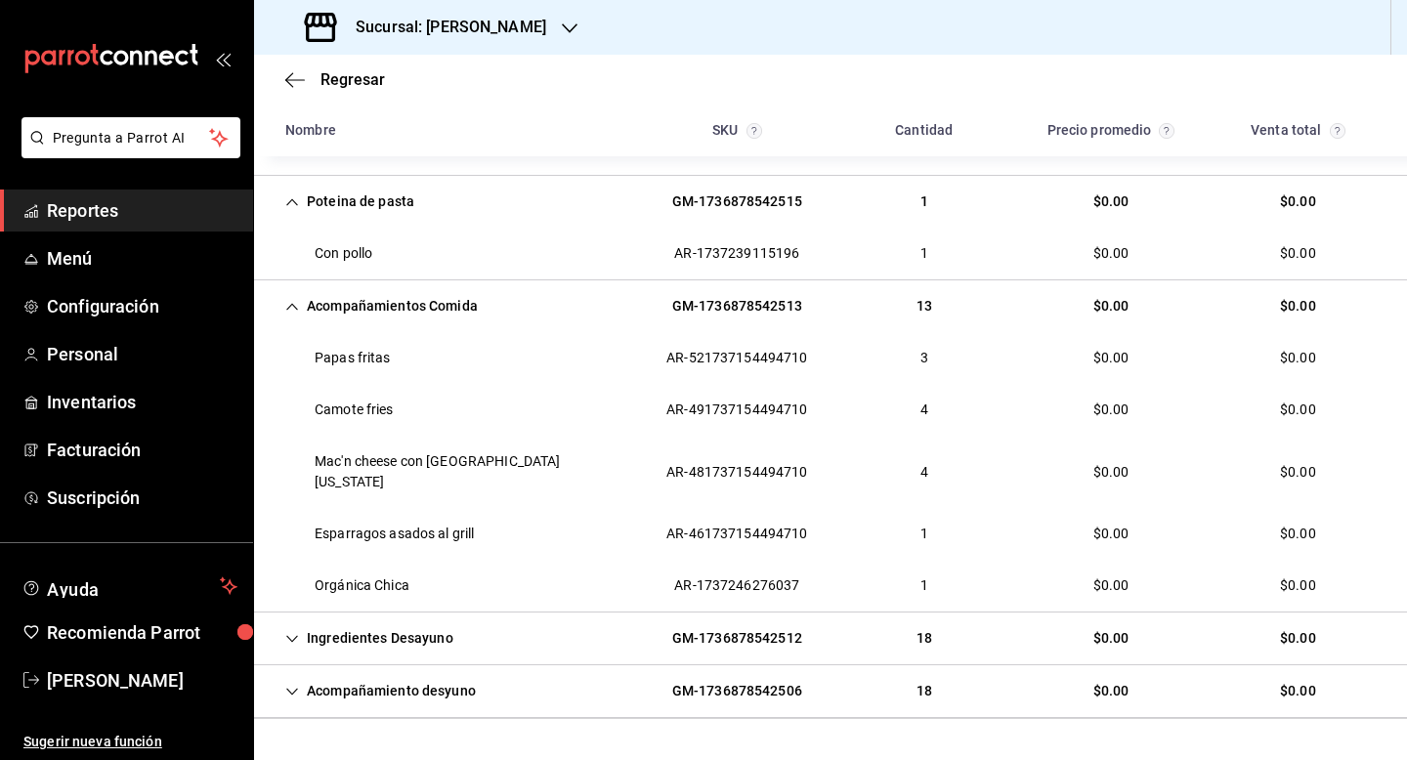
scroll to position [427, 0]
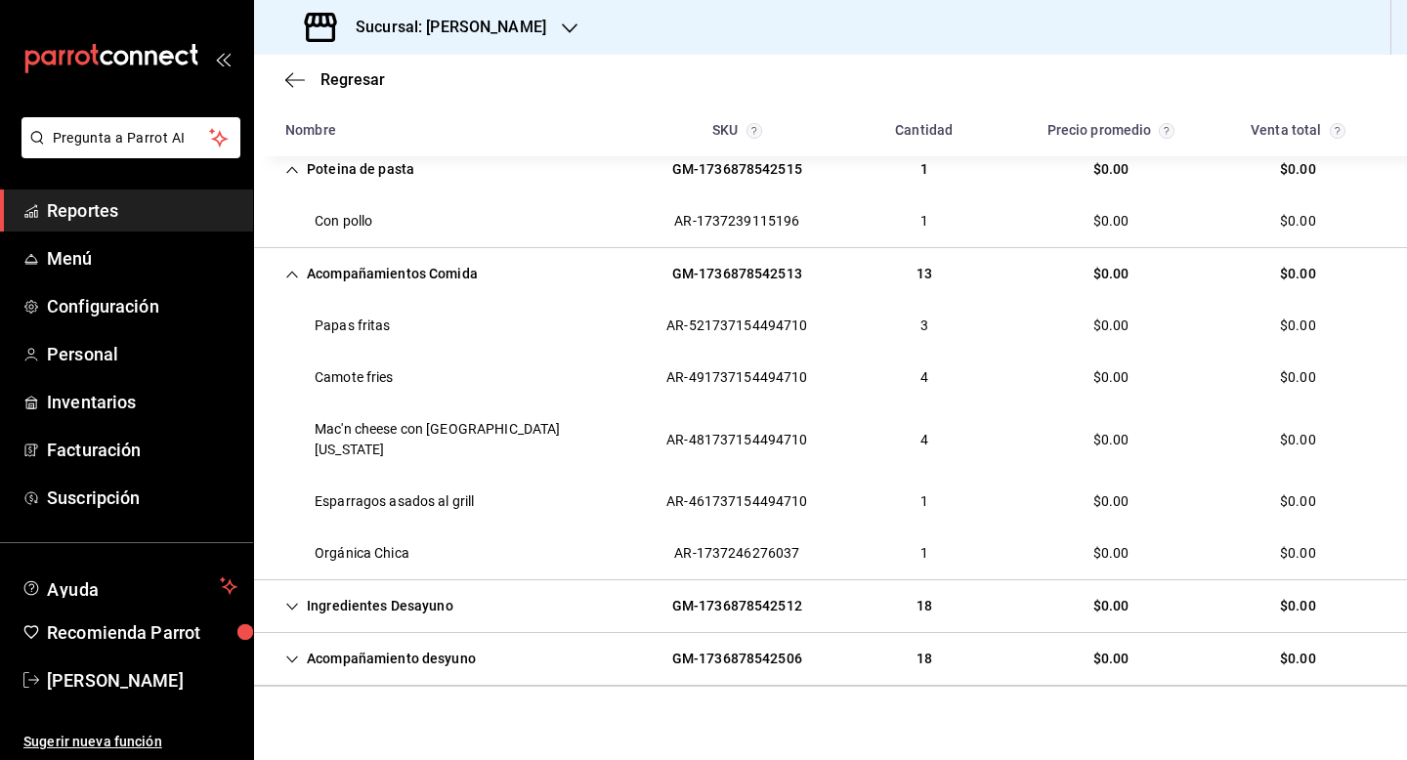
click at [330, 658] on div "Acompañamiento desyuno GM-1736878542506 18 $0.00 $0.00" at bounding box center [830, 659] width 1153 height 53
click at [327, 590] on div "Ingredientes Desayuno" at bounding box center [369, 607] width 199 height 36
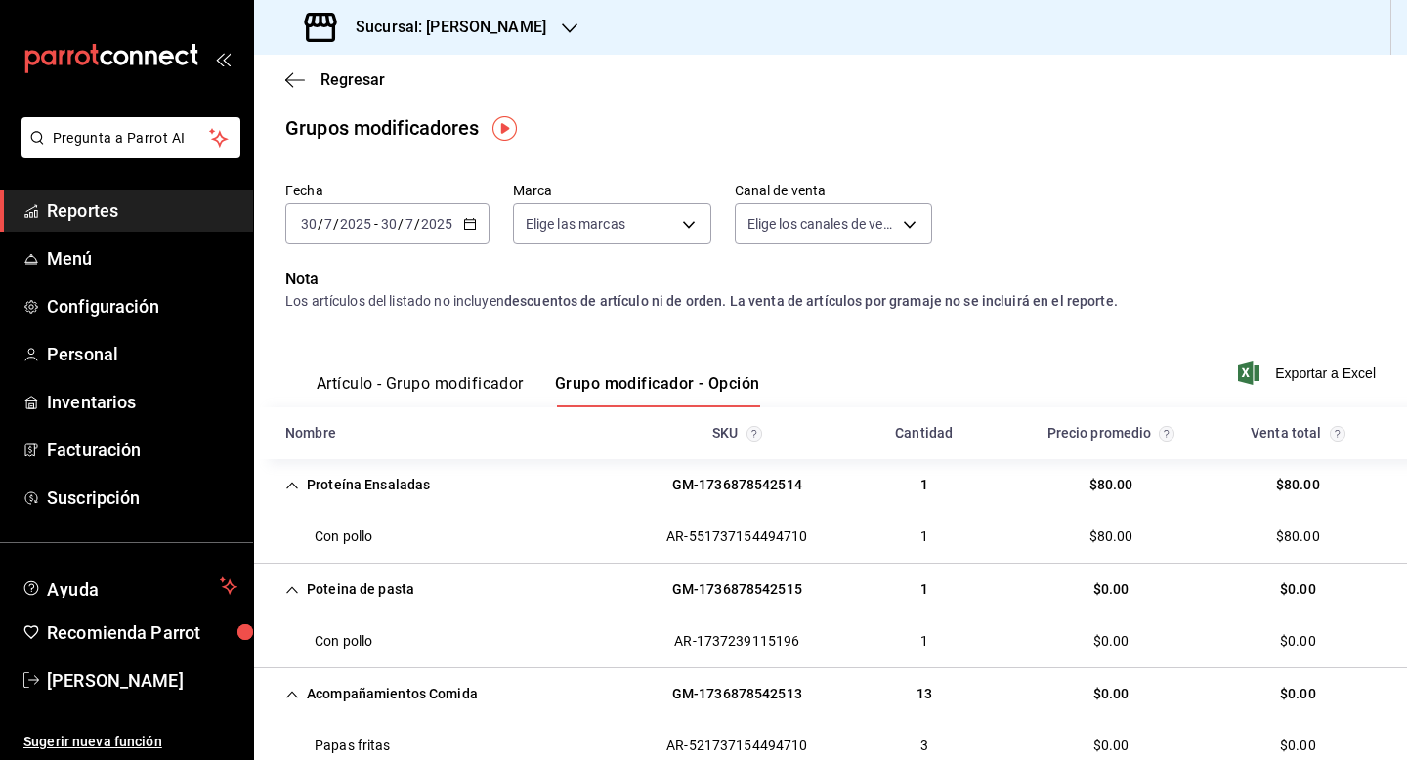
scroll to position [0, 0]
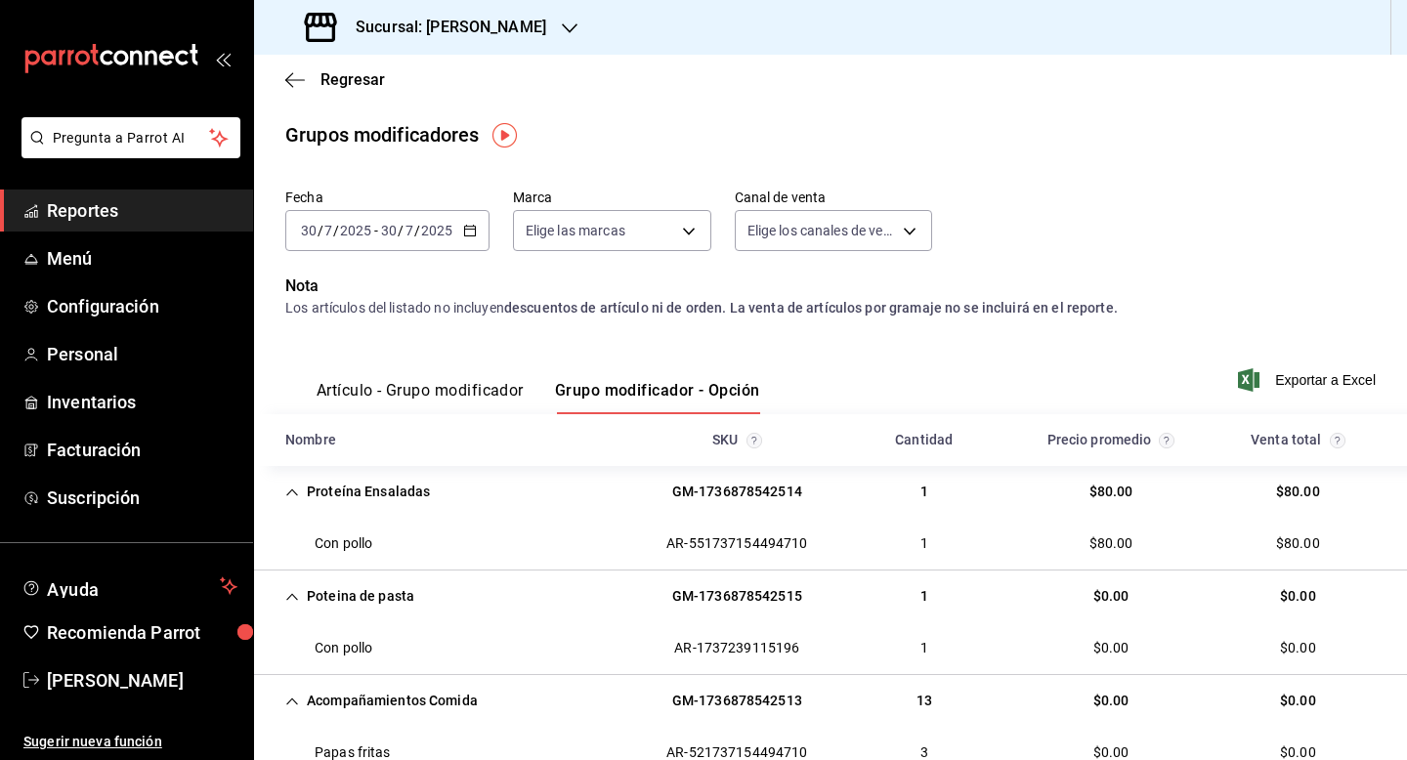
click at [466, 225] on icon "button" at bounding box center [470, 231] width 14 height 14
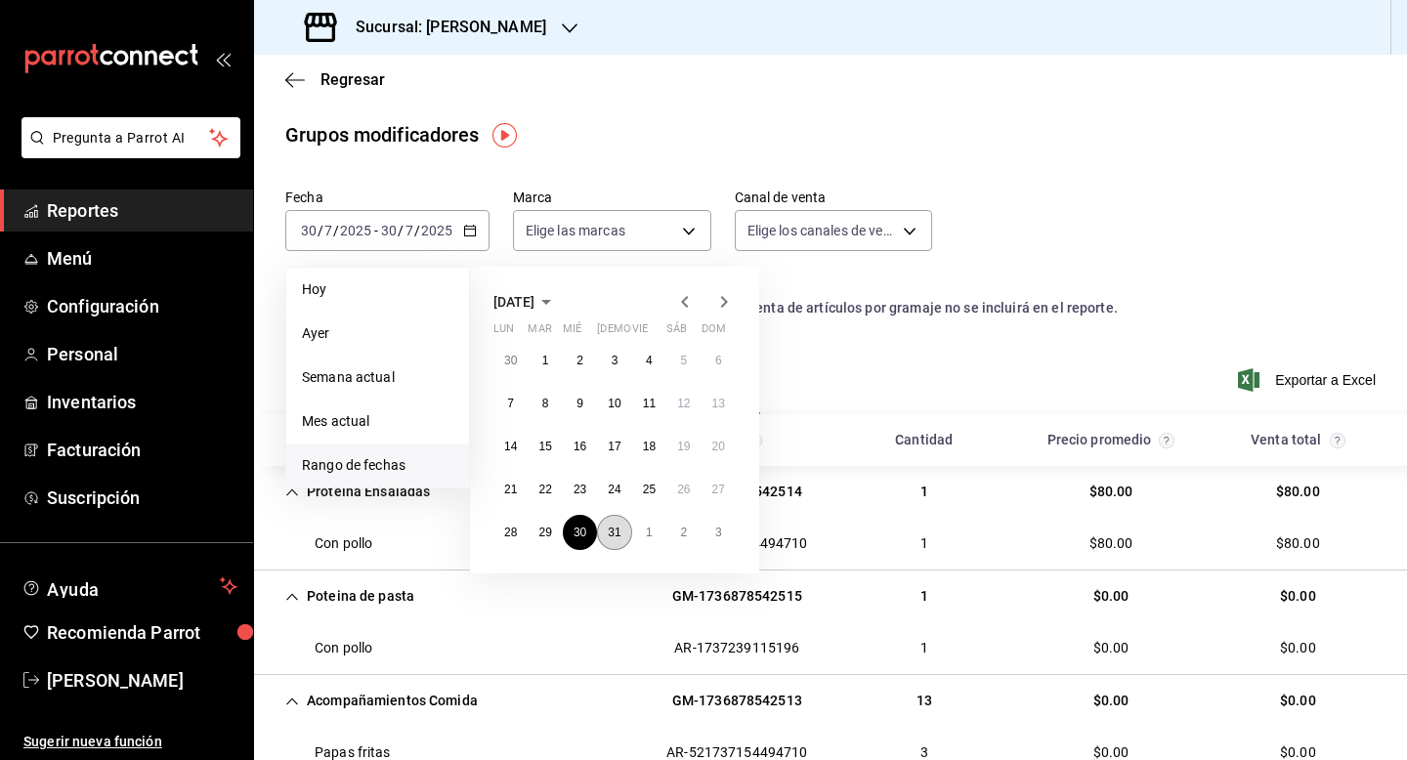
click at [617, 536] on abbr "31" at bounding box center [614, 533] width 13 height 14
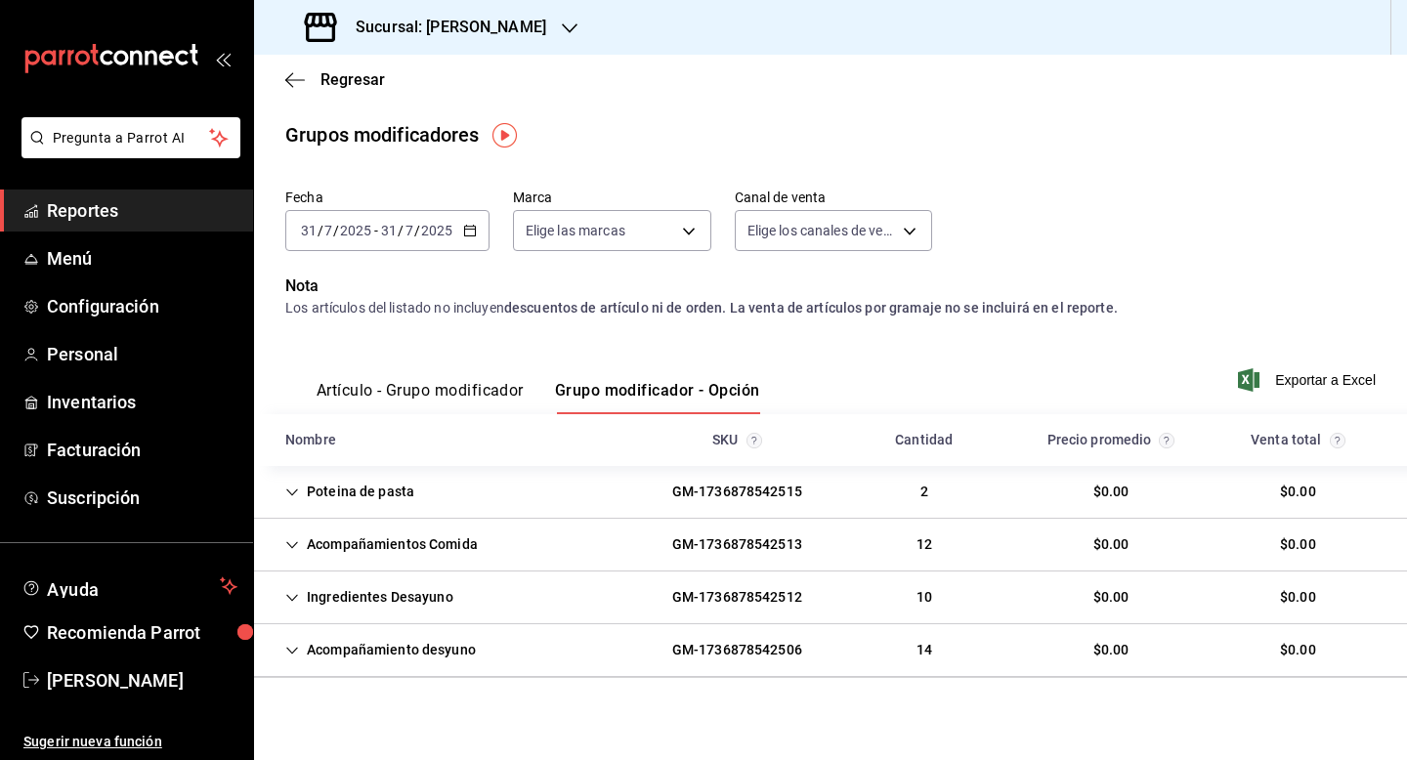
click at [523, 495] on div "Poteina de pasta GM-1736878542515 2 $0.00 $0.00" at bounding box center [830, 492] width 1153 height 53
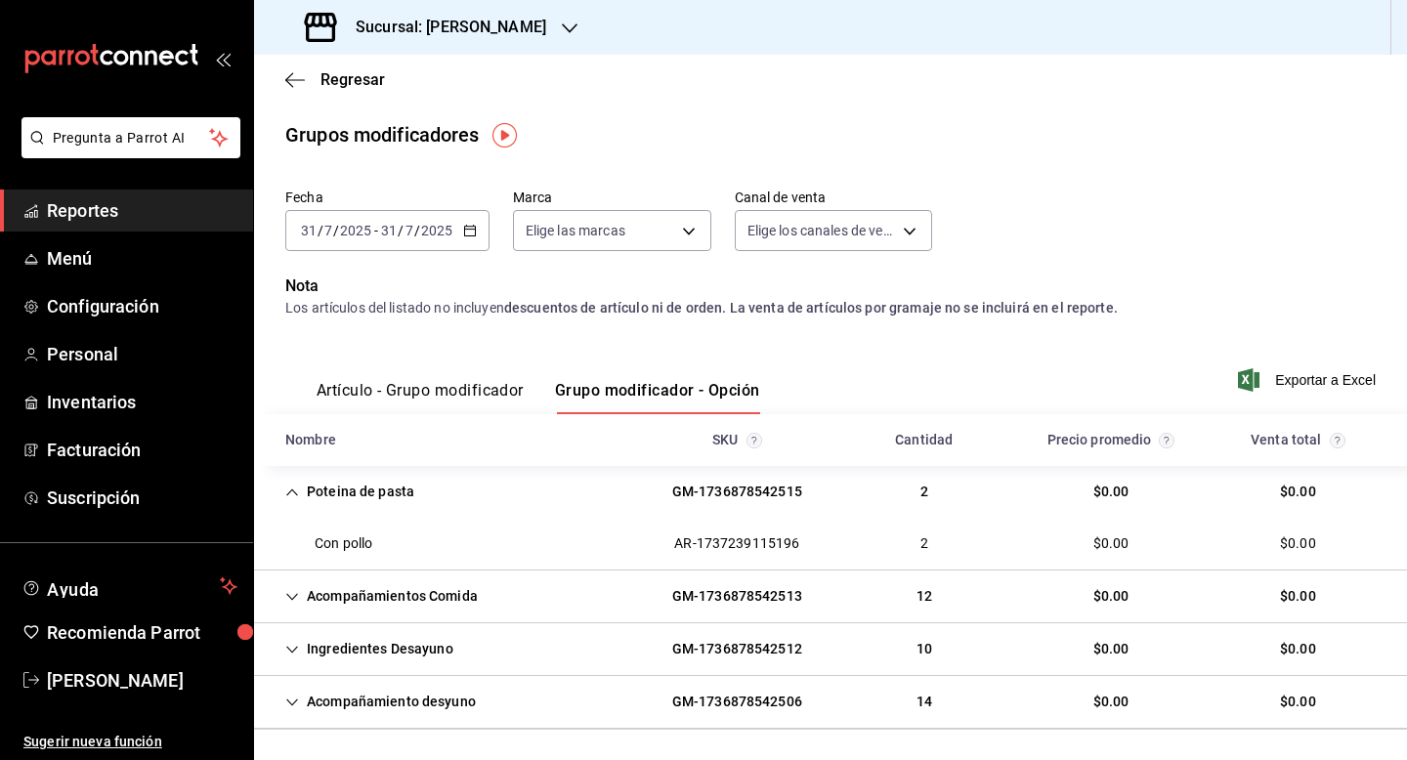
click at [523, 495] on div "Poteina de pasta GM-1736878542515 2 $0.00 $0.00" at bounding box center [830, 492] width 1153 height 52
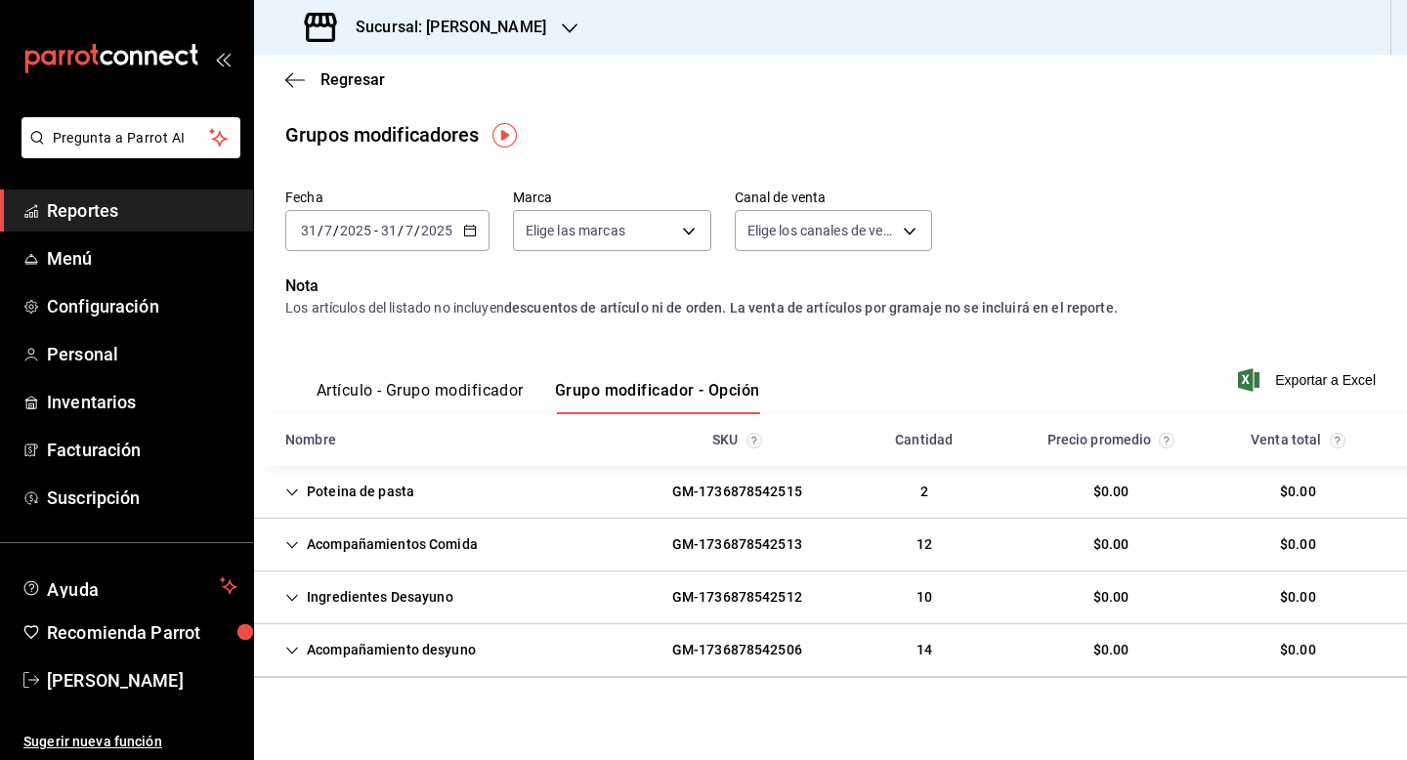
click at [406, 541] on div "Acompañamientos Comida" at bounding box center [382, 545] width 224 height 36
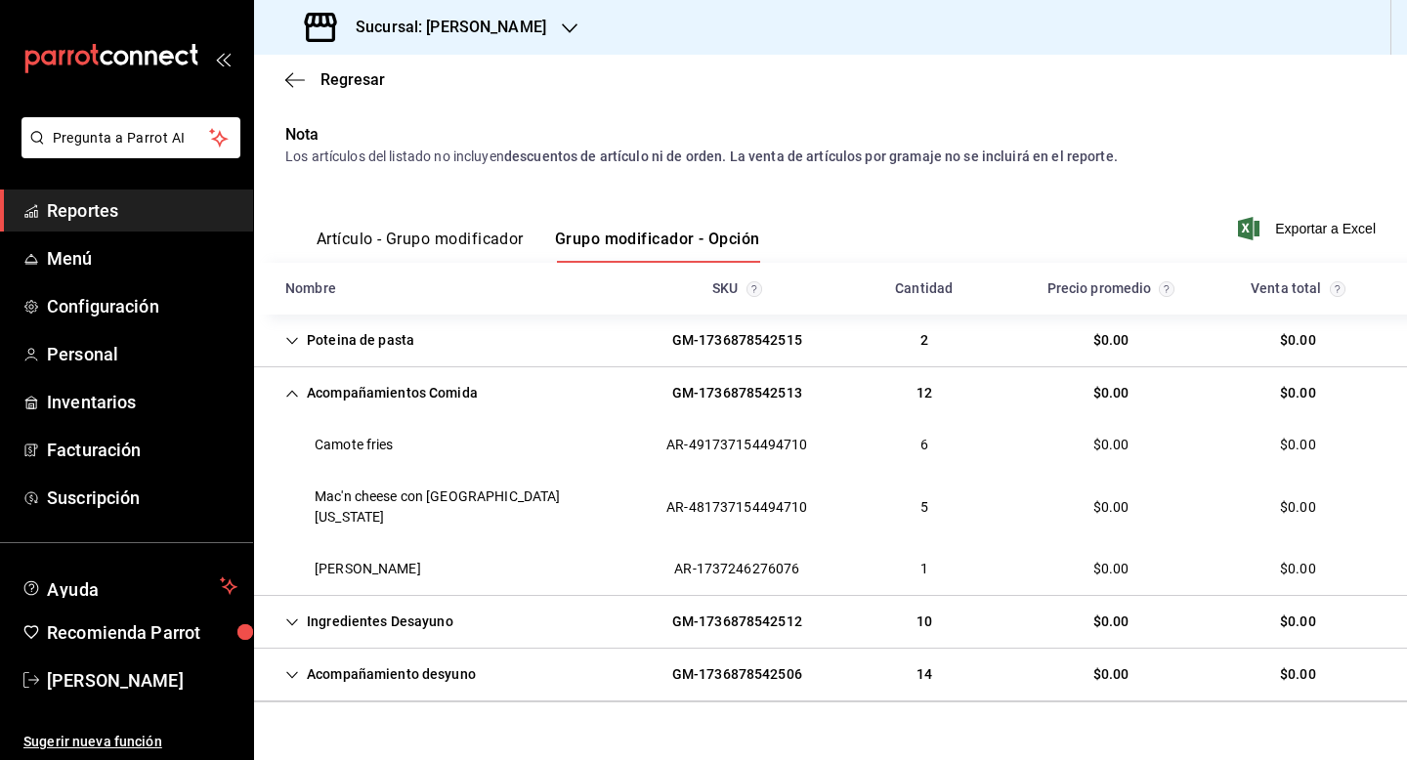
scroll to position [156, 0]
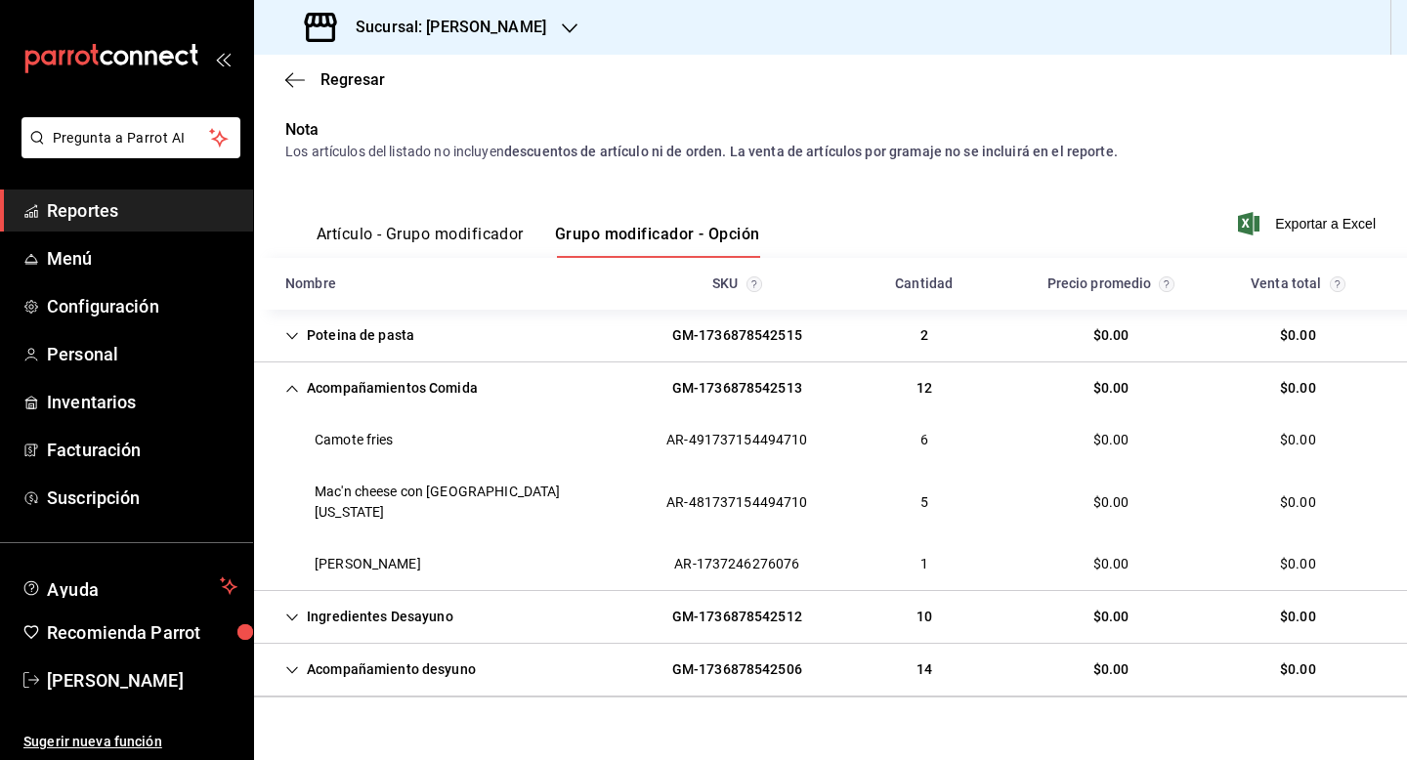
click at [393, 599] on div "Ingredientes Desayuno" at bounding box center [369, 617] width 199 height 36
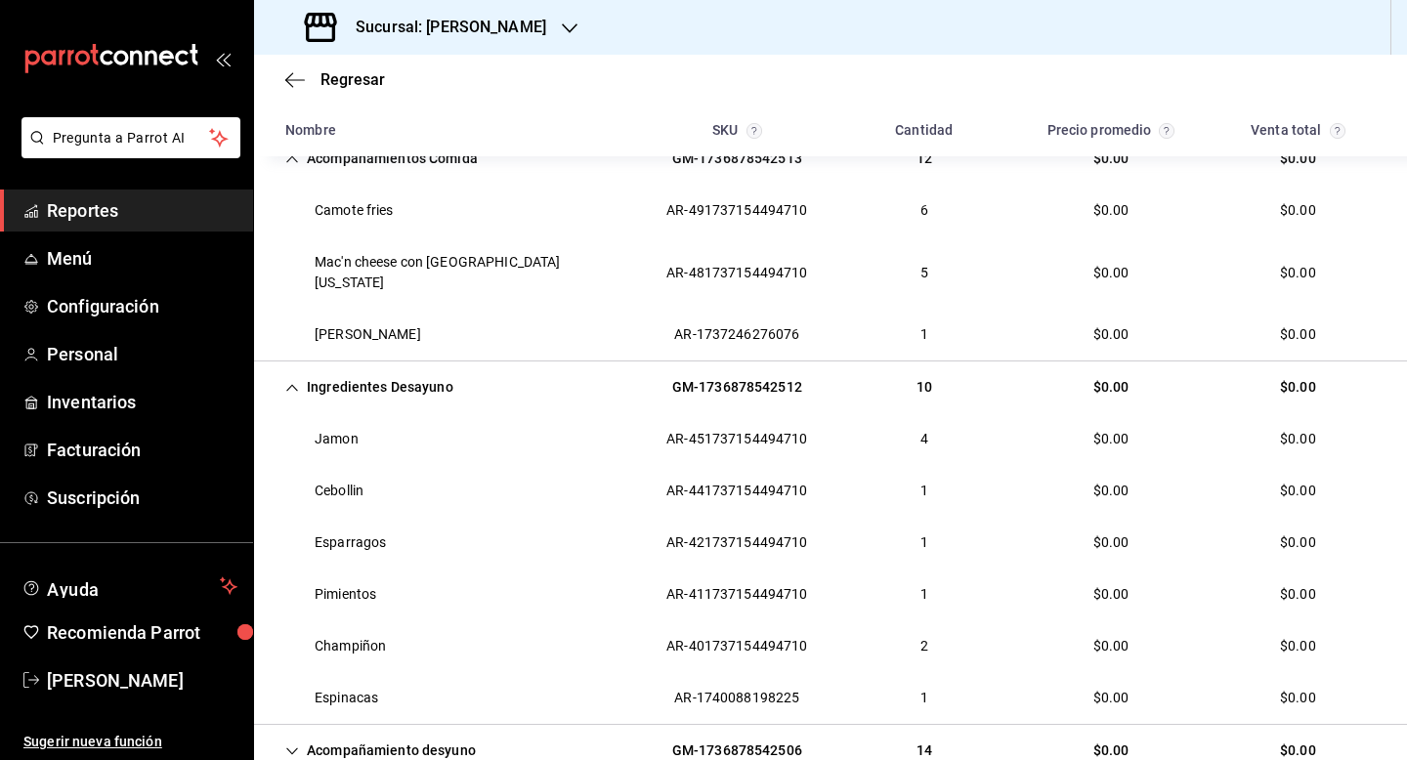
scroll to position [430, 0]
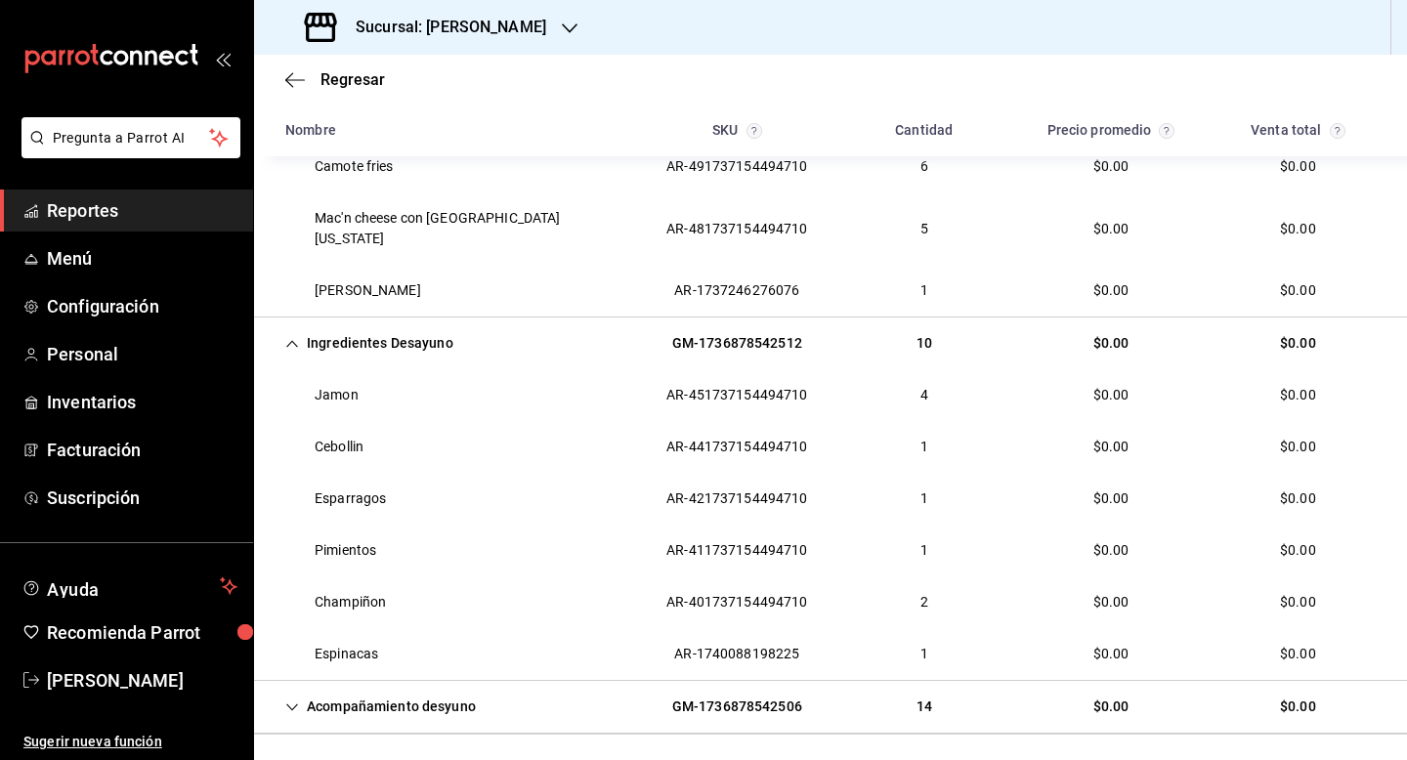
click at [370, 689] on div "Acompañamiento desyuno" at bounding box center [381, 707] width 222 height 36
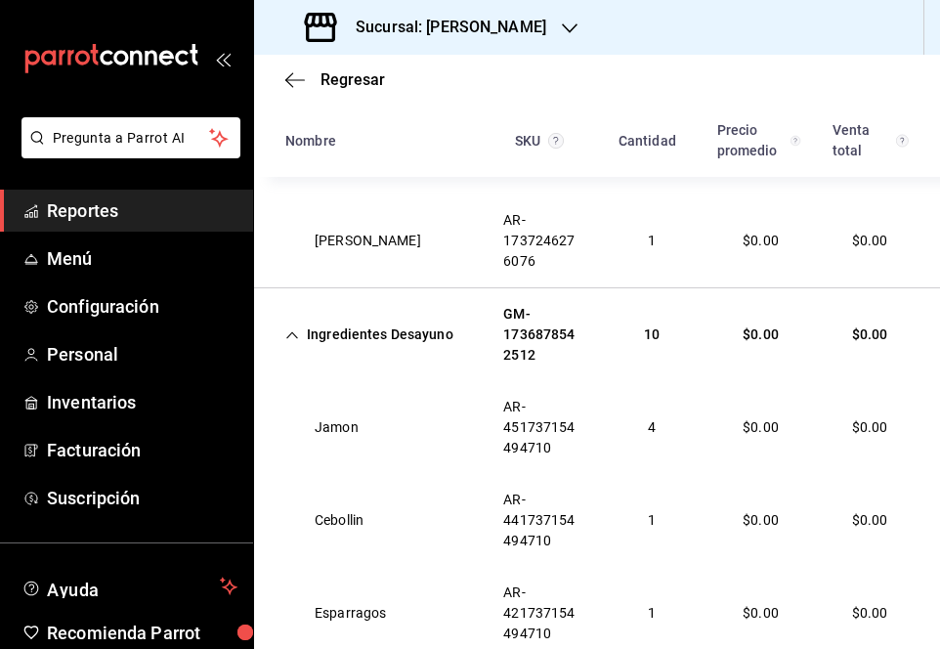
scroll to position [684, 0]
